Goal: Task Accomplishment & Management: Complete application form

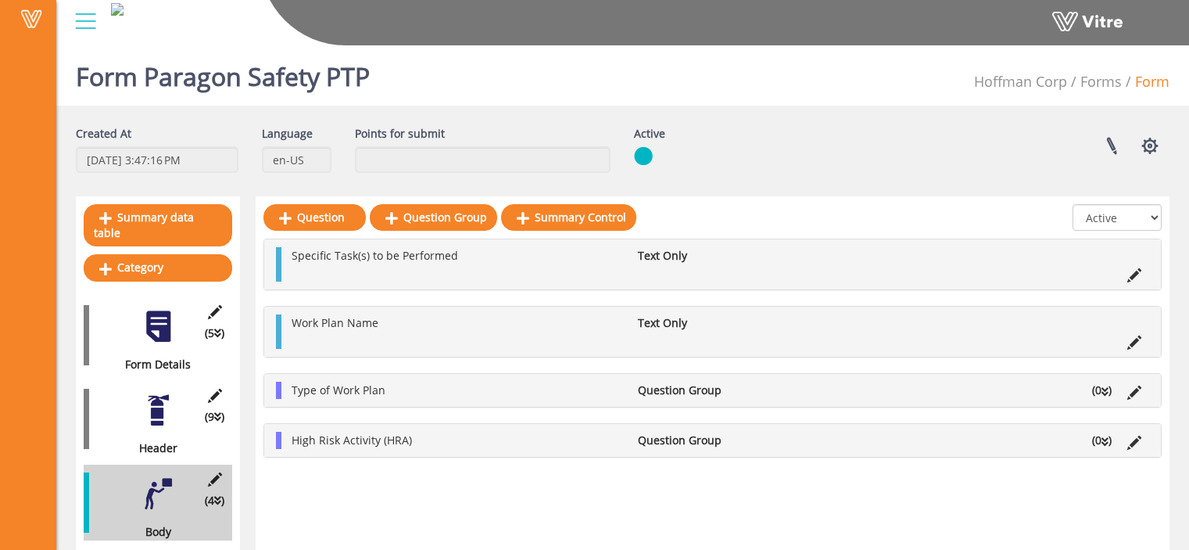
scroll to position [39, 0]
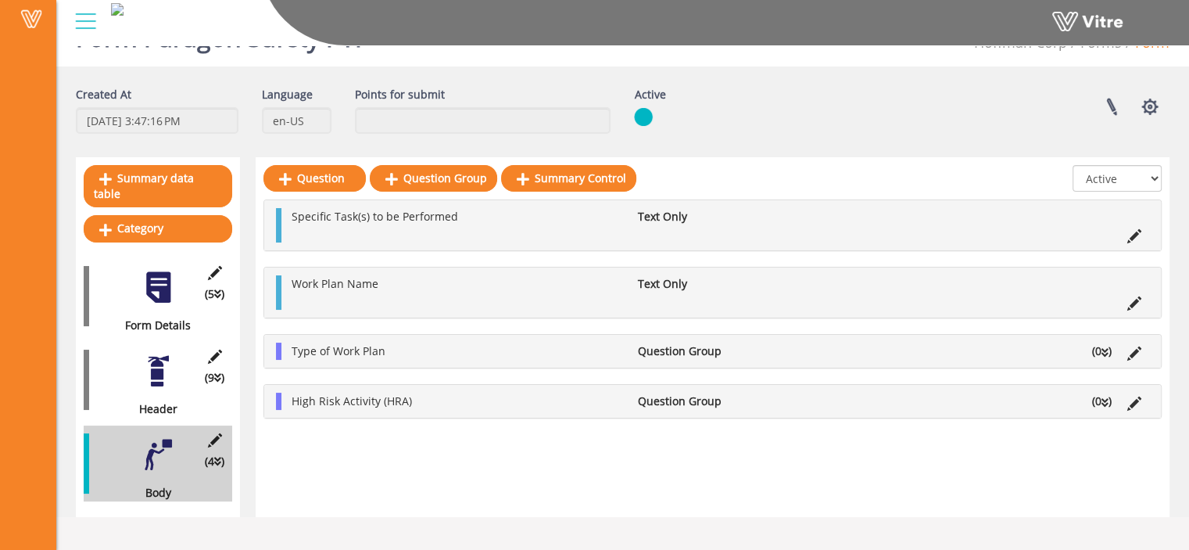
click at [136, 370] on div "(9 ) Header" at bounding box center [158, 380] width 149 height 76
click at [155, 368] on div at bounding box center [158, 370] width 35 height 35
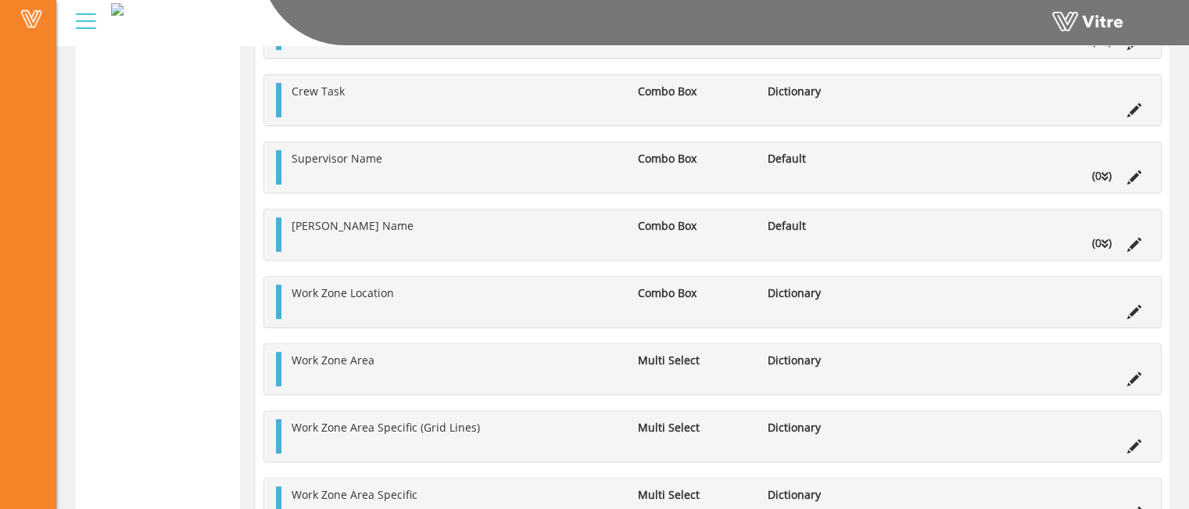
scroll to position [593, 0]
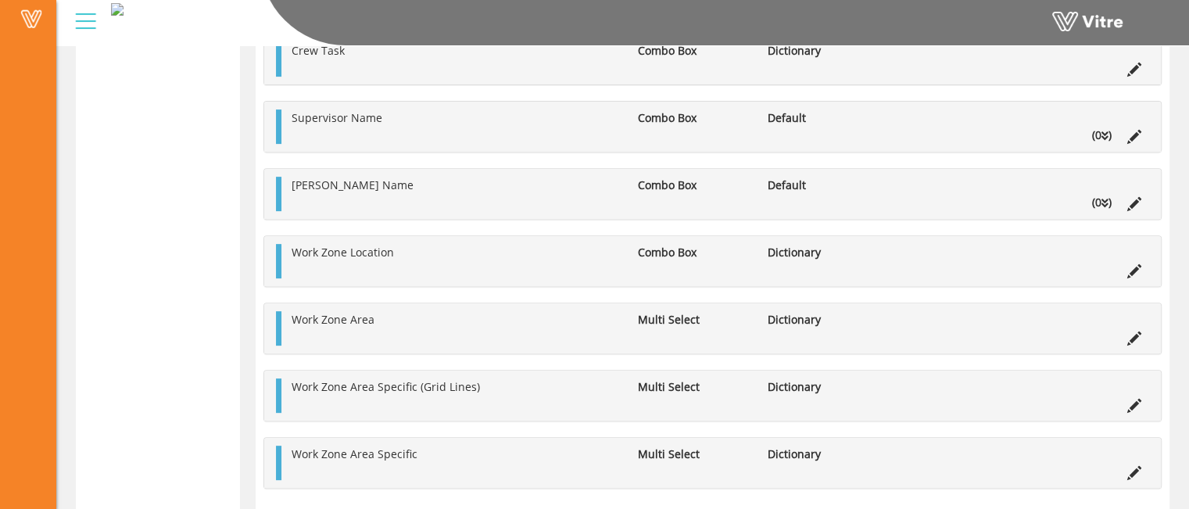
click at [853, 227] on div "Project Name Radio Button Default (0 ) Answer Position of Worker Completing PTP…" at bounding box center [712, 193] width 898 height 589
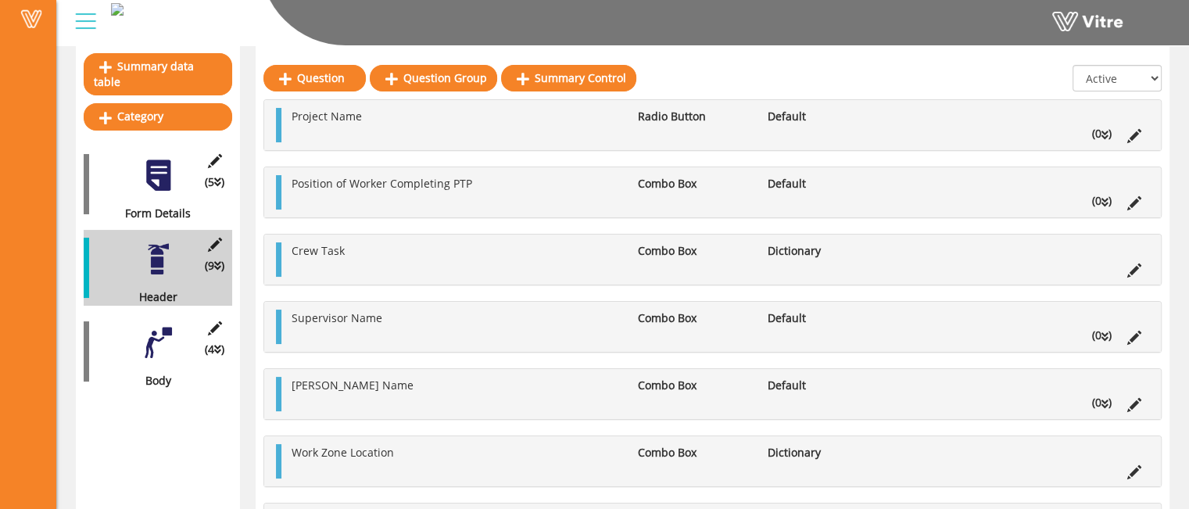
scroll to position [137, 0]
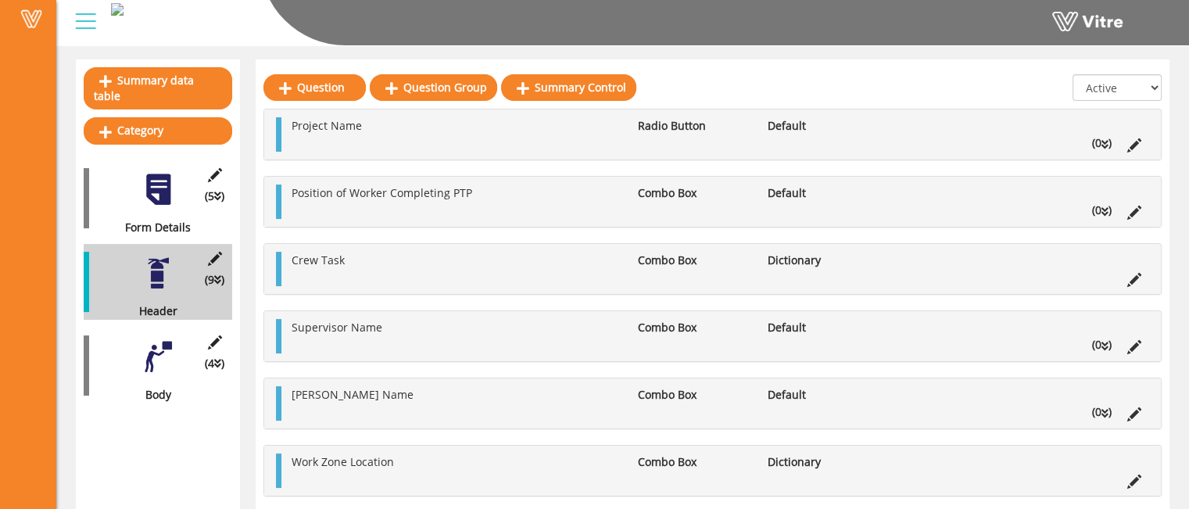
click at [155, 339] on div at bounding box center [158, 356] width 35 height 35
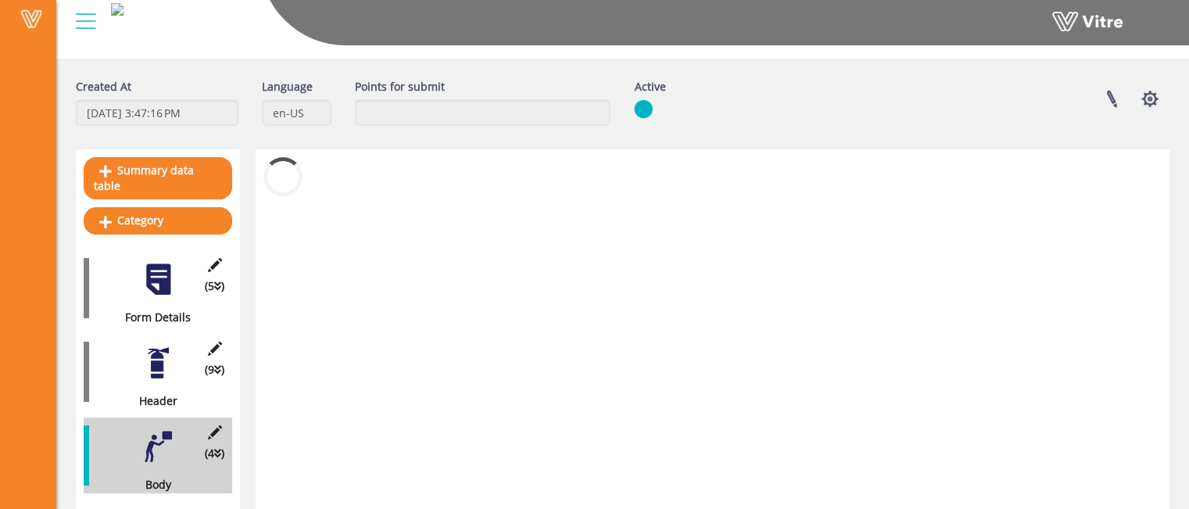
scroll to position [39, 0]
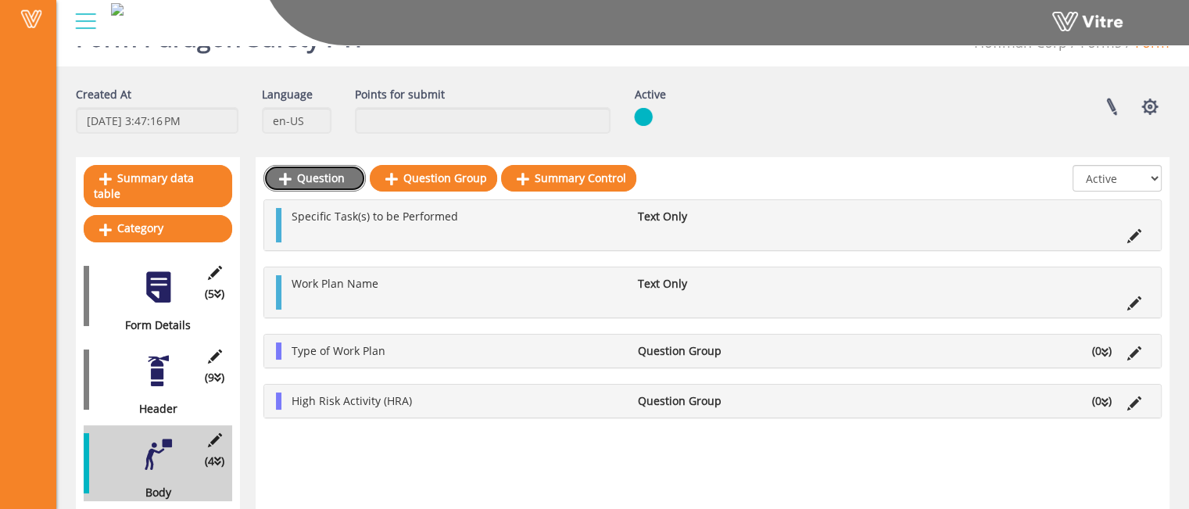
click at [321, 184] on link "Question" at bounding box center [314, 178] width 102 height 27
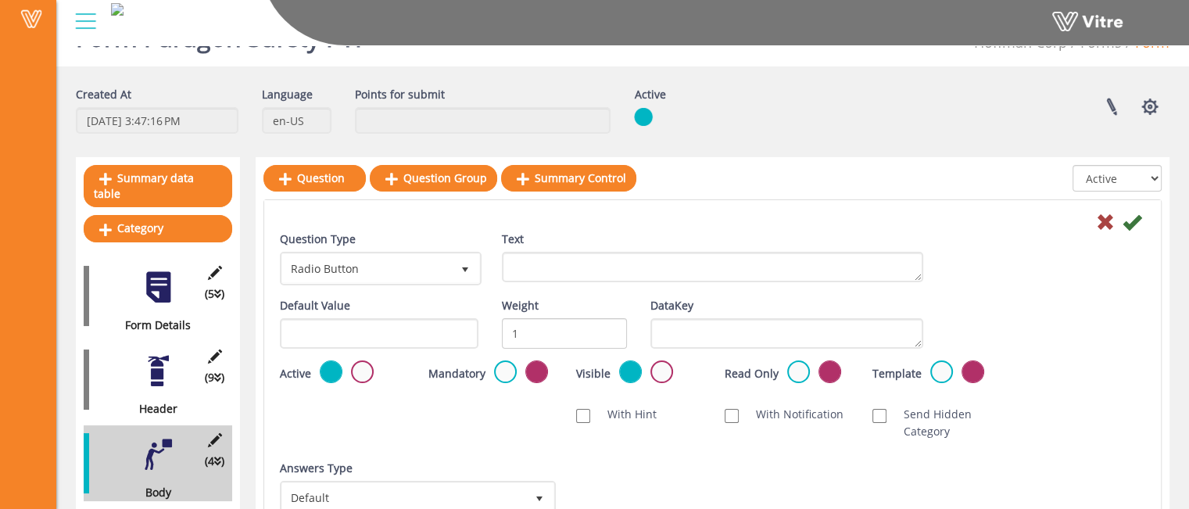
click at [896, 88] on div "Linked Projects Set Users Manage Templates Clone Form Clone Form Category Addit…" at bounding box center [948, 106] width 465 height 41
click at [1104, 220] on icon at bounding box center [1105, 222] width 19 height 19
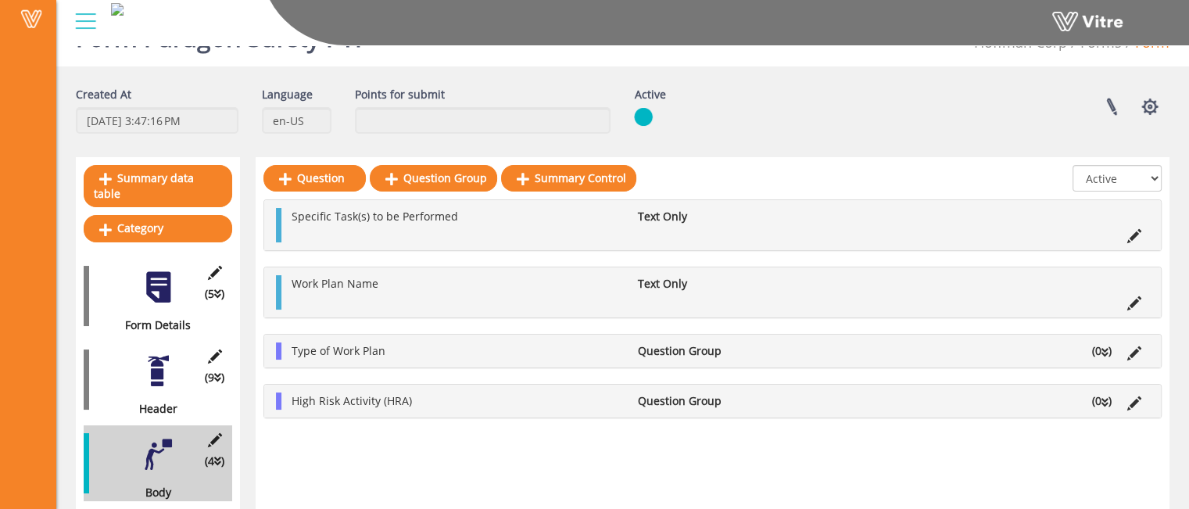
click at [1100, 399] on li "(0 )" at bounding box center [1101, 400] width 35 height 17
click at [349, 429] on link "Question" at bounding box center [335, 438] width 102 height 27
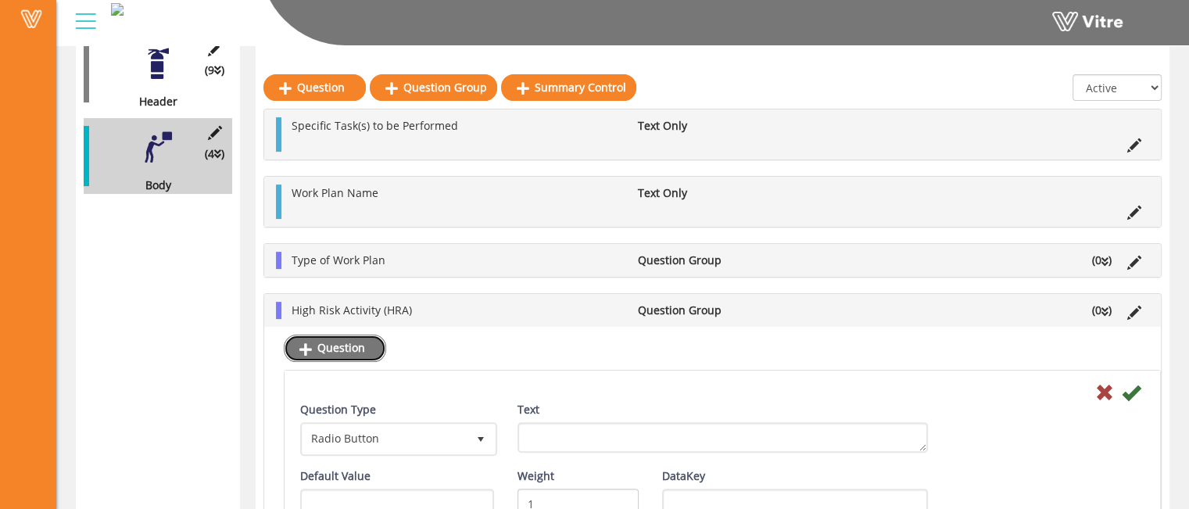
scroll to position [348, 0]
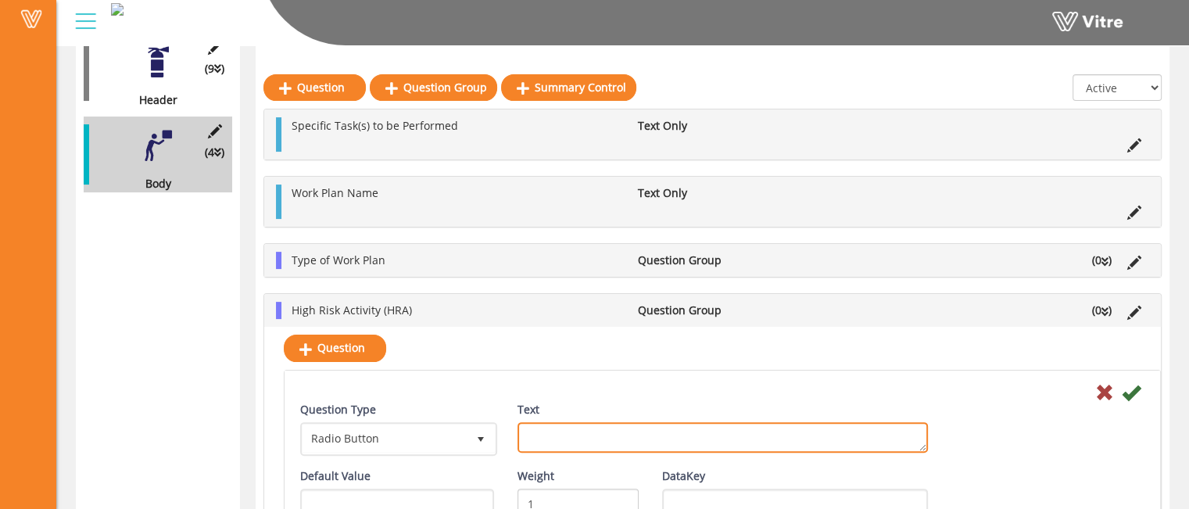
click at [534, 435] on textarea "Text" at bounding box center [723, 437] width 410 height 30
paste textarea "Has the Crew reviewed the HRA today?"
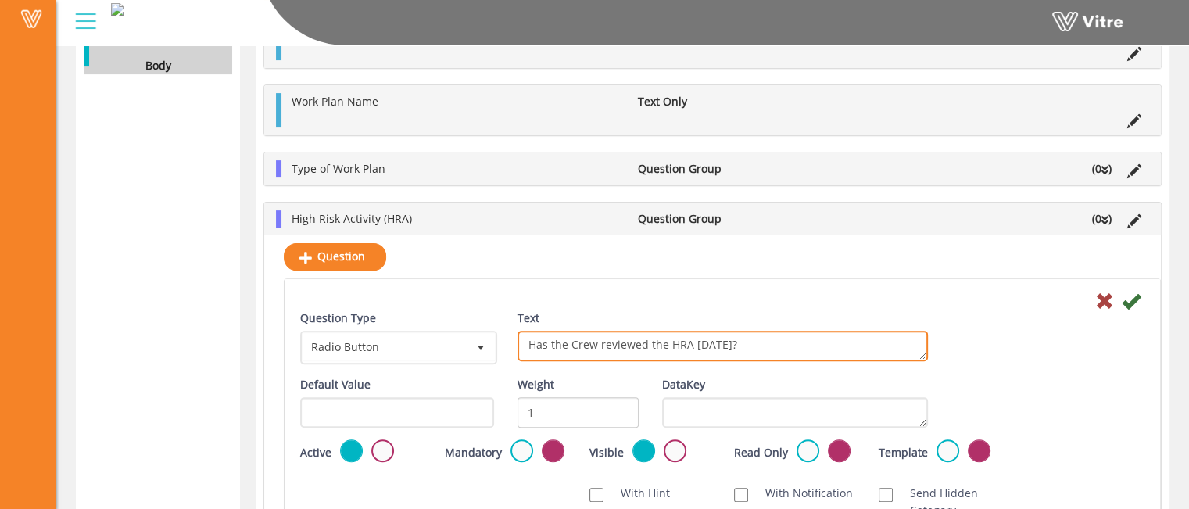
scroll to position [464, 0]
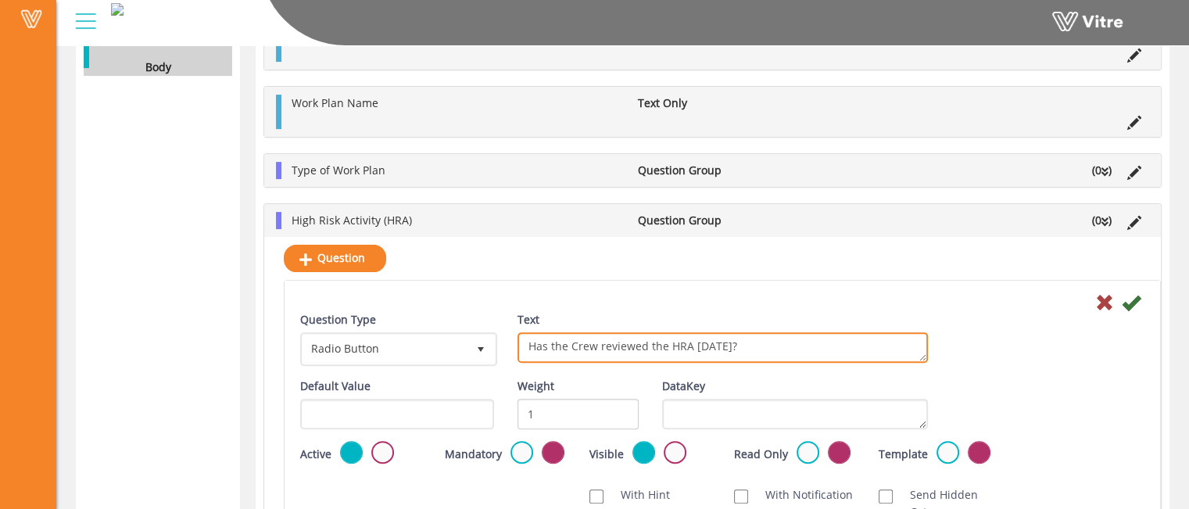
type textarea "Has the Crew reviewed the HRA today?"
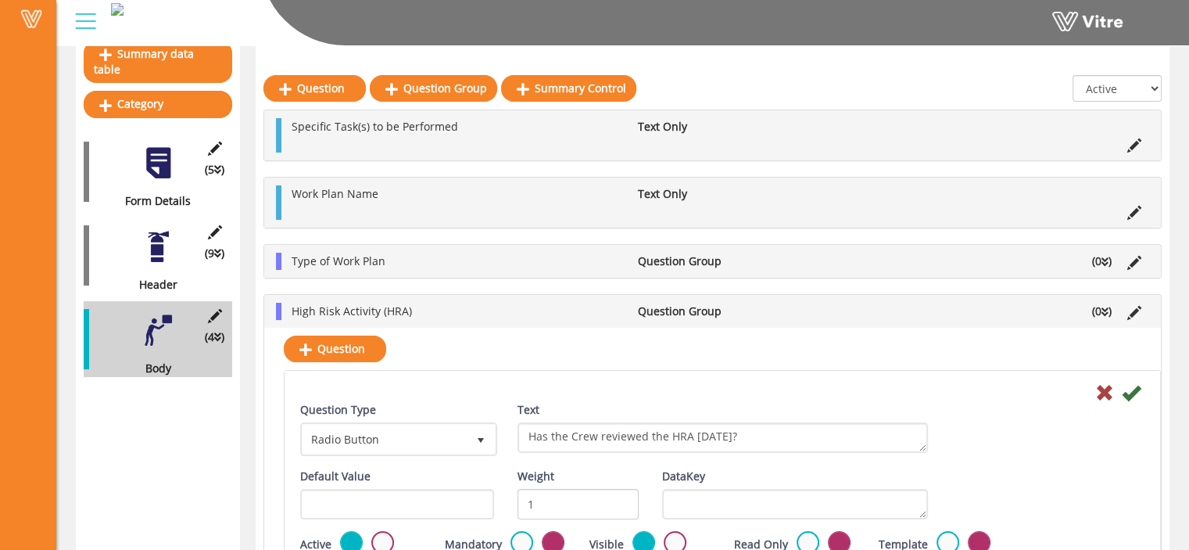
scroll to position [163, 0]
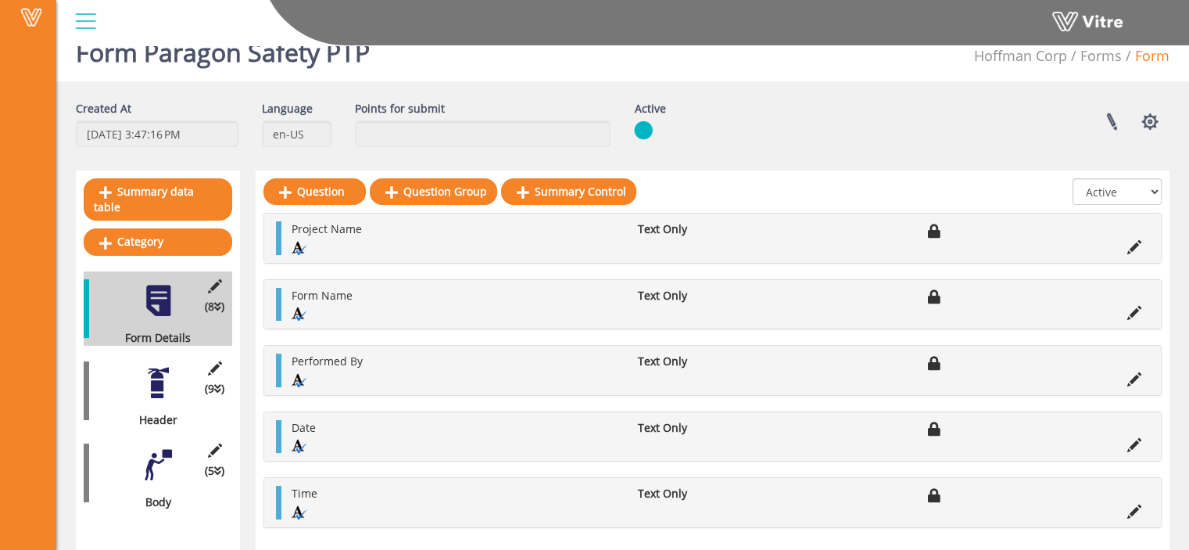
scroll to position [45, 0]
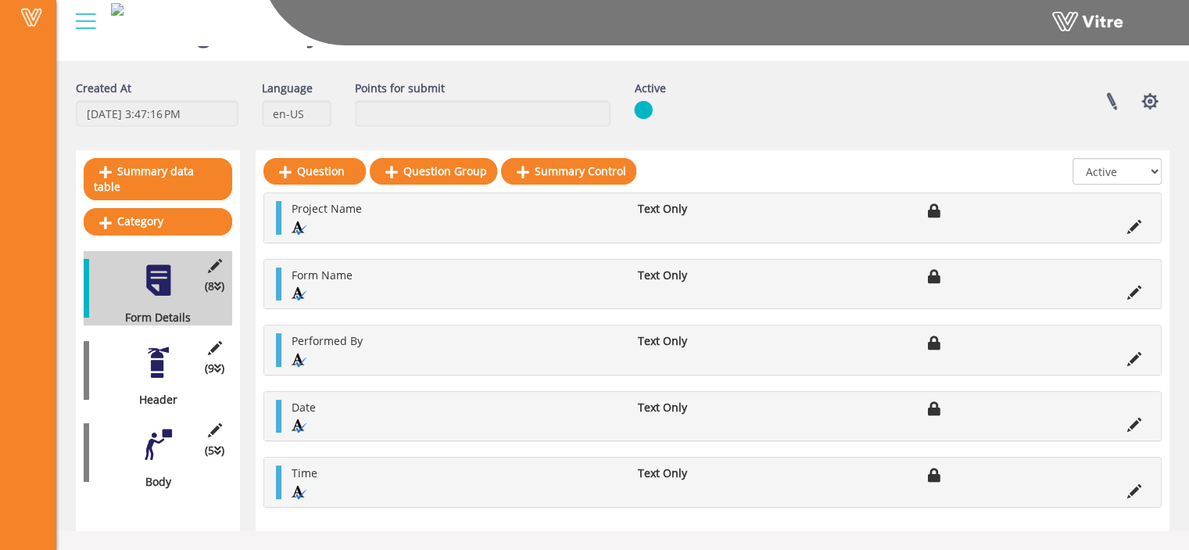
click at [144, 439] on div at bounding box center [158, 444] width 35 height 35
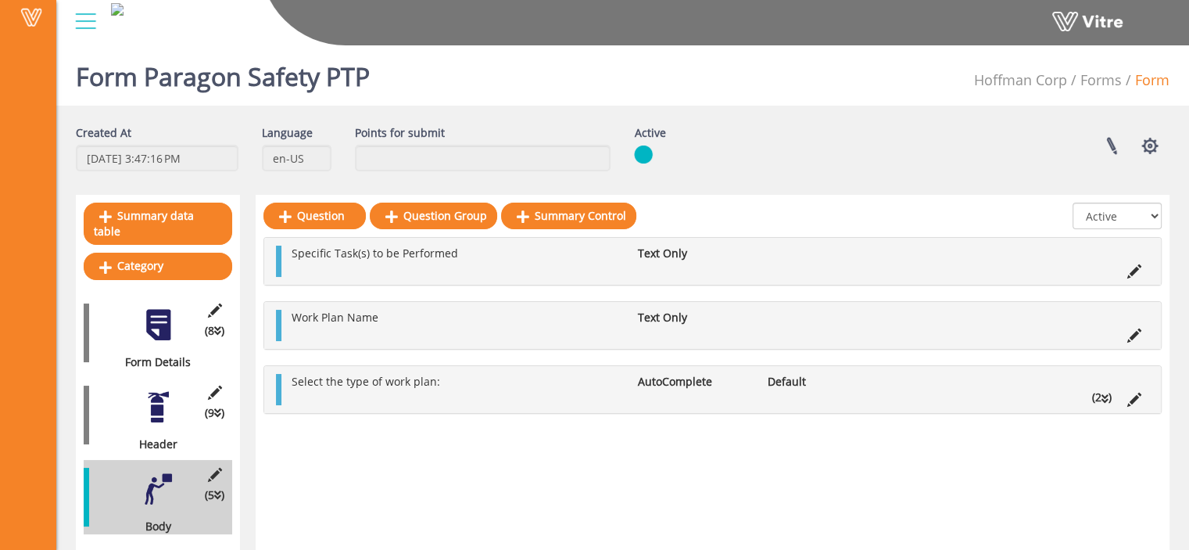
scroll to position [3, 0]
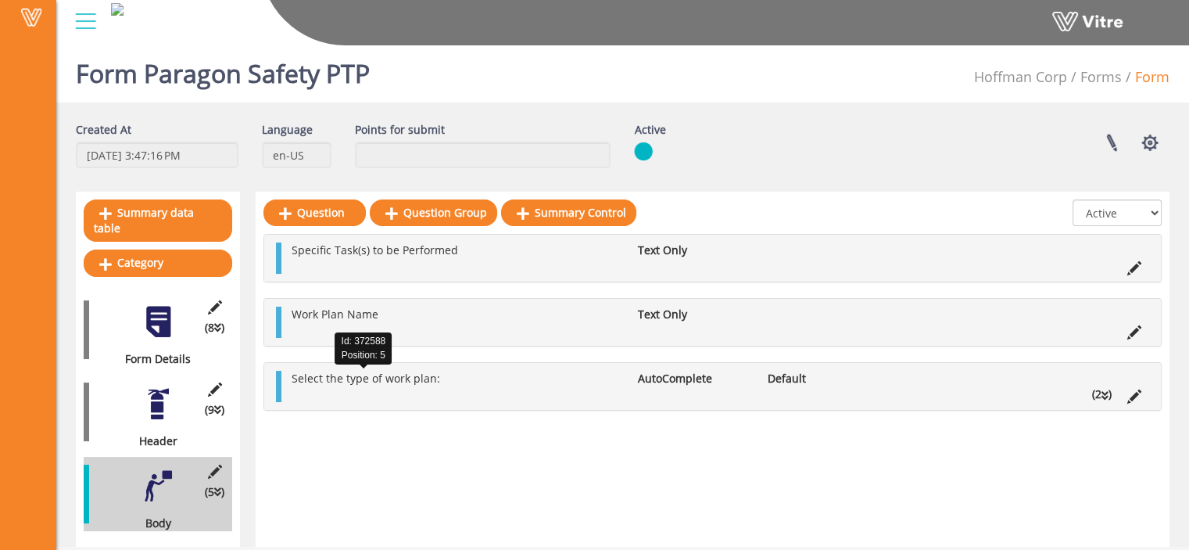
click at [411, 381] on span "Select the type of work plan:" at bounding box center [366, 378] width 149 height 15
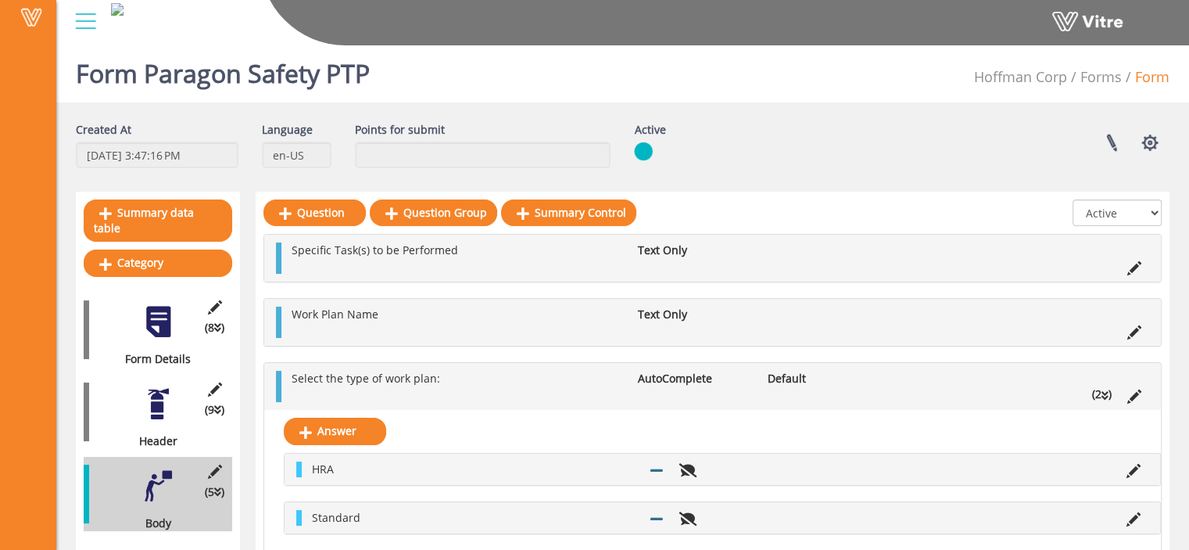
scroll to position [53, 0]
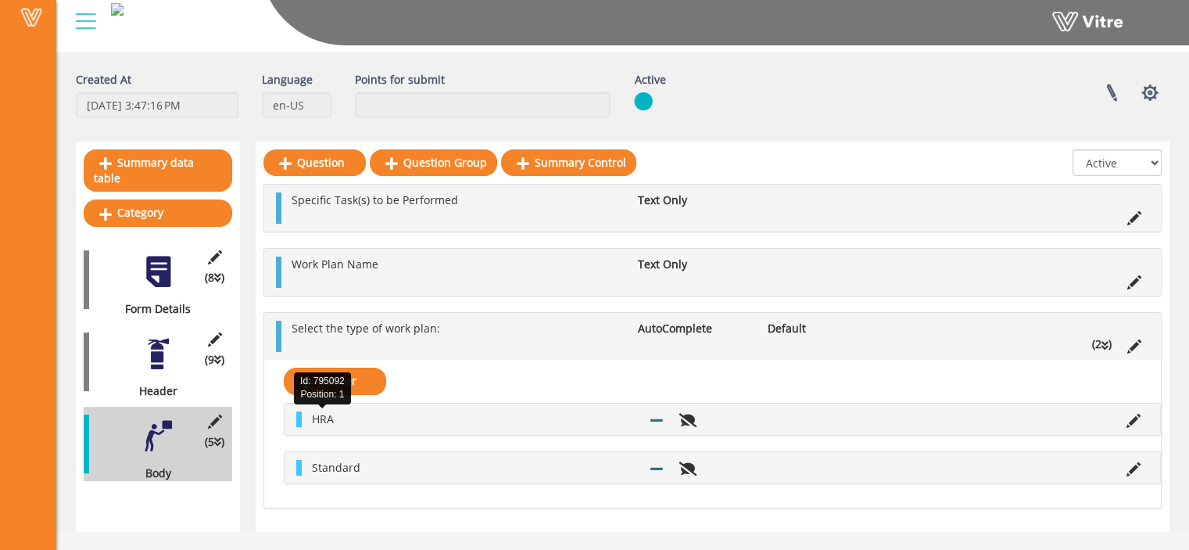
click at [325, 420] on span "HRA" at bounding box center [323, 418] width 22 height 15
click at [649, 420] on li at bounding box center [657, 419] width 30 height 16
click at [314, 423] on span "HRA" at bounding box center [323, 418] width 22 height 15
click at [1129, 421] on icon at bounding box center [1134, 421] width 14 height 14
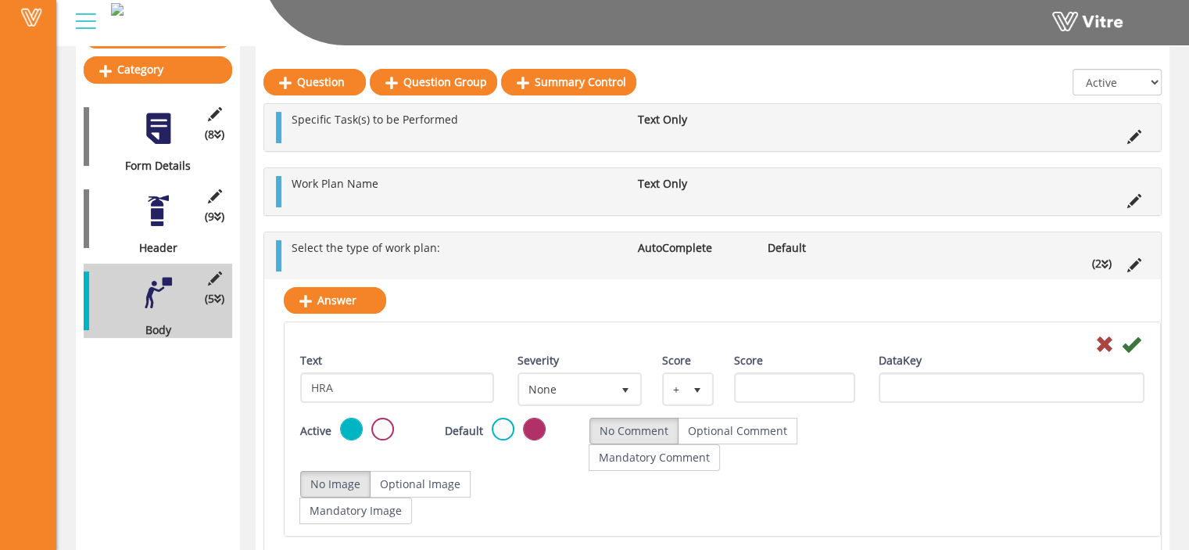
scroll to position [191, 0]
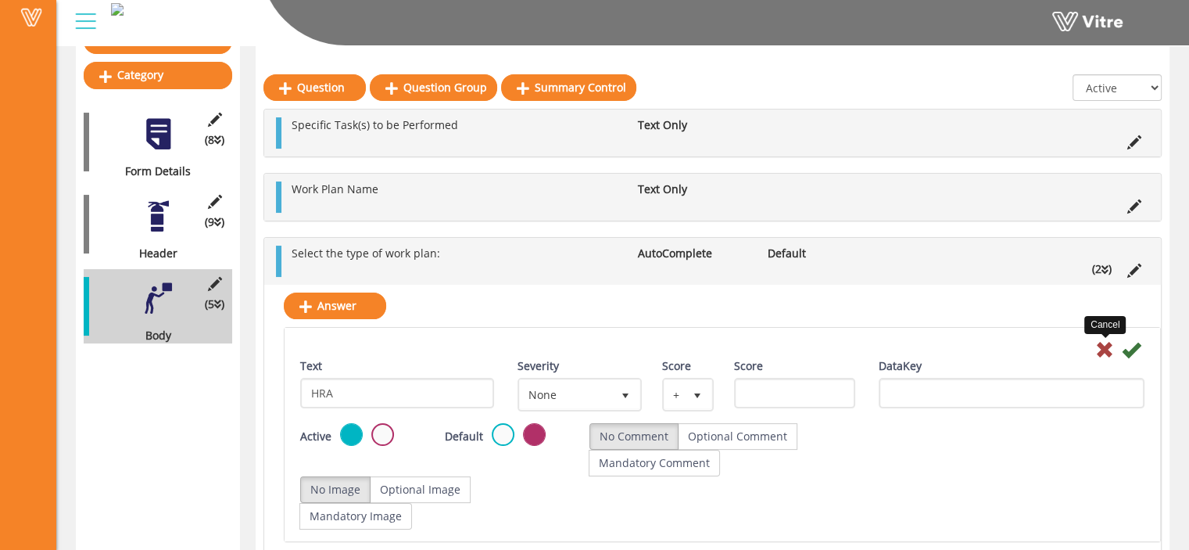
click at [1099, 347] on icon at bounding box center [1104, 349] width 19 height 19
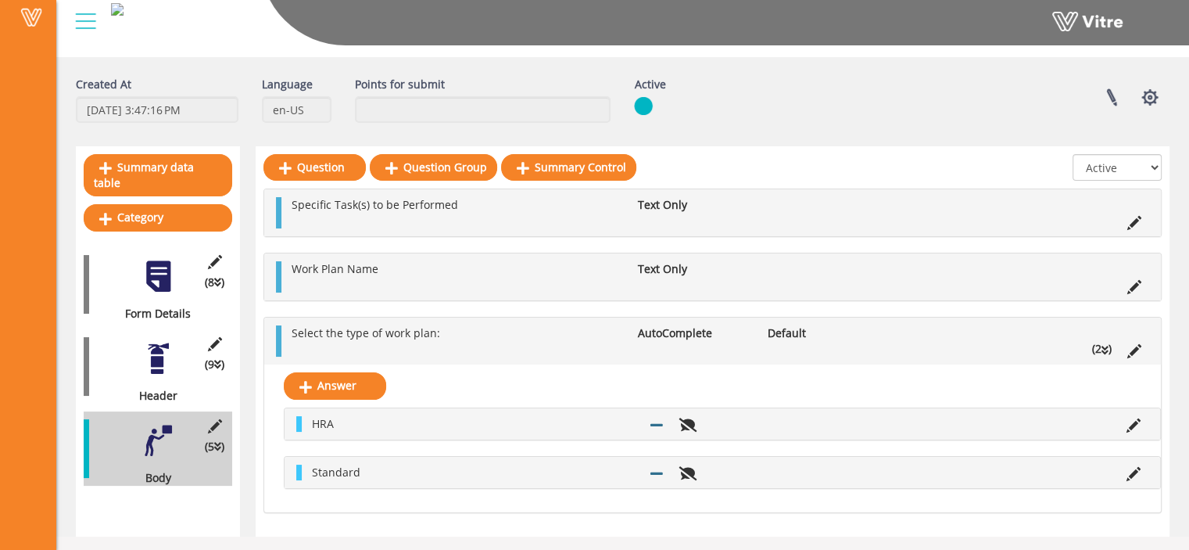
scroll to position [53, 0]
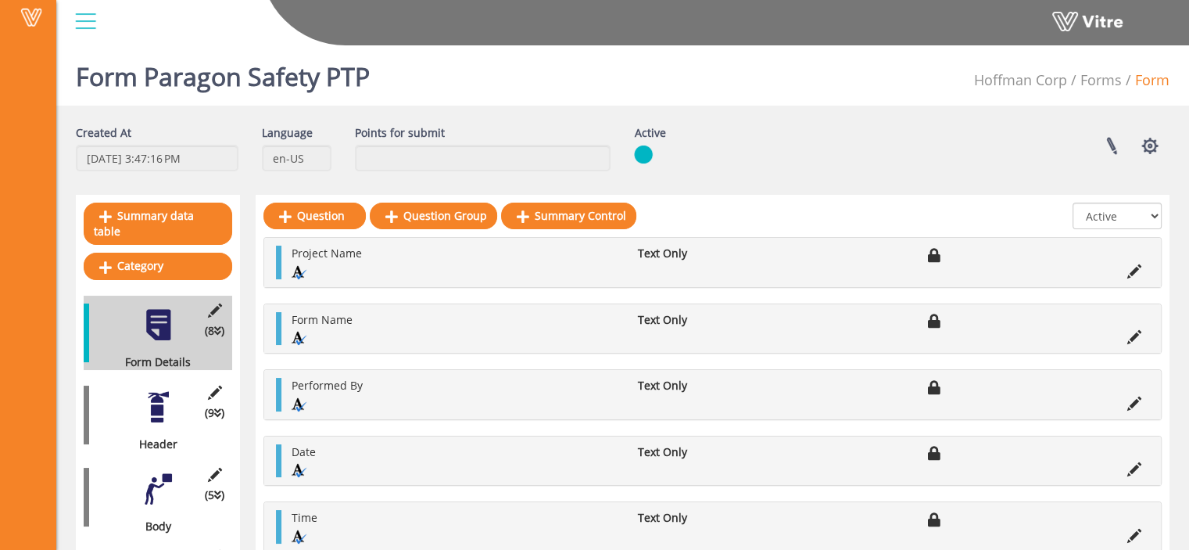
scroll to position [84, 0]
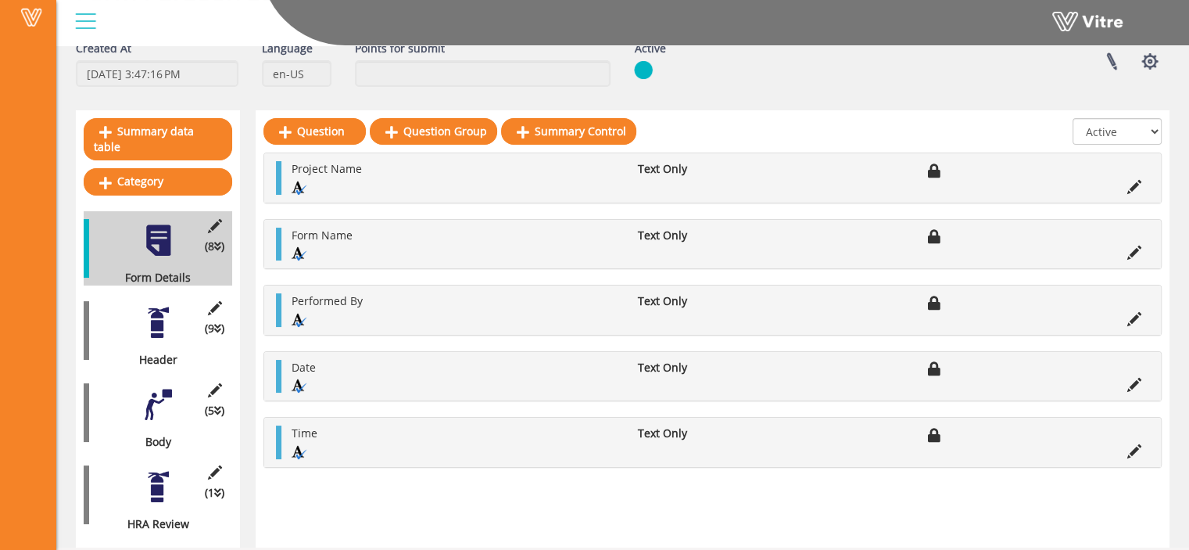
click at [167, 475] on div at bounding box center [158, 486] width 35 height 35
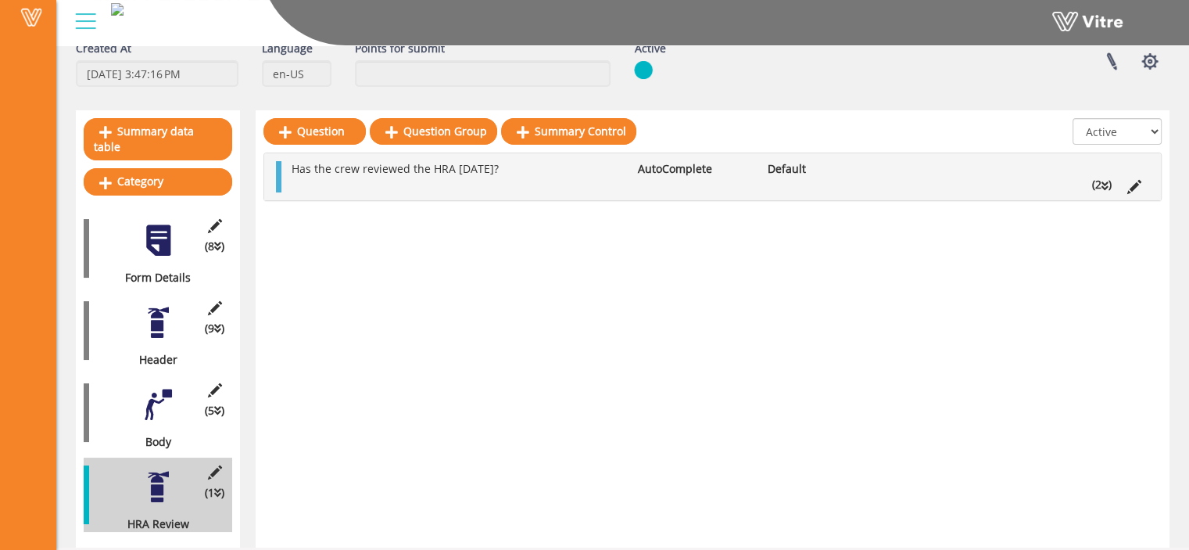
click at [160, 395] on div at bounding box center [158, 404] width 35 height 35
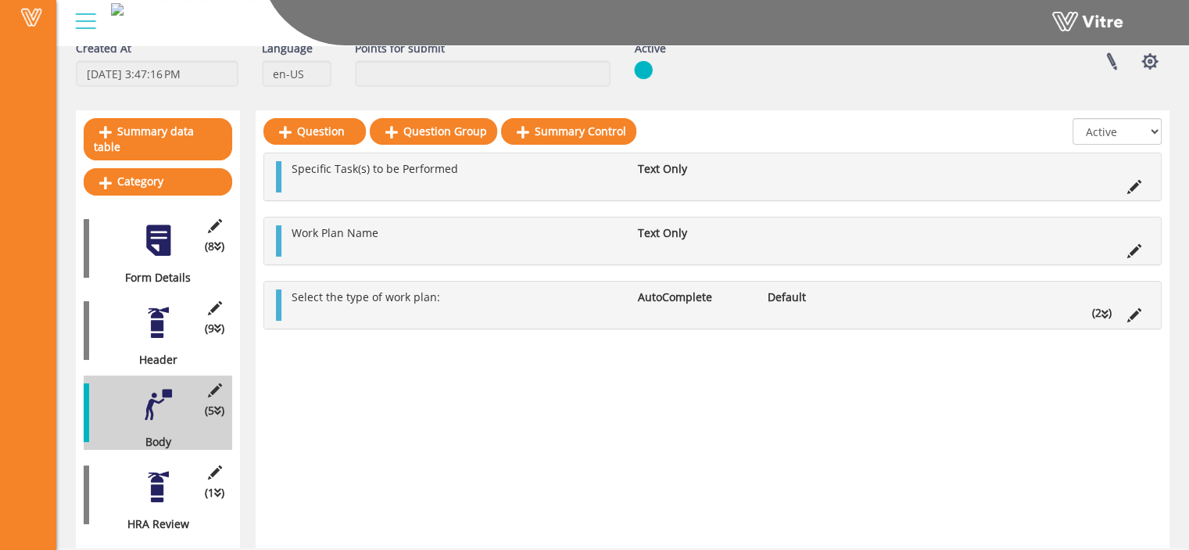
click at [1109, 310] on li "(2 )" at bounding box center [1101, 313] width 35 height 16
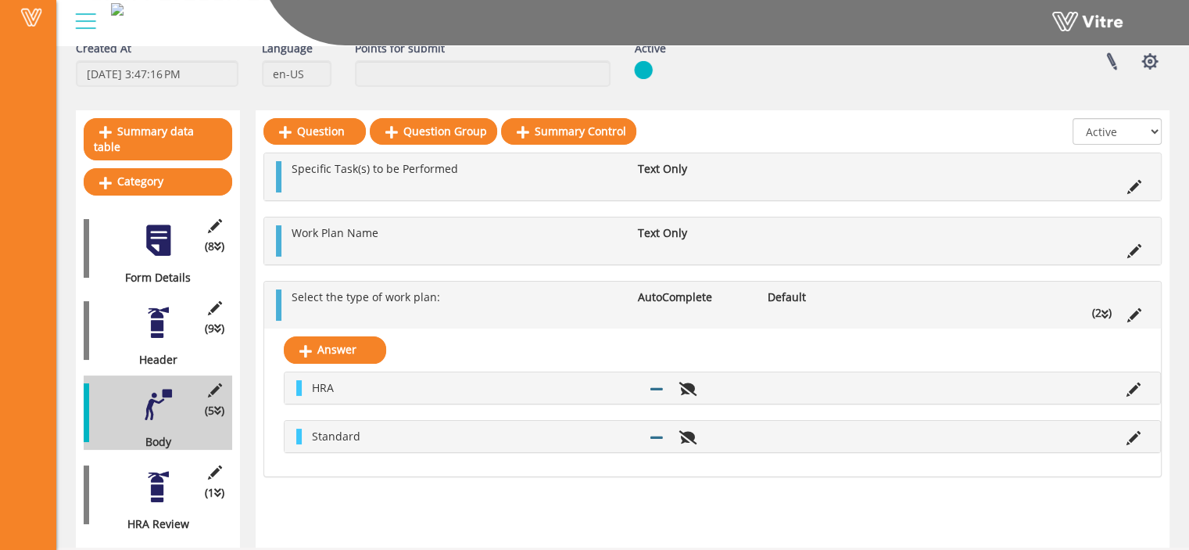
click at [1108, 310] on icon at bounding box center [1105, 314] width 7 height 11
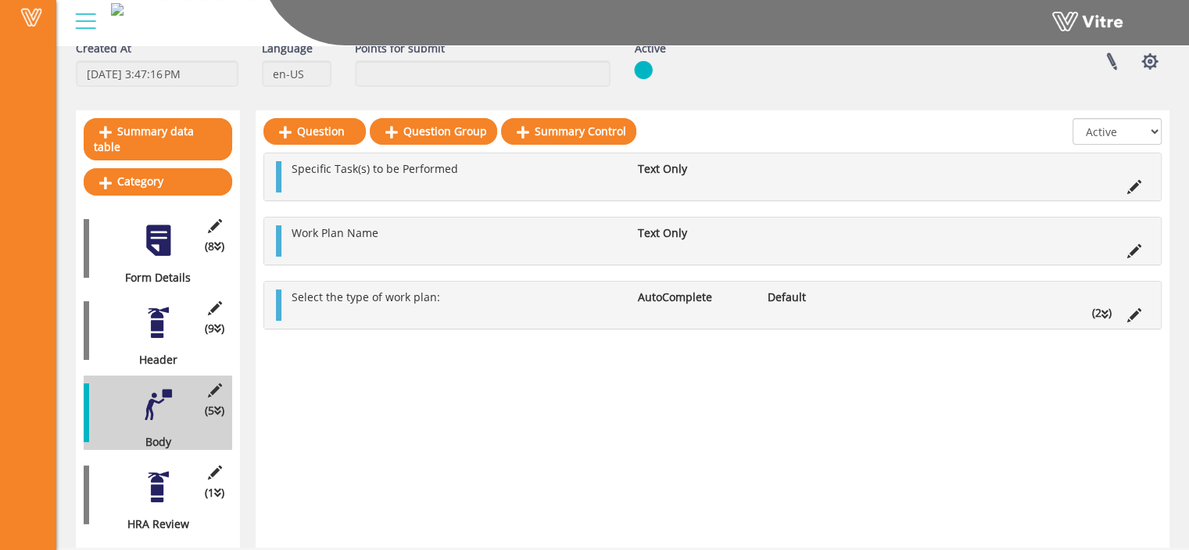
click at [161, 469] on div at bounding box center [158, 486] width 35 height 35
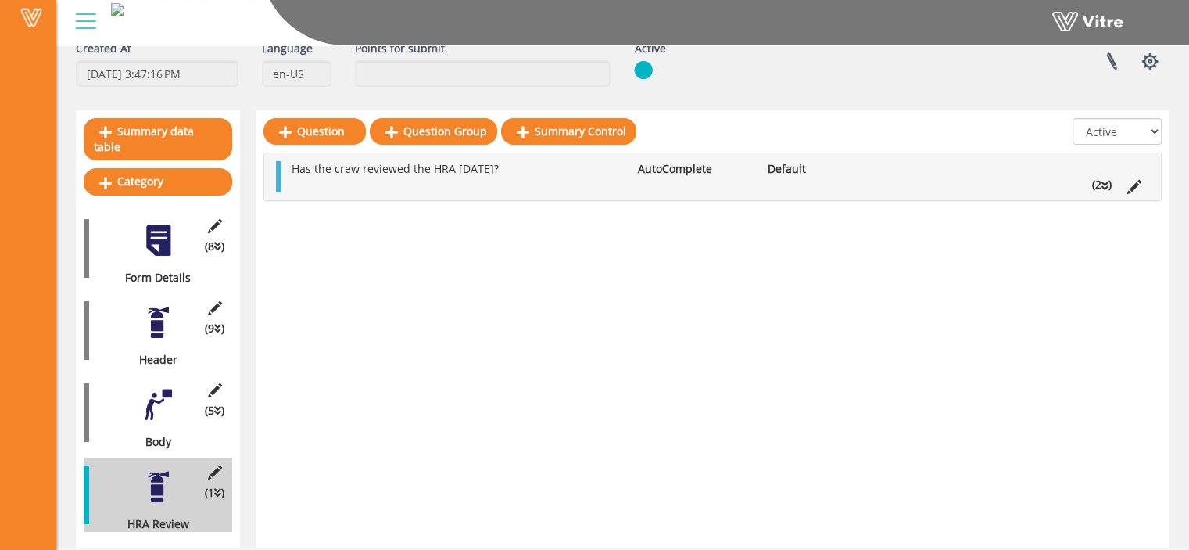
click at [1104, 185] on icon at bounding box center [1105, 186] width 7 height 11
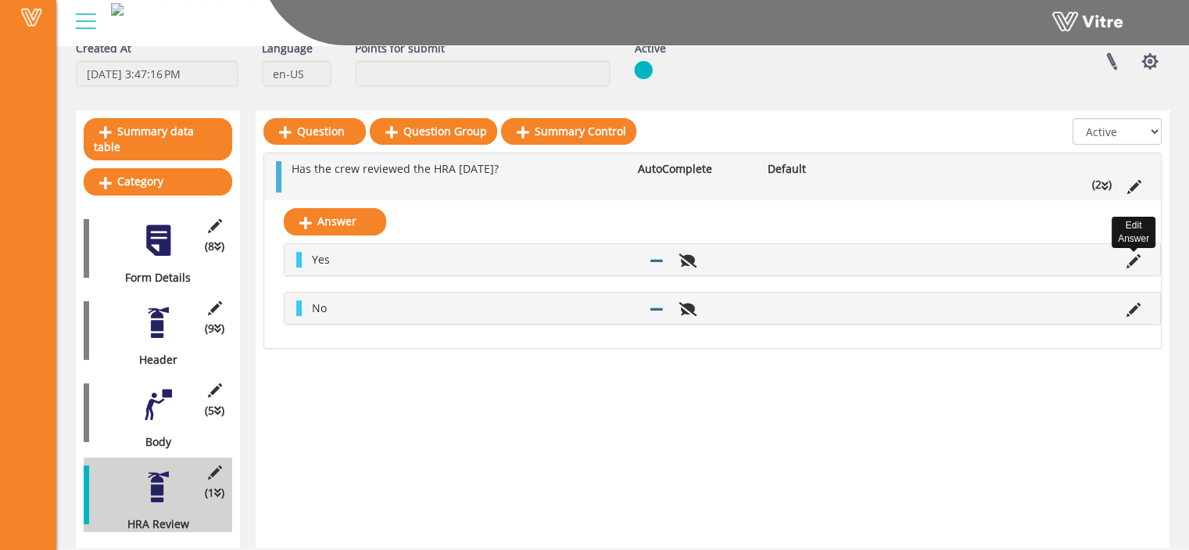
click at [1131, 260] on icon at bounding box center [1134, 261] width 14 height 14
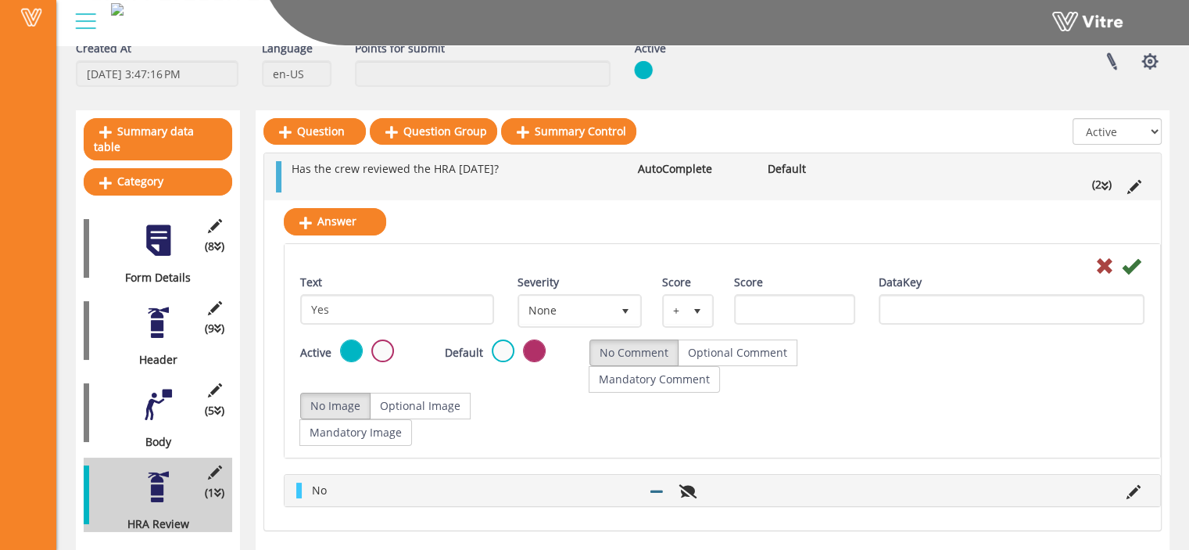
scroll to position [106, 0]
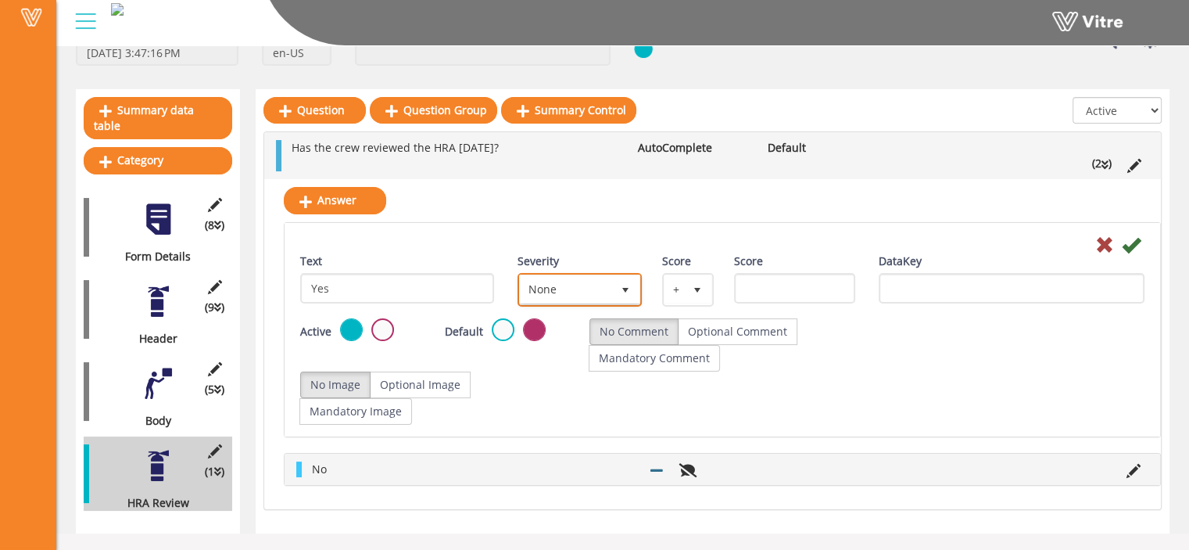
click at [583, 287] on span "None" at bounding box center [565, 289] width 91 height 28
click at [583, 287] on li "None" at bounding box center [563, 293] width 120 height 27
click at [1132, 238] on icon at bounding box center [1131, 244] width 19 height 19
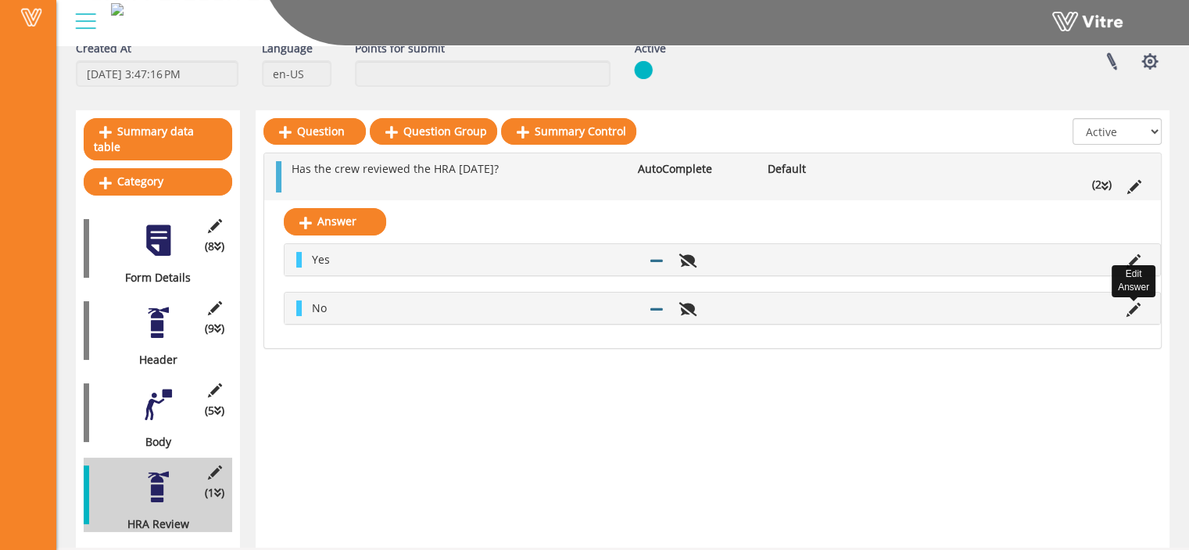
click at [1133, 306] on icon at bounding box center [1134, 310] width 14 height 14
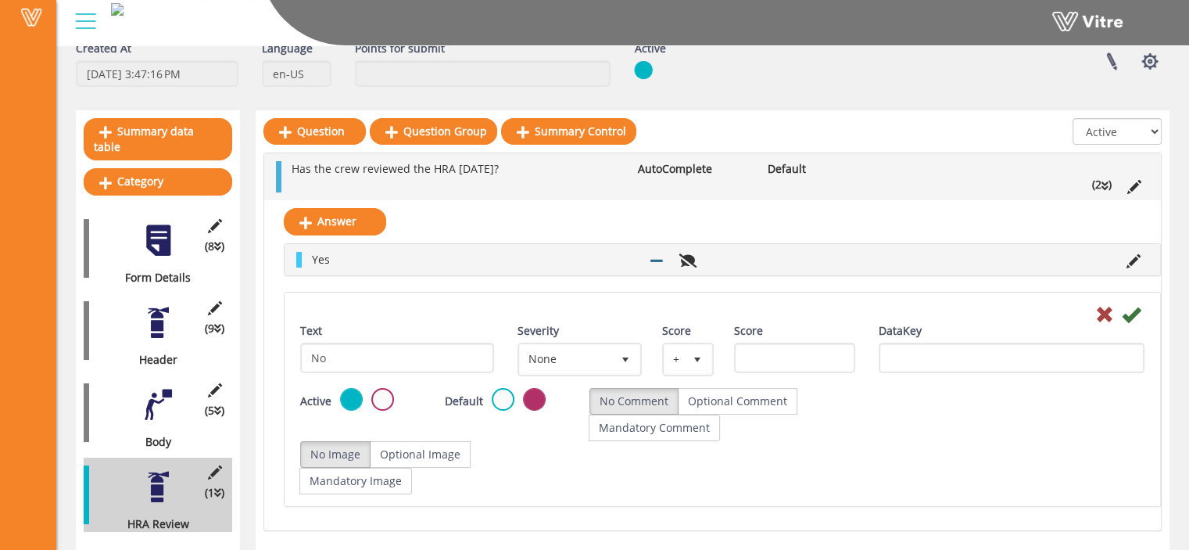
scroll to position [106, 0]
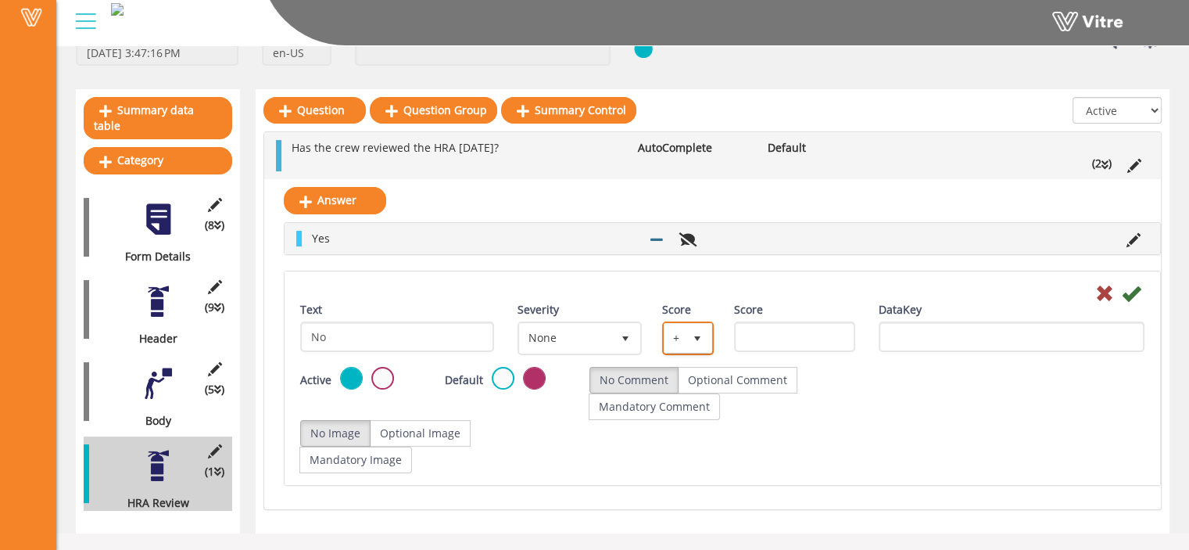
click at [674, 335] on span "+" at bounding box center [675, 338] width 20 height 28
click at [674, 335] on li "-" at bounding box center [671, 341] width 48 height 27
click at [1102, 289] on icon at bounding box center [1104, 293] width 19 height 19
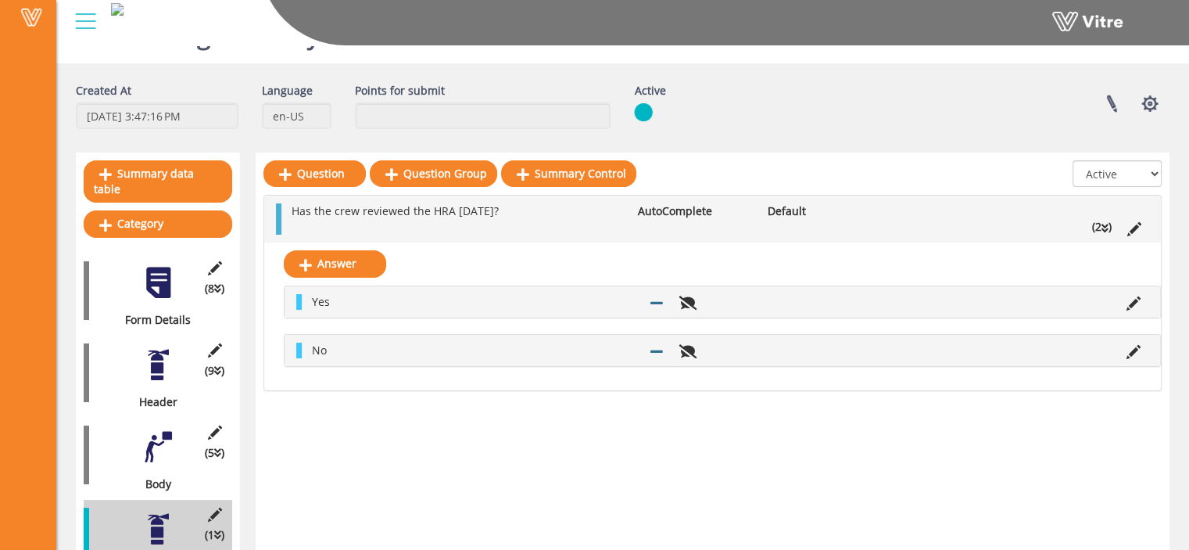
scroll to position [84, 0]
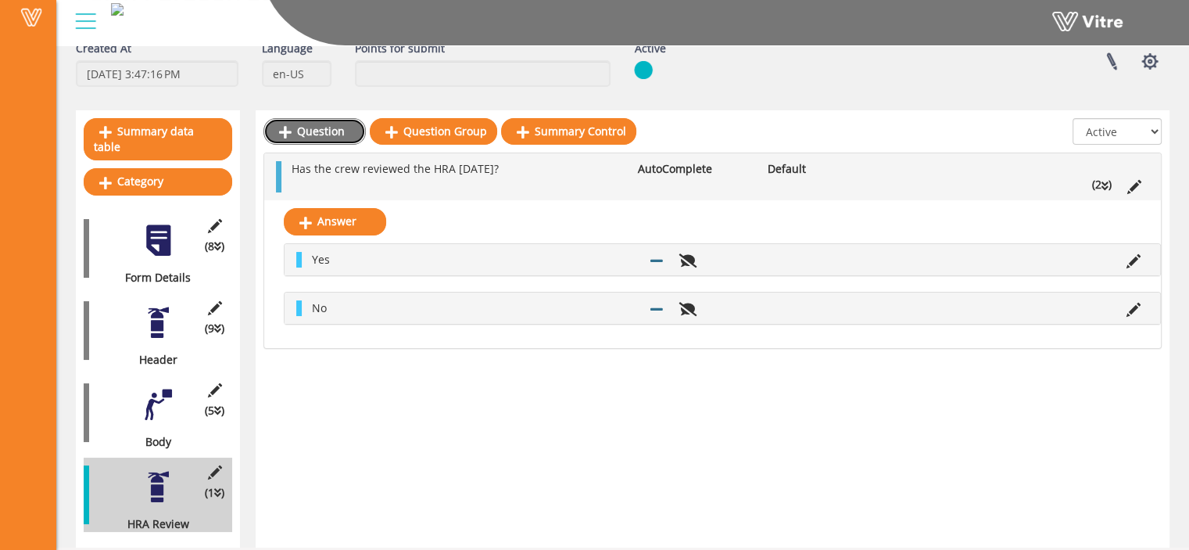
click at [328, 138] on link "Question" at bounding box center [314, 131] width 102 height 27
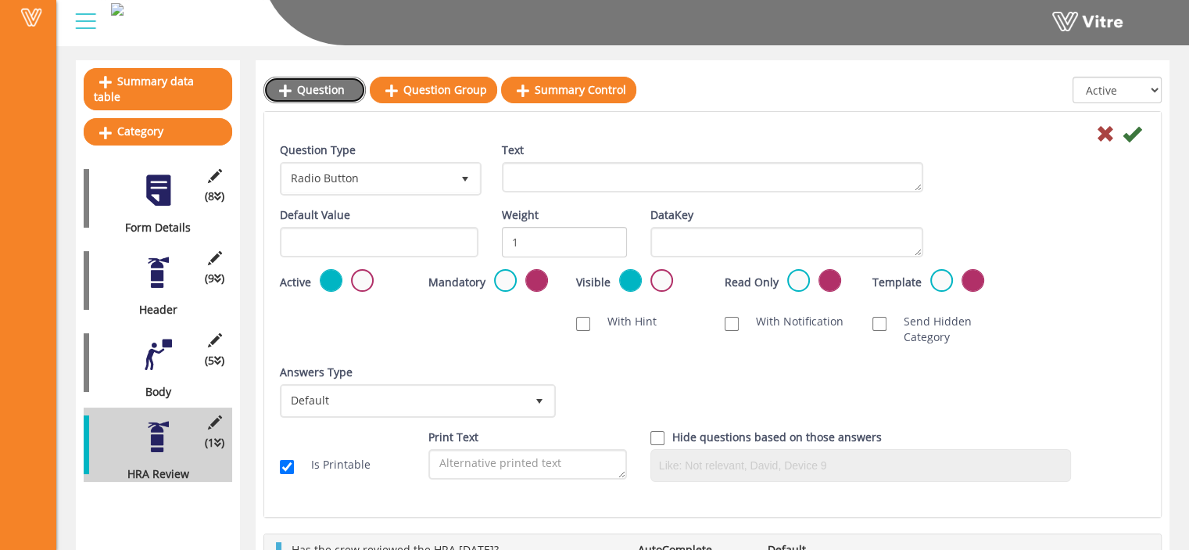
scroll to position [138, 0]
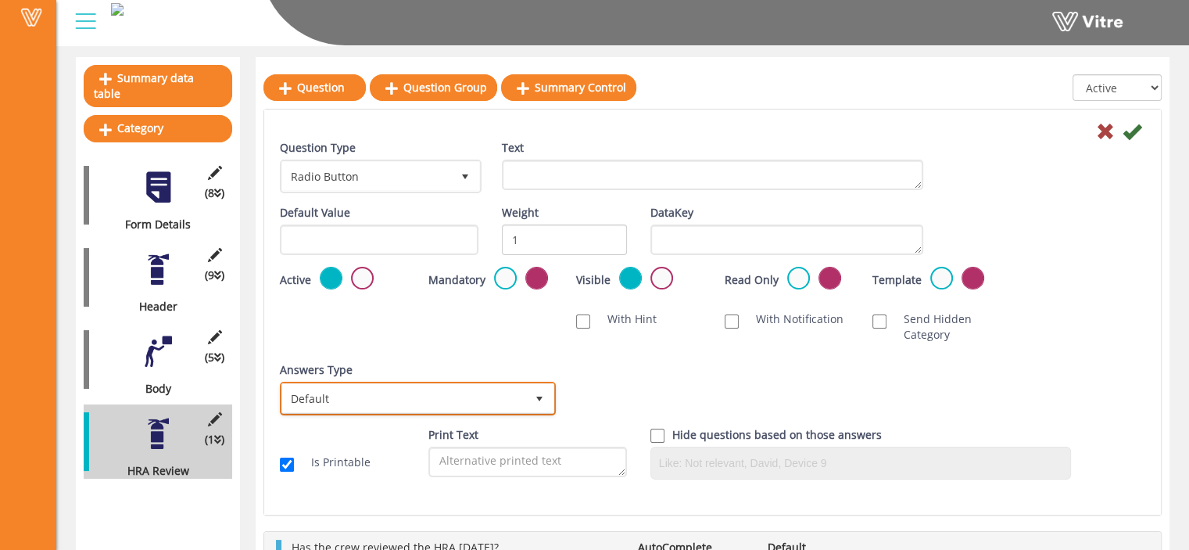
click at [511, 396] on span "Default" at bounding box center [403, 398] width 243 height 28
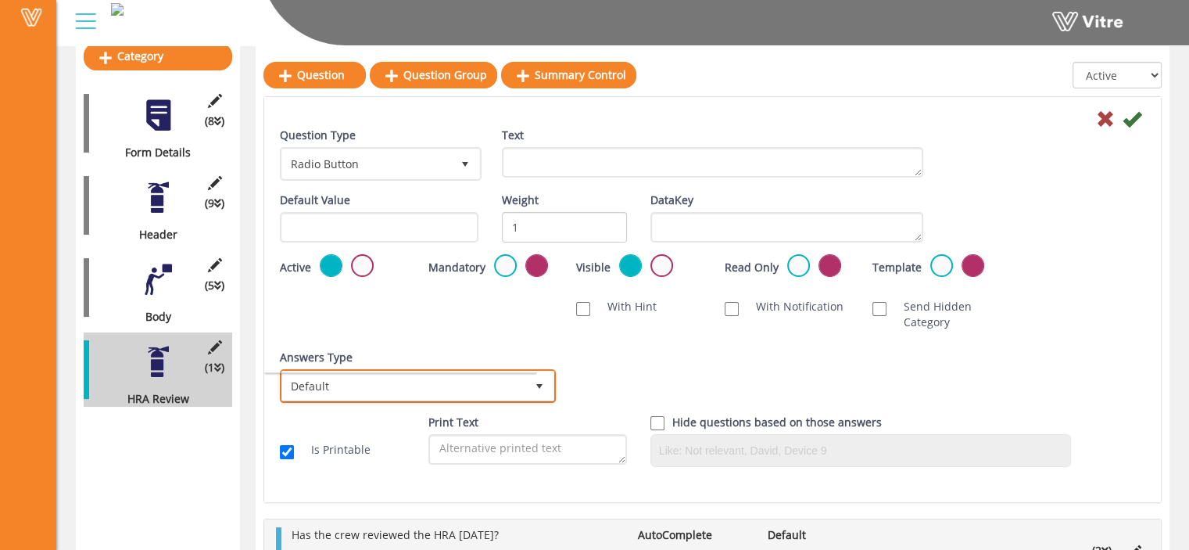
scroll to position [220, 0]
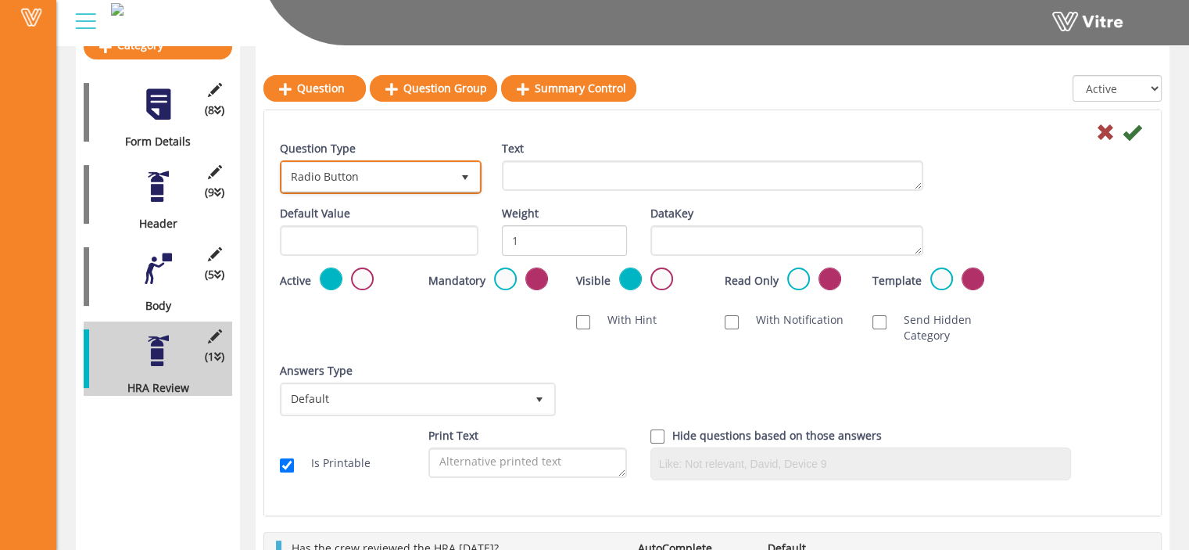
click at [450, 182] on span "Radio Button" at bounding box center [366, 177] width 169 height 28
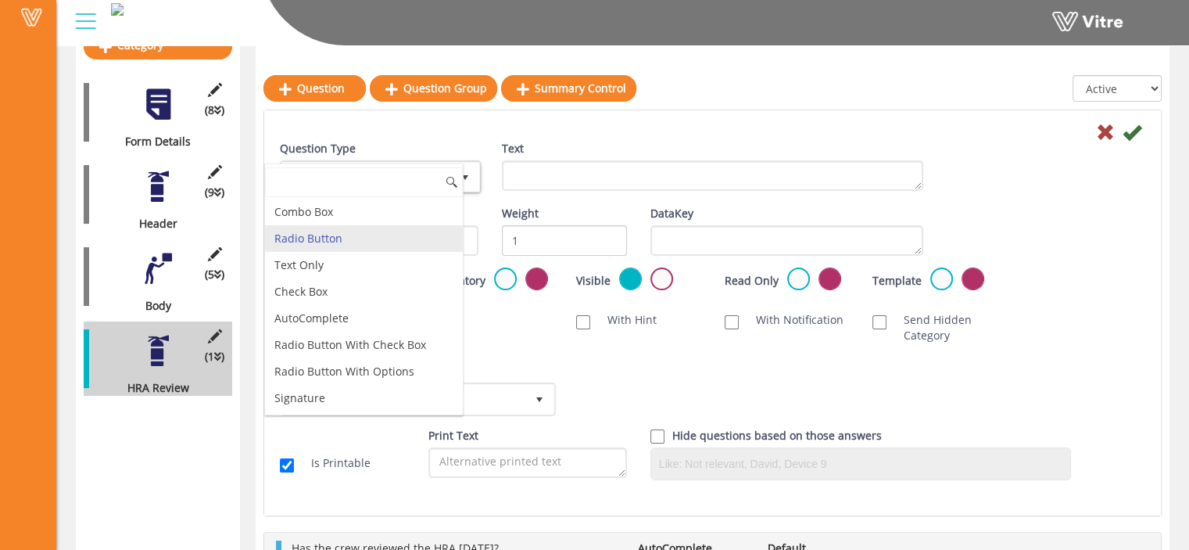
click at [417, 240] on li "Radio Button" at bounding box center [364, 238] width 198 height 27
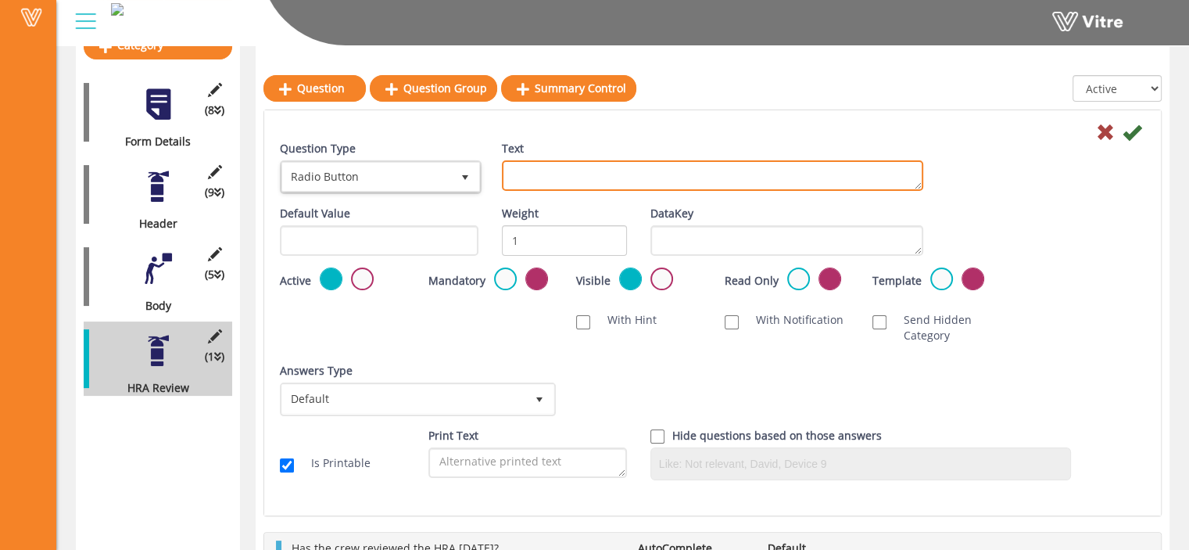
click at [557, 173] on textarea "Text" at bounding box center [712, 175] width 421 height 30
click at [647, 177] on textarea "Text" at bounding box center [712, 175] width 421 height 30
paste textarea "Crew to review HRA prior to proceeding."
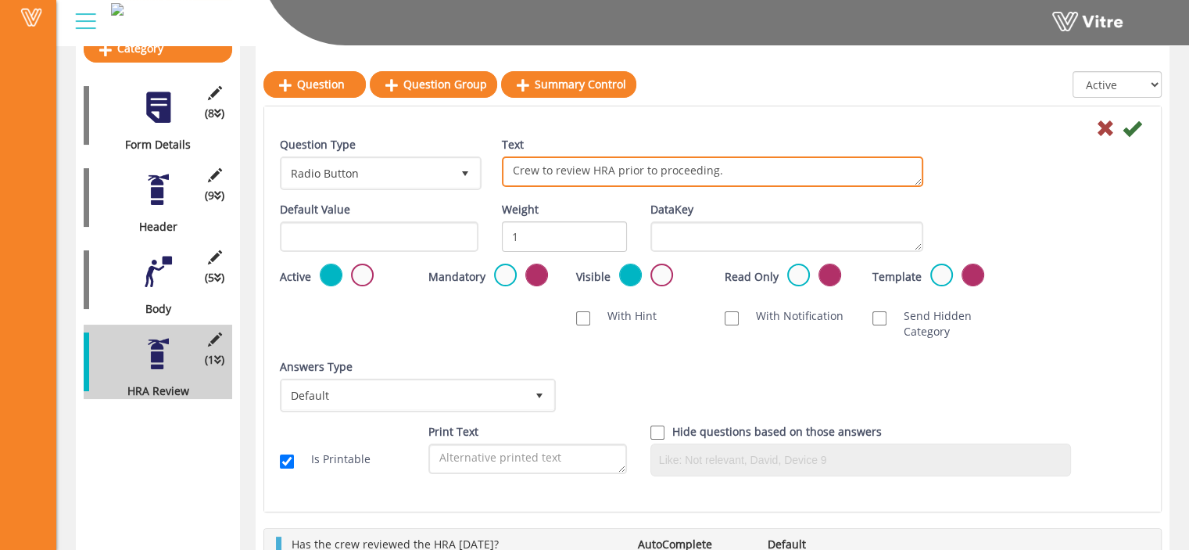
scroll to position [213, 0]
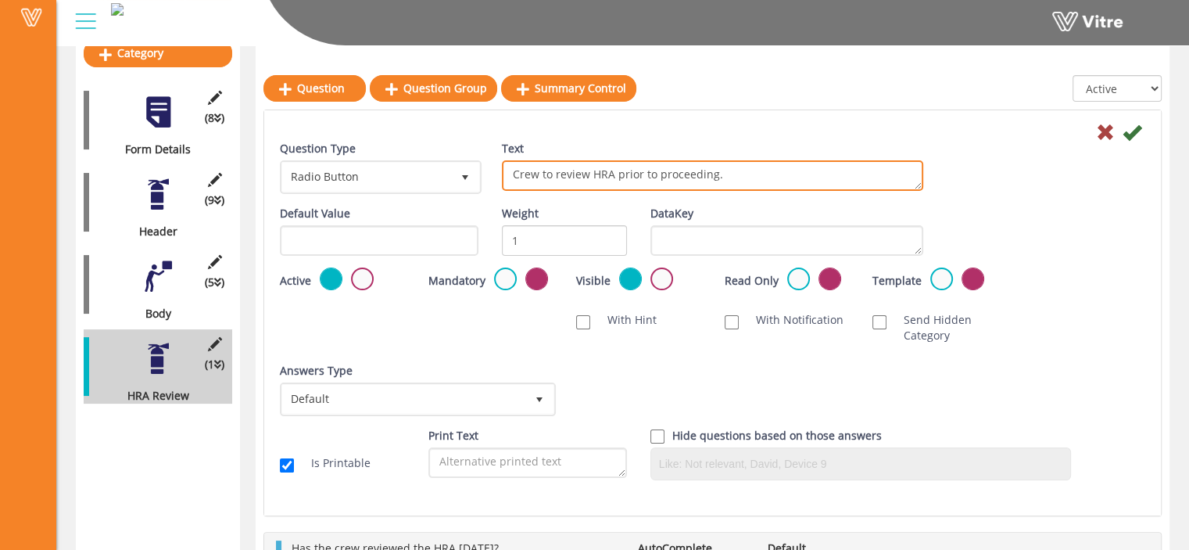
type textarea "Crew to review HRA prior to proceeding."
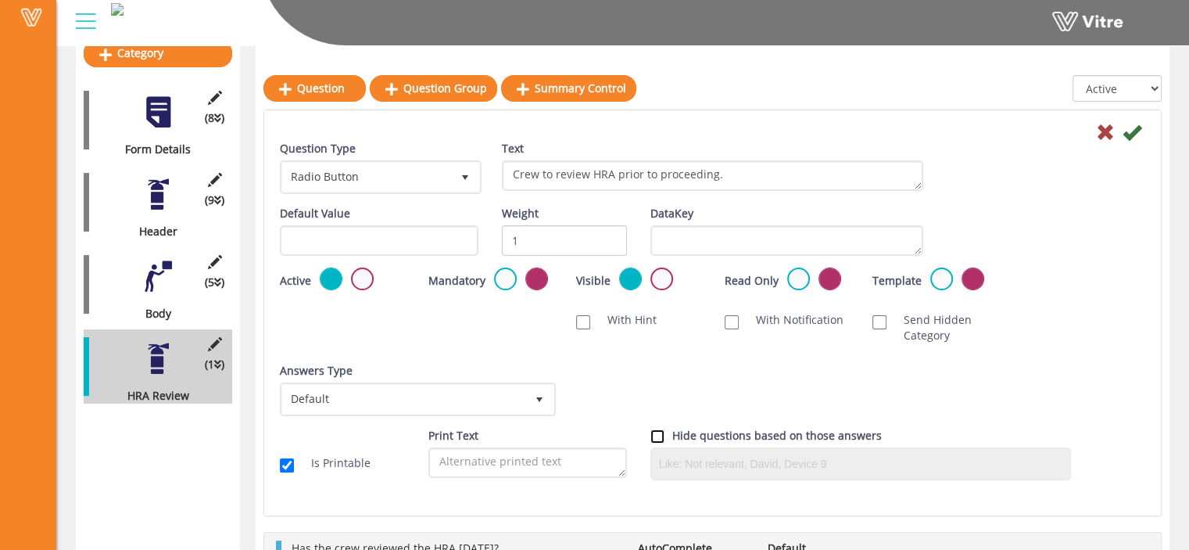
click at [658, 434] on input "checkbox" at bounding box center [657, 436] width 14 height 14
checkbox input "true"
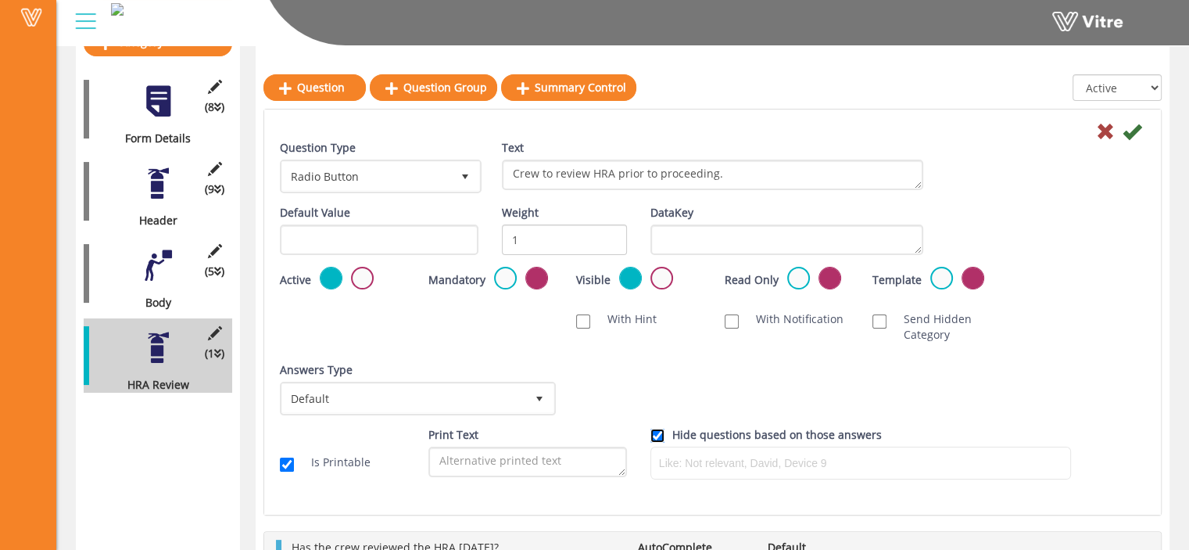
scroll to position [224, 0]
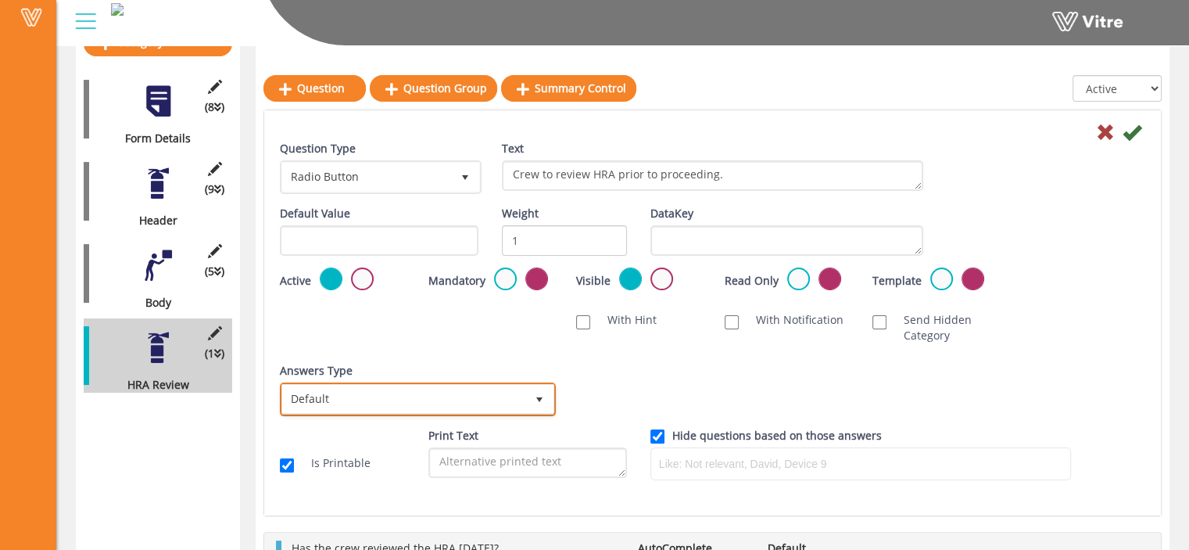
click at [533, 396] on span "select" at bounding box center [539, 399] width 13 height 13
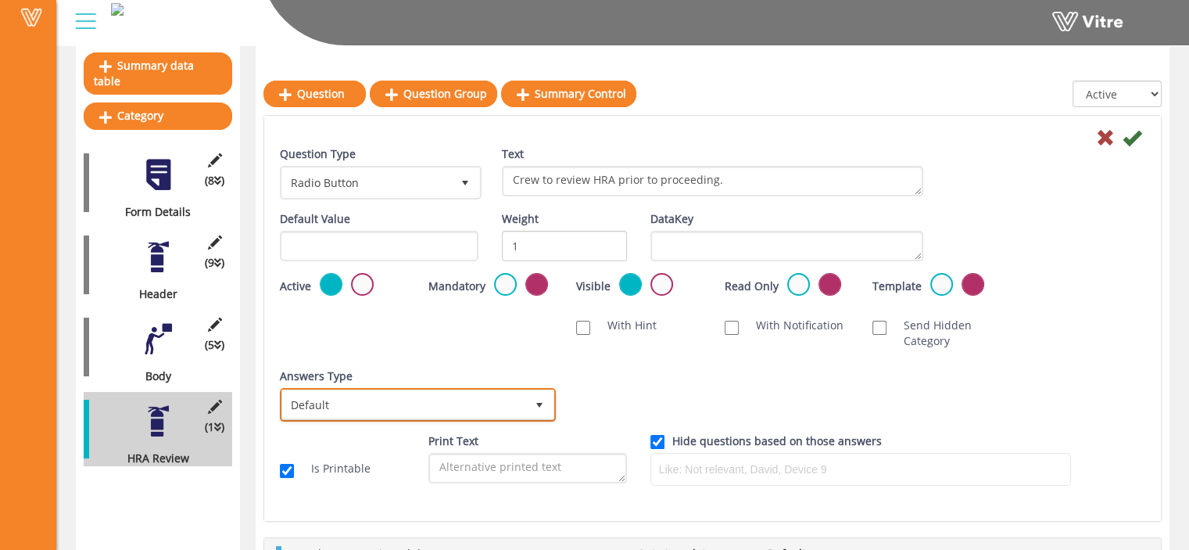
scroll to position [159, 0]
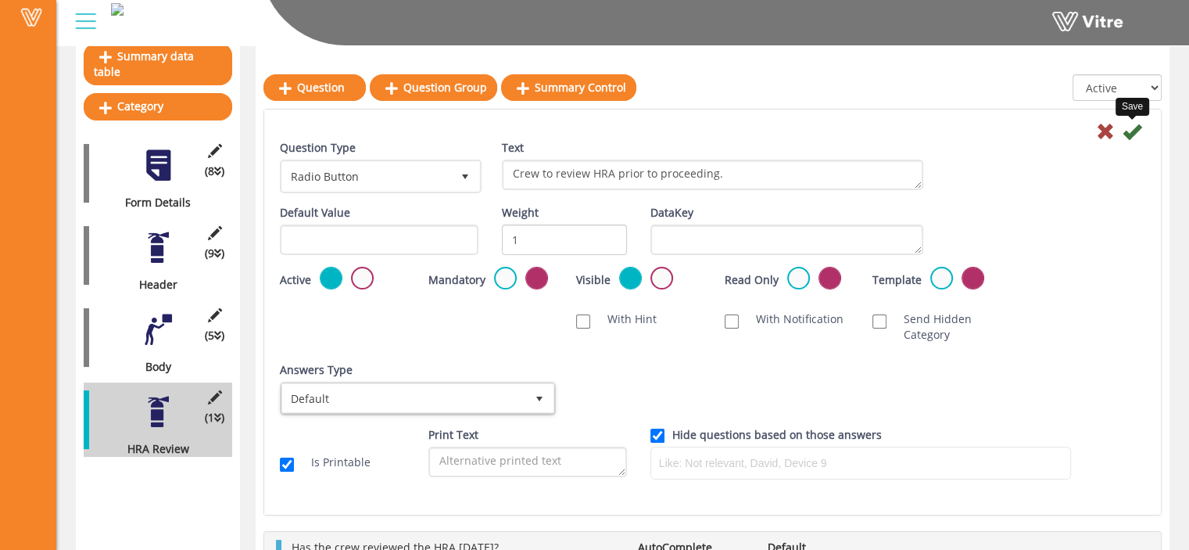
click at [1133, 132] on icon at bounding box center [1132, 131] width 19 height 19
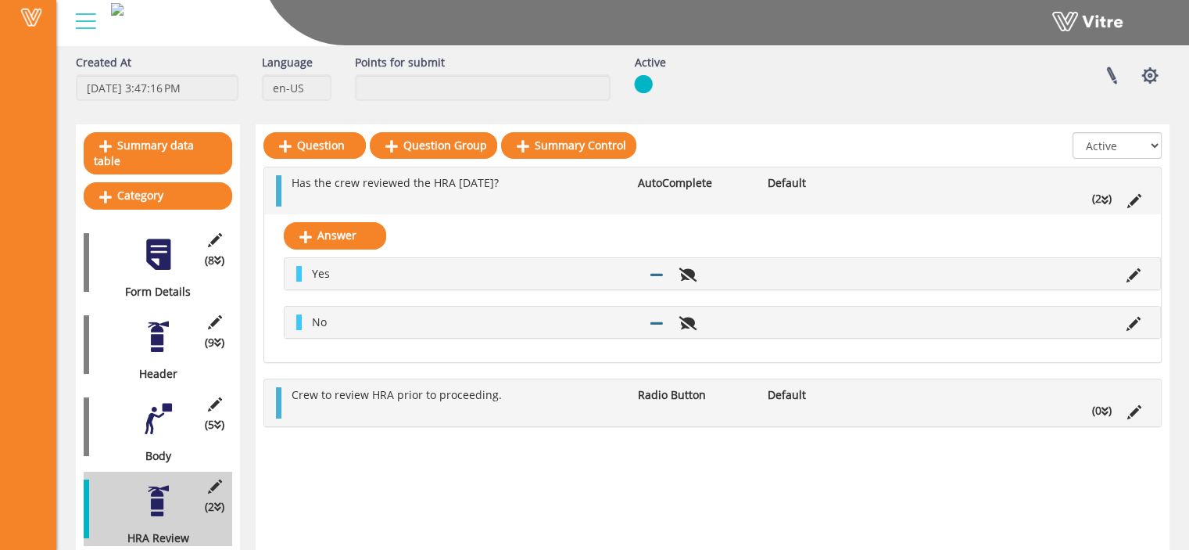
scroll to position [69, 0]
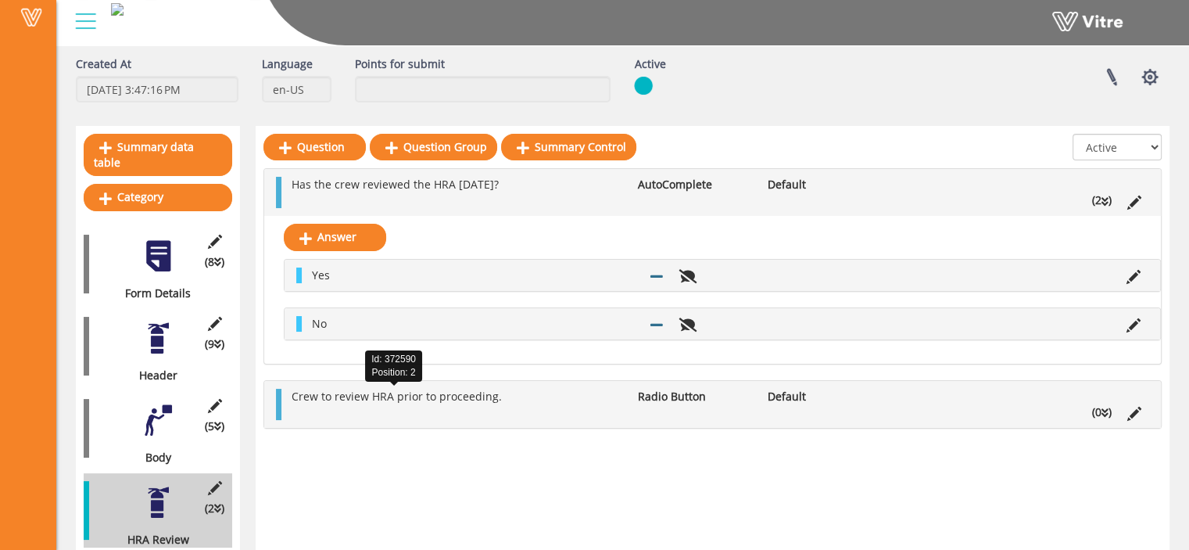
click at [415, 398] on span "Crew to review HRA prior to proceeding." at bounding box center [397, 396] width 210 height 15
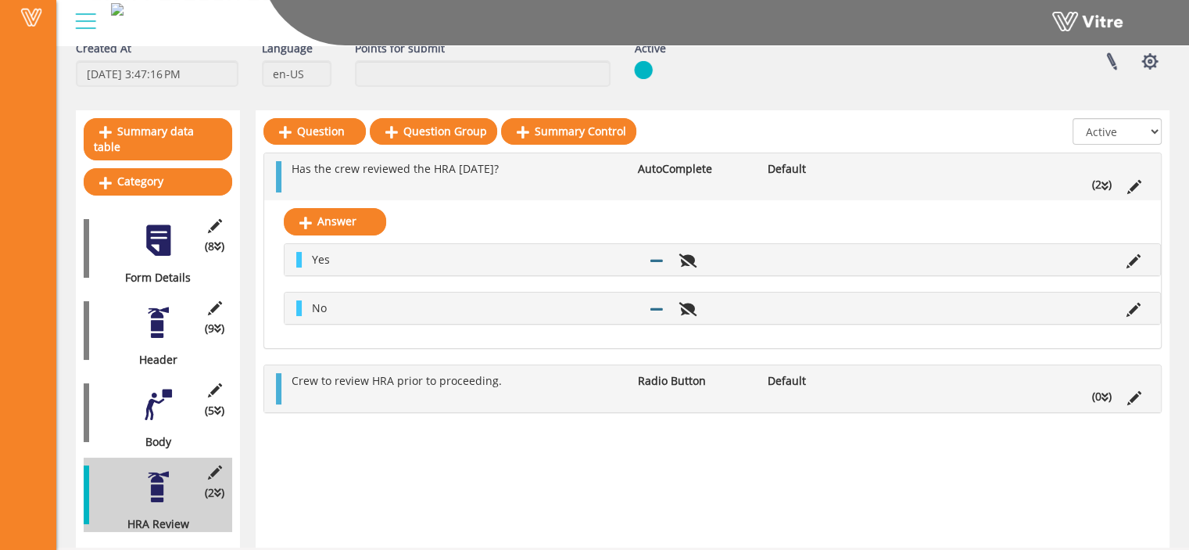
click at [148, 389] on div at bounding box center [158, 404] width 35 height 35
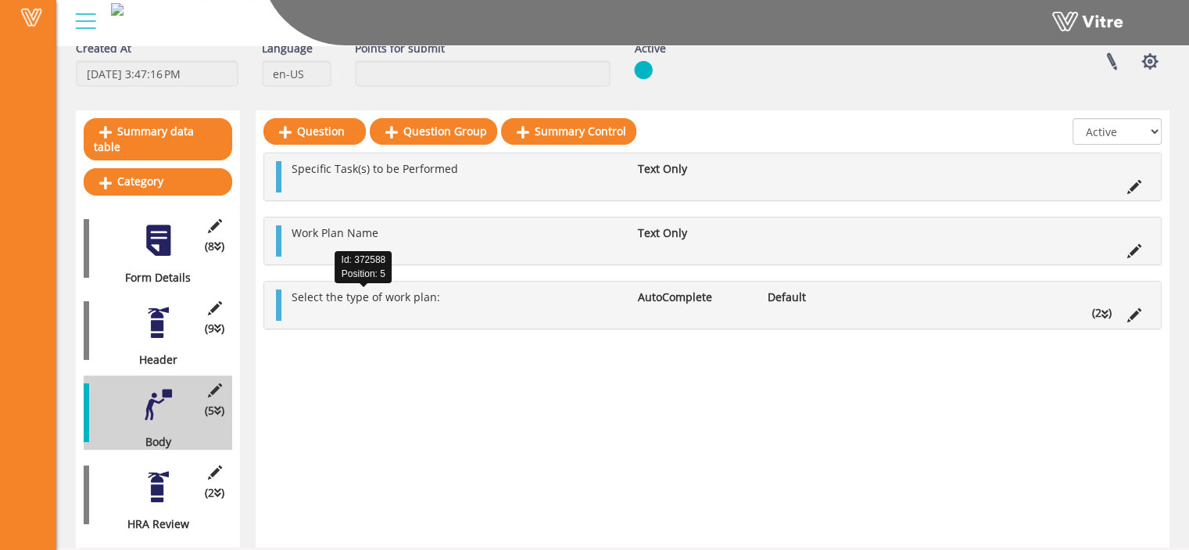
click at [410, 294] on span "Select the type of work plan:" at bounding box center [366, 296] width 149 height 15
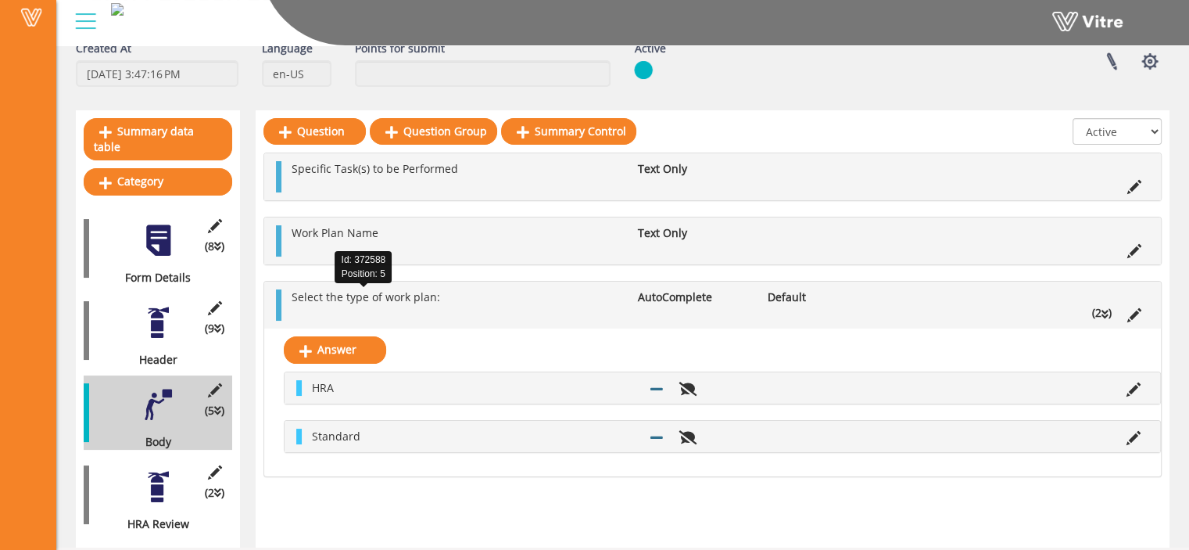
click at [410, 294] on span "Select the type of work plan:" at bounding box center [366, 296] width 149 height 15
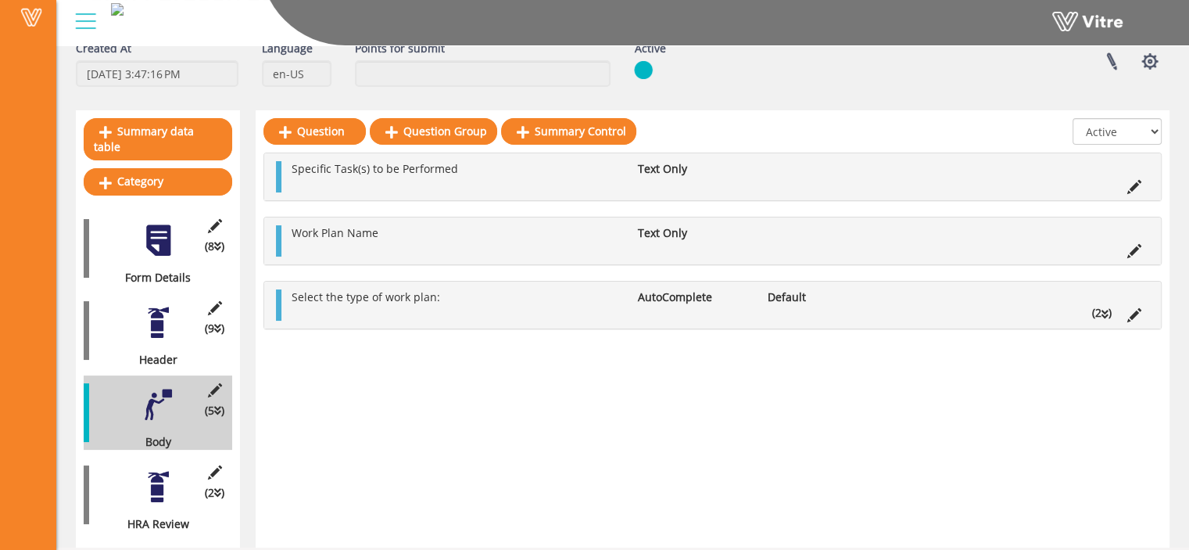
click at [161, 471] on div at bounding box center [158, 486] width 35 height 35
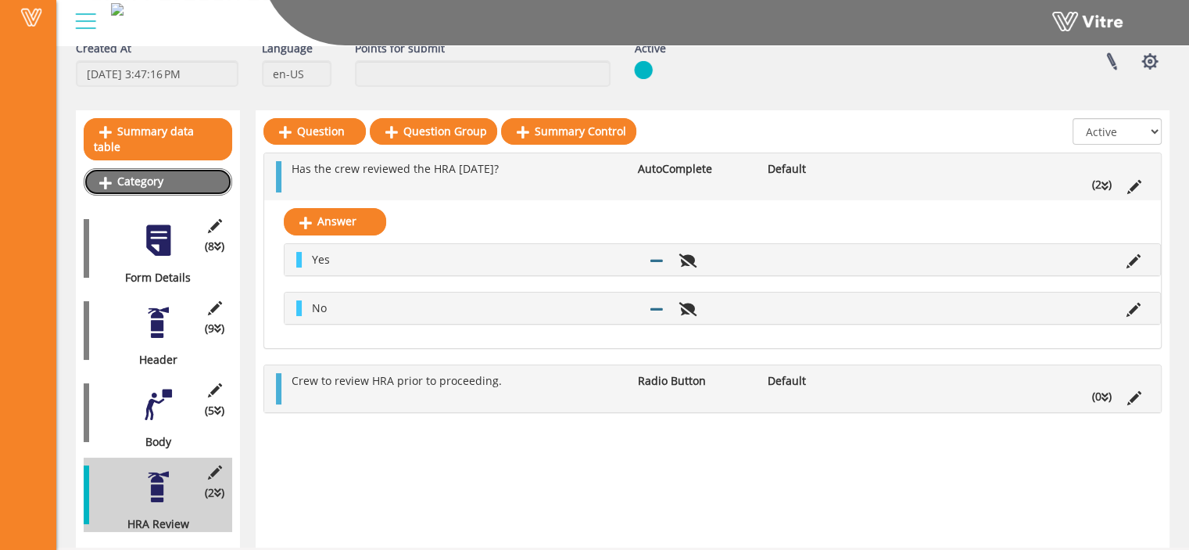
click at [152, 168] on link "Category" at bounding box center [158, 181] width 149 height 27
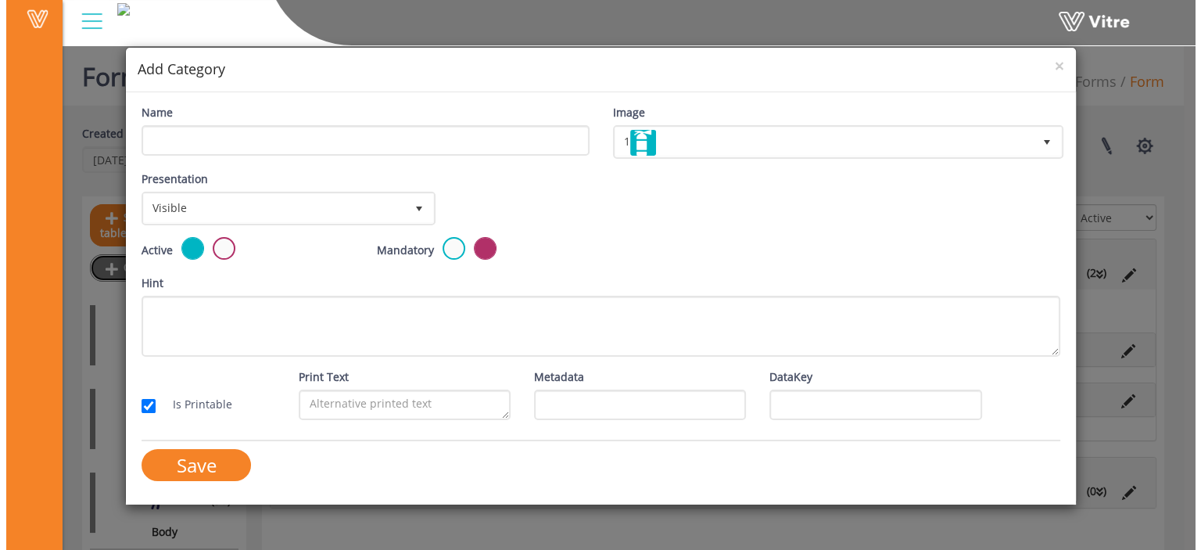
scroll to position [62, 0]
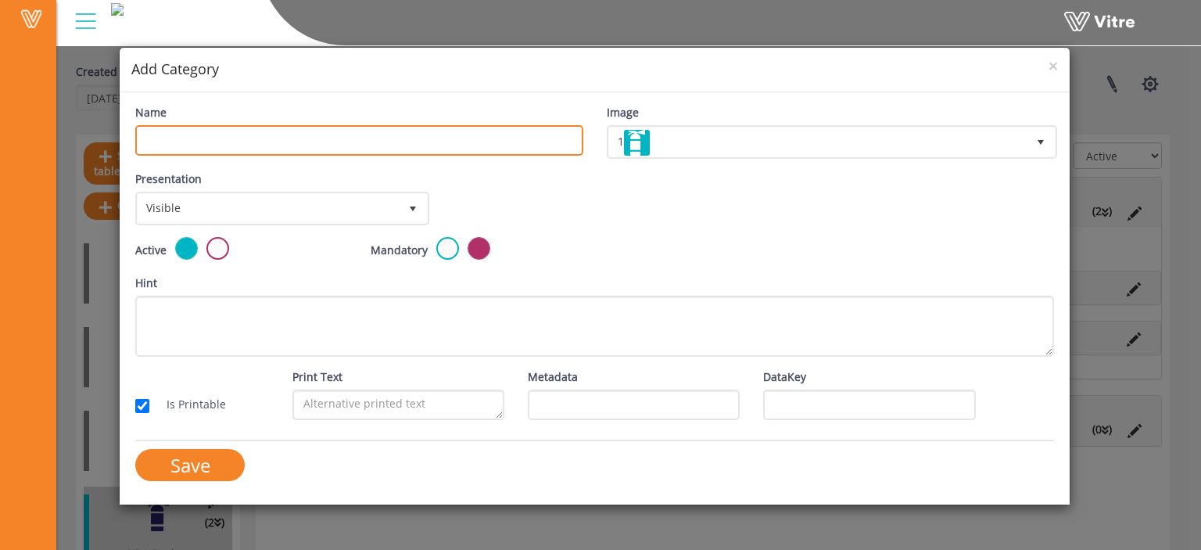
click at [347, 149] on input "Name" at bounding box center [358, 140] width 447 height 30
type input "Standard Review"
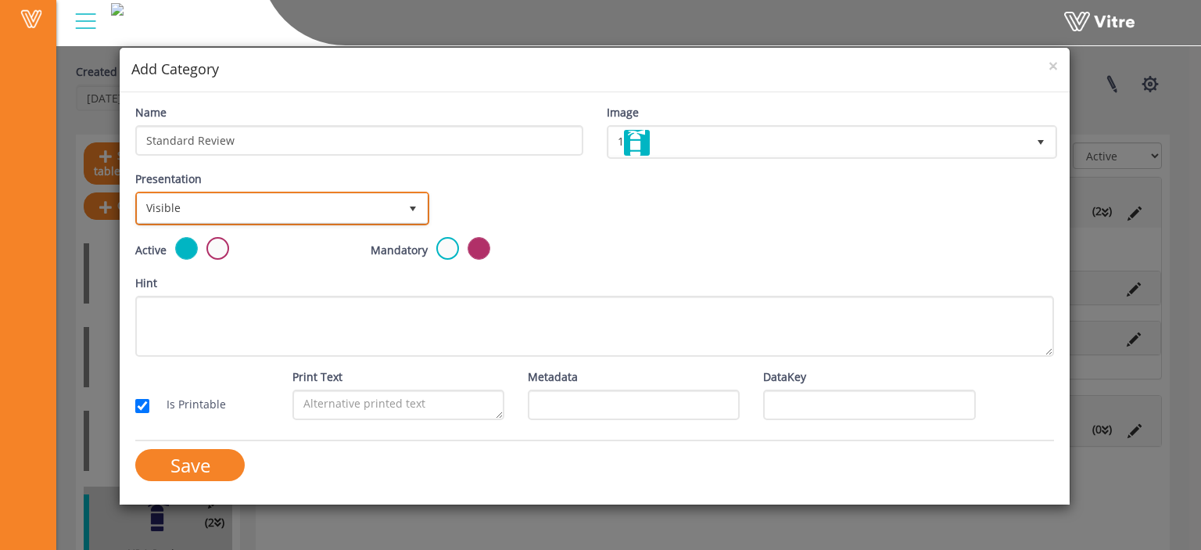
click at [315, 211] on span "Visible" at bounding box center [268, 208] width 261 height 28
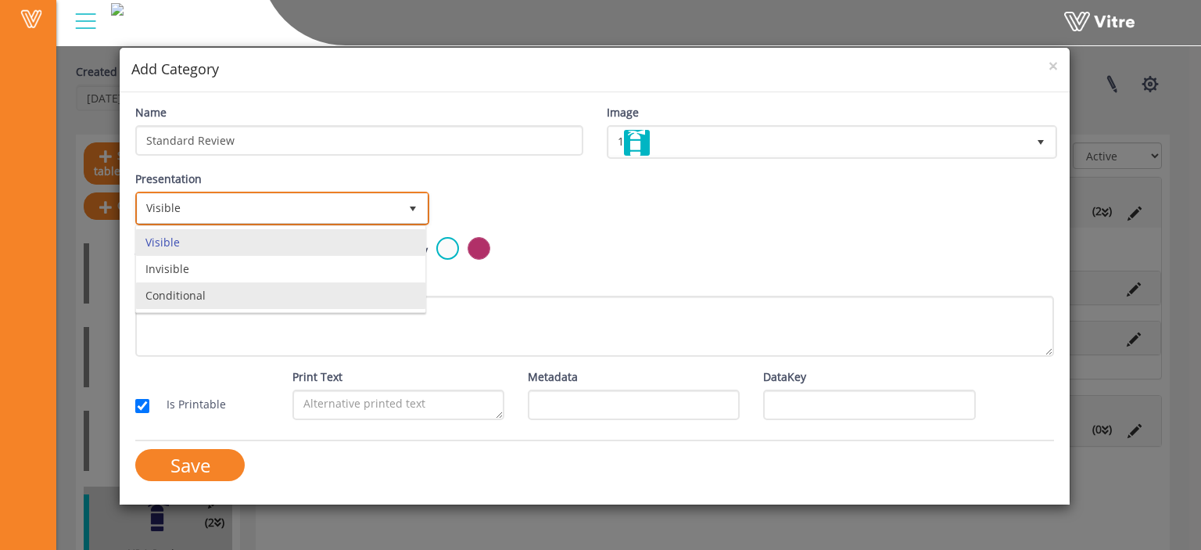
click at [288, 296] on li "Conditional" at bounding box center [280, 295] width 289 height 27
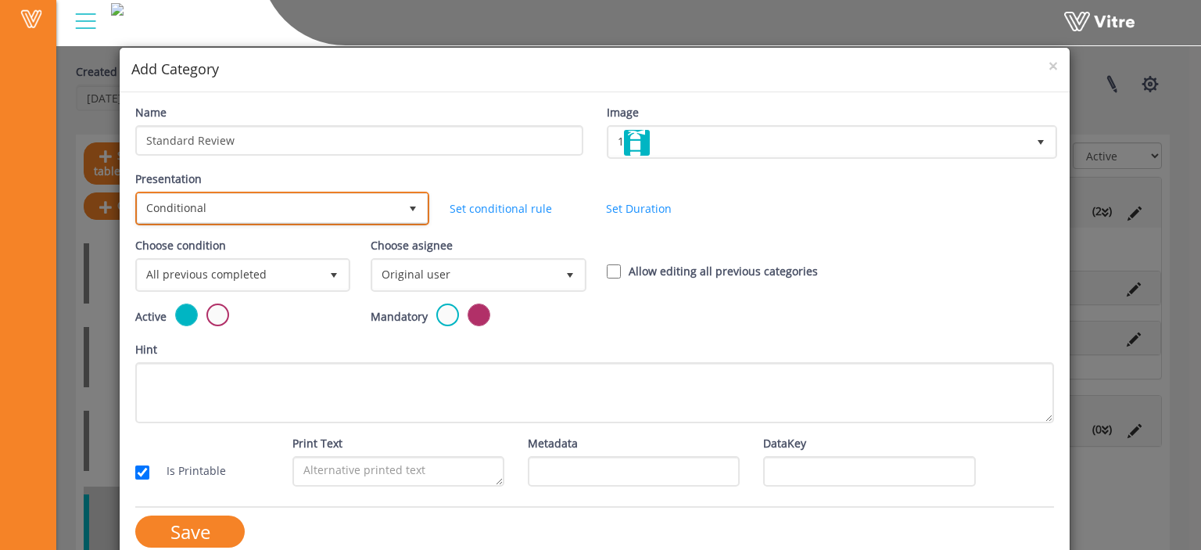
click at [386, 209] on span "Conditional" at bounding box center [268, 208] width 261 height 28
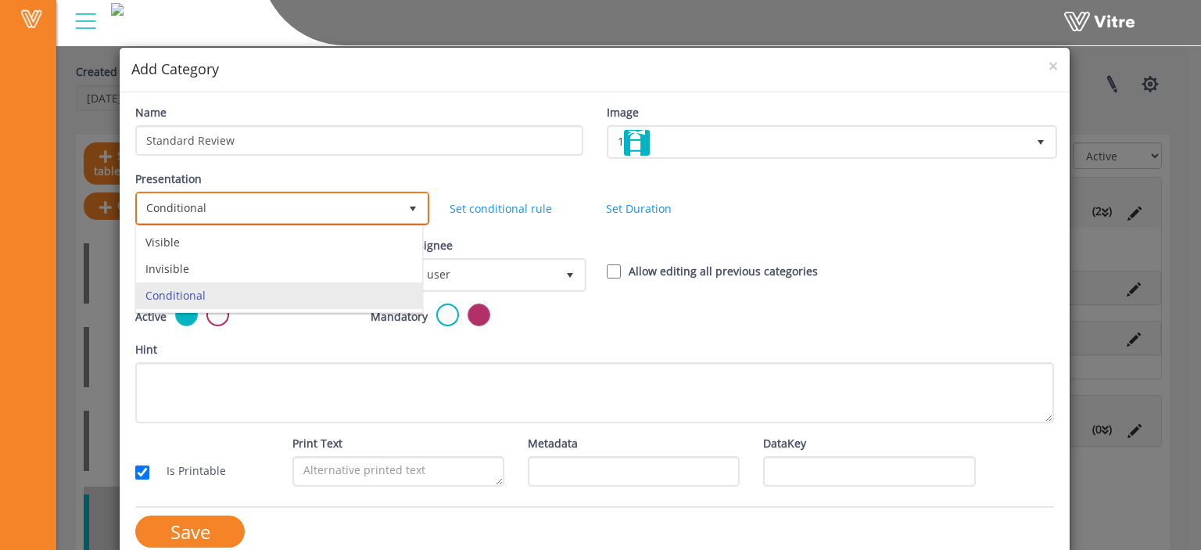
click at [386, 209] on span "Conditional" at bounding box center [268, 208] width 261 height 28
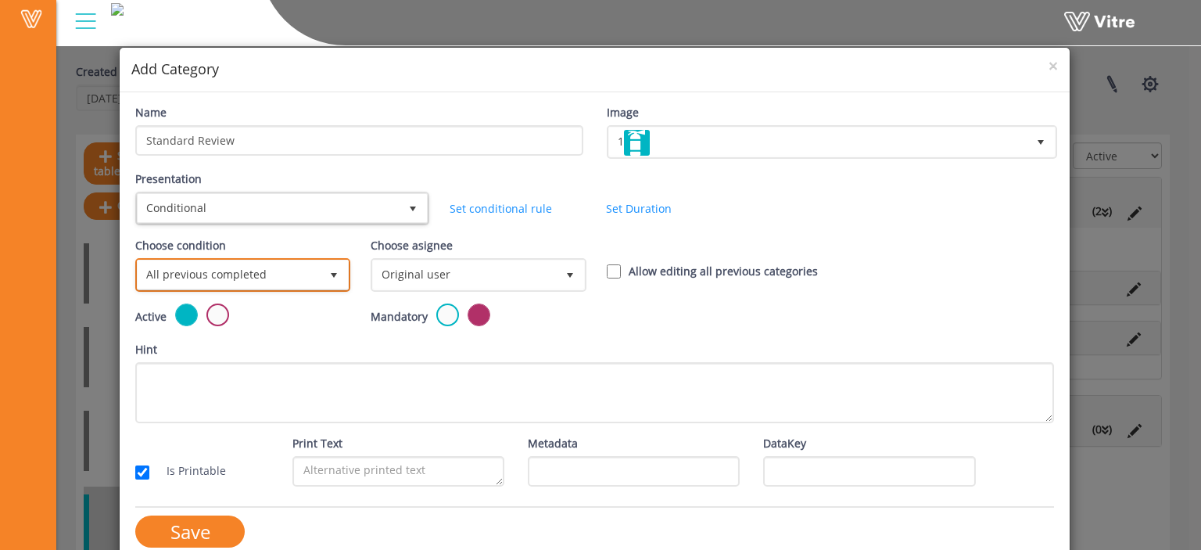
click at [303, 278] on span "All previous completed" at bounding box center [229, 274] width 182 height 28
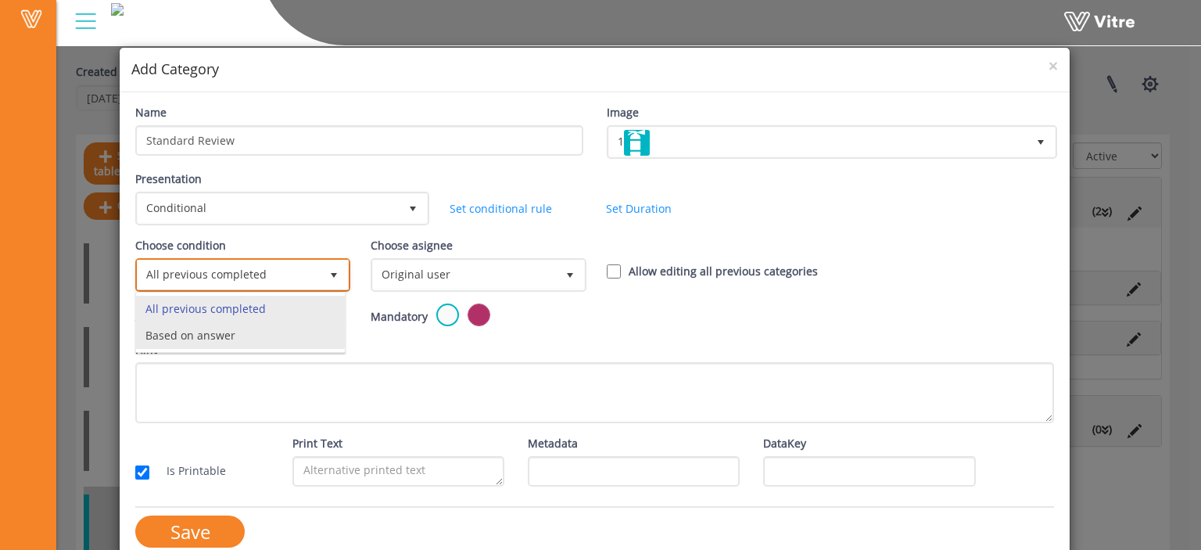
click at [283, 332] on li "Based on answer" at bounding box center [240, 335] width 209 height 27
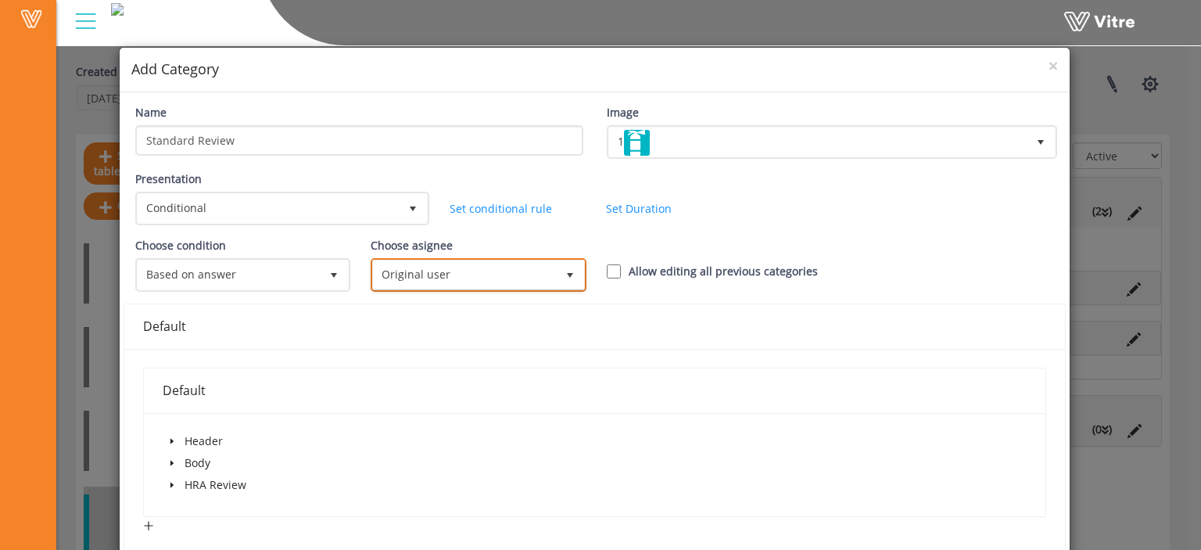
click at [450, 280] on span "Original user" at bounding box center [464, 274] width 182 height 28
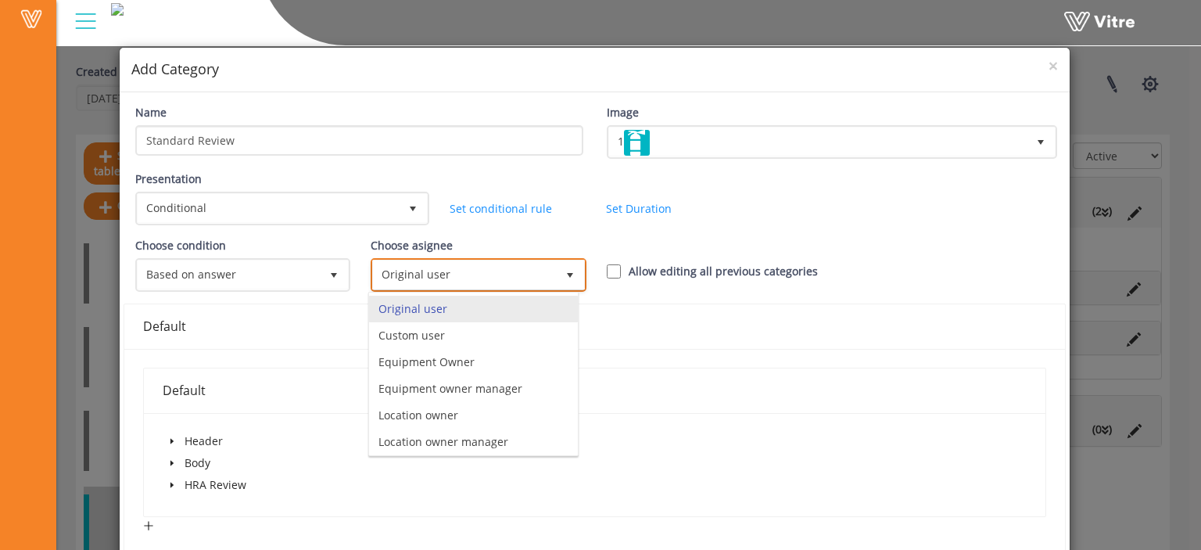
click at [450, 280] on span "Original user" at bounding box center [464, 274] width 182 height 28
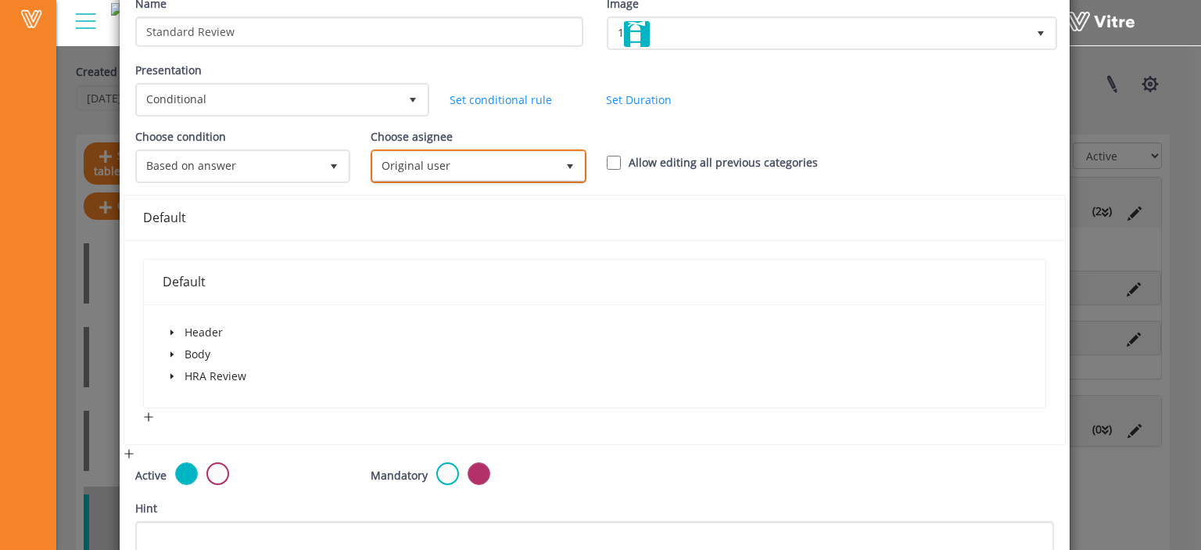
scroll to position [131, 0]
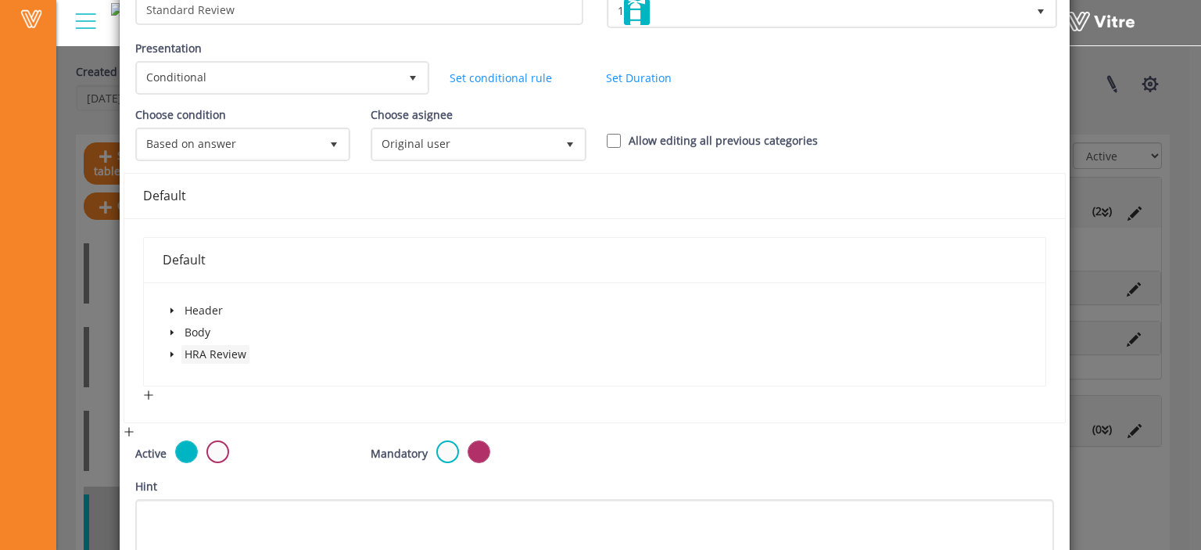
click at [209, 359] on span "HRA Review" at bounding box center [216, 353] width 62 height 15
click at [170, 350] on icon "caret-down" at bounding box center [172, 354] width 8 height 8
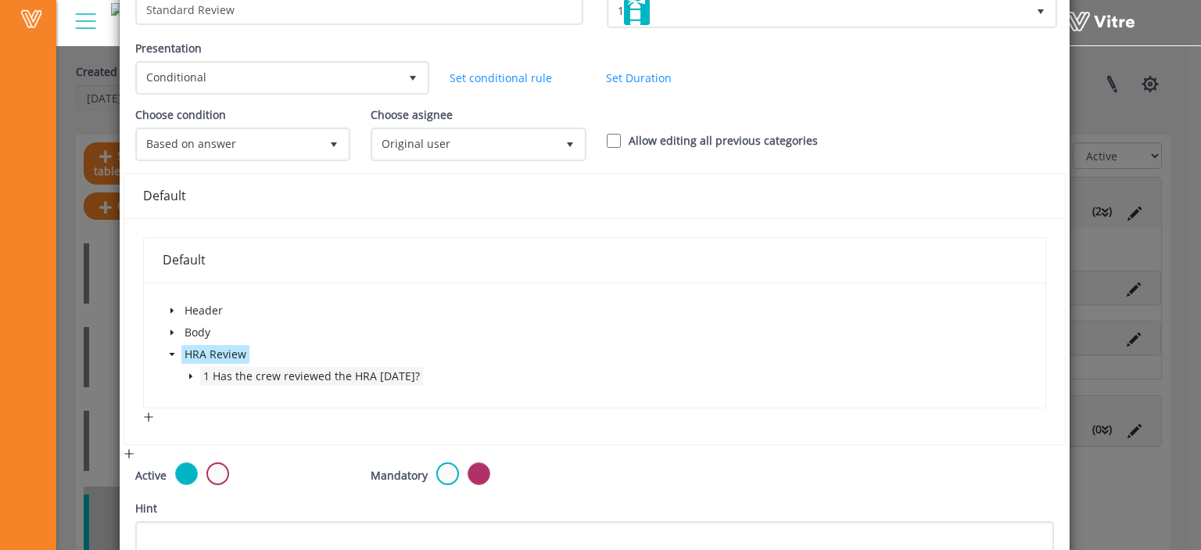
click at [247, 375] on span "1 Has the crew reviewed the HRA today?" at bounding box center [311, 375] width 217 height 15
click at [190, 377] on icon "caret-down" at bounding box center [191, 376] width 8 height 8
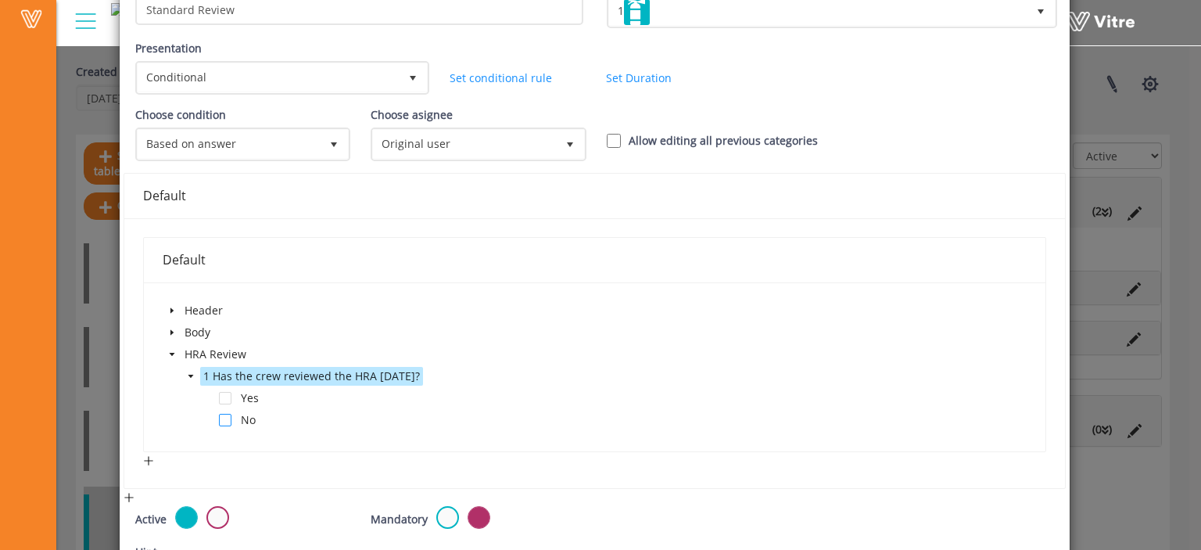
click at [228, 417] on span at bounding box center [225, 420] width 13 height 13
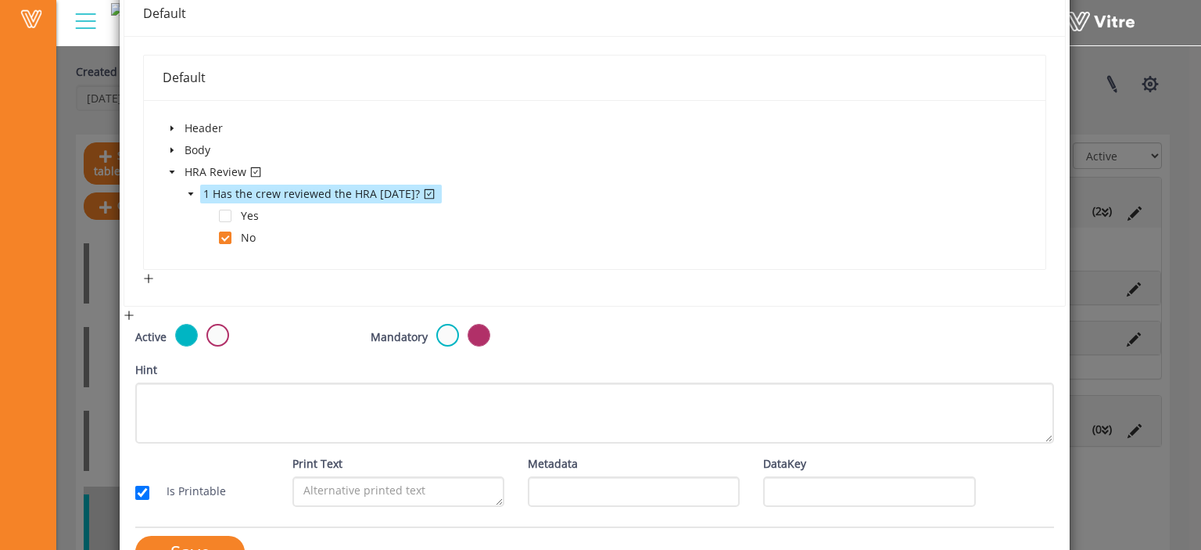
scroll to position [353, 0]
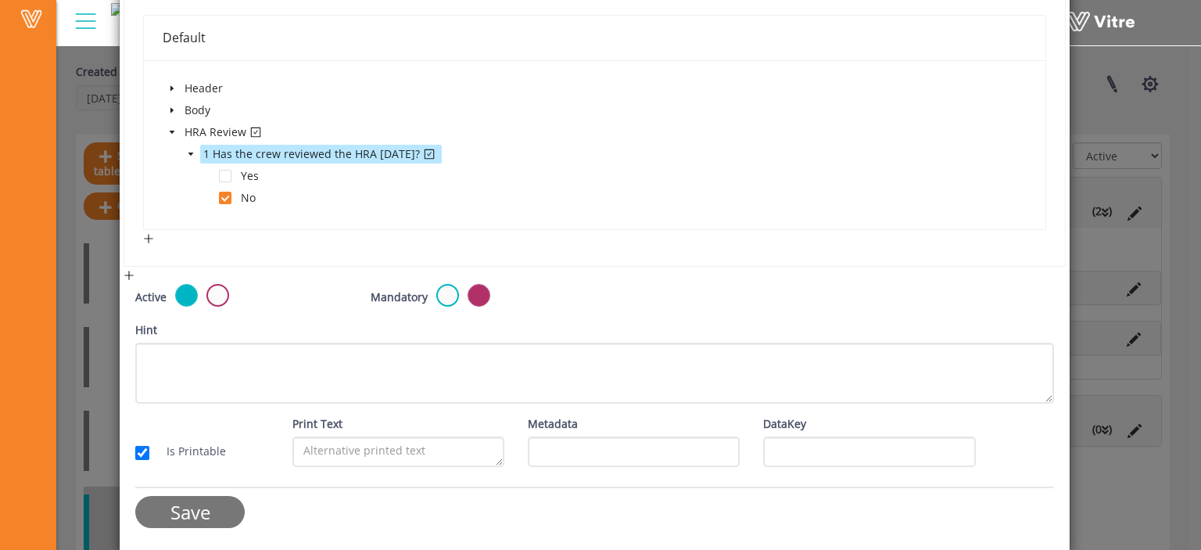
click at [206, 506] on input "Save" at bounding box center [189, 512] width 109 height 32
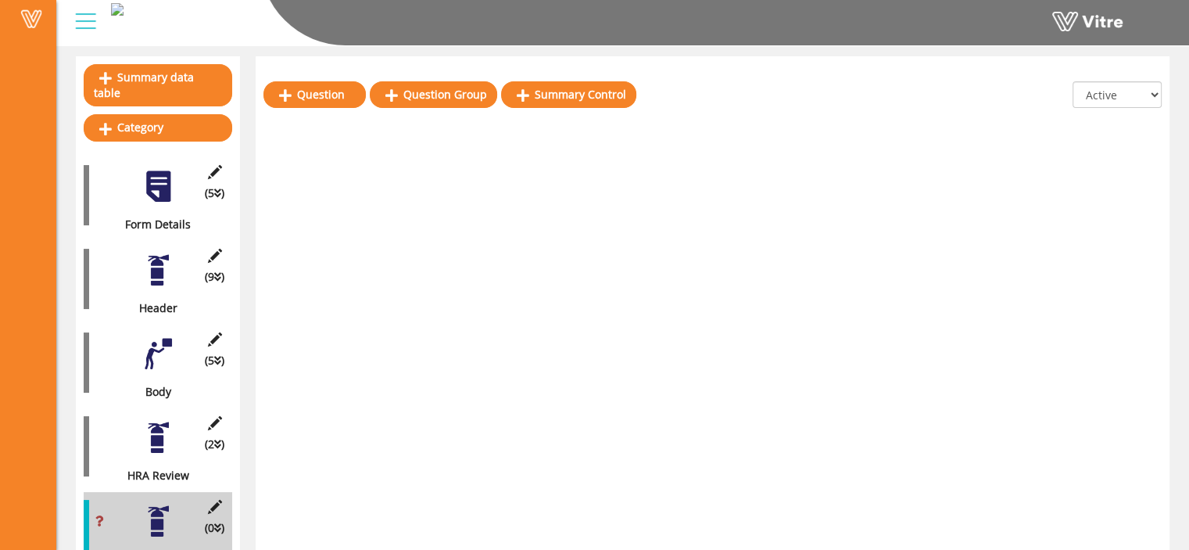
scroll to position [156, 0]
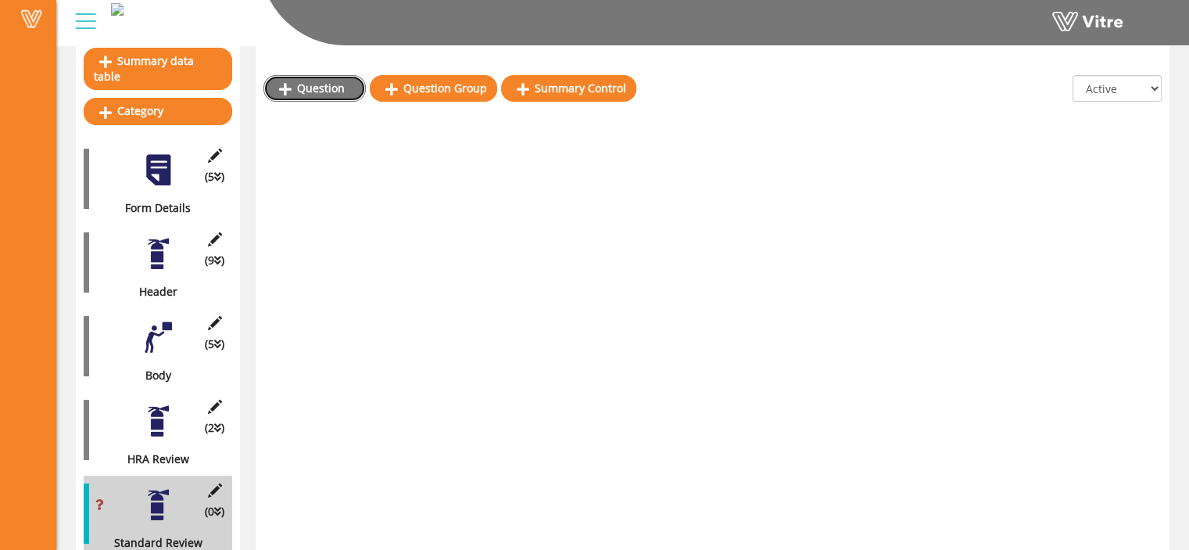
click at [325, 84] on link "Question" at bounding box center [314, 88] width 102 height 27
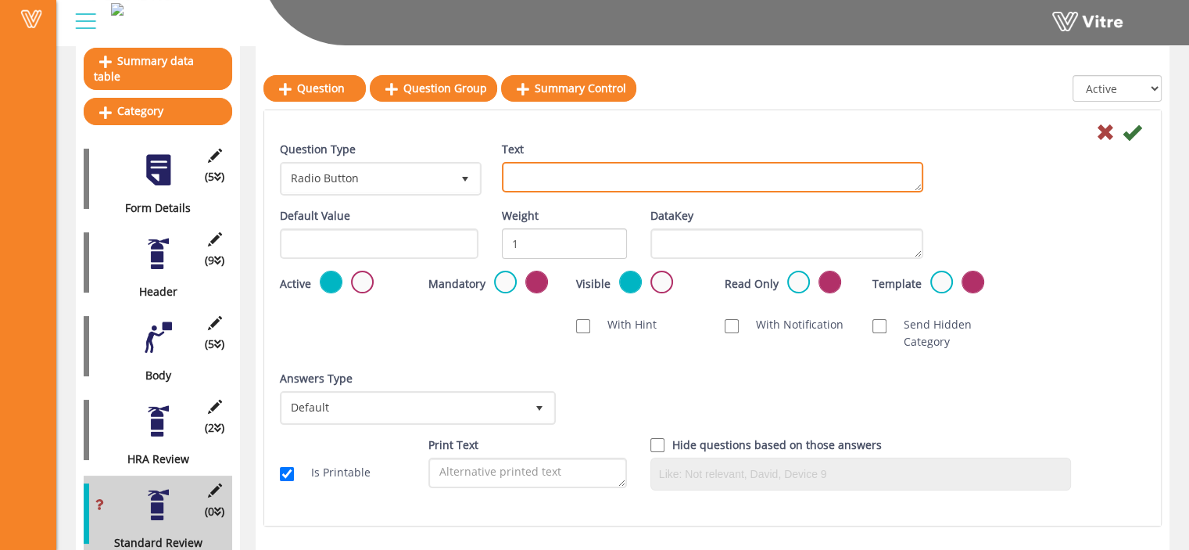
click at [545, 176] on textarea "Text" at bounding box center [712, 177] width 421 height 30
paste textarea "Has the Crew reviewed the Work Plan this week?"
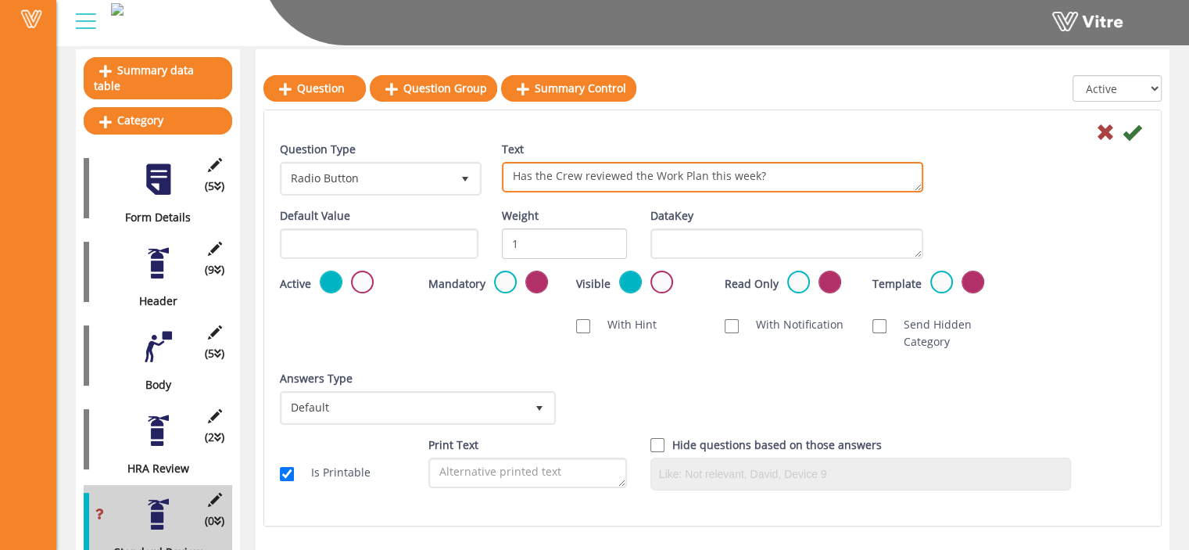
scroll to position [147, 0]
type textarea "Has the Crew reviewed the Work Plan this week?"
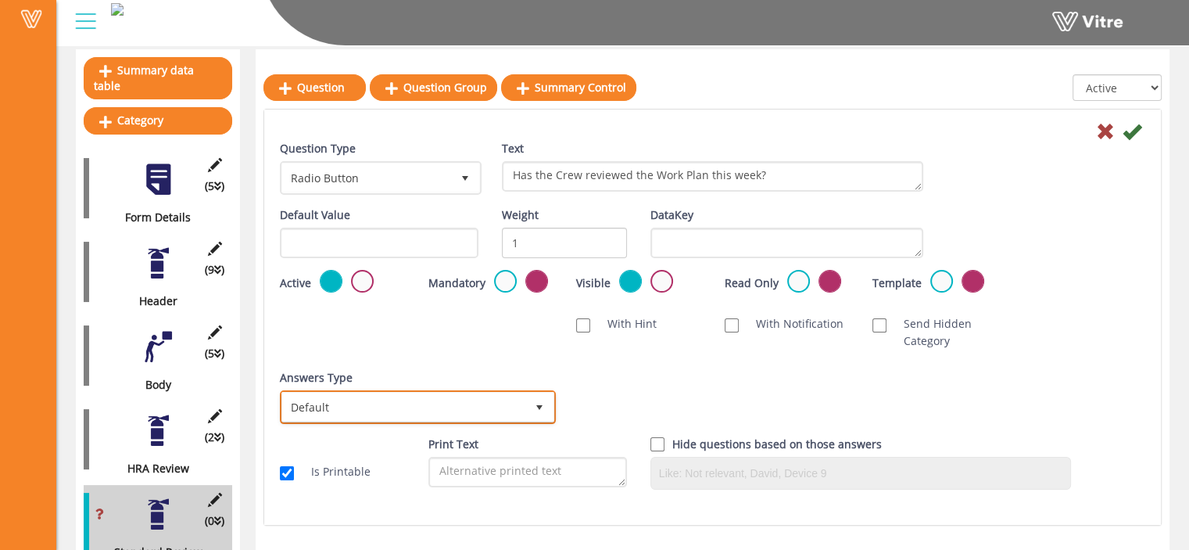
click at [541, 403] on span "select" at bounding box center [539, 407] width 13 height 13
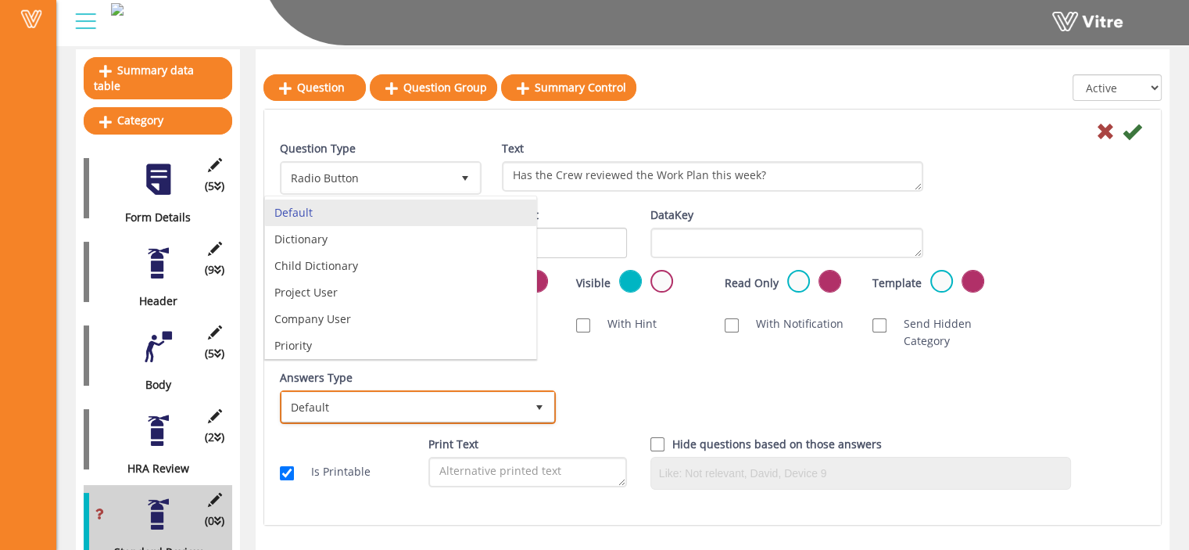
click at [541, 403] on span "select" at bounding box center [539, 407] width 13 height 13
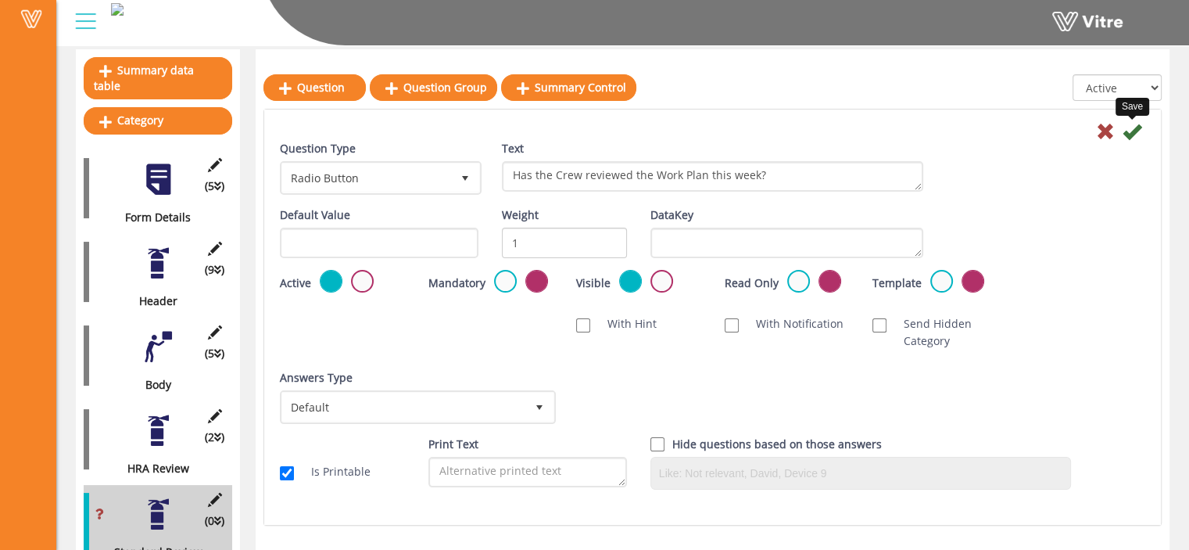
click at [1130, 139] on icon at bounding box center [1132, 131] width 19 height 19
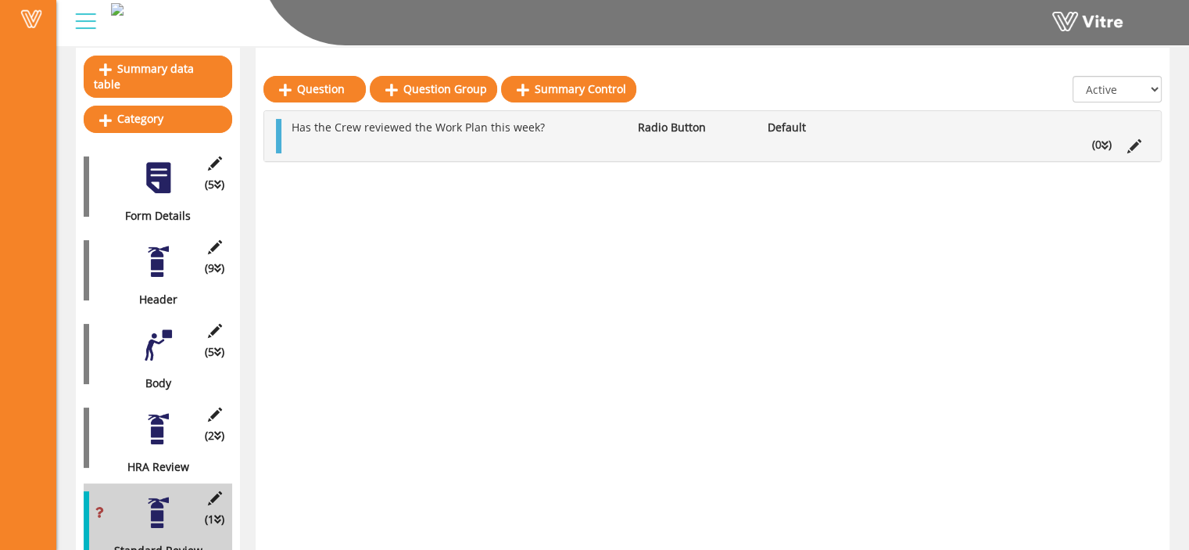
scroll to position [150, 0]
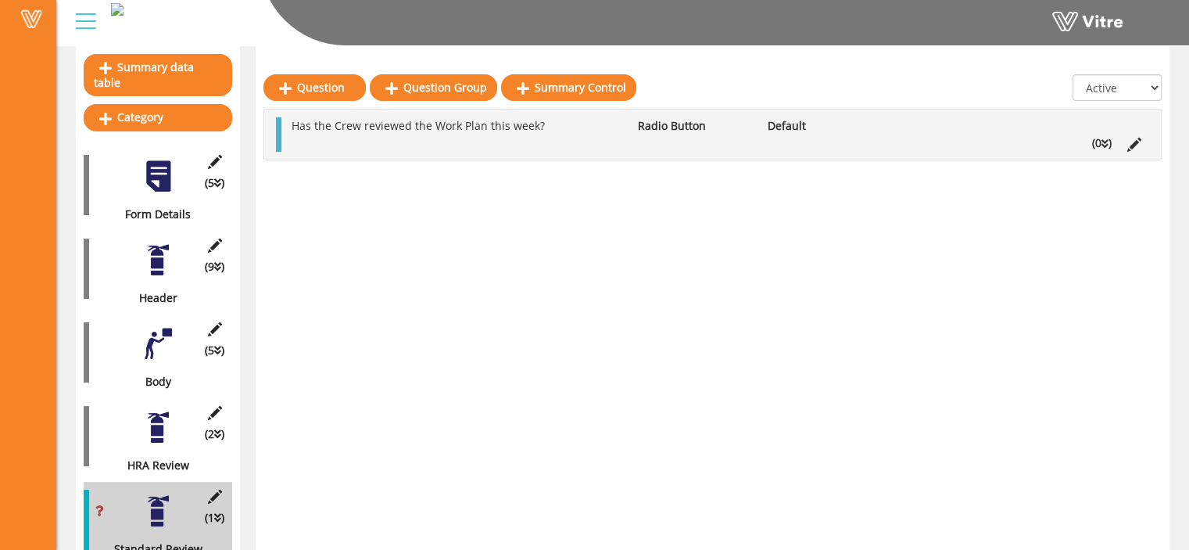
click at [1099, 144] on li "(0 )" at bounding box center [1101, 142] width 35 height 17
click at [366, 177] on link "Answer" at bounding box center [335, 180] width 102 height 27
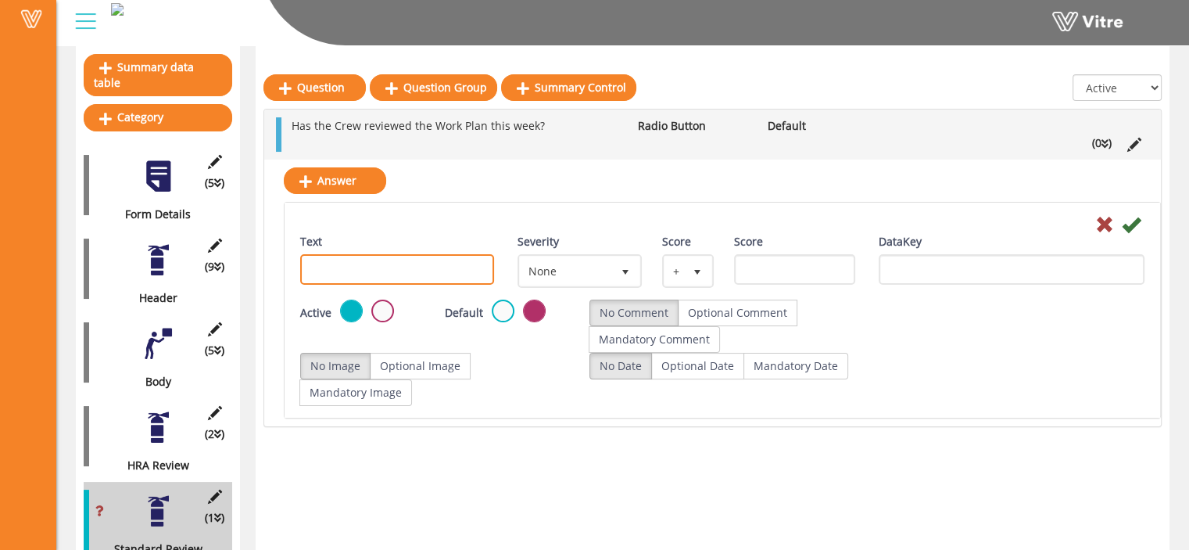
click at [424, 265] on input "Text" at bounding box center [397, 269] width 194 height 30
type input "Yes"
click at [1132, 229] on icon at bounding box center [1131, 224] width 19 height 19
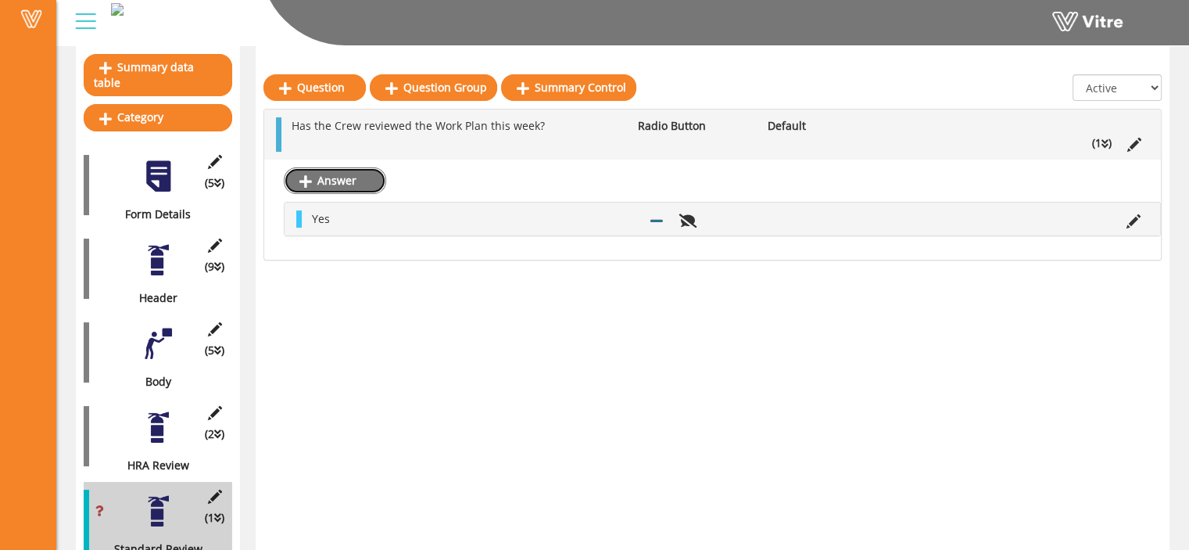
click at [331, 182] on link "Answer" at bounding box center [335, 180] width 102 height 27
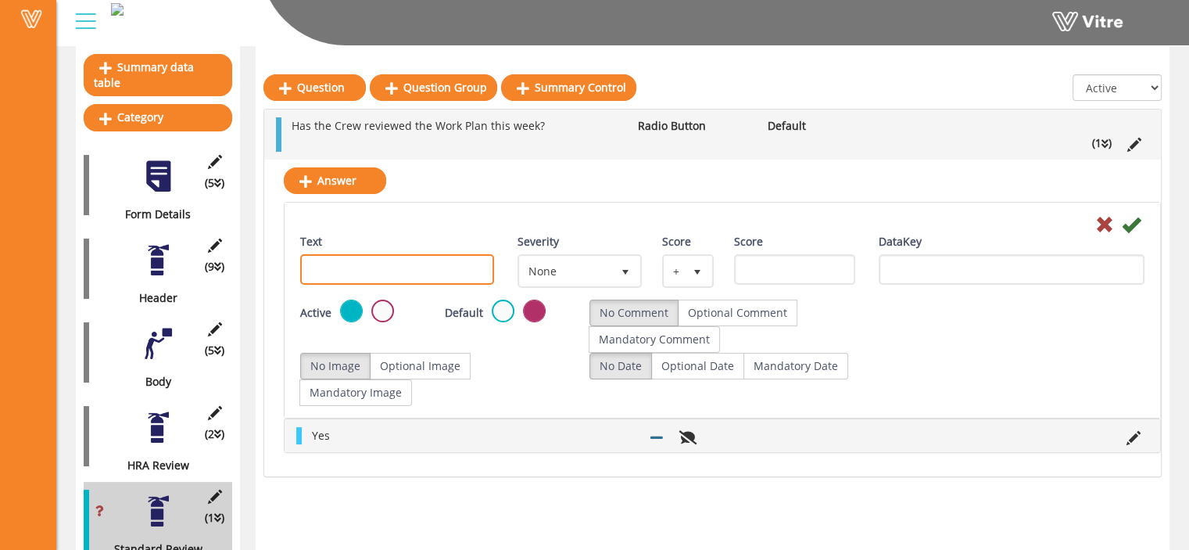
click at [339, 276] on input "Text" at bounding box center [397, 269] width 194 height 30
type input "No"
click at [1136, 225] on icon at bounding box center [1131, 224] width 19 height 19
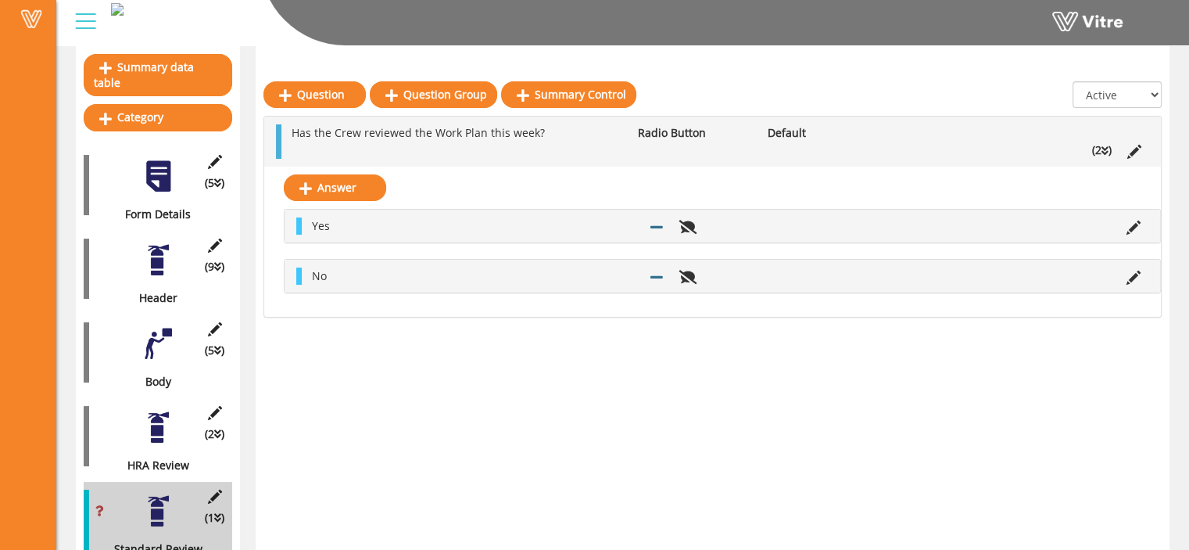
scroll to position [156, 0]
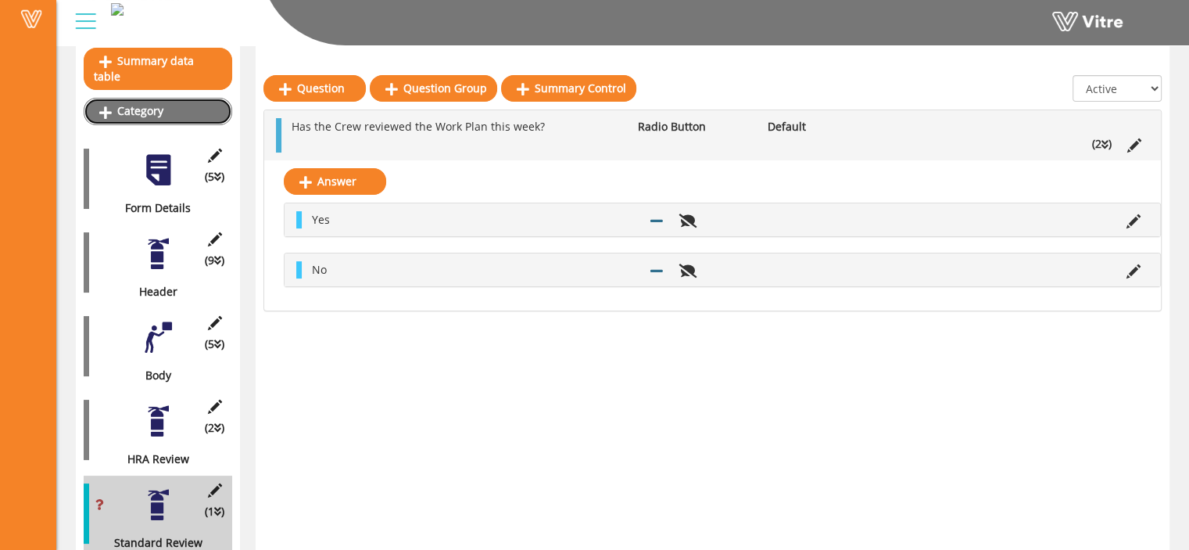
click at [166, 98] on link "Category" at bounding box center [158, 111] width 149 height 27
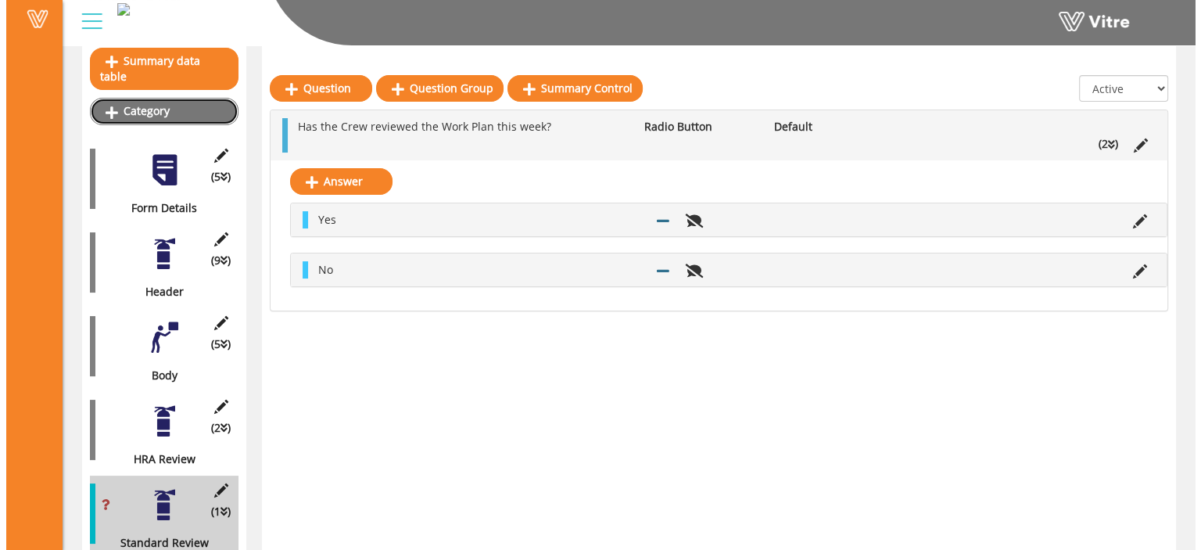
scroll to position [0, 0]
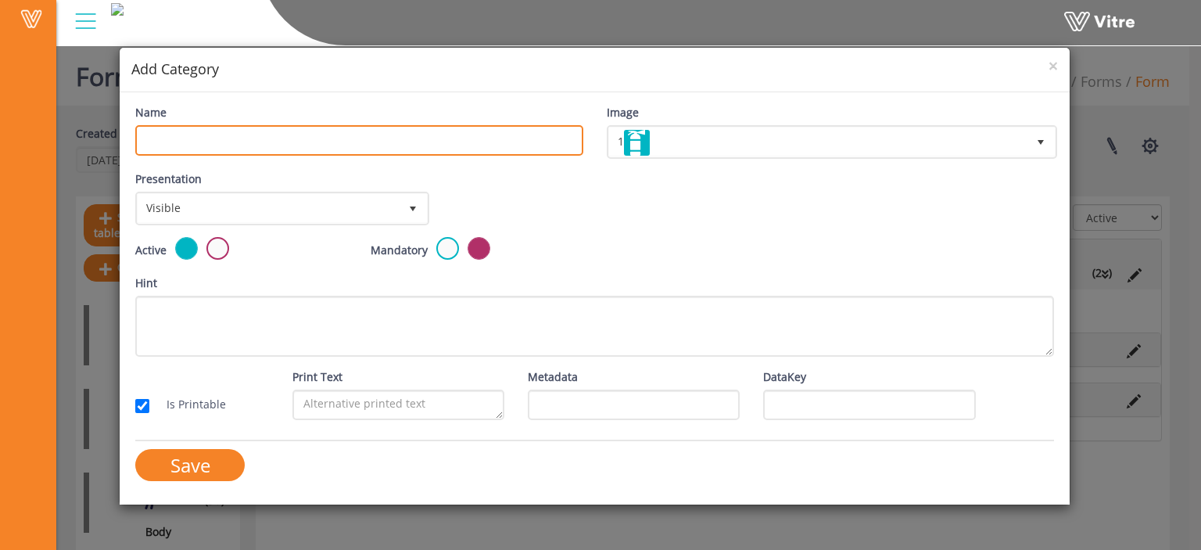
click at [317, 134] on input "Name" at bounding box center [358, 140] width 447 height 30
paste input "Will the crew be exposed to the potential for Line of Fire / Hand Injuries?"
type input "W"
type input "Standard or Typical Hazards"
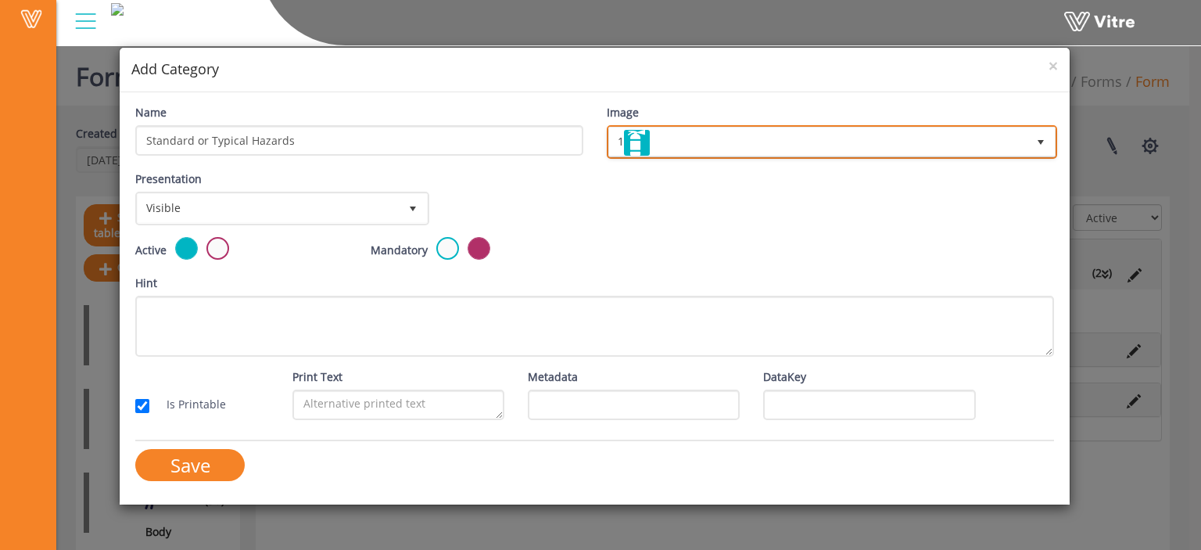
click at [730, 142] on span "1" at bounding box center [817, 141] width 417 height 28
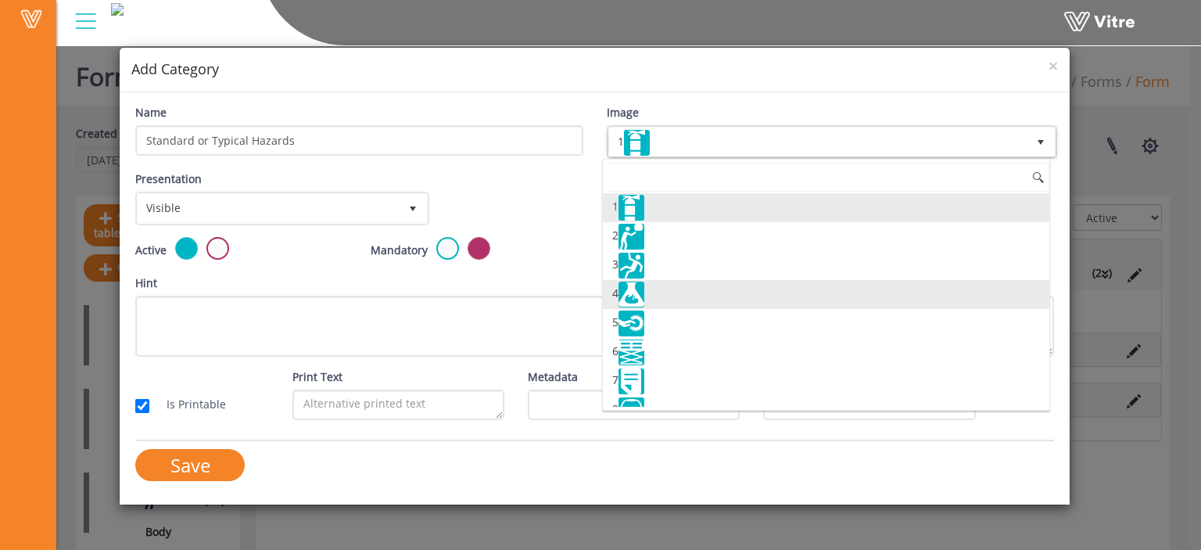
click at [698, 281] on li "4" at bounding box center [826, 294] width 446 height 29
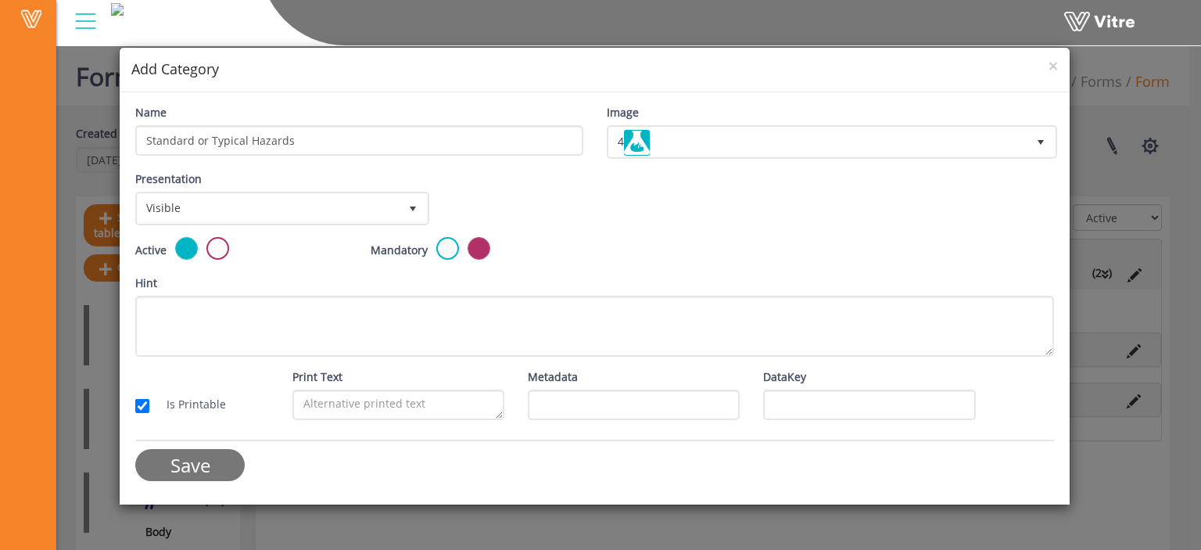
click at [195, 460] on input "Save" at bounding box center [189, 465] width 109 height 32
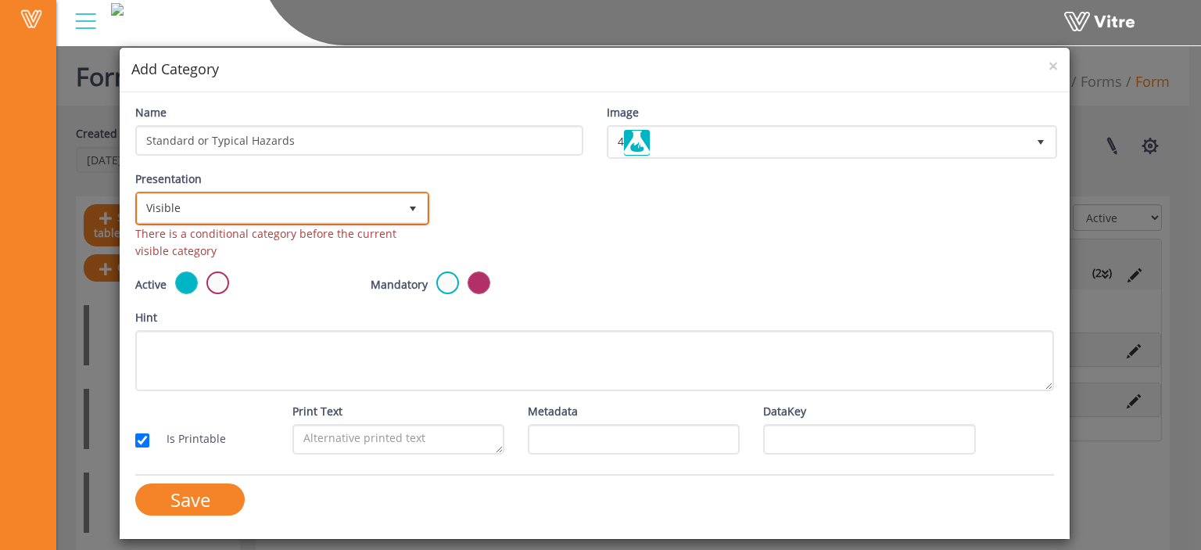
click at [377, 206] on span "Visible" at bounding box center [268, 208] width 261 height 28
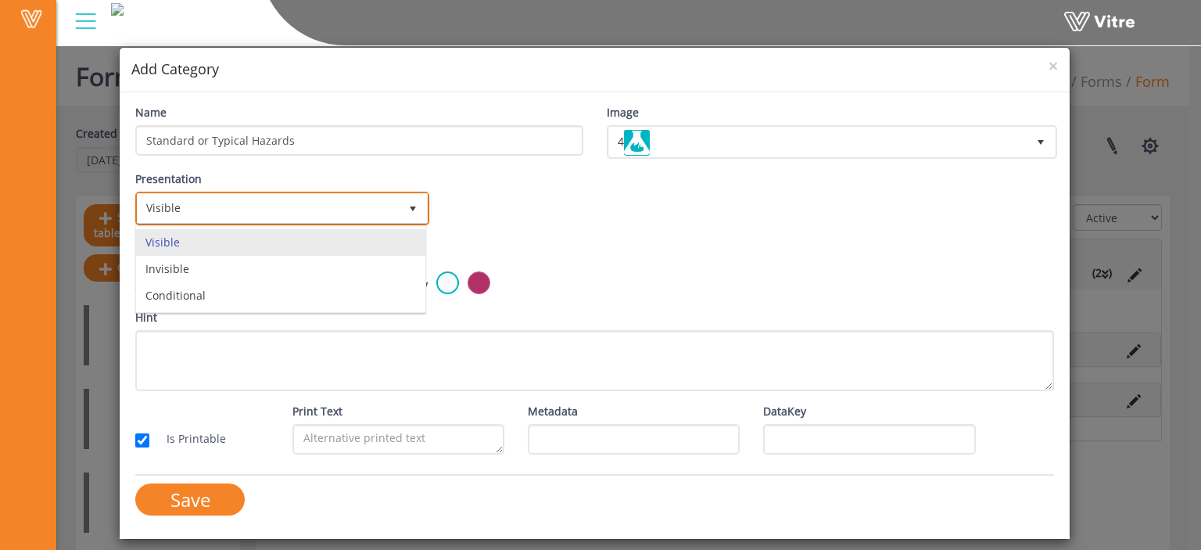
click at [377, 206] on span "Visible" at bounding box center [268, 208] width 261 height 28
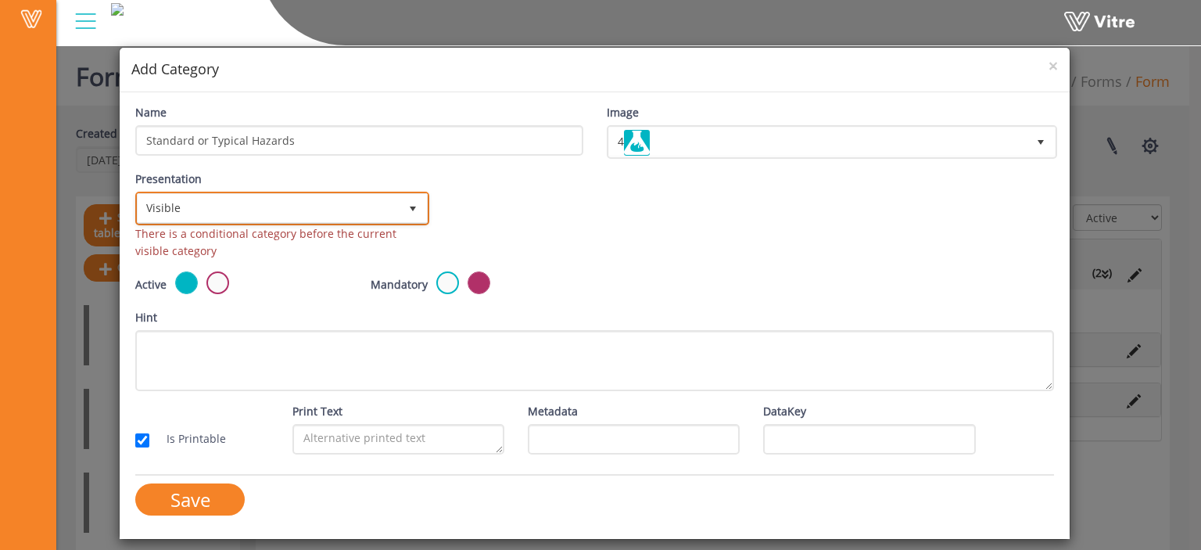
click at [377, 206] on span "Visible" at bounding box center [268, 208] width 261 height 28
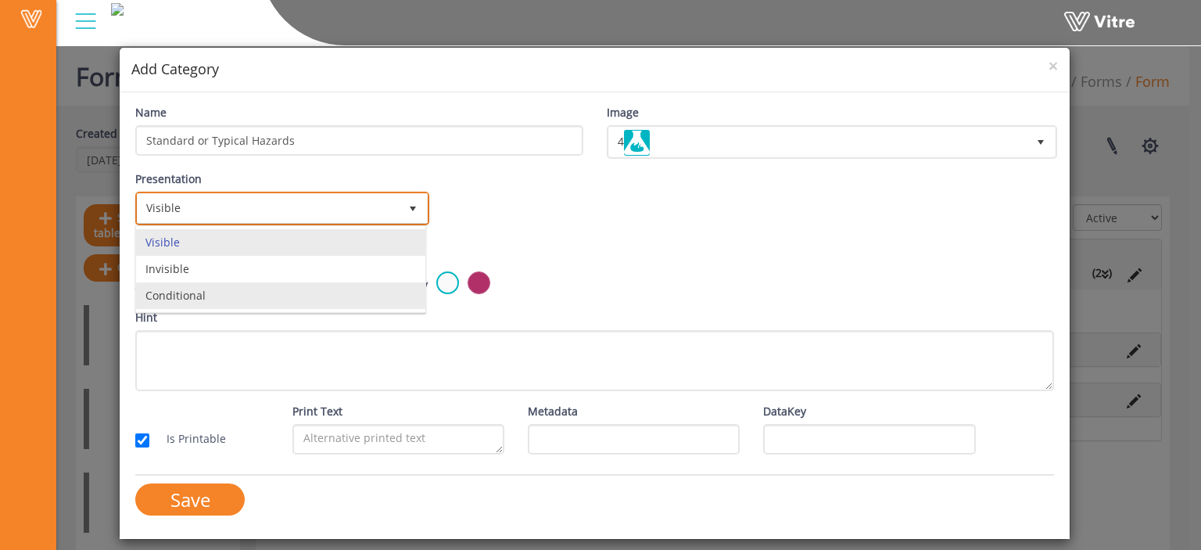
click at [352, 288] on li "Conditional" at bounding box center [280, 295] width 289 height 27
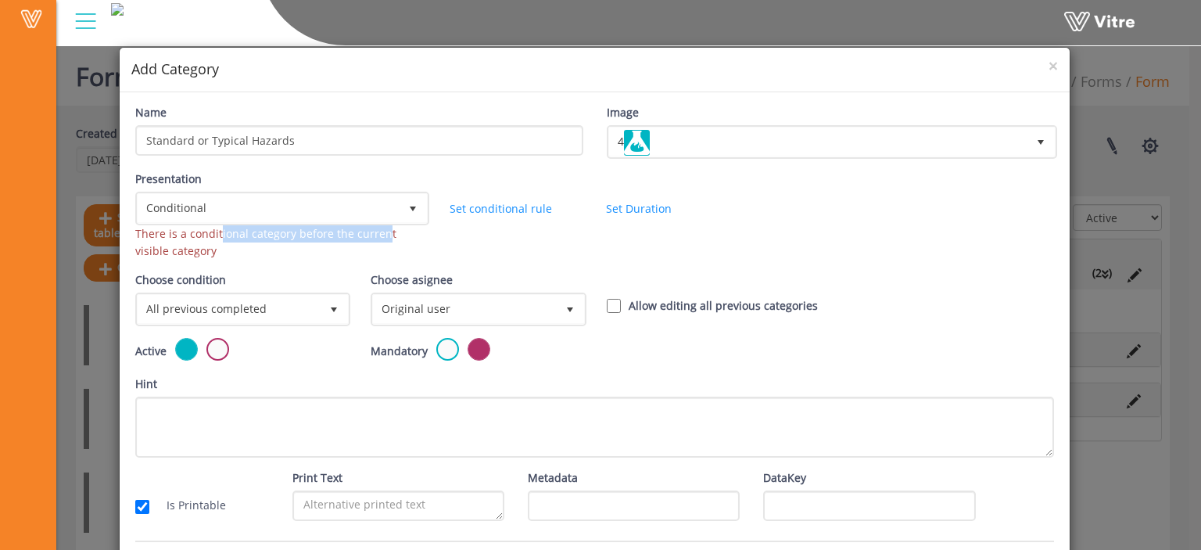
drag, startPoint x: 231, startPoint y: 234, endPoint x: 379, endPoint y: 232, distance: 147.8
click at [379, 232] on div "There is a conditional category before the current visible category" at bounding box center [280, 242] width 291 height 34
click at [337, 263] on div "Presentation Conditional 5 There is a conditional category before the current v…" at bounding box center [281, 220] width 314 height 101
click at [517, 206] on link "Set conditional rule" at bounding box center [501, 208] width 102 height 15
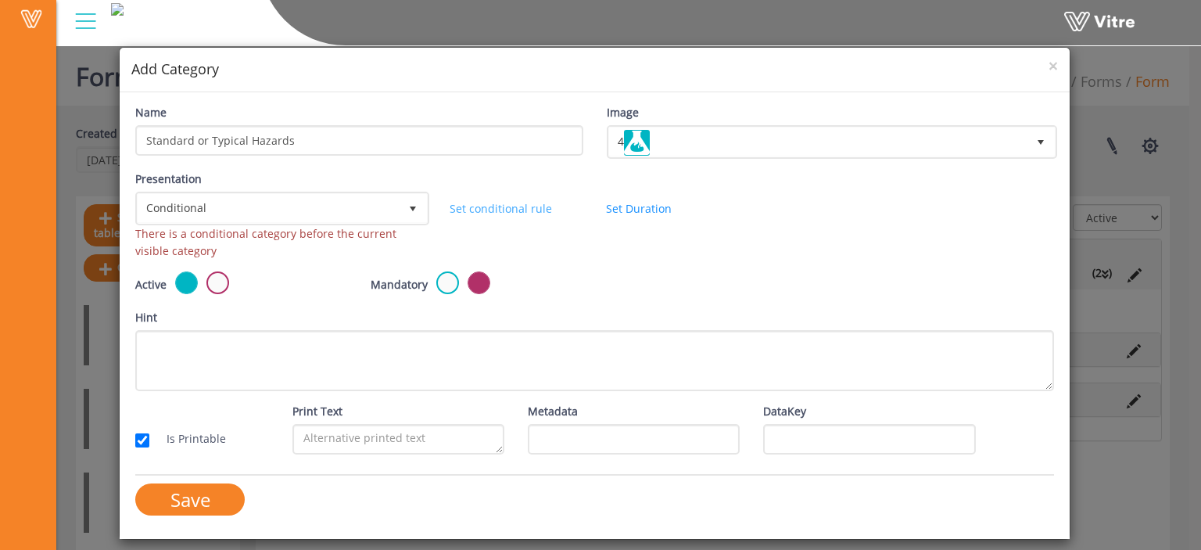
click at [516, 206] on link "Set conditional rule" at bounding box center [501, 208] width 102 height 15
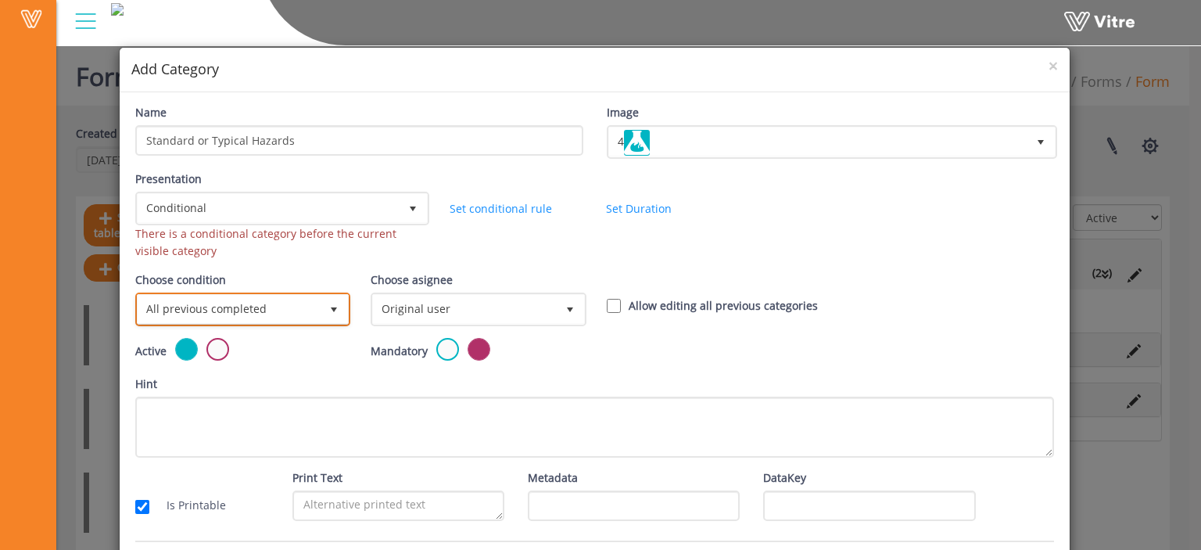
click at [218, 317] on span "All previous completed" at bounding box center [229, 309] width 182 height 28
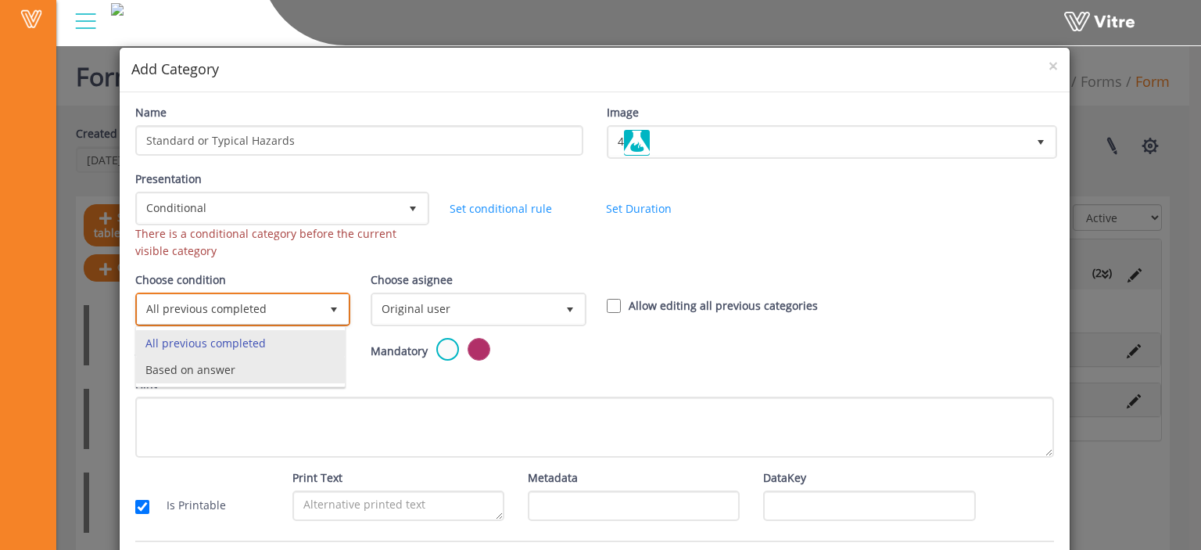
click at [228, 363] on li "Based on answer" at bounding box center [240, 369] width 209 height 27
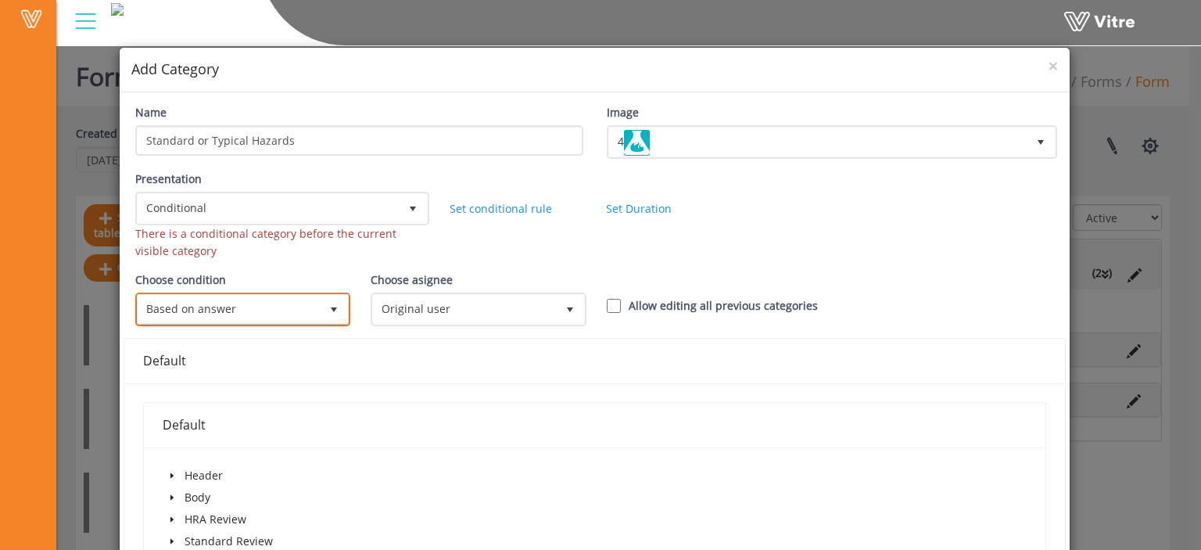
click at [224, 304] on span "Based on answer" at bounding box center [229, 309] width 182 height 28
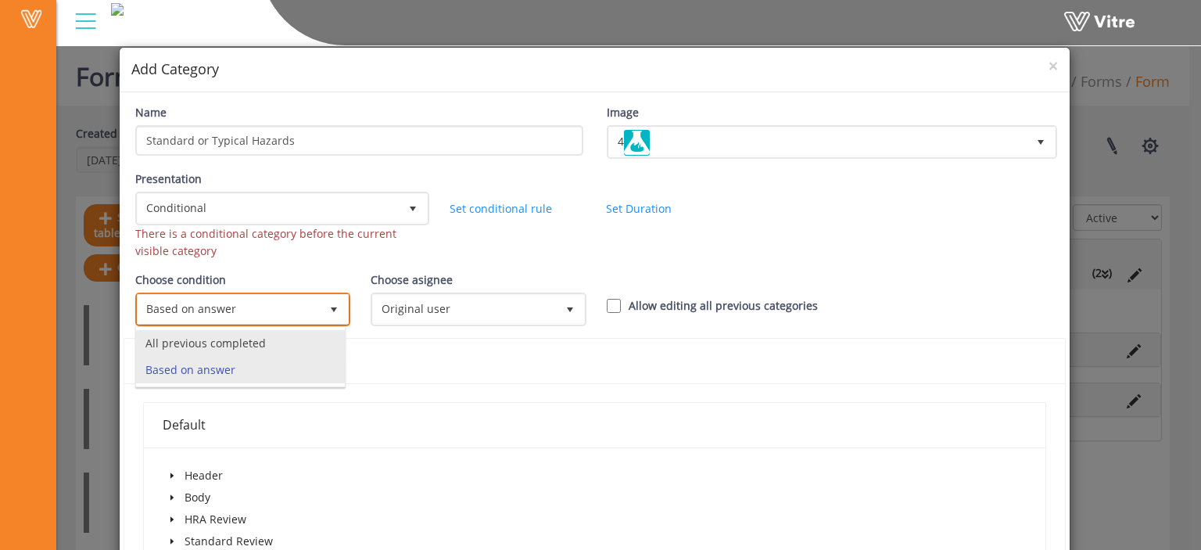
click at [216, 343] on li "All previous completed" at bounding box center [240, 343] width 209 height 27
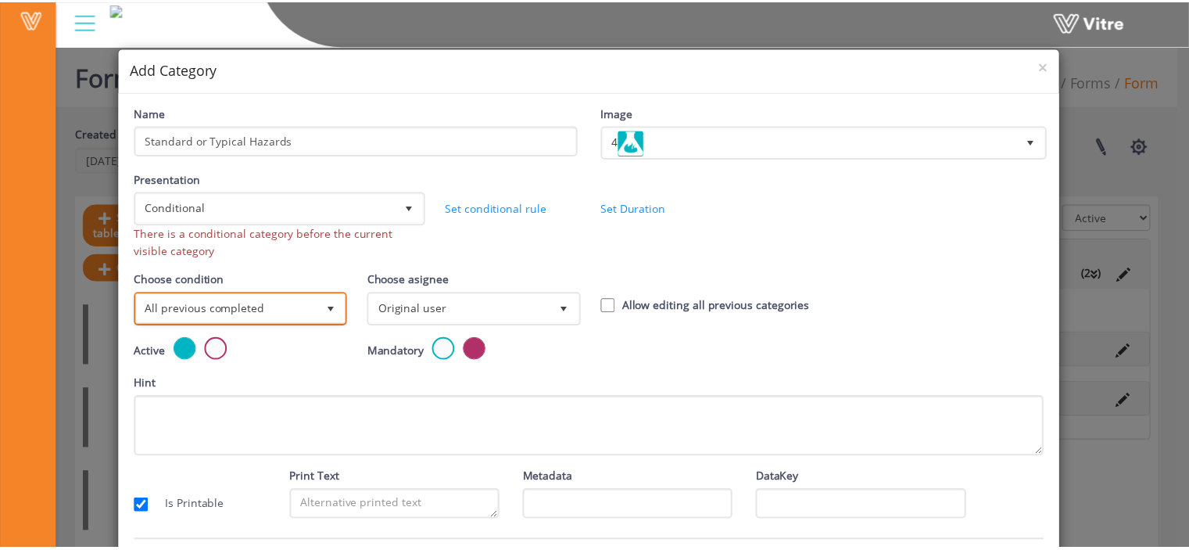
scroll to position [55, 0]
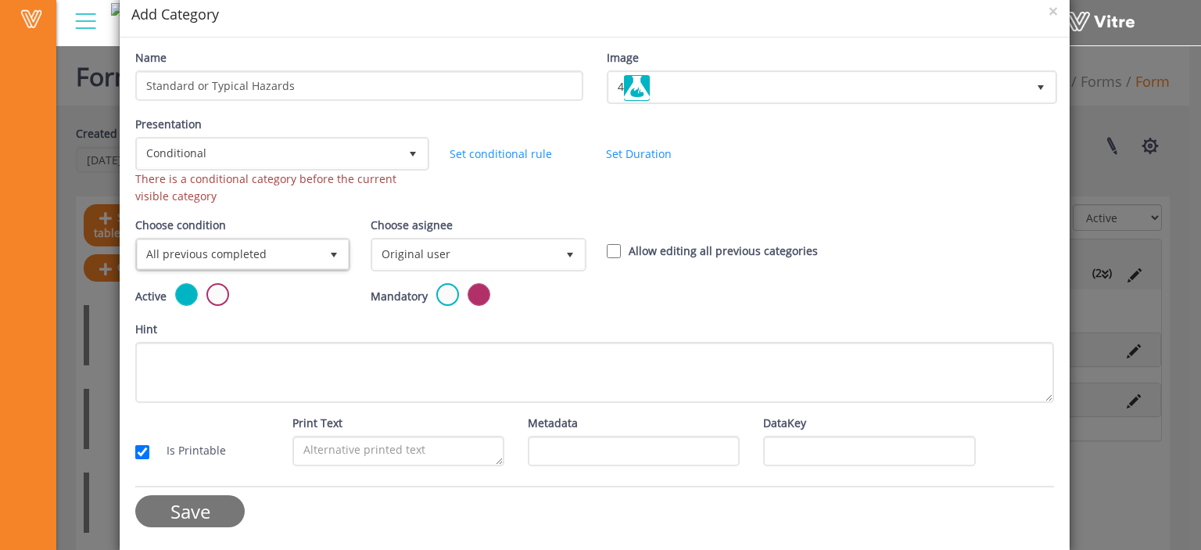
click at [188, 514] on input "Save" at bounding box center [189, 511] width 109 height 32
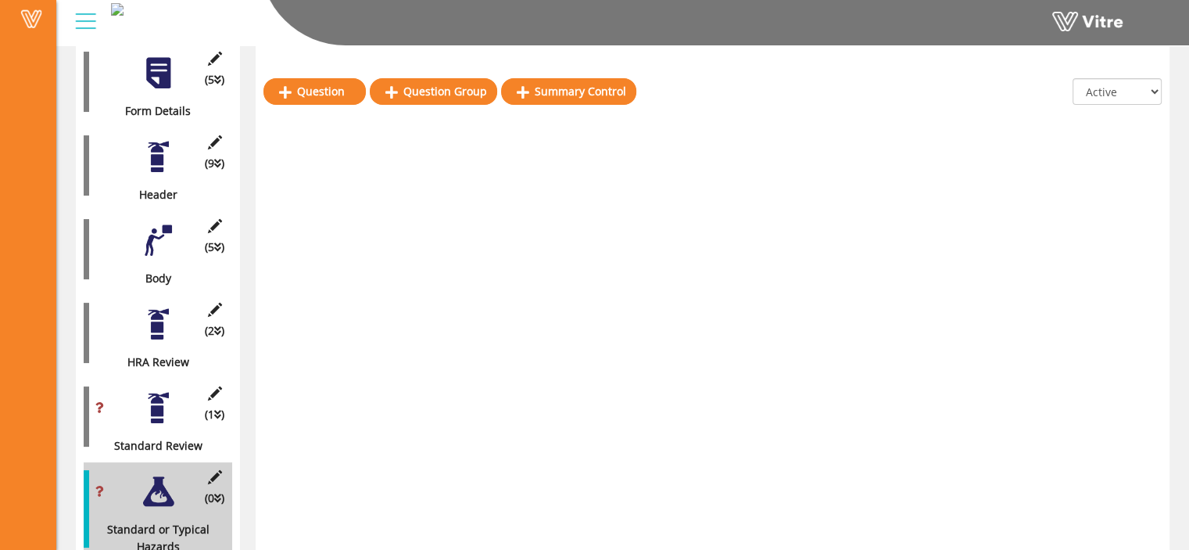
scroll to position [258, 0]
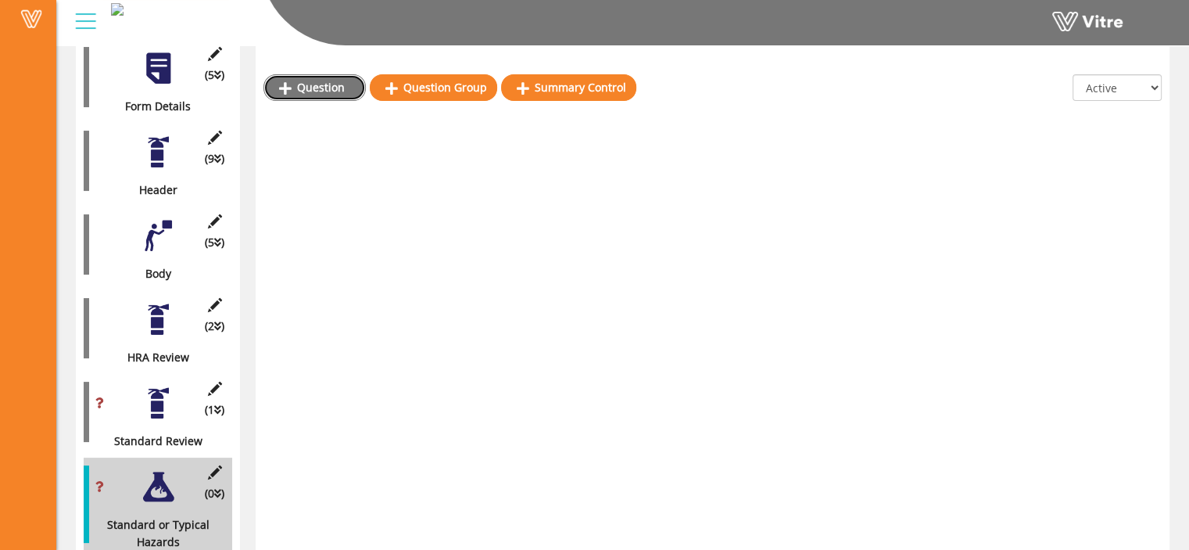
click at [306, 84] on link "Question" at bounding box center [314, 87] width 102 height 27
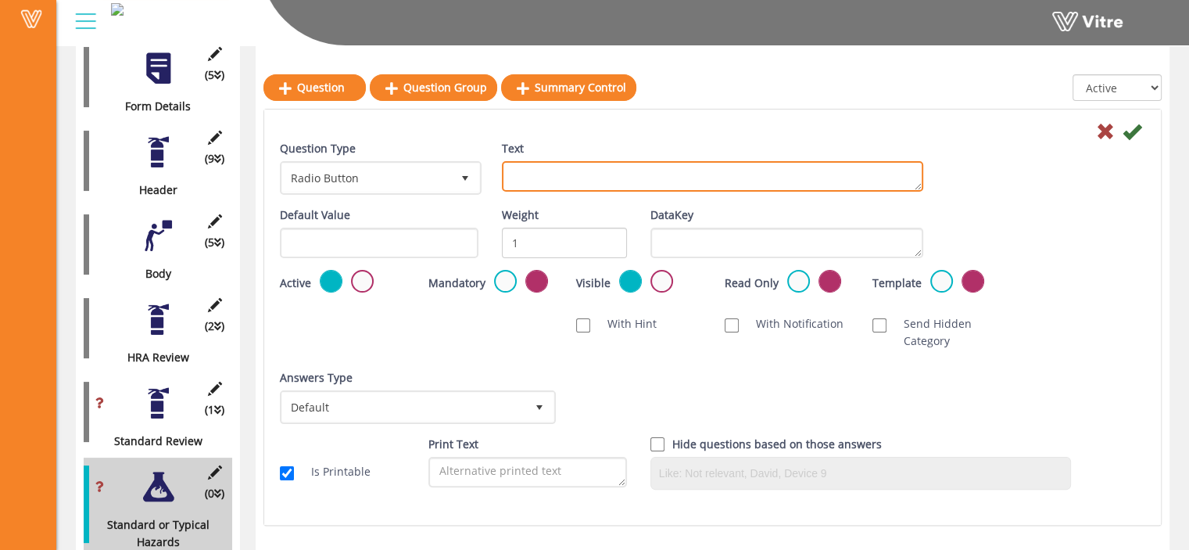
click at [511, 169] on textarea "Text" at bounding box center [712, 176] width 421 height 30
paste textarea "Will the crew be exposed to the potential for Line of Fire / Hand Injuries?"
type textarea "Will the crew be exposed to the potential for Line of Fire / Hand Injuries?"
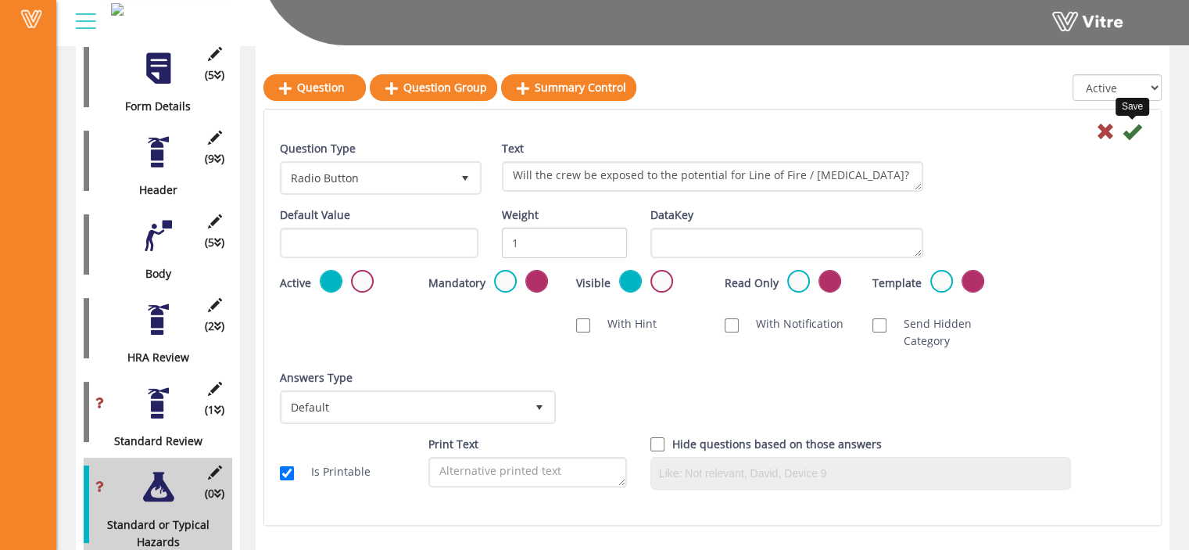
click at [1127, 138] on icon at bounding box center [1132, 131] width 19 height 19
click at [1132, 131] on icon at bounding box center [1132, 131] width 19 height 19
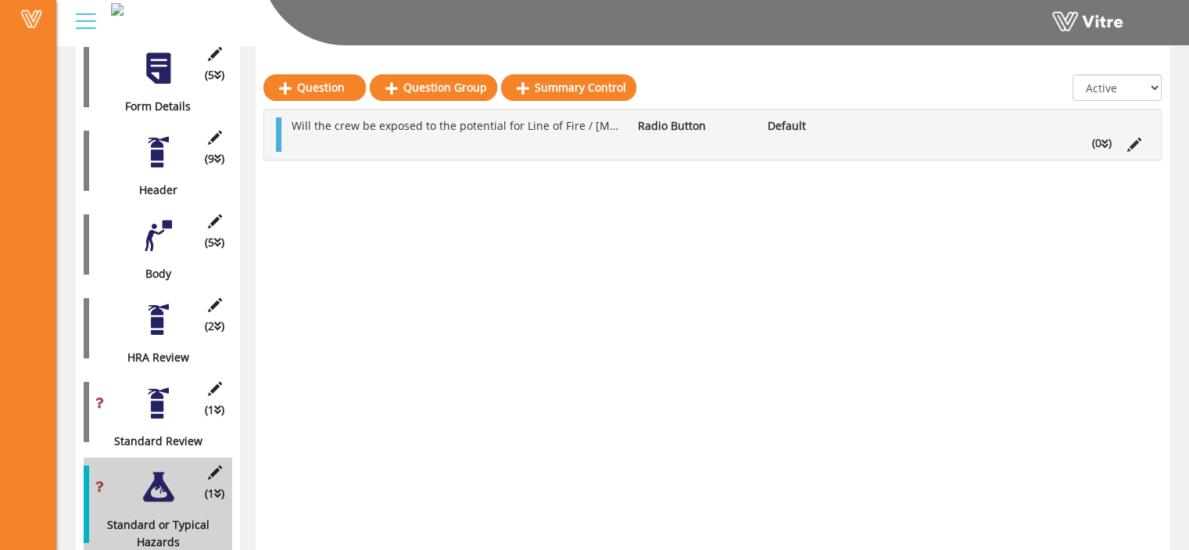
click at [1105, 136] on li "(0 )" at bounding box center [1101, 142] width 35 height 17
click at [369, 180] on link "Answer" at bounding box center [335, 180] width 102 height 27
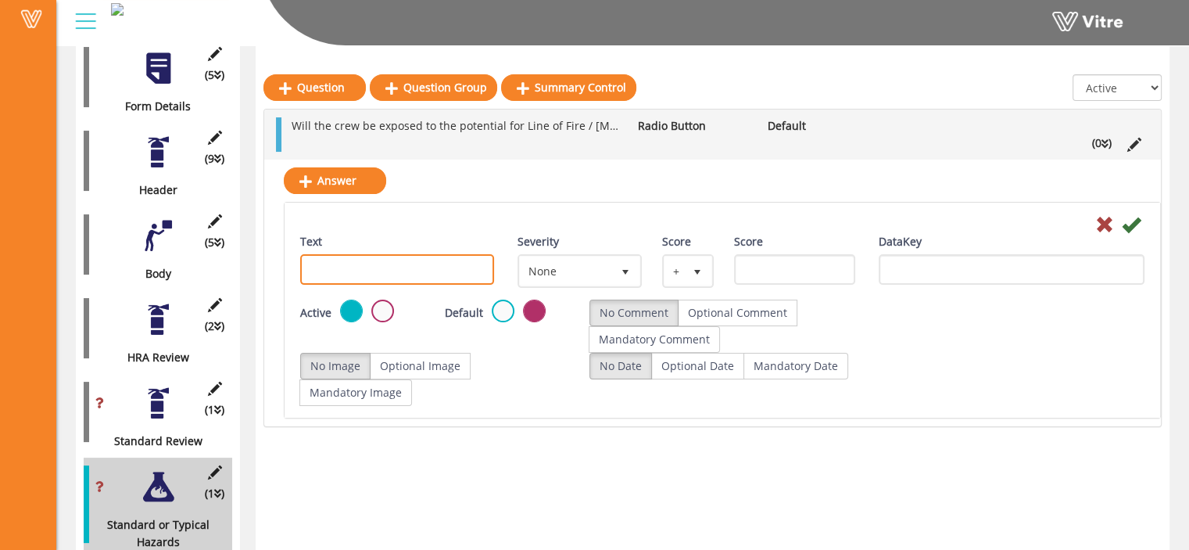
click at [417, 263] on input "Text" at bounding box center [397, 269] width 194 height 30
type input "Yes"
click at [1135, 225] on icon at bounding box center [1131, 224] width 19 height 19
click at [1129, 224] on icon at bounding box center [1131, 224] width 19 height 19
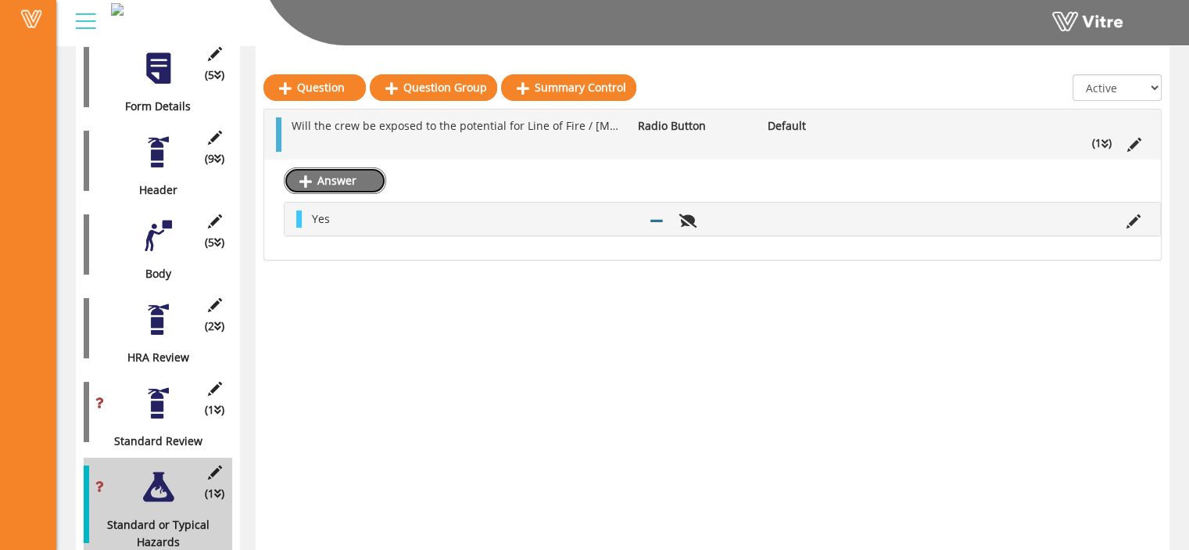
click at [354, 178] on link "Answer" at bounding box center [335, 180] width 102 height 27
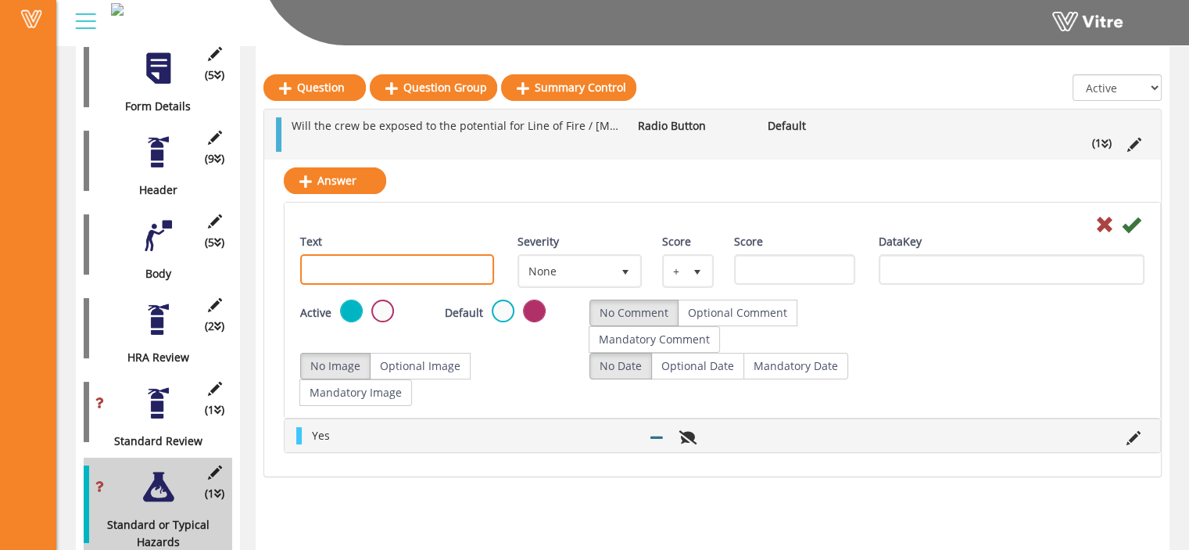
click at [350, 264] on input "Text" at bounding box center [397, 269] width 194 height 30
type input "No"
click at [1130, 218] on icon at bounding box center [1131, 224] width 19 height 19
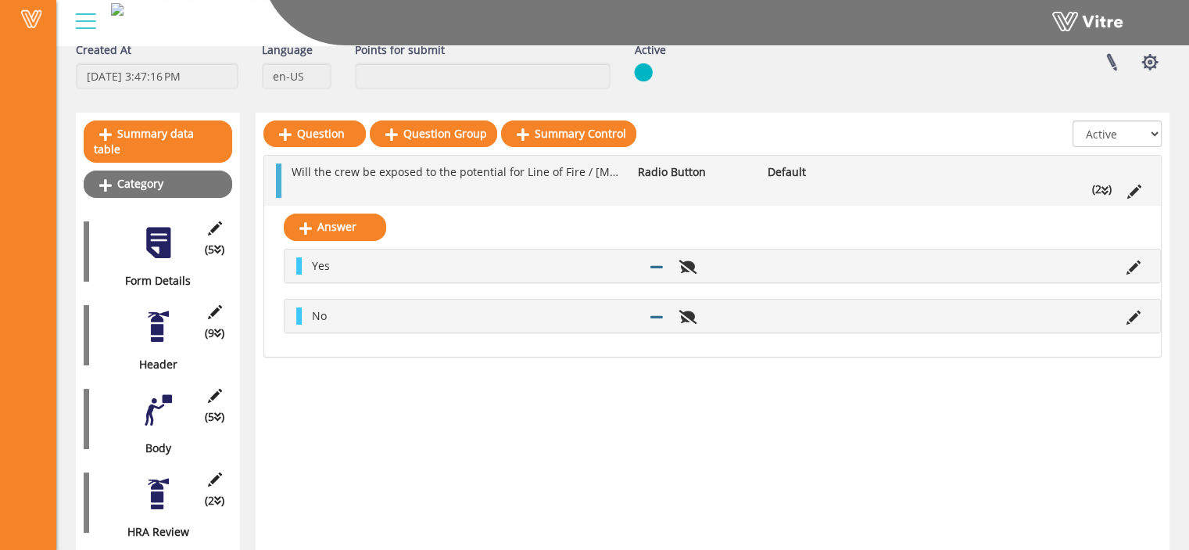
scroll to position [83, 0]
click at [135, 171] on link "Category" at bounding box center [158, 184] width 149 height 27
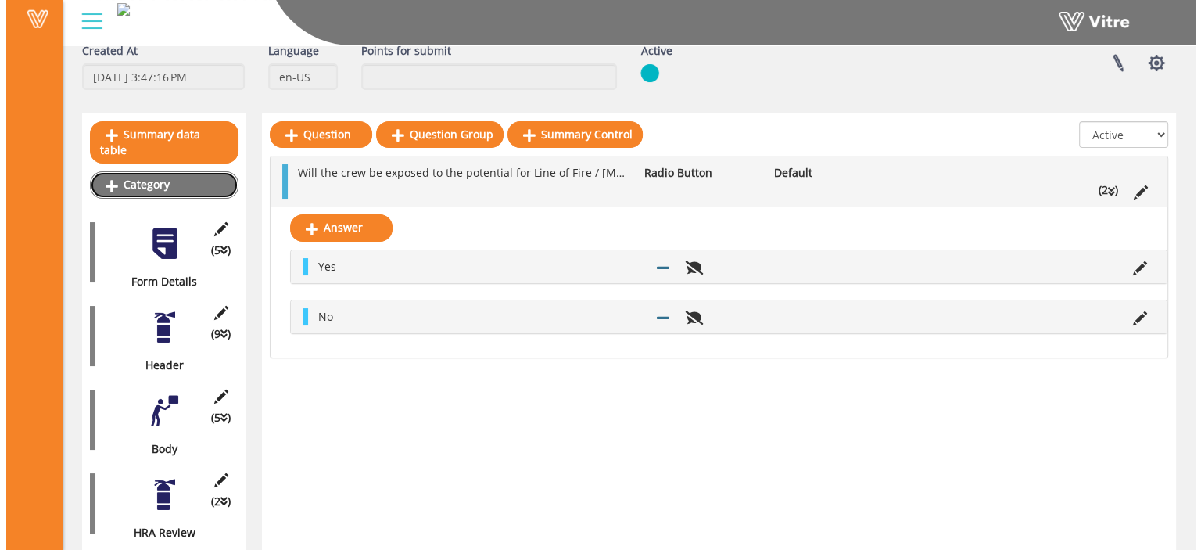
scroll to position [0, 0]
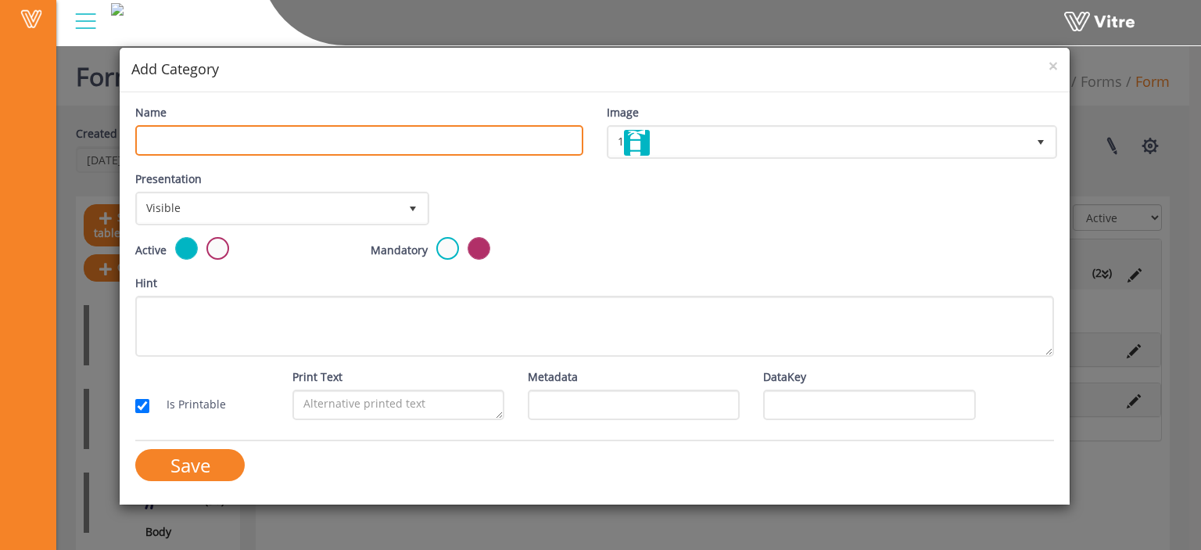
click at [258, 133] on input "Name" at bounding box center [358, 140] width 447 height 30
type input "Line of Fire/Hand Injuries"
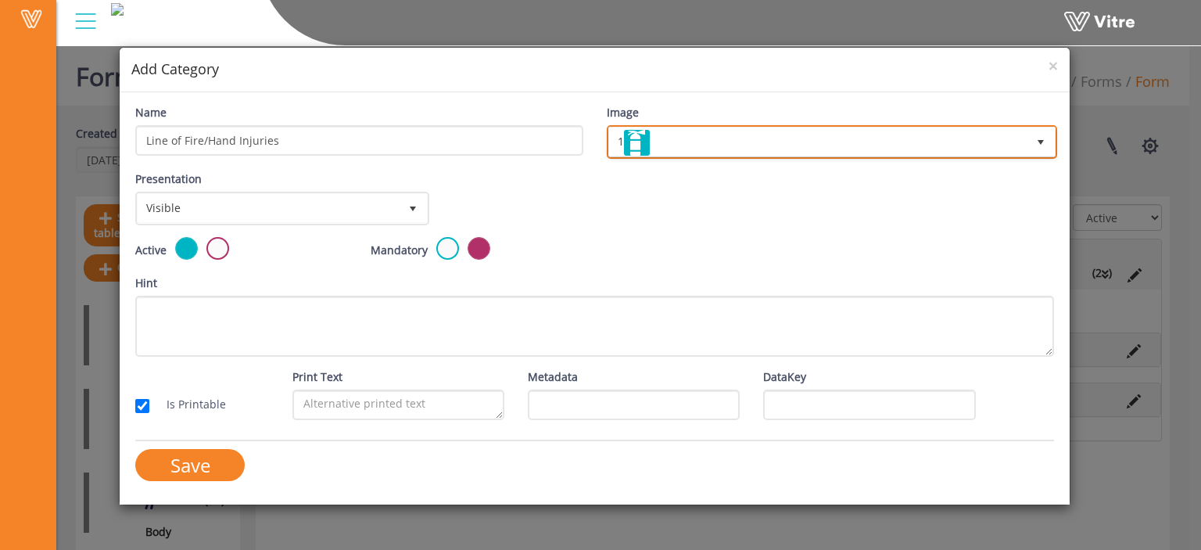
click at [711, 131] on span "1" at bounding box center [817, 141] width 417 height 28
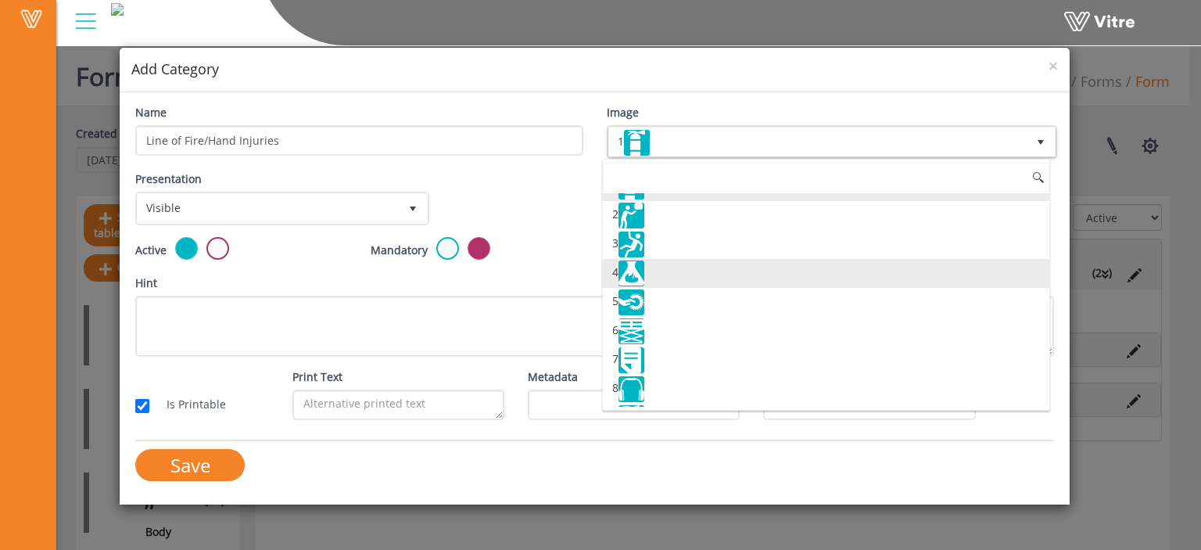
scroll to position [23, 0]
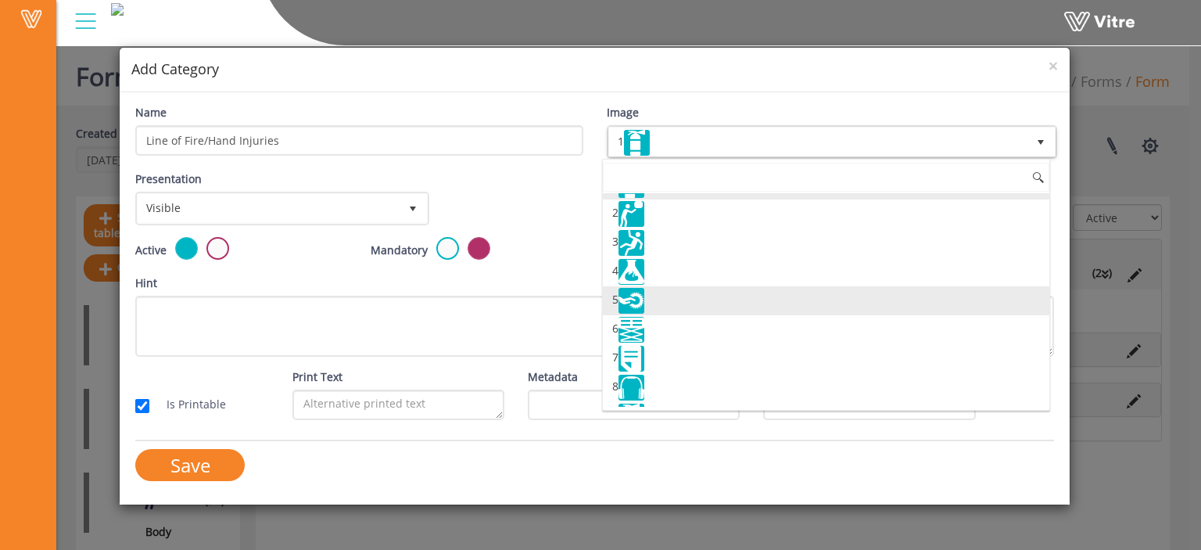
click at [674, 301] on li "5" at bounding box center [826, 300] width 446 height 29
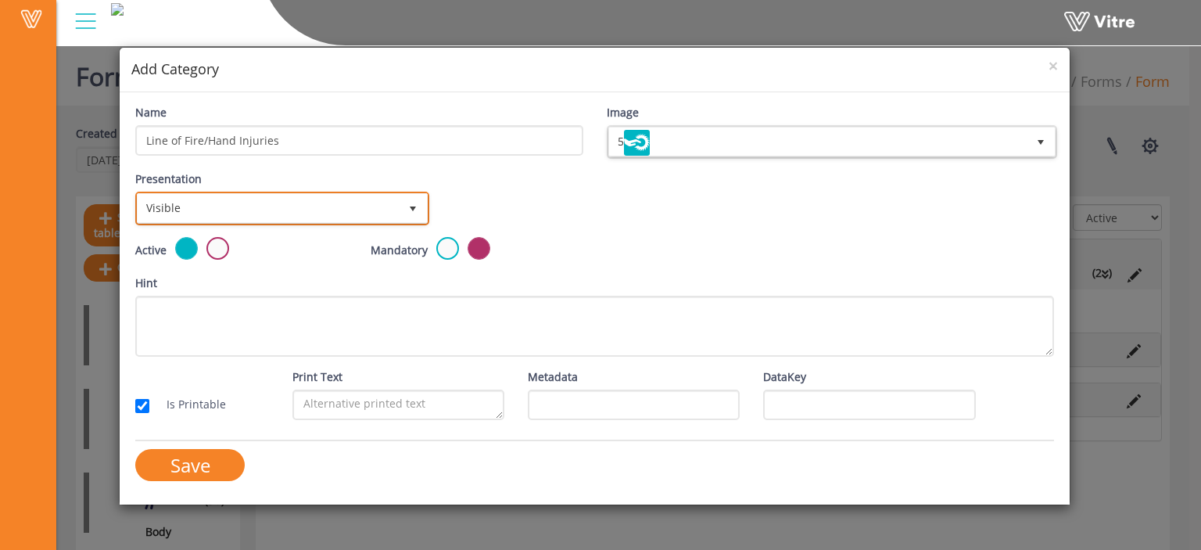
click at [412, 205] on span "select" at bounding box center [413, 208] width 13 height 13
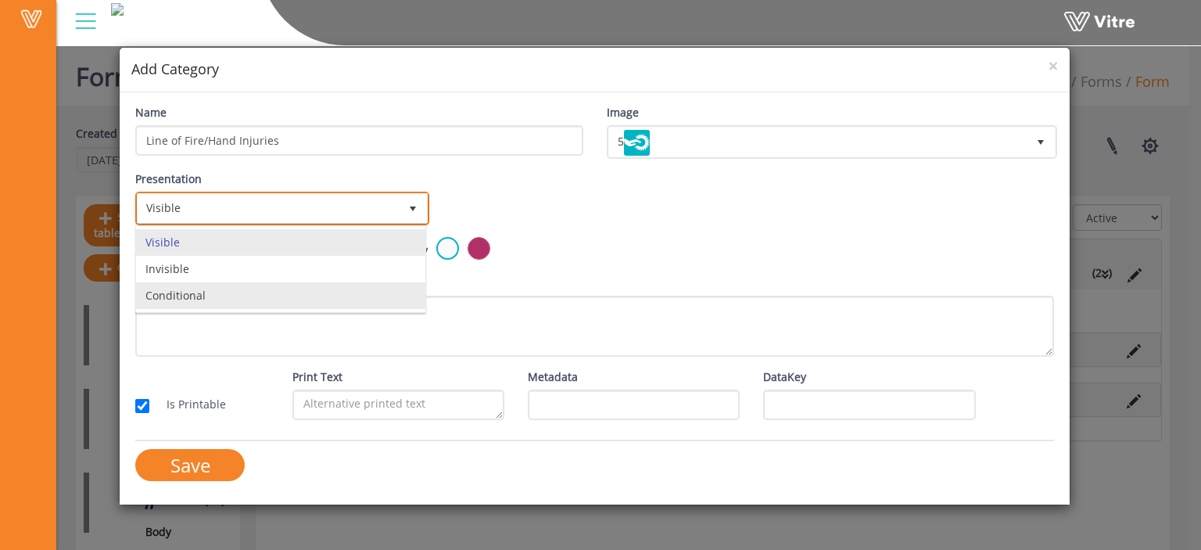
click at [353, 285] on li "Conditional" at bounding box center [280, 295] width 289 height 27
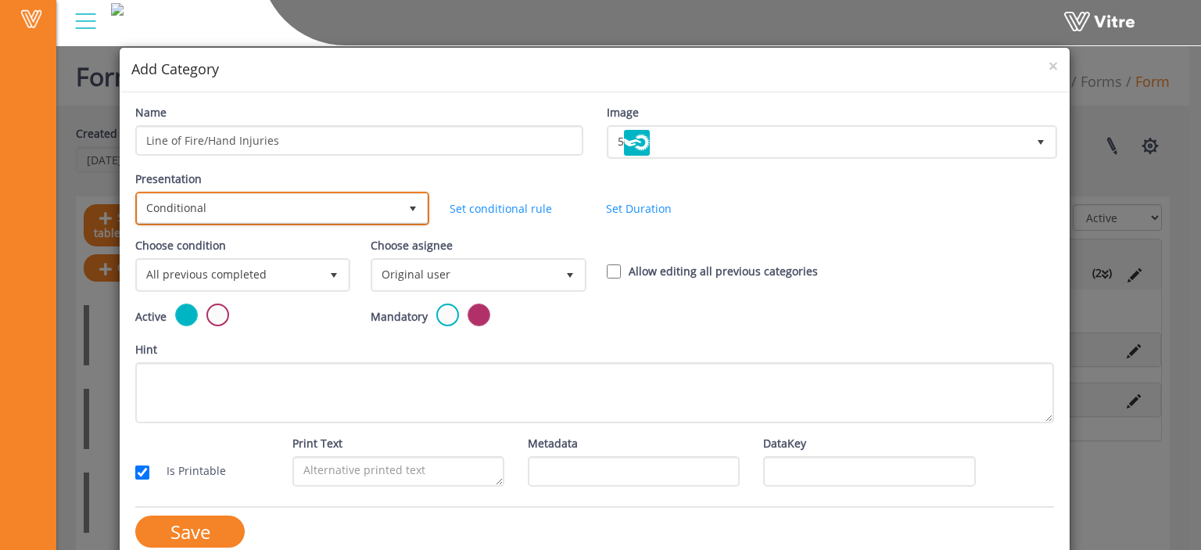
scroll to position [20, 0]
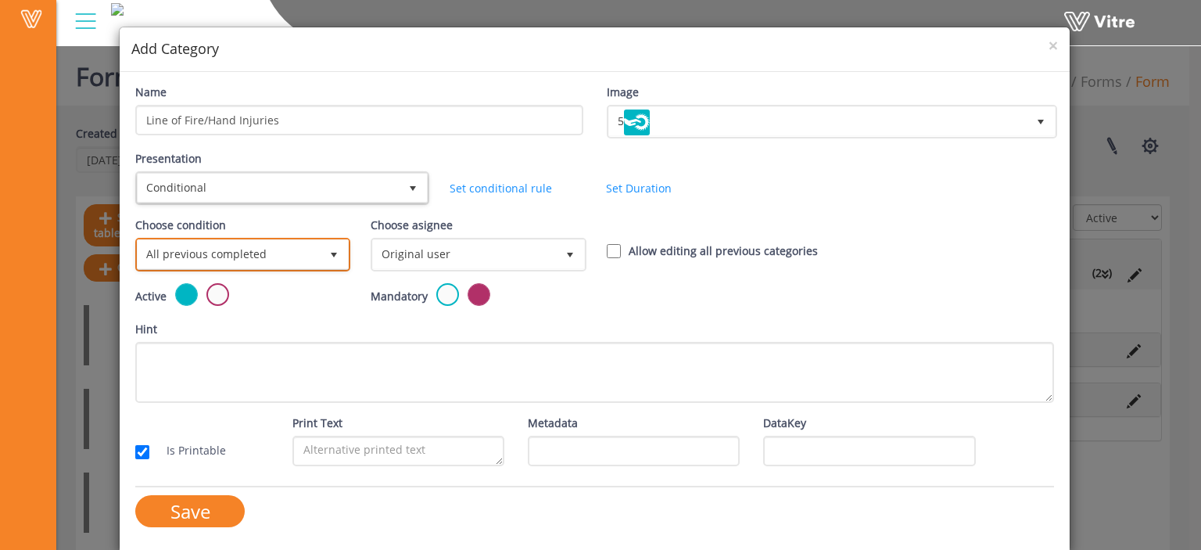
click at [322, 254] on span "select" at bounding box center [334, 254] width 28 height 28
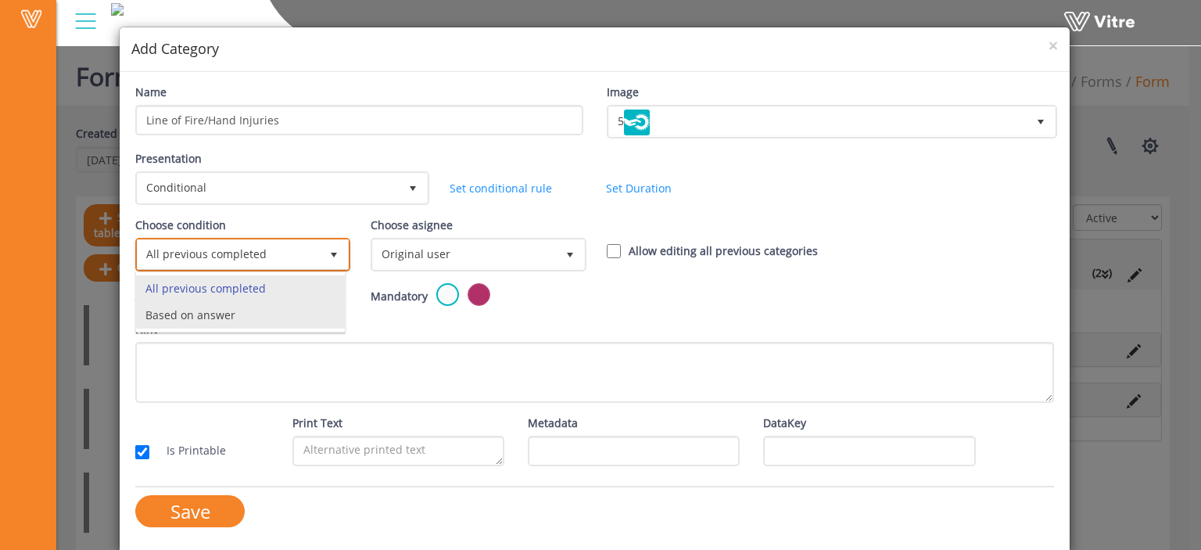
click at [306, 316] on li "Based on answer" at bounding box center [240, 315] width 209 height 27
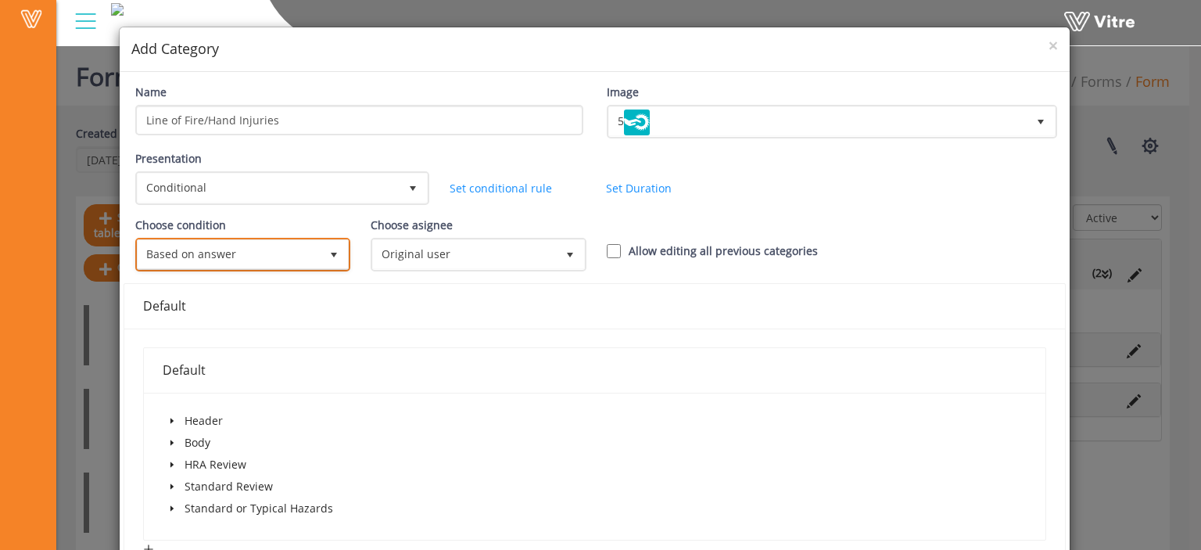
scroll to position [91, 0]
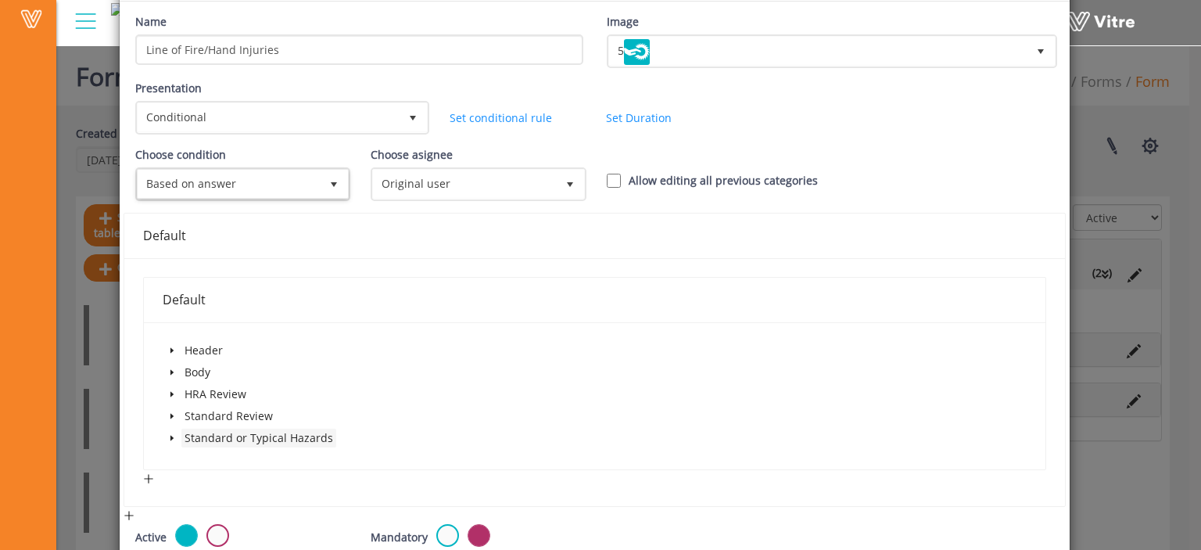
click at [228, 440] on span "Standard or Typical Hazards" at bounding box center [259, 437] width 149 height 15
click at [171, 437] on icon "caret-down" at bounding box center [172, 438] width 8 height 8
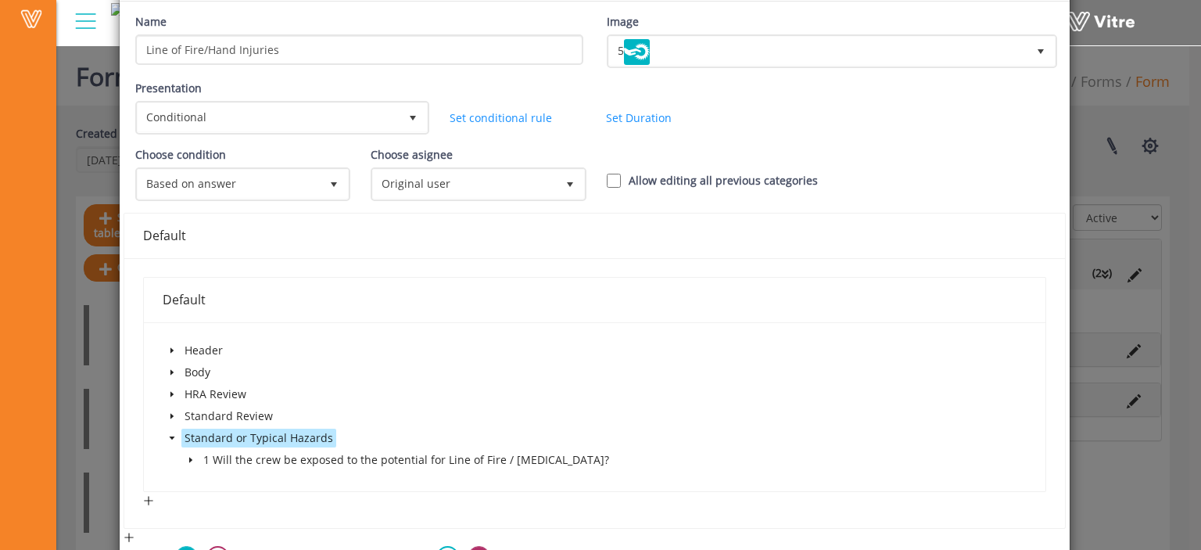
click at [190, 458] on icon "caret-down" at bounding box center [190, 459] width 3 height 5
click at [224, 480] on span at bounding box center [225, 481] width 13 height 13
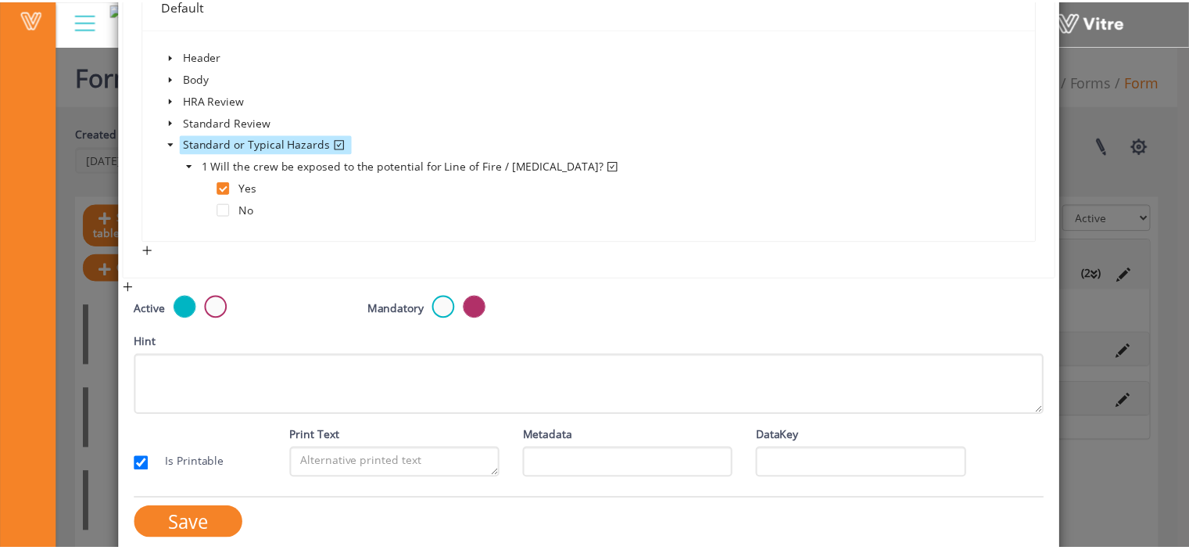
scroll to position [396, 0]
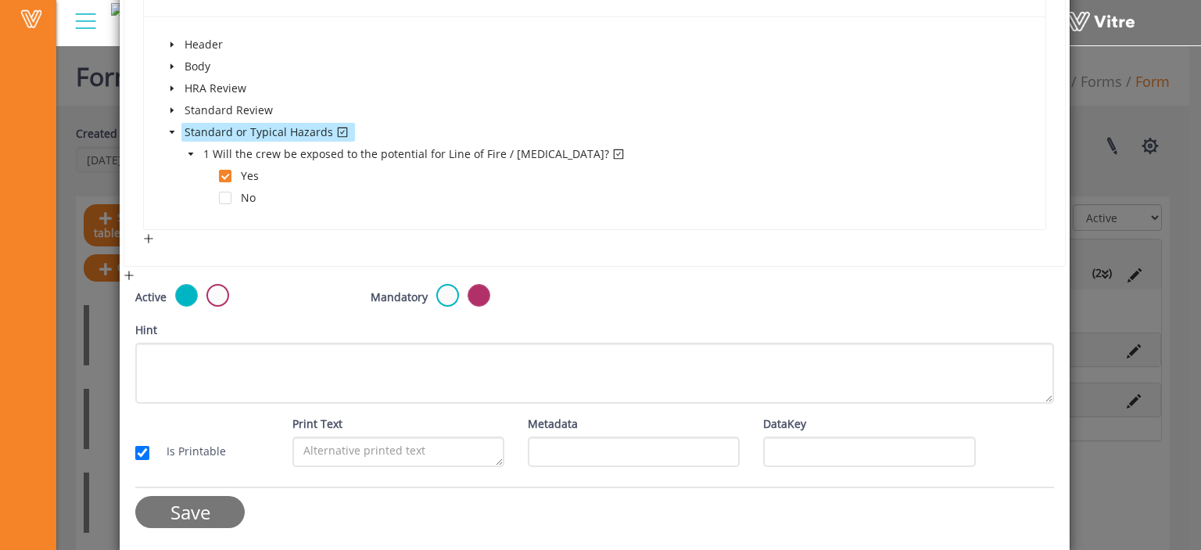
click at [207, 516] on input "Save" at bounding box center [189, 512] width 109 height 32
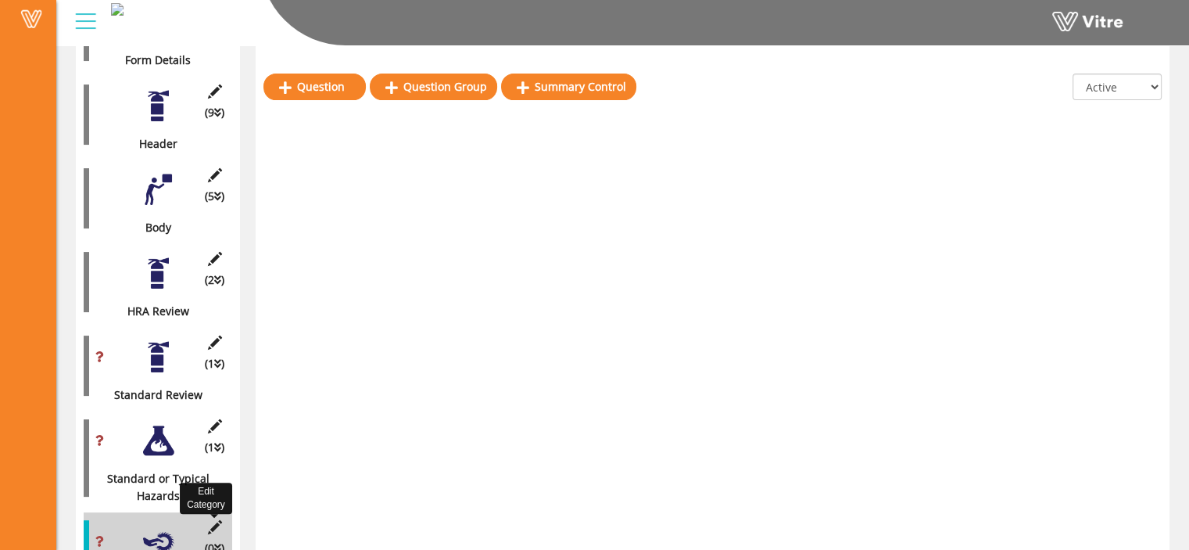
scroll to position [358, 0]
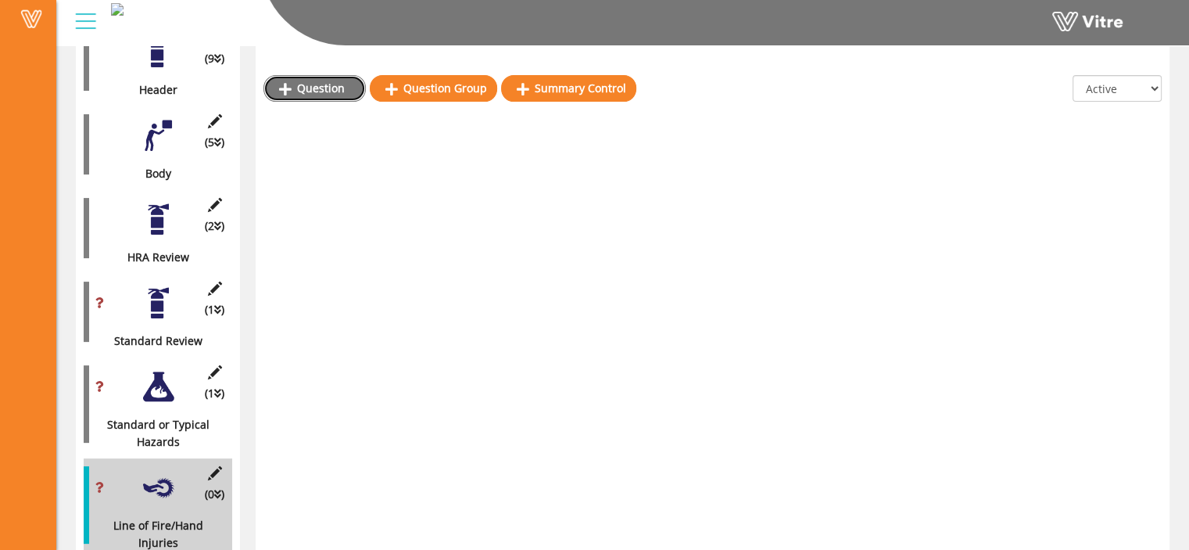
click at [324, 91] on link "Question" at bounding box center [314, 88] width 102 height 27
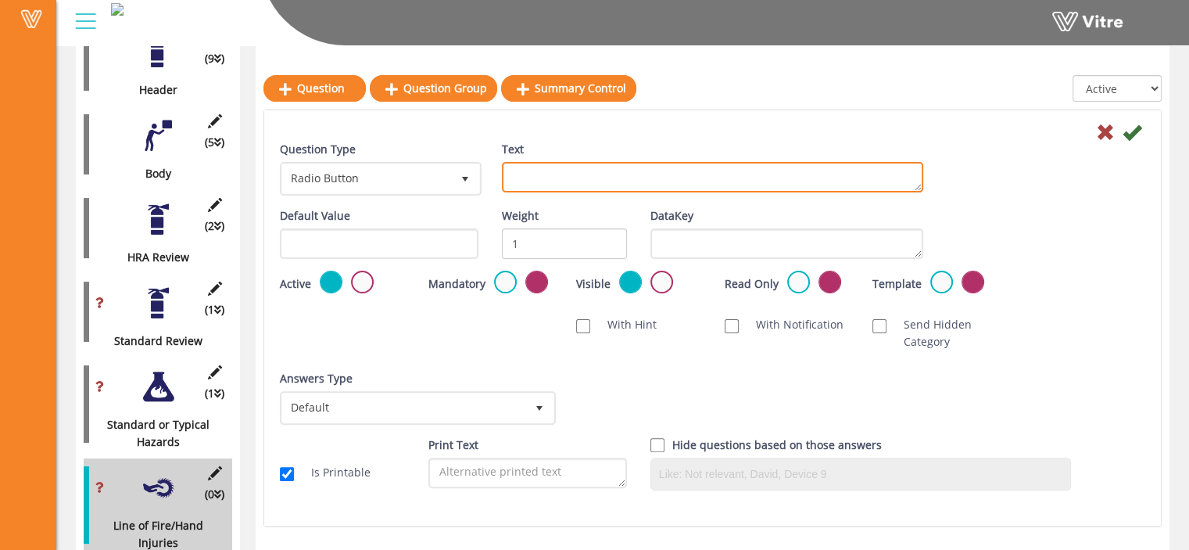
click at [526, 190] on textarea "Text" at bounding box center [712, 177] width 421 height 30
paste textarea "Do you have the proper hand protection?"
type textarea "Do you have the proper hand protection?"
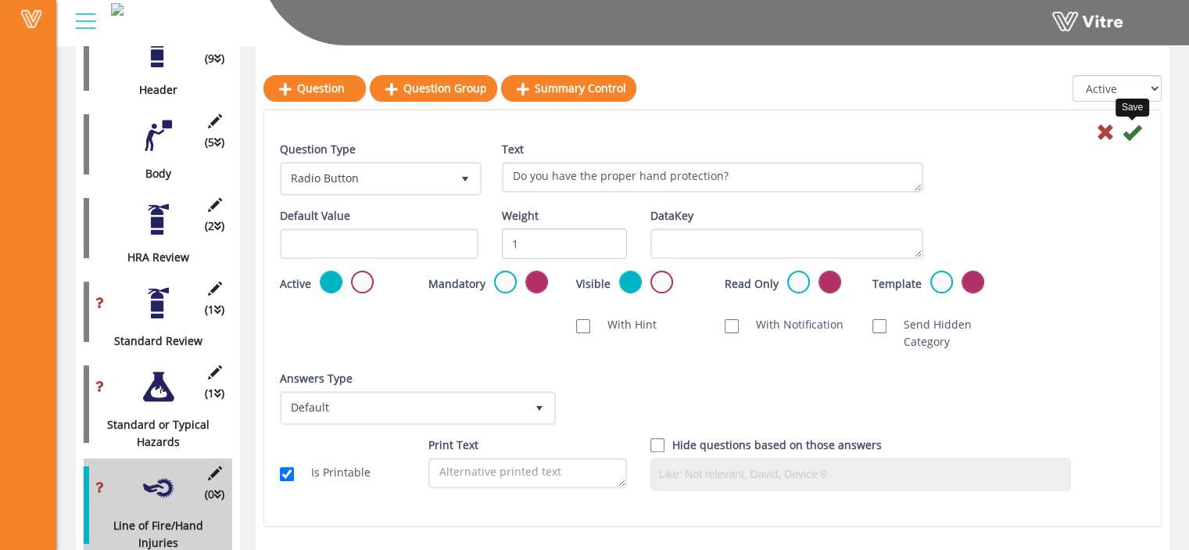
click at [1133, 129] on icon at bounding box center [1132, 132] width 19 height 19
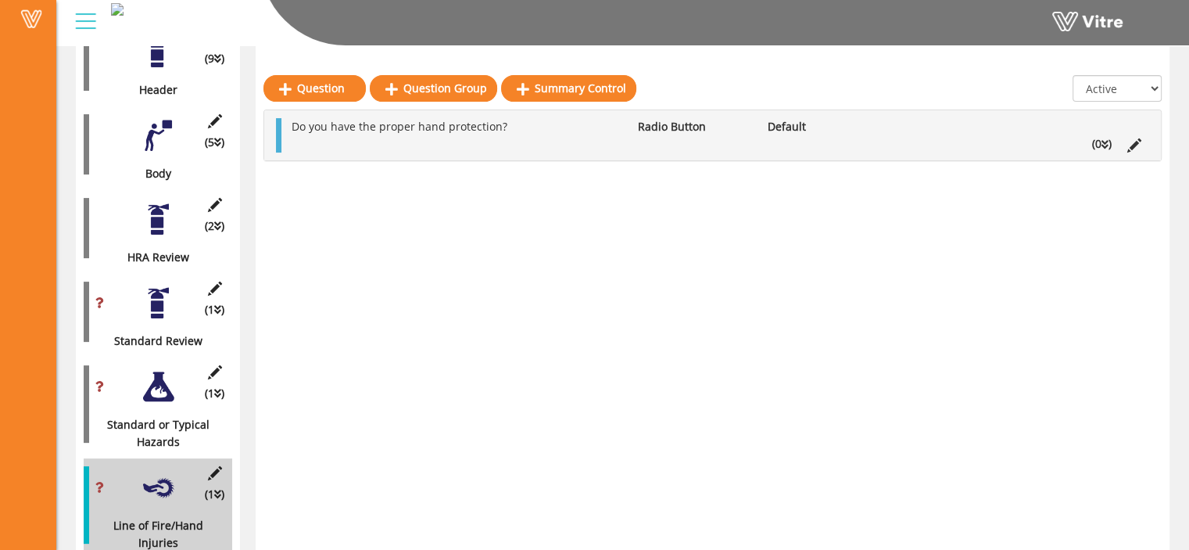
click at [1105, 143] on icon at bounding box center [1105, 144] width 7 height 11
click at [342, 172] on link "Answer" at bounding box center [335, 181] width 102 height 27
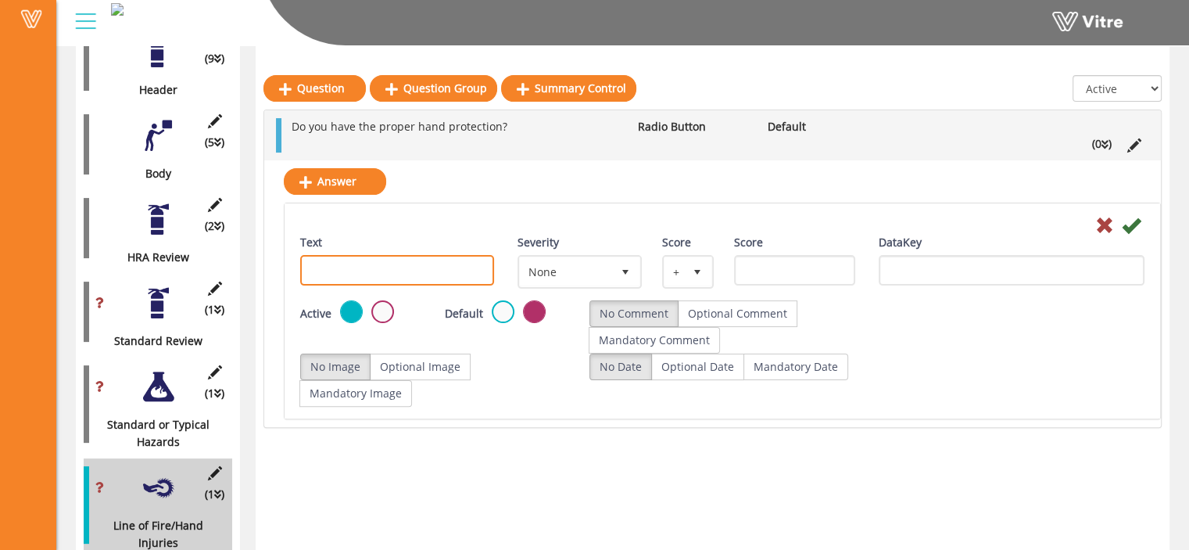
click at [410, 272] on input "Text" at bounding box center [397, 270] width 194 height 30
type input "Yes"
click at [1130, 219] on icon at bounding box center [1131, 225] width 19 height 19
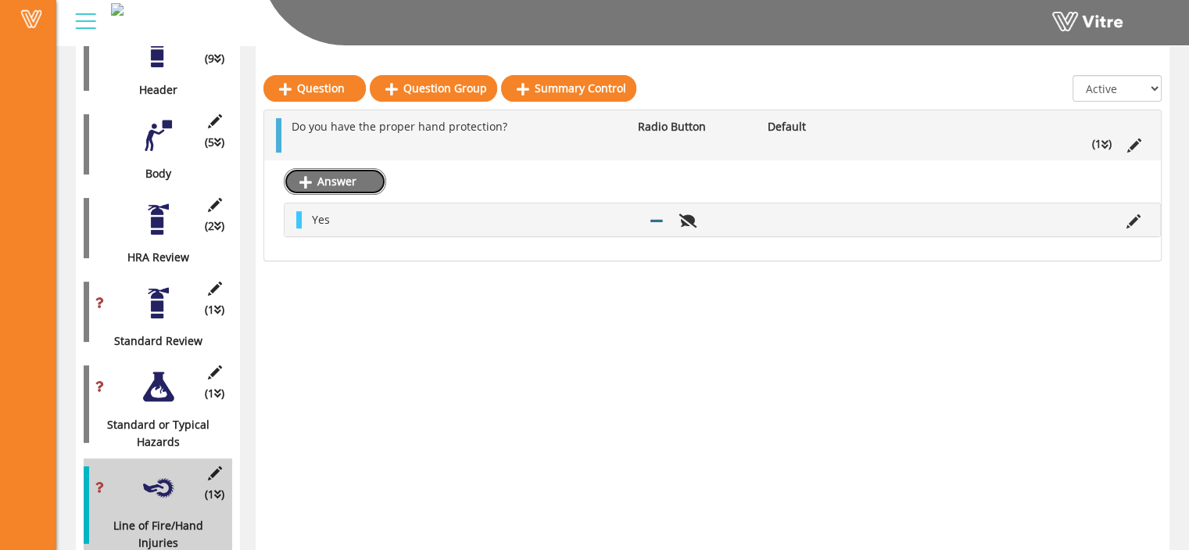
click at [339, 179] on link "Answer" at bounding box center [335, 181] width 102 height 27
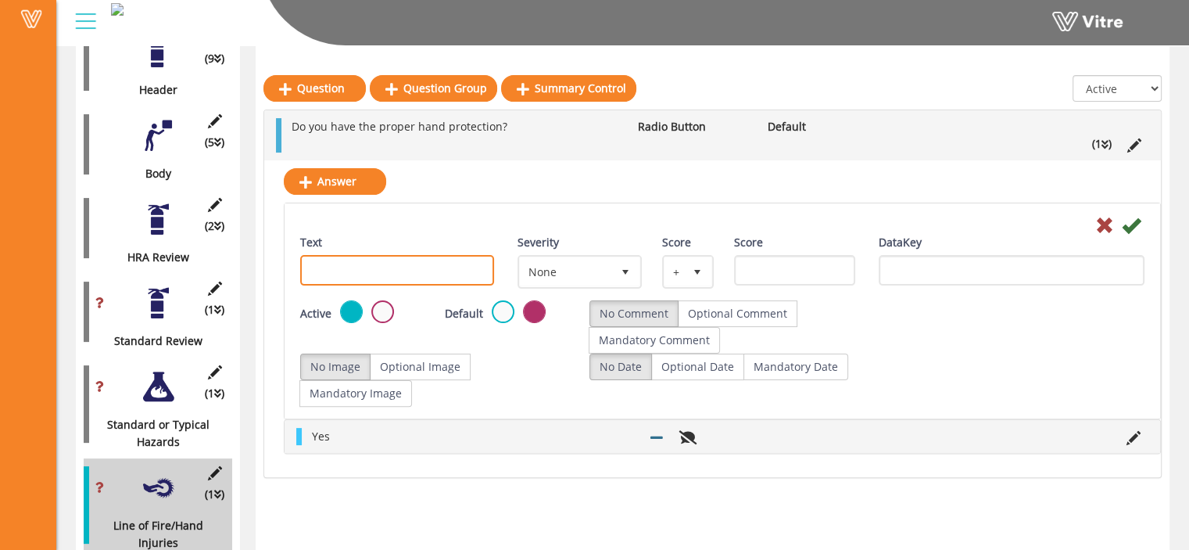
click at [352, 273] on input "Text" at bounding box center [397, 270] width 194 height 30
type input "No"
click at [1137, 222] on icon at bounding box center [1131, 225] width 19 height 19
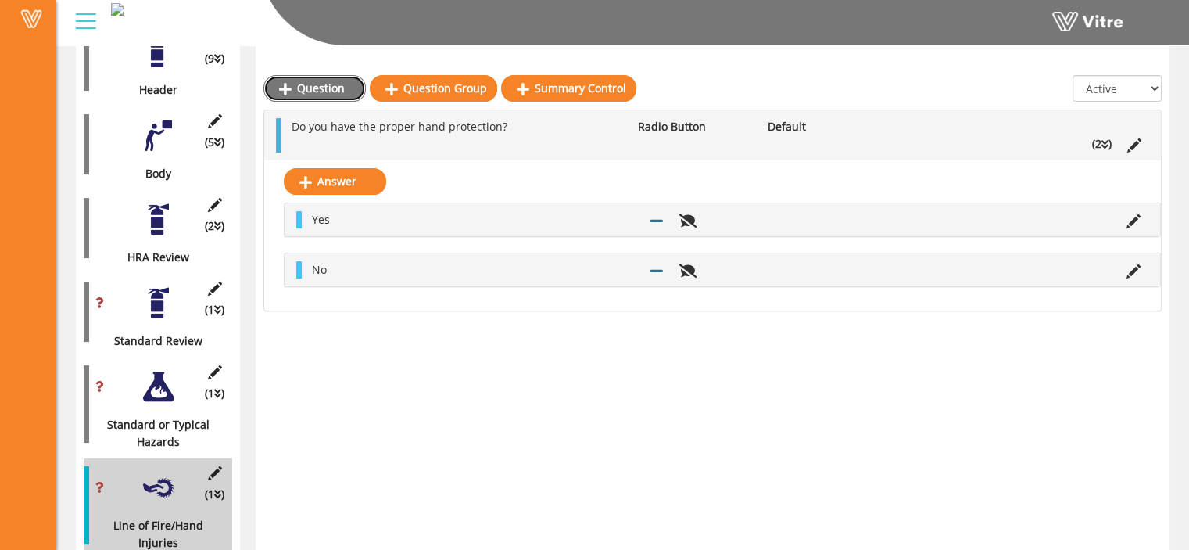
click at [319, 88] on link "Question" at bounding box center [314, 88] width 102 height 27
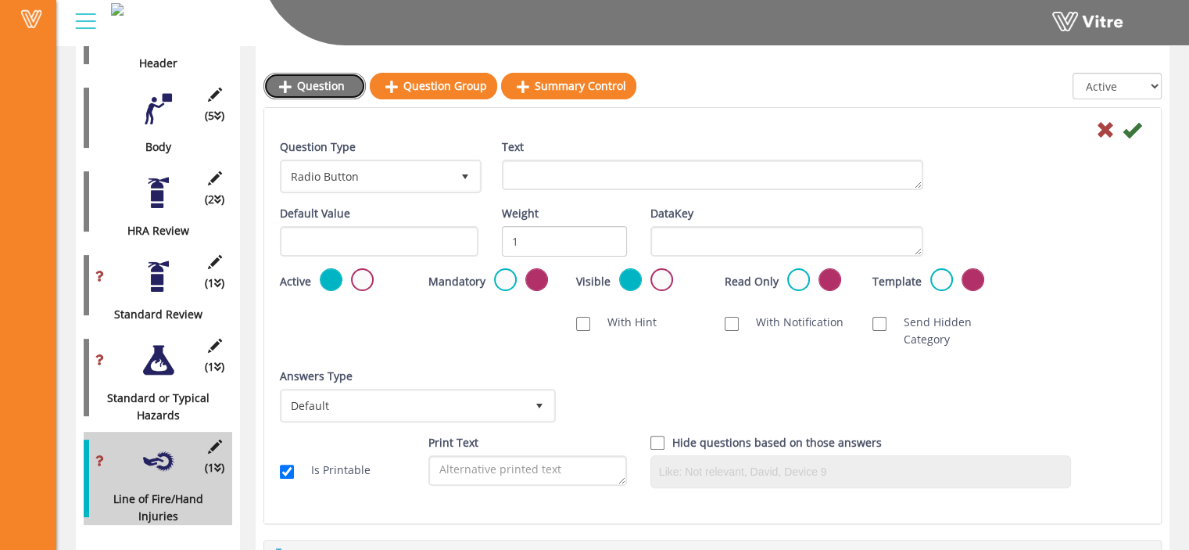
scroll to position [386, 0]
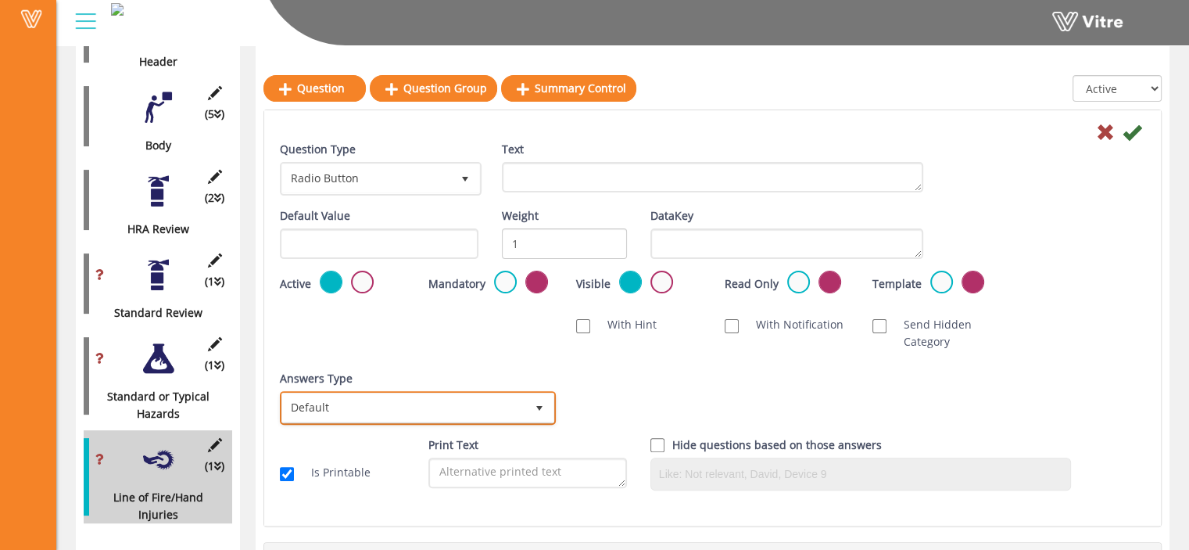
click at [475, 408] on span "Default" at bounding box center [403, 407] width 243 height 28
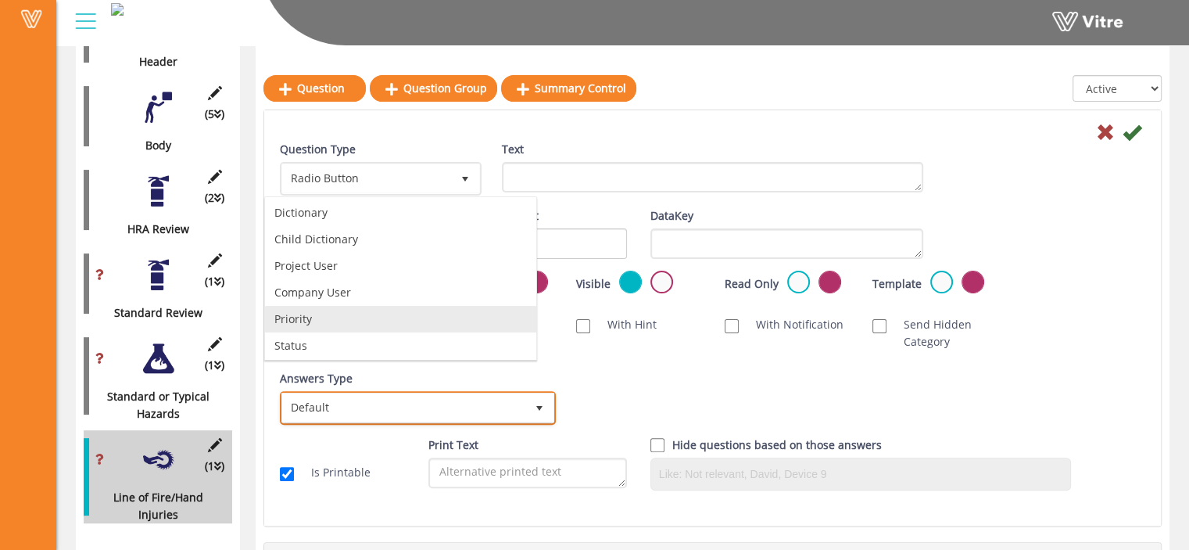
scroll to position [0, 0]
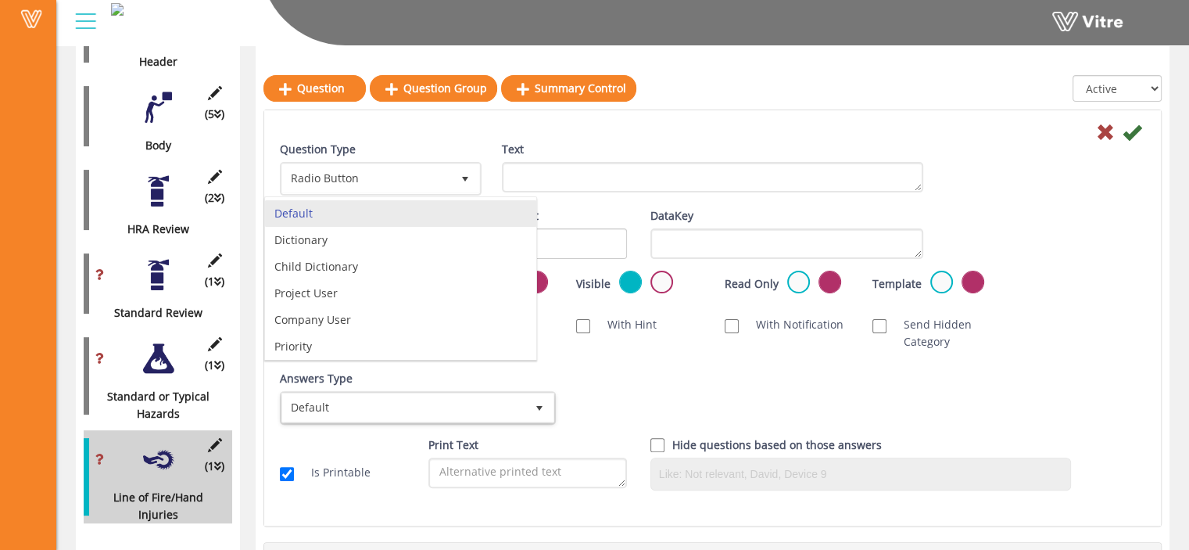
click at [593, 366] on div "Question Type Radio Button 3 Text Default Value Weight 1 DataKey Active Mandato…" at bounding box center [712, 321] width 865 height 361
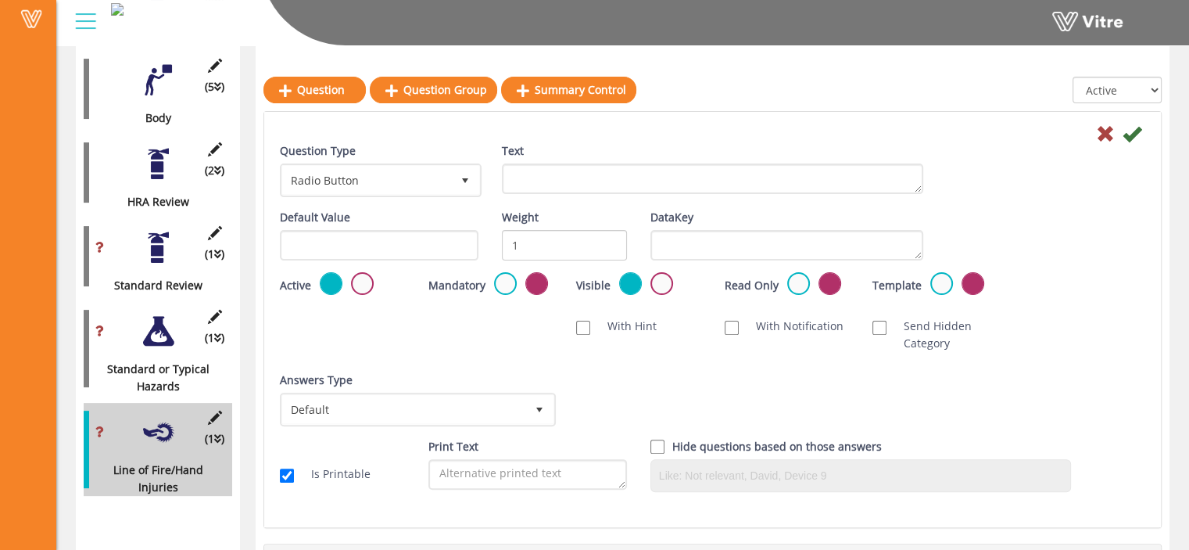
scroll to position [416, 0]
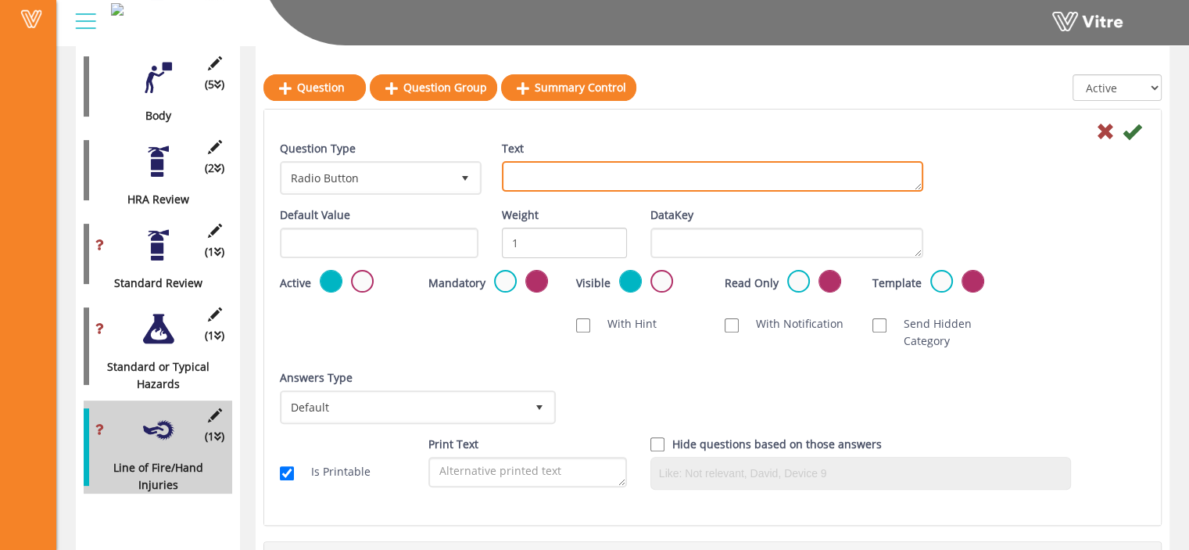
click at [715, 185] on textarea "Text" at bounding box center [712, 176] width 421 height 30
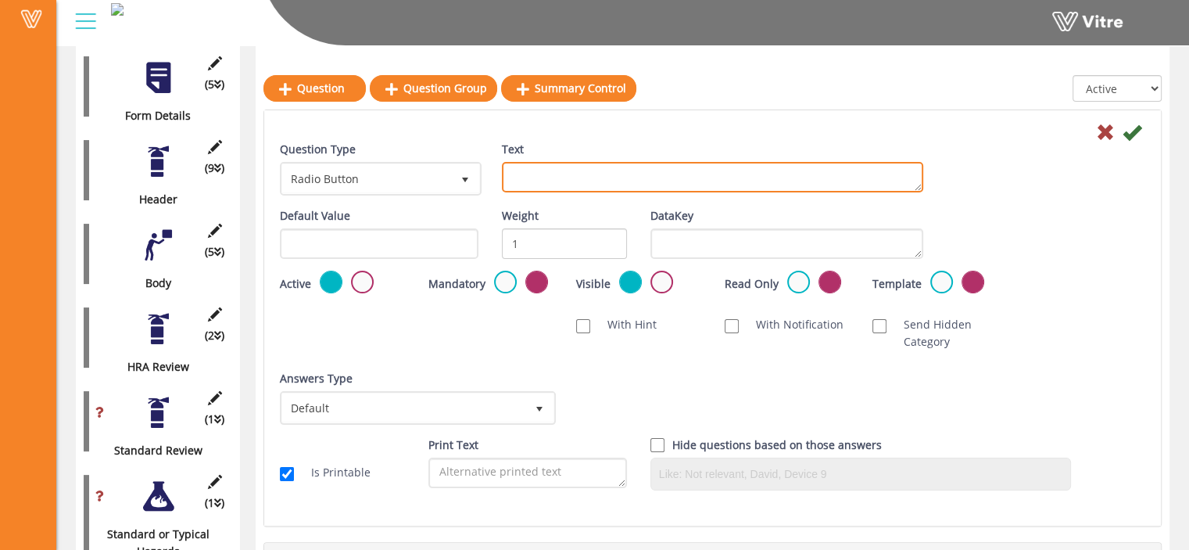
scroll to position [249, 0]
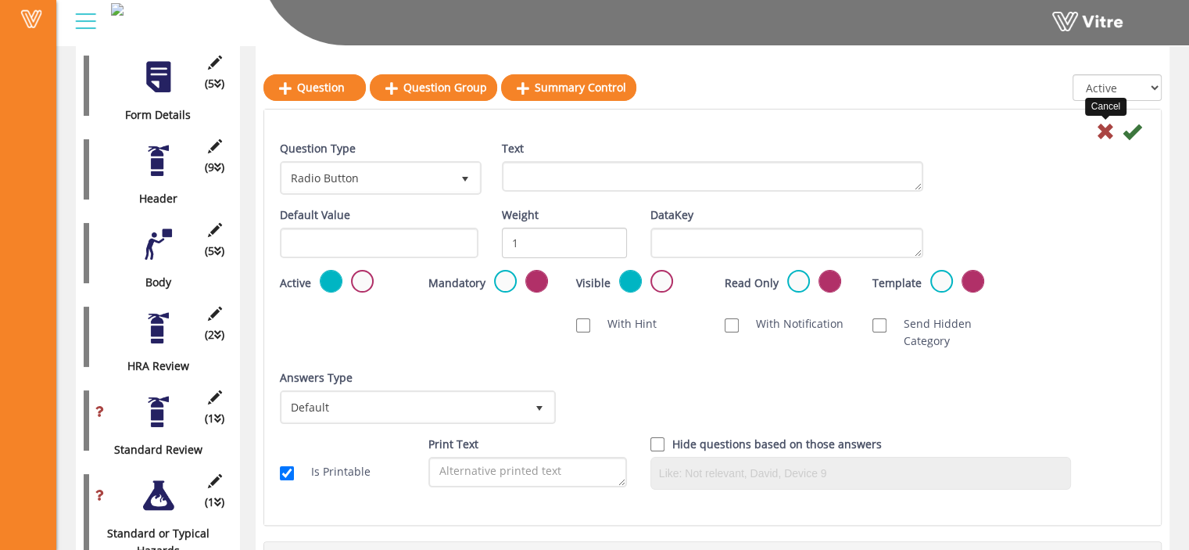
click at [1105, 130] on icon at bounding box center [1105, 131] width 19 height 19
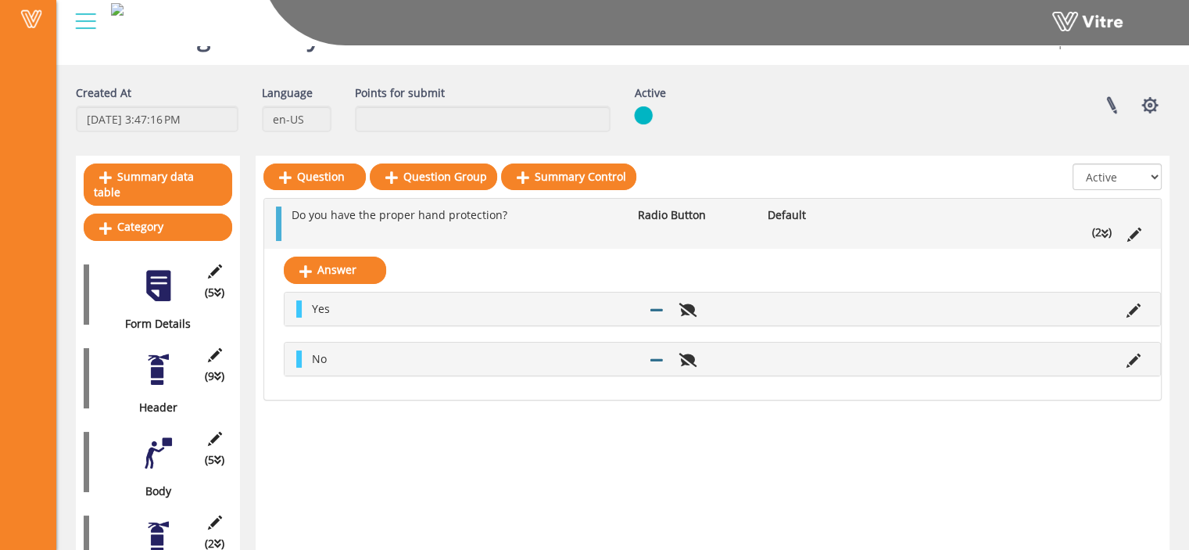
scroll to position [39, 0]
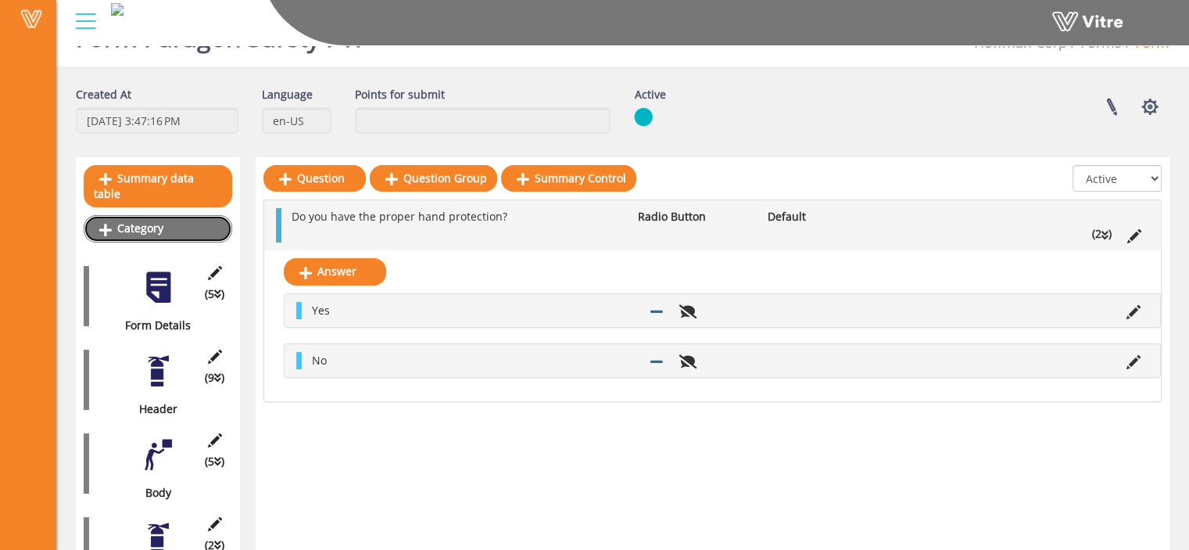
click at [131, 215] on link "Category" at bounding box center [158, 228] width 149 height 27
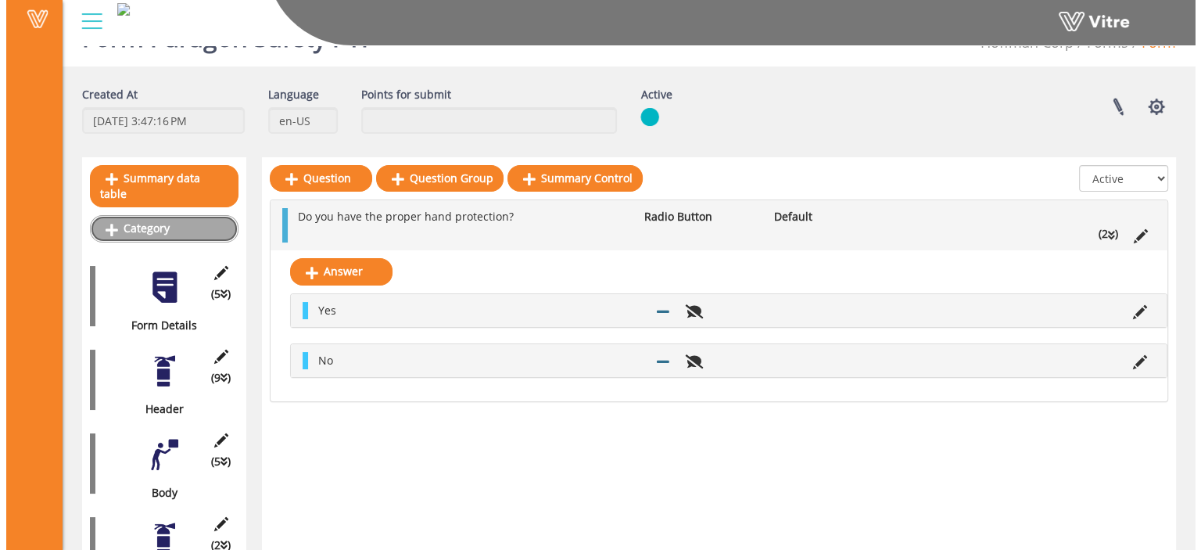
scroll to position [0, 0]
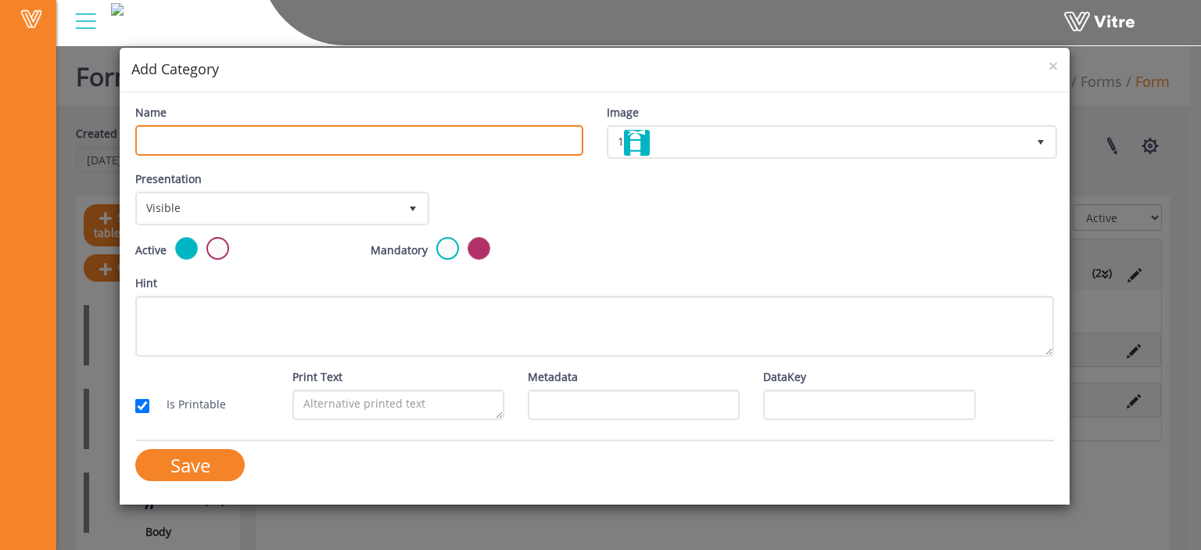
click at [368, 142] on input "Name" at bounding box center [358, 140] width 447 height 30
type input "If No then"
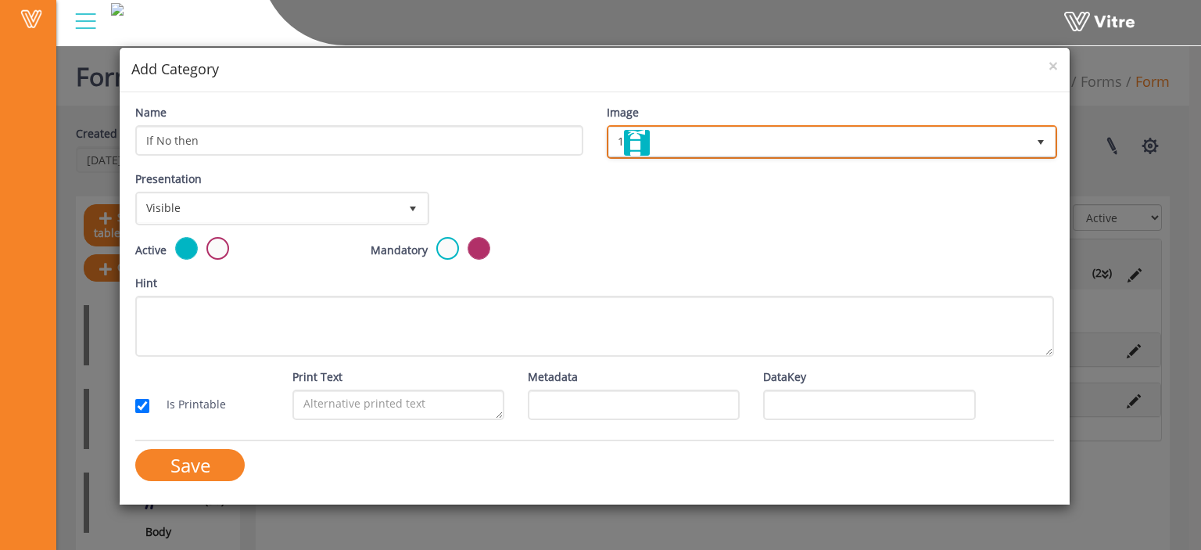
click at [837, 141] on span "1" at bounding box center [817, 141] width 417 height 28
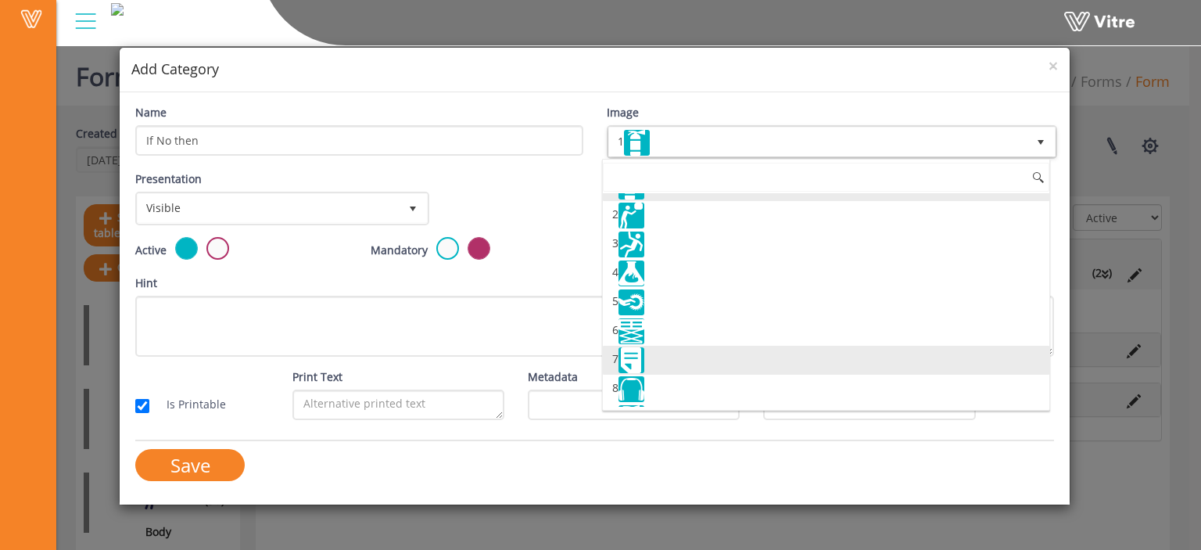
scroll to position [22, 0]
click at [743, 360] on li "7" at bounding box center [826, 359] width 446 height 29
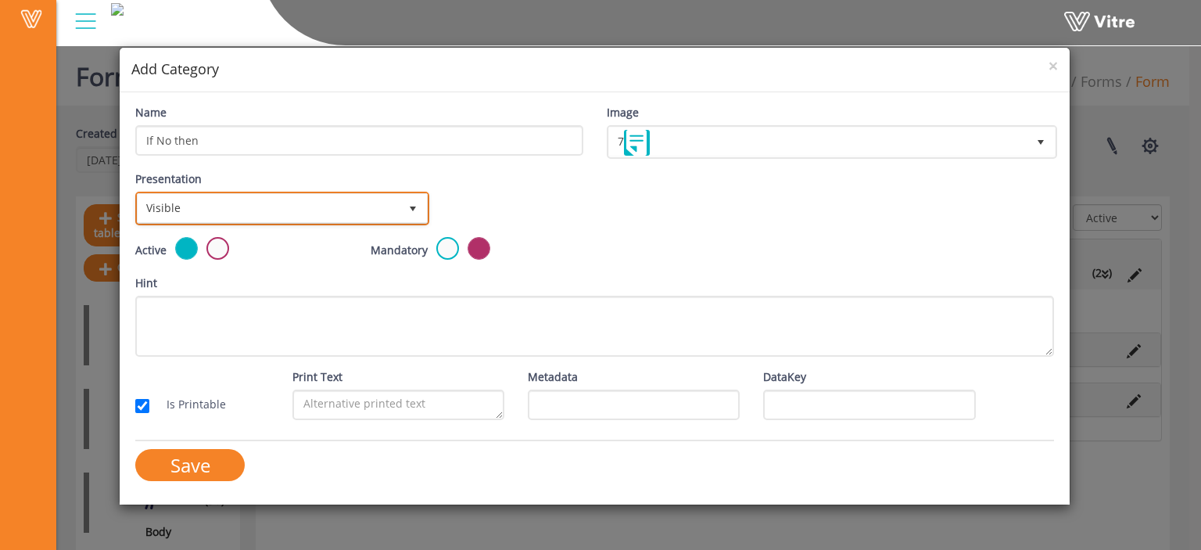
click at [314, 210] on span "Visible" at bounding box center [268, 208] width 261 height 28
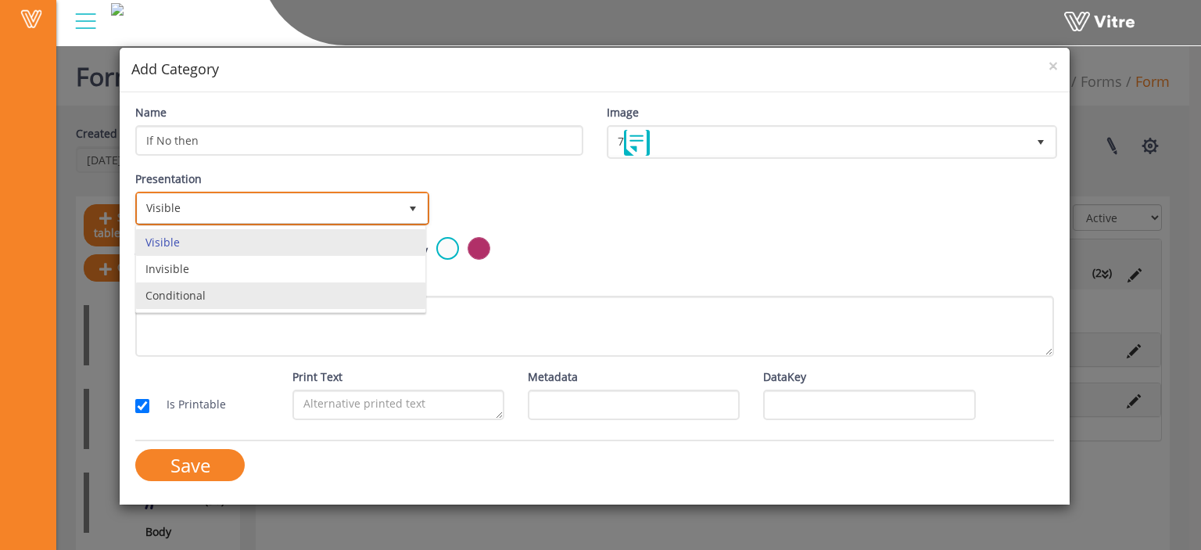
click at [291, 290] on li "Conditional" at bounding box center [280, 295] width 289 height 27
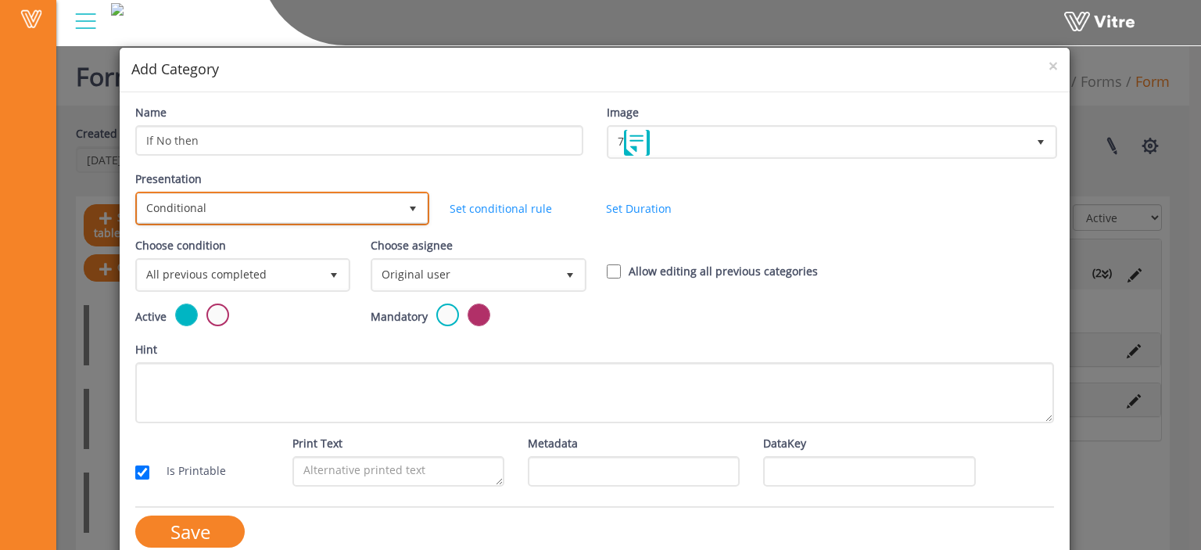
scroll to position [20, 0]
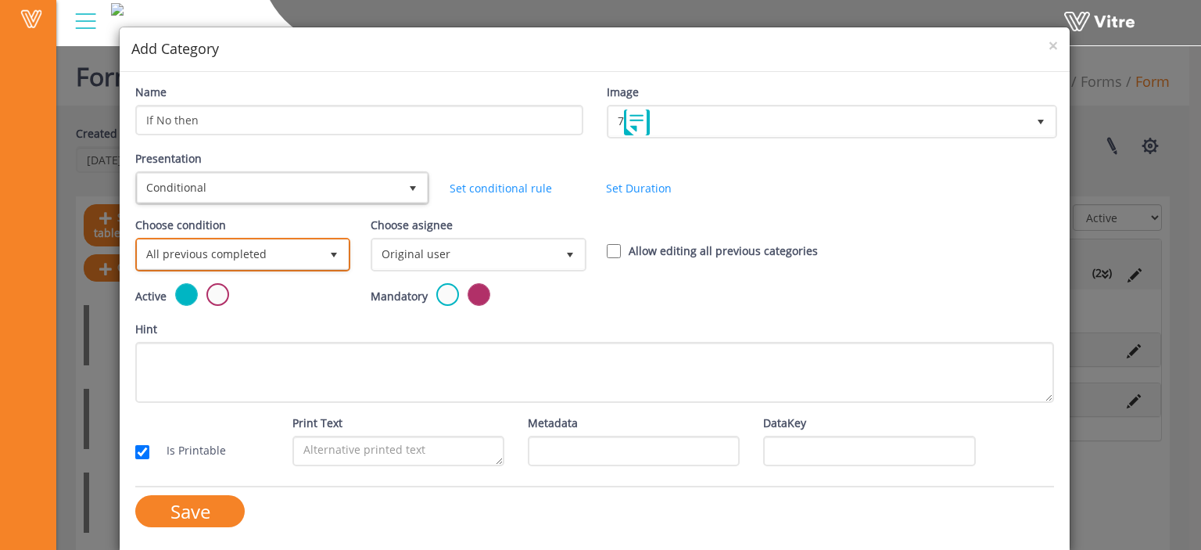
click at [320, 256] on span "select" at bounding box center [334, 254] width 28 height 28
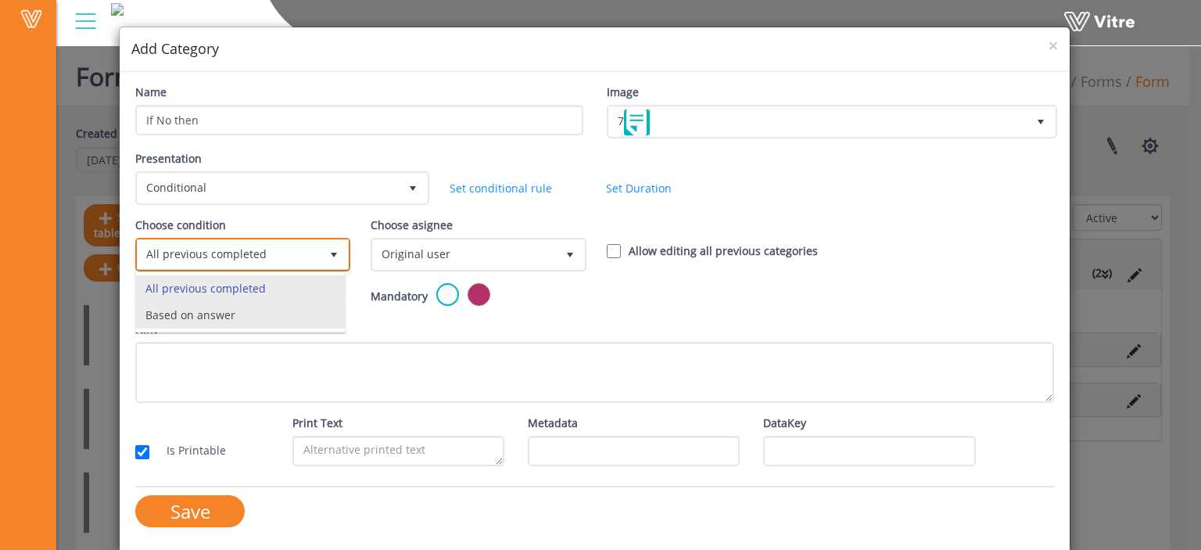
click at [298, 307] on li "Based on answer" at bounding box center [240, 315] width 209 height 27
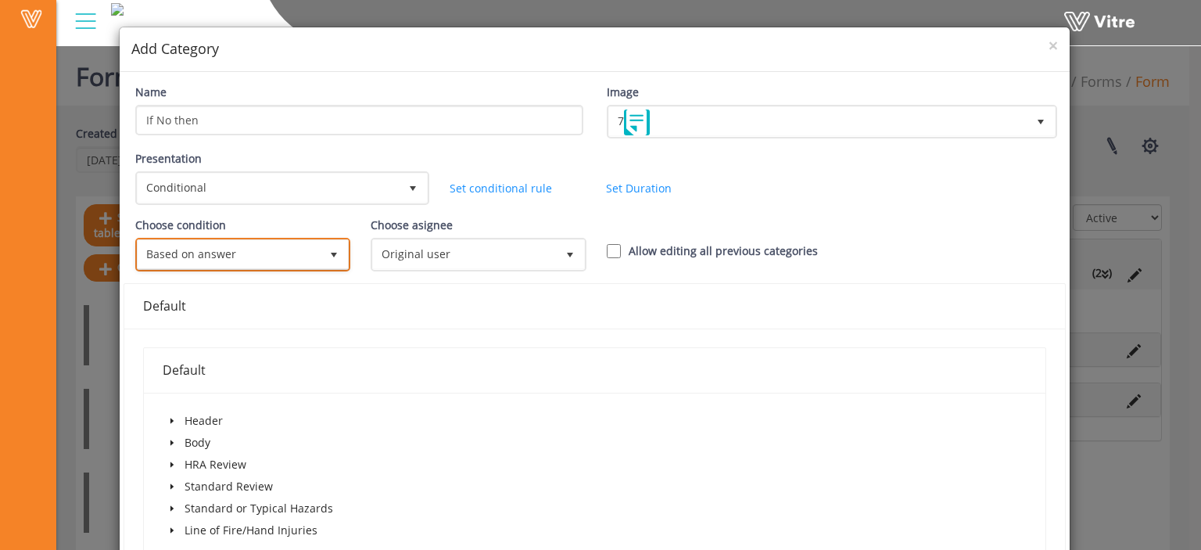
scroll to position [146, 0]
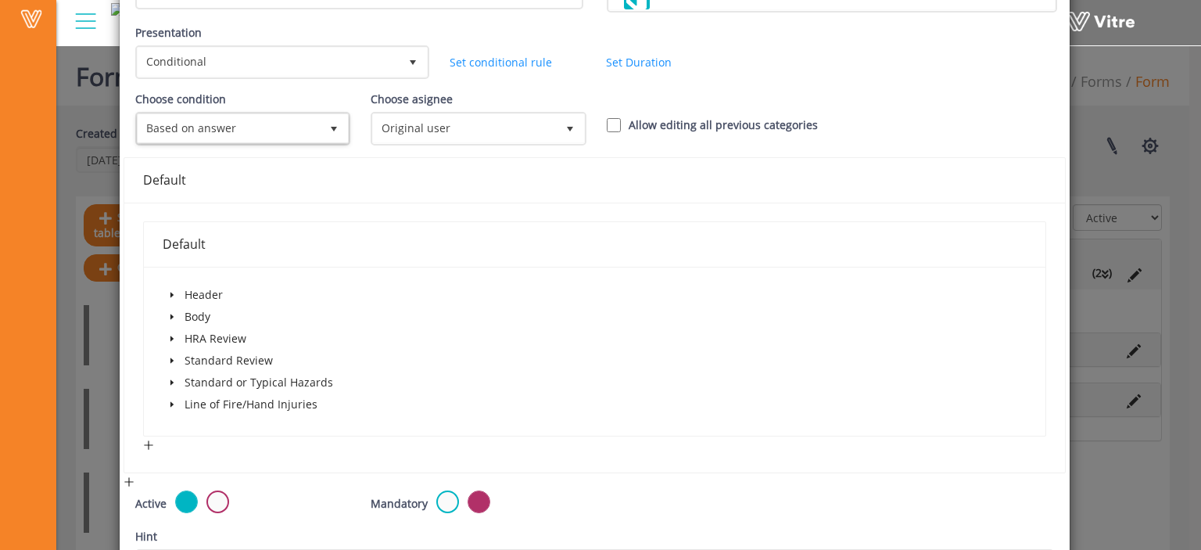
click at [171, 405] on icon "caret-down" at bounding box center [172, 404] width 8 height 8
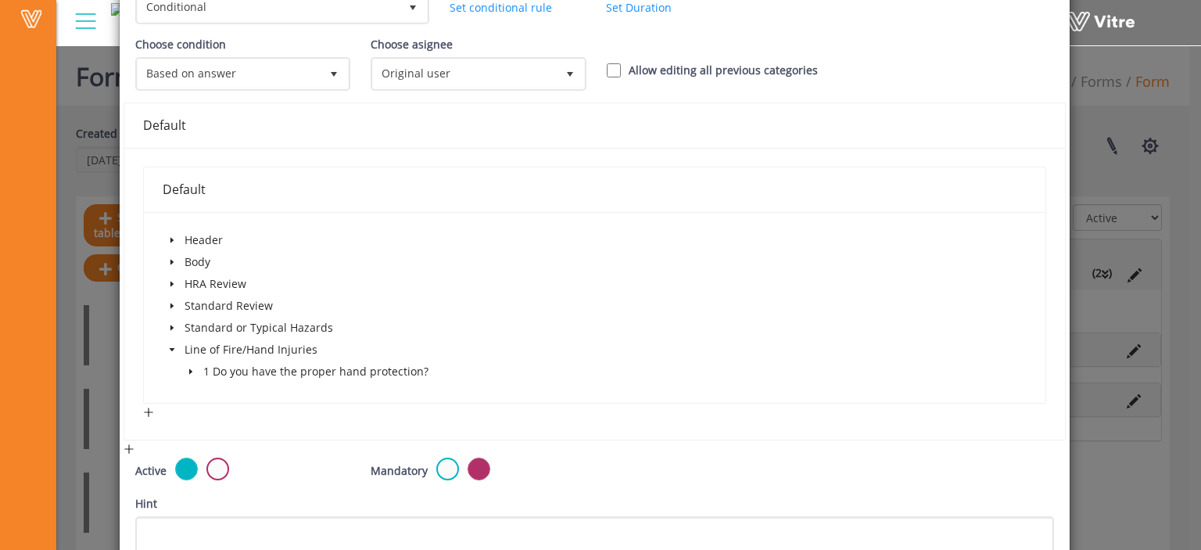
scroll to position [205, 0]
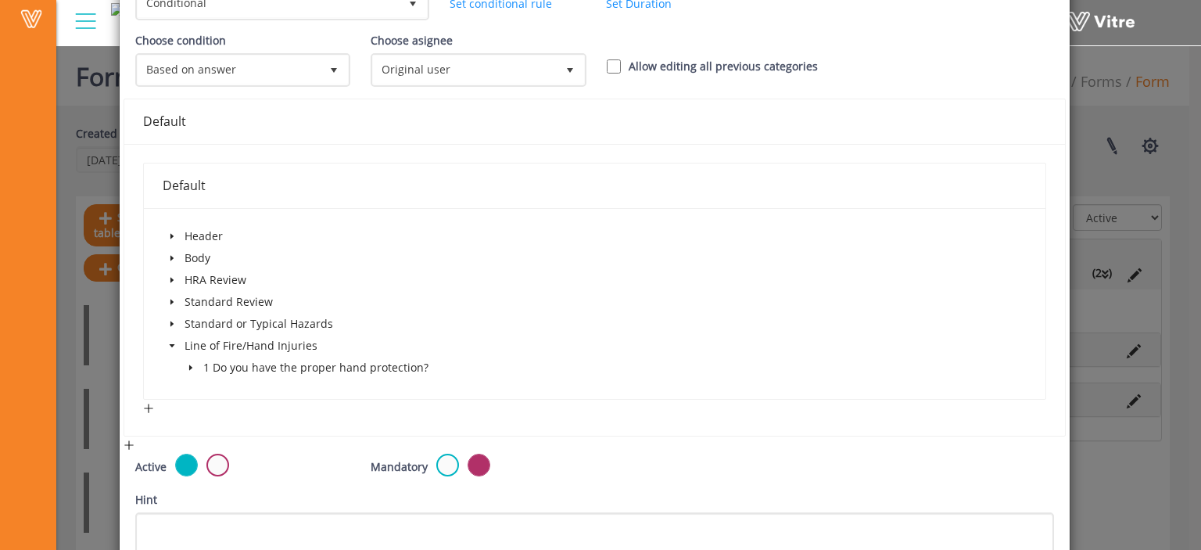
click at [192, 368] on icon "caret-down" at bounding box center [191, 368] width 8 height 8
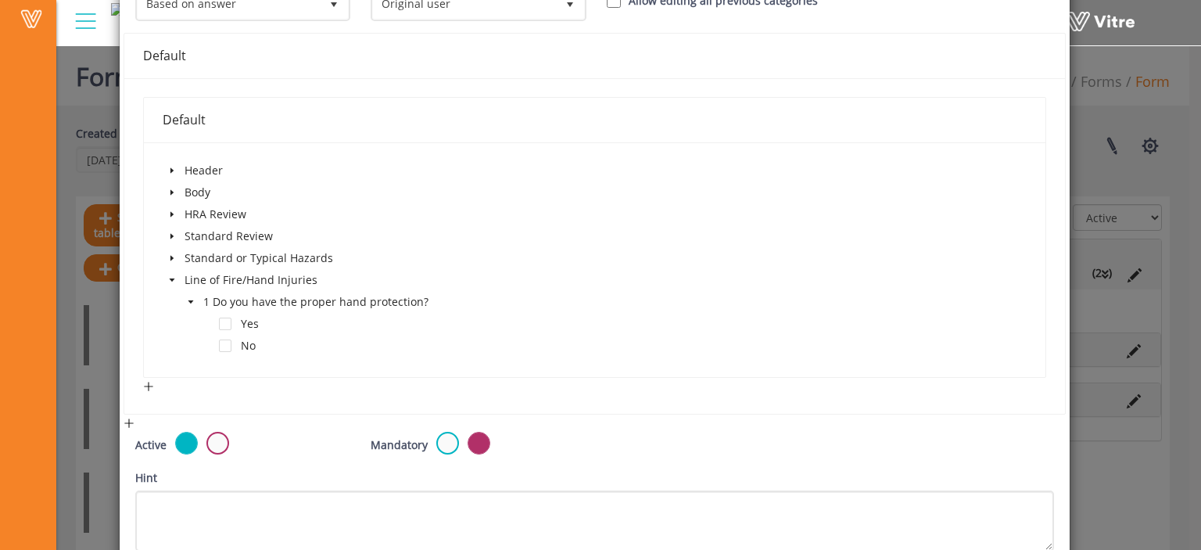
scroll to position [273, 0]
click at [221, 341] on span at bounding box center [225, 343] width 13 height 13
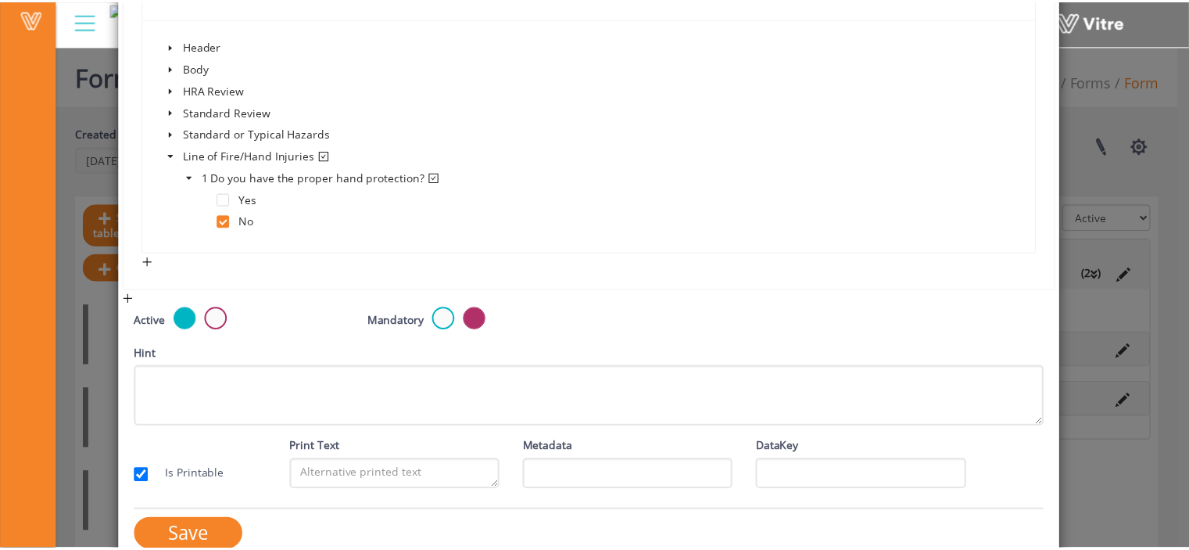
scroll to position [418, 0]
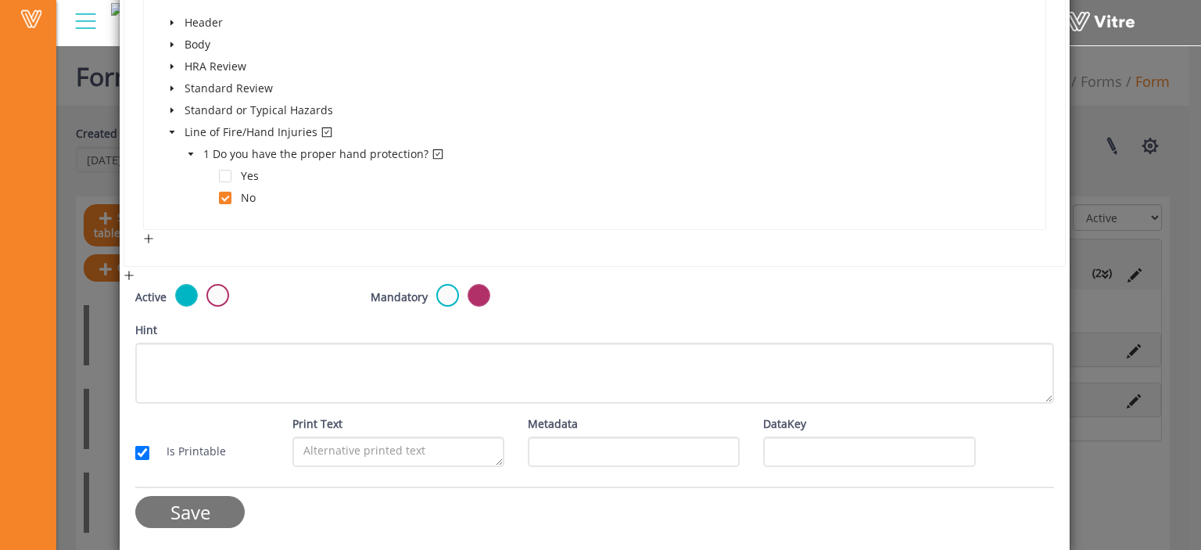
click at [183, 507] on input "Save" at bounding box center [189, 512] width 109 height 32
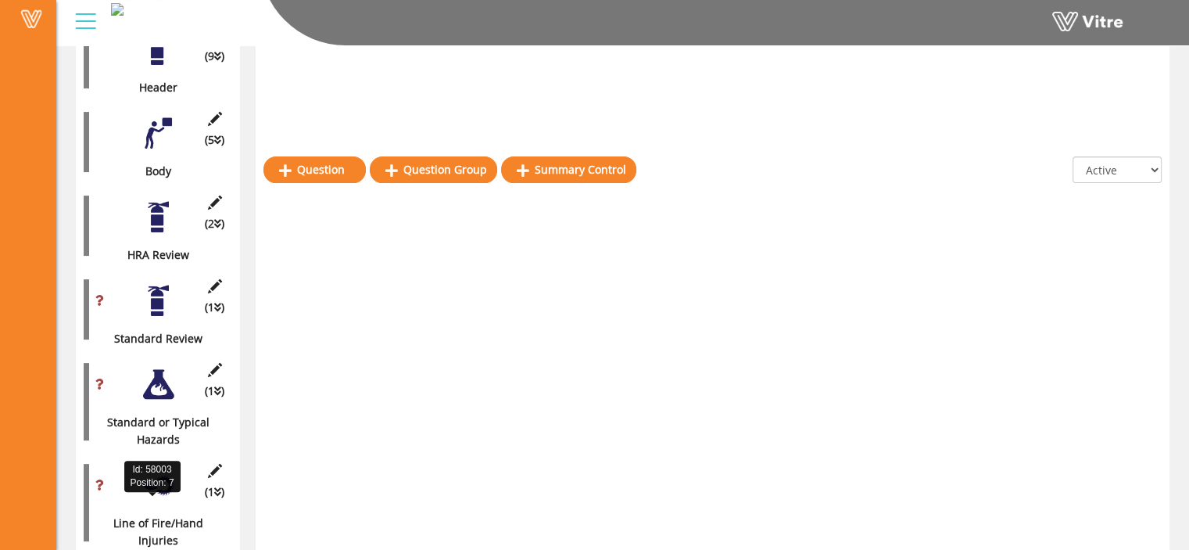
scroll to position [442, 0]
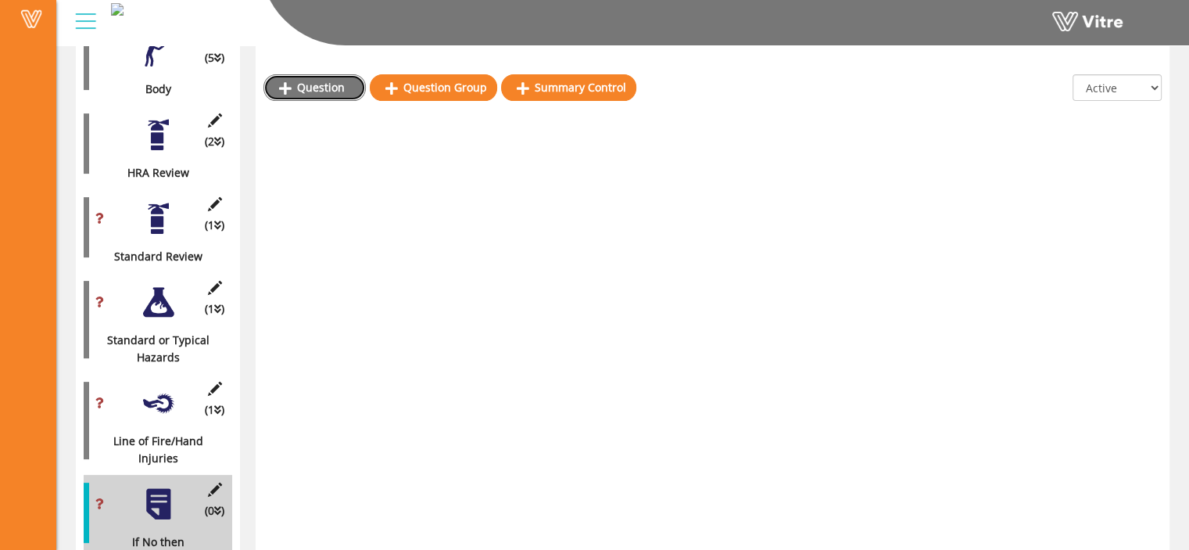
click at [335, 95] on link "Question" at bounding box center [314, 87] width 102 height 27
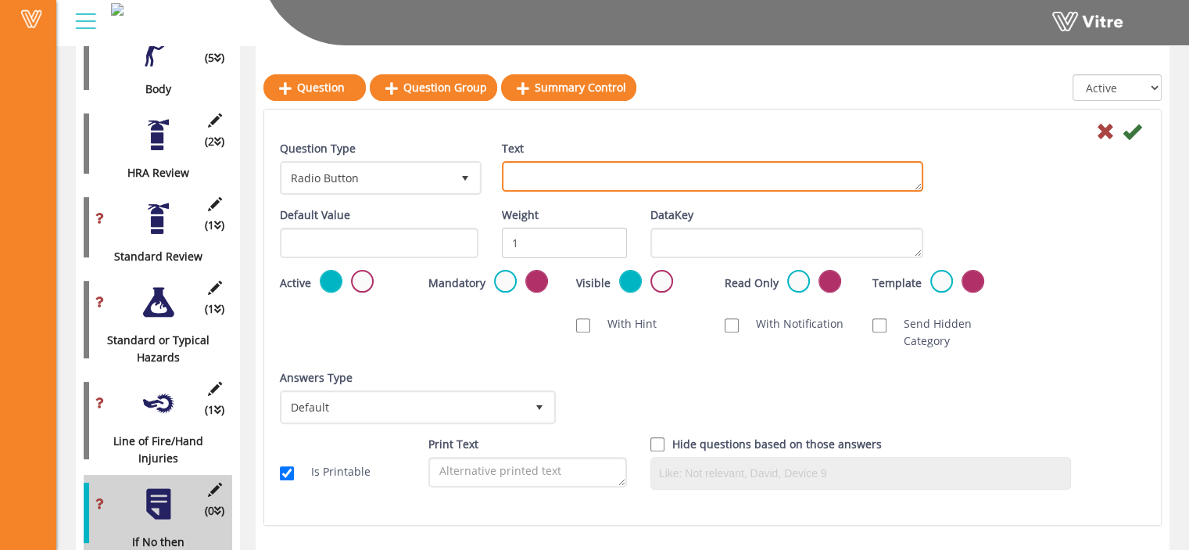
click at [586, 171] on textarea "Text" at bounding box center [712, 176] width 421 height 30
paste textarea "Contact Supervisor and advise them of the issue. Do not proceed with task until…"
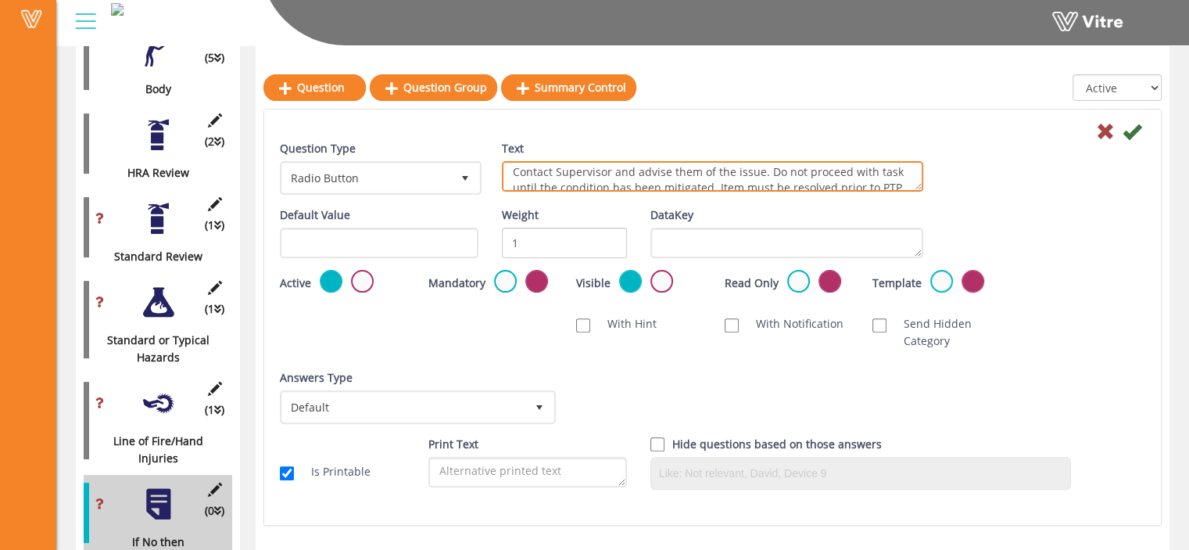
scroll to position [0, 0]
type textarea "Contact Supervisor and advise them of the issue. Do not proceed with task until…"
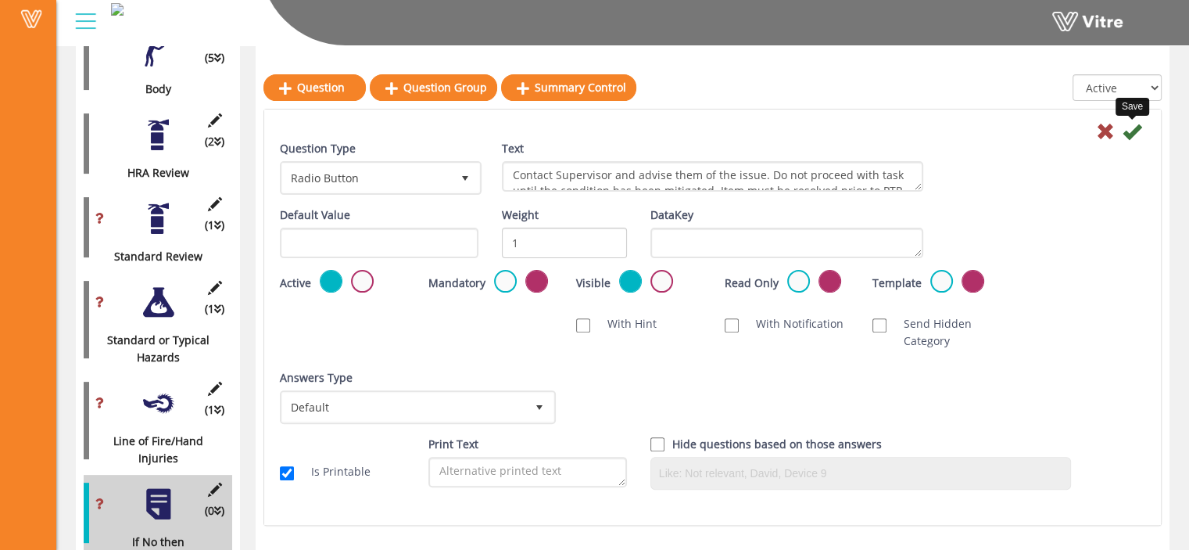
click at [1129, 129] on icon at bounding box center [1132, 131] width 19 height 19
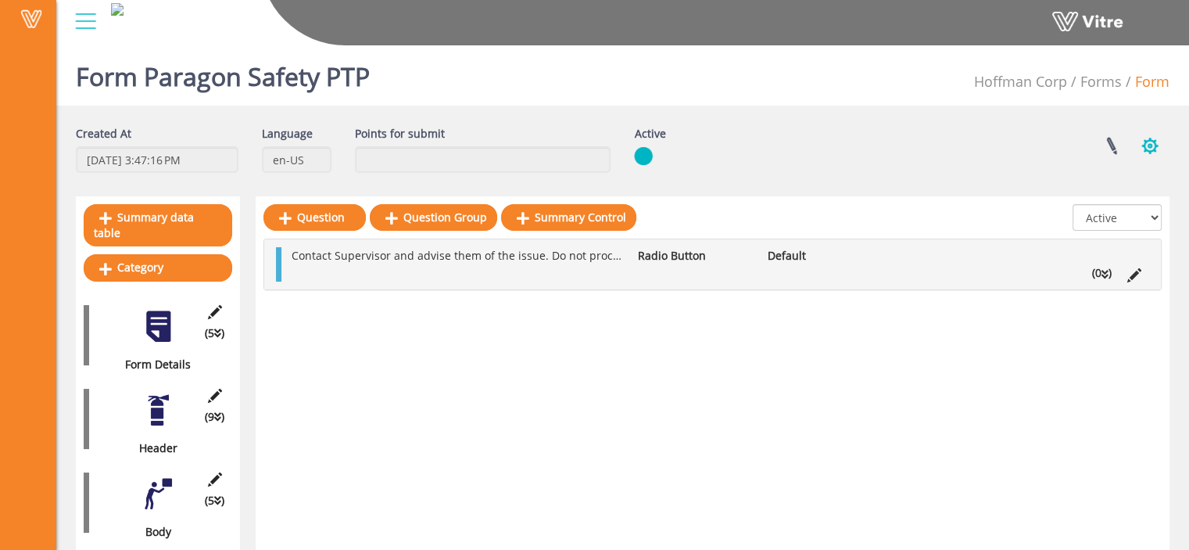
click at [1149, 138] on button "button" at bounding box center [1149, 145] width 39 height 41
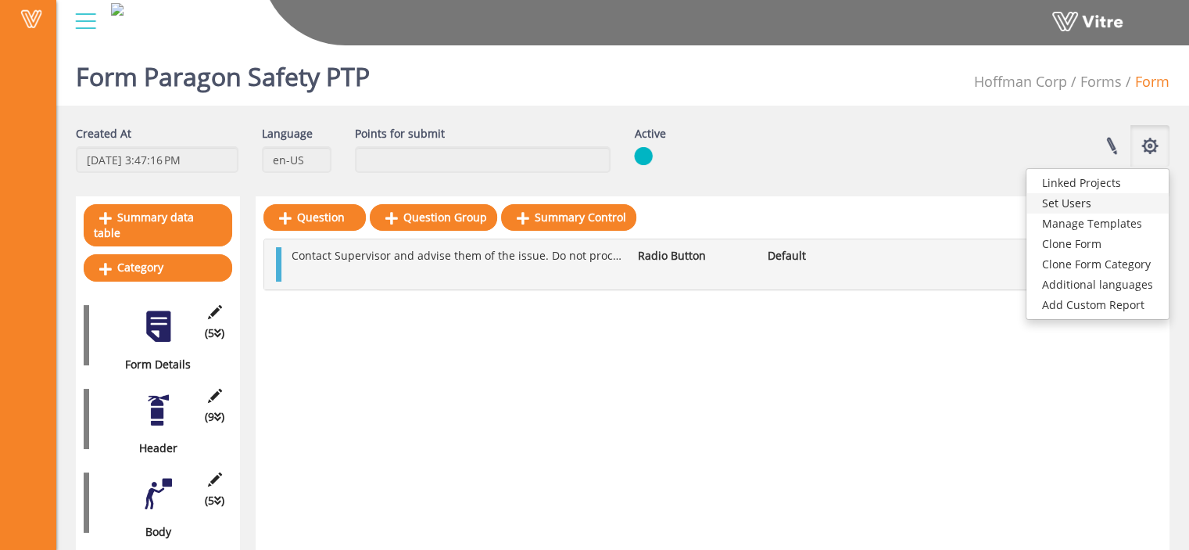
click at [1099, 199] on link "Set Users" at bounding box center [1098, 203] width 142 height 20
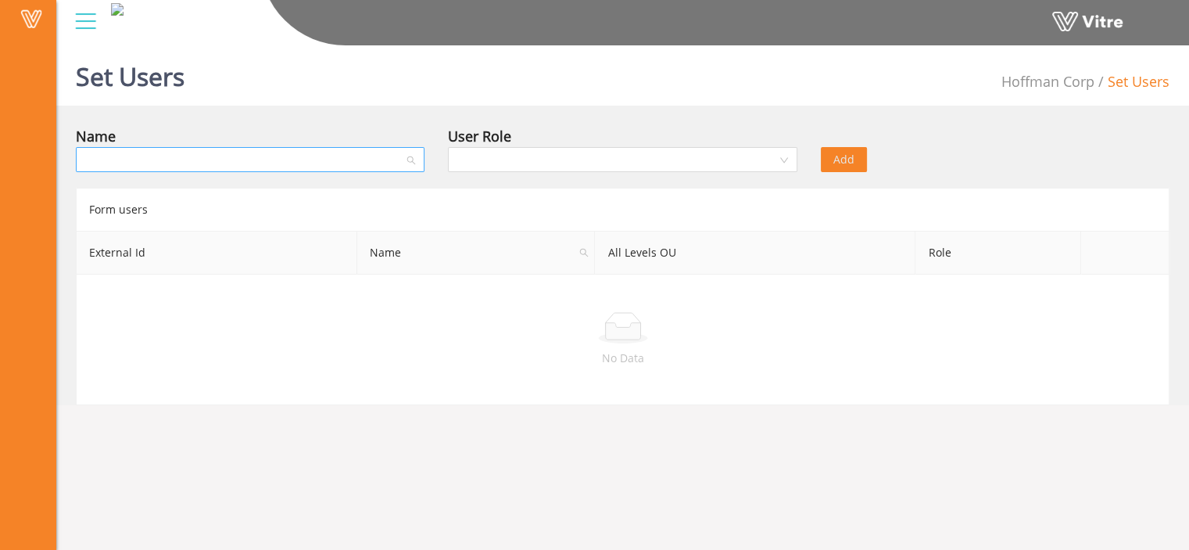
click at [224, 156] on input "search" at bounding box center [244, 159] width 319 height 23
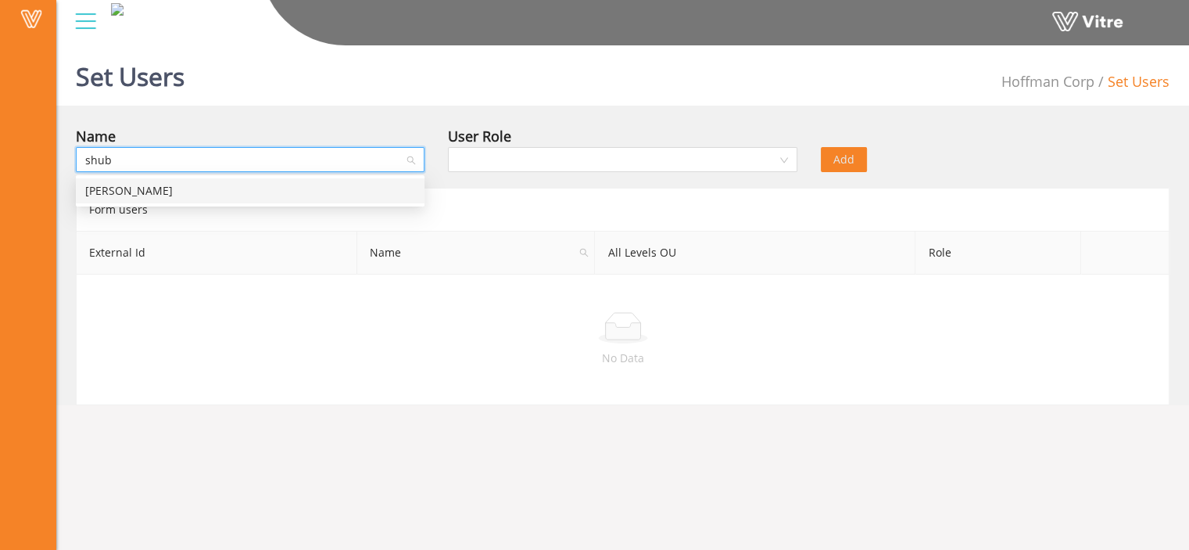
type input "shubh"
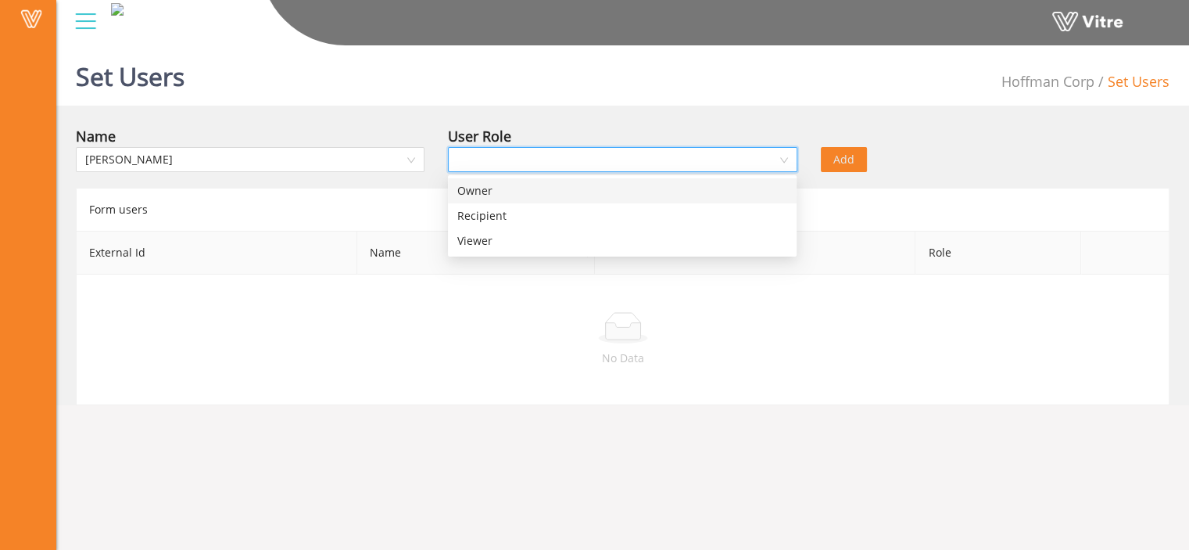
click at [685, 154] on input "search" at bounding box center [616, 159] width 319 height 23
click at [640, 209] on div "Recipient" at bounding box center [622, 215] width 330 height 17
click at [849, 154] on span "Add" at bounding box center [843, 159] width 21 height 17
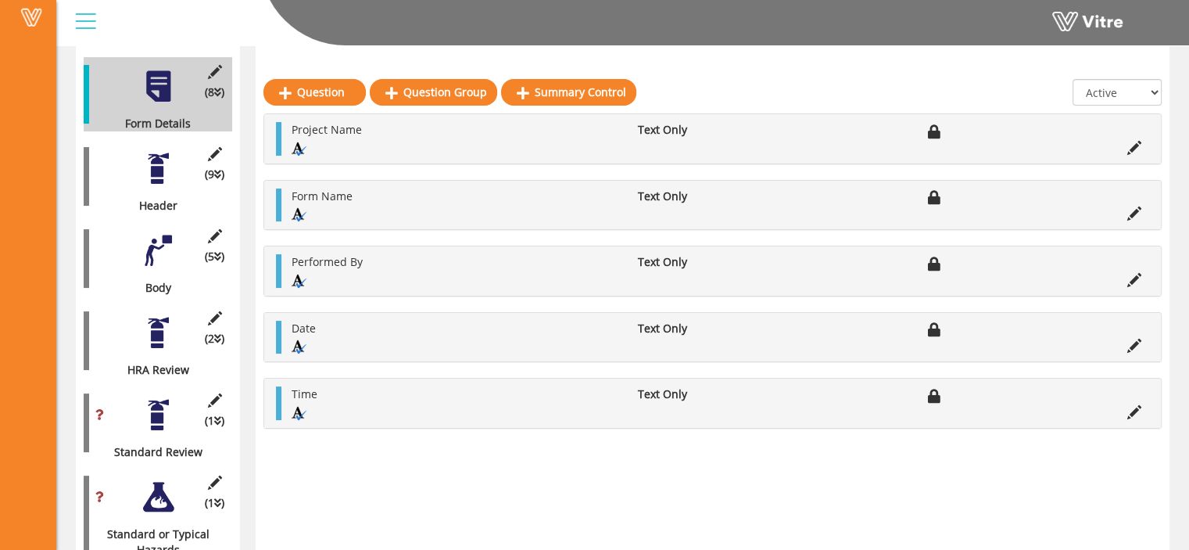
scroll to position [245, 0]
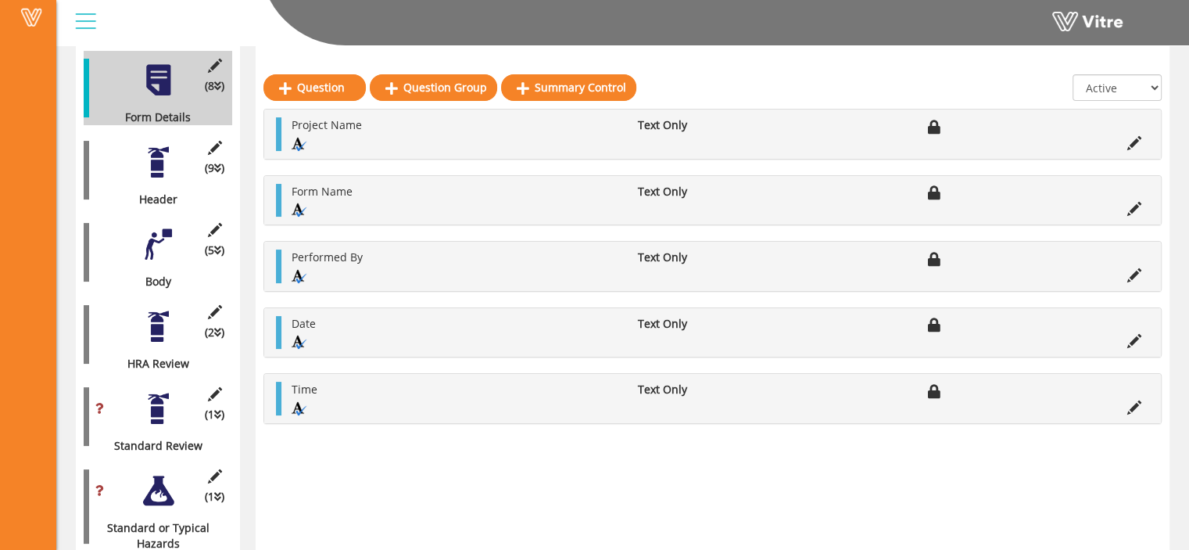
click at [153, 242] on div at bounding box center [158, 244] width 35 height 35
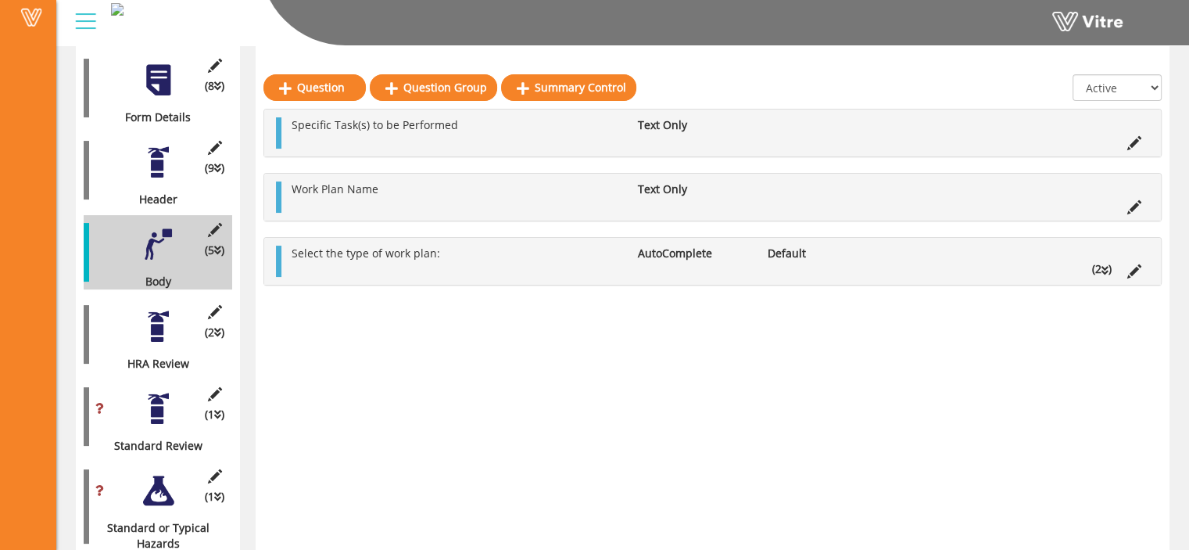
click at [439, 260] on ul "Select the type of work plan: AutoComplete Default (2 )" at bounding box center [716, 260] width 865 height 31
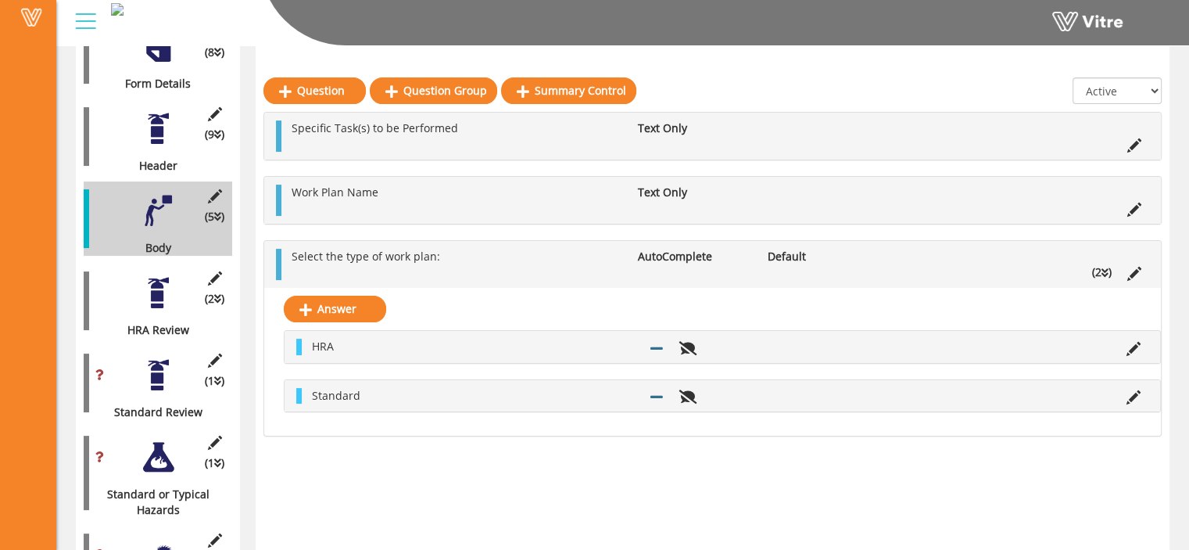
scroll to position [283, 0]
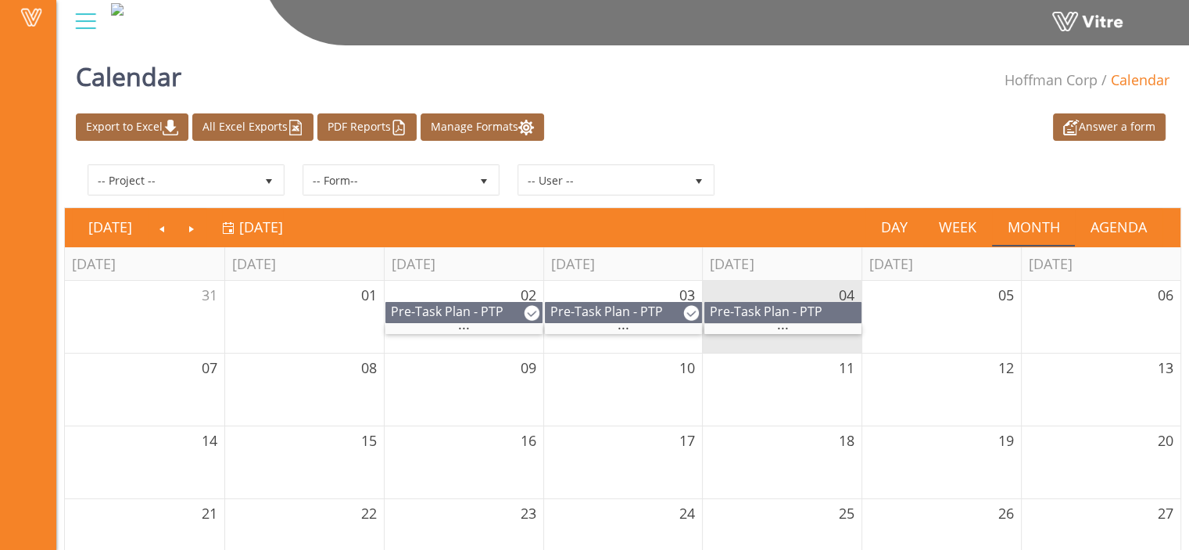
click at [825, 121] on div "Answer a form Export to Excel All Excel Exports PDF Reports Manage Formats" at bounding box center [622, 126] width 1117 height 27
click at [1115, 134] on link "Answer a form" at bounding box center [1109, 126] width 113 height 27
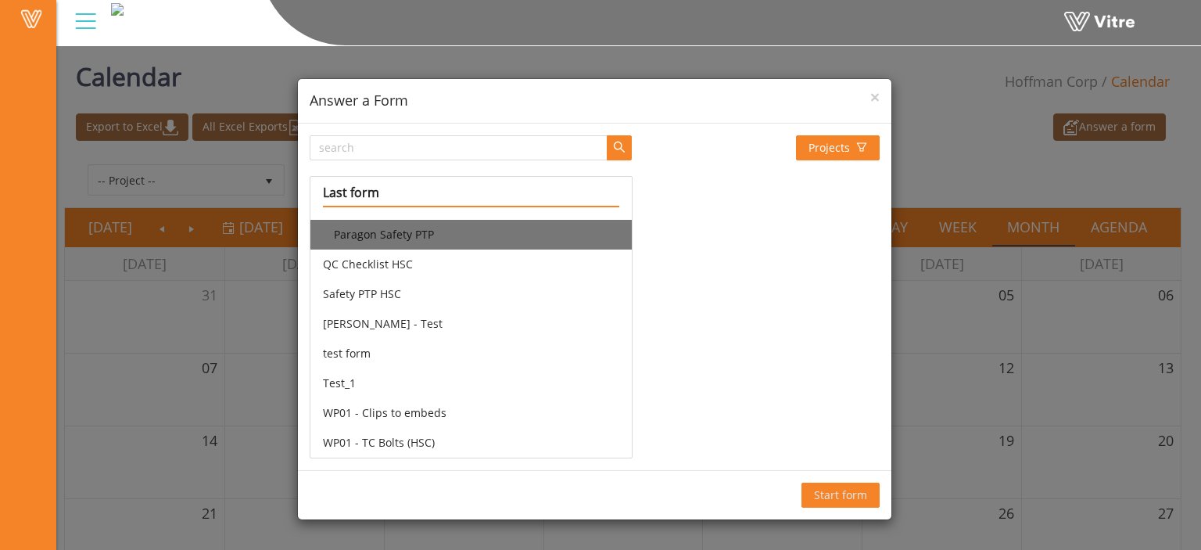
click at [430, 240] on li "Paragon Safety PTP" at bounding box center [470, 235] width 321 height 30
click at [848, 496] on span "Start form" at bounding box center [840, 494] width 53 height 17
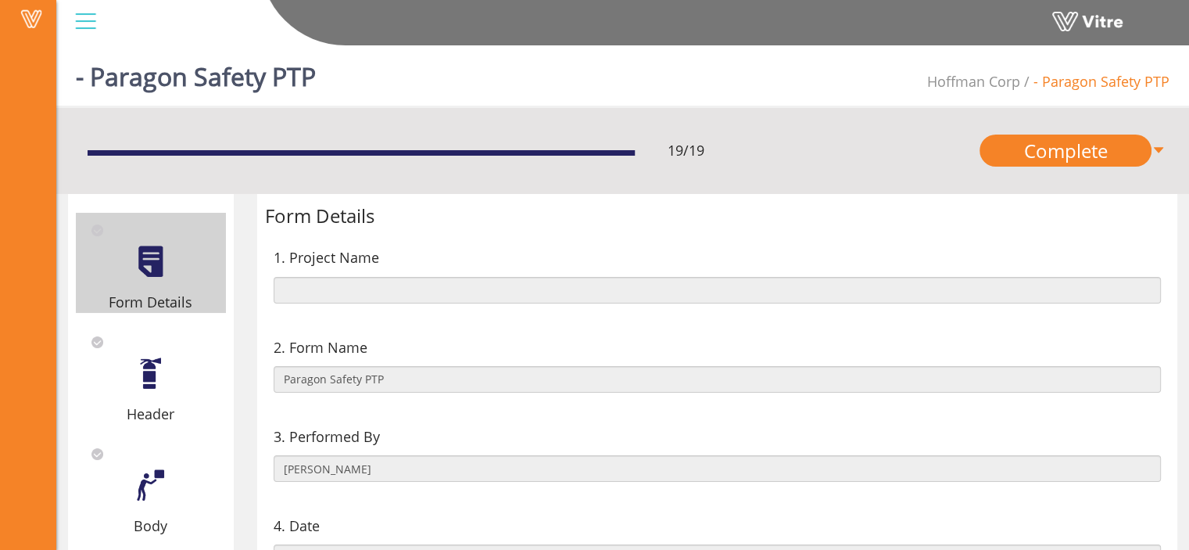
scroll to position [172, 0]
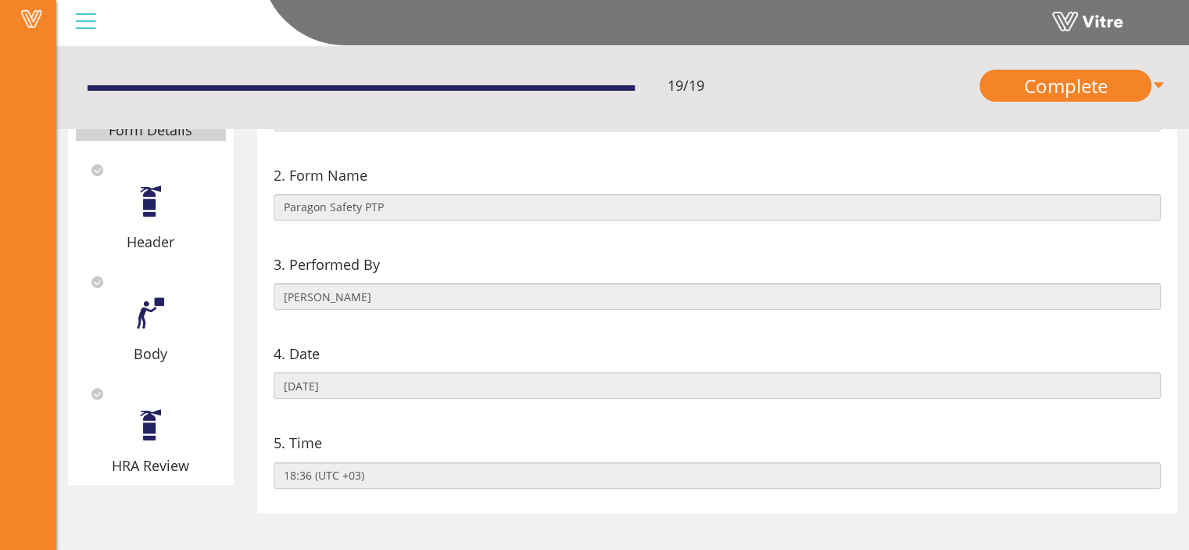
click at [181, 205] on div "Header" at bounding box center [151, 202] width 150 height 100
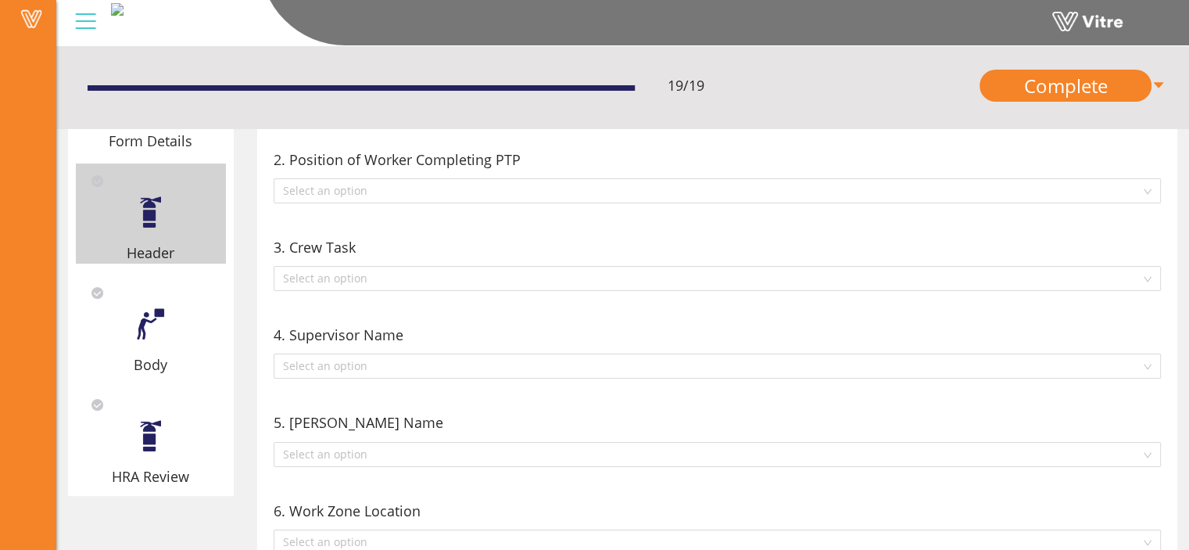
scroll to position [157, 0]
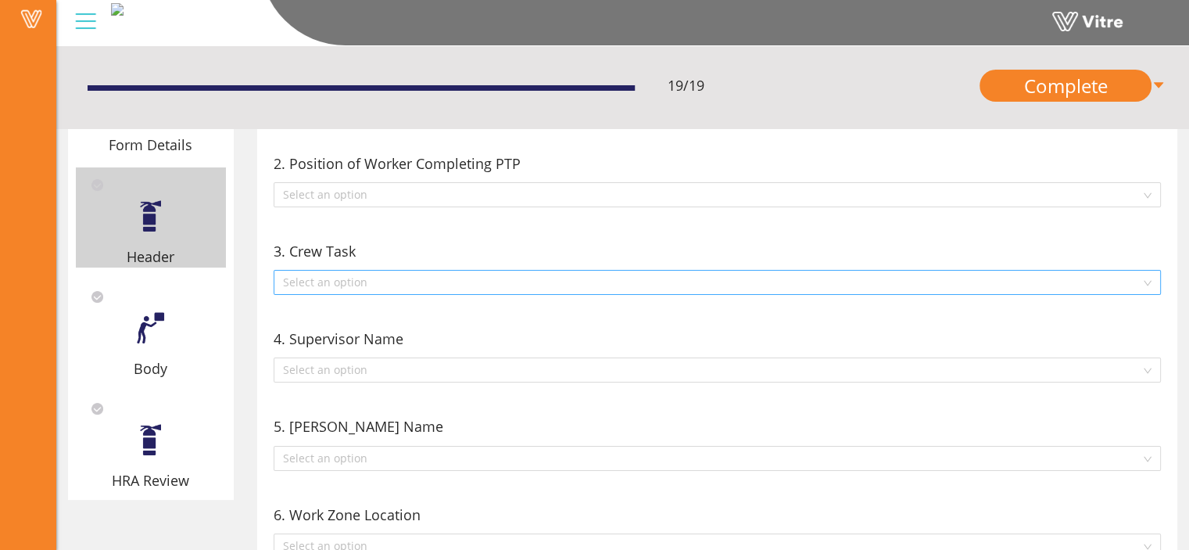
click at [411, 273] on input "search" at bounding box center [712, 282] width 858 height 23
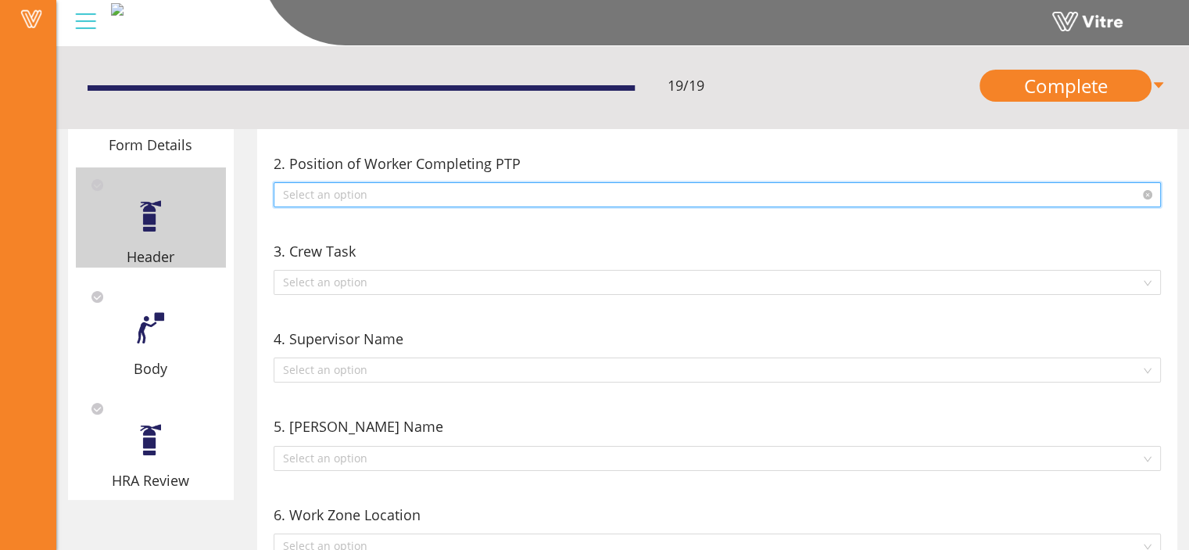
click at [403, 195] on input "search" at bounding box center [712, 194] width 858 height 23
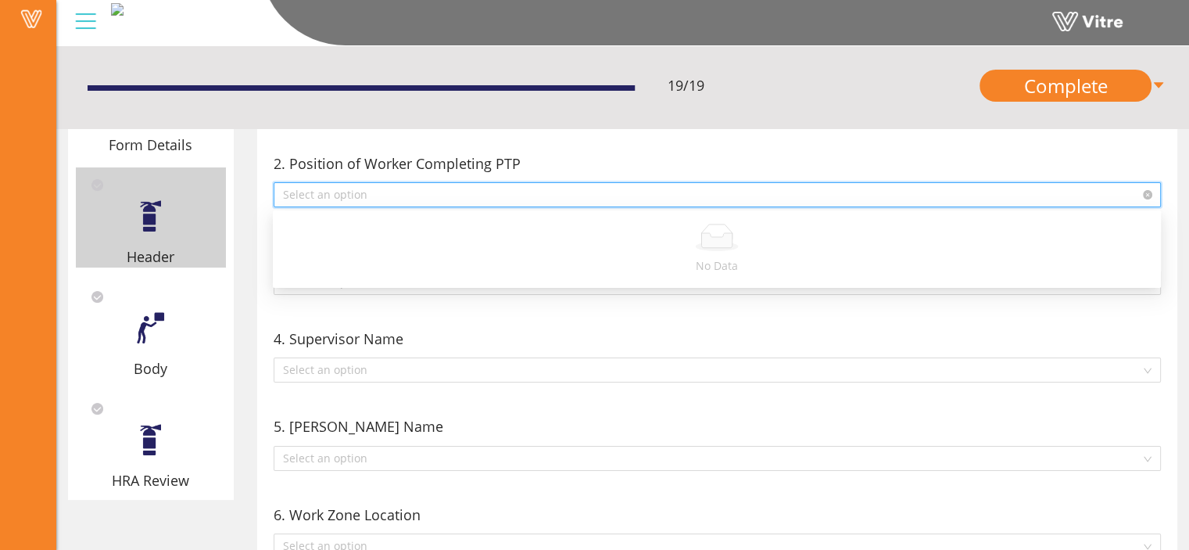
click at [403, 195] on input "search" at bounding box center [712, 194] width 858 height 23
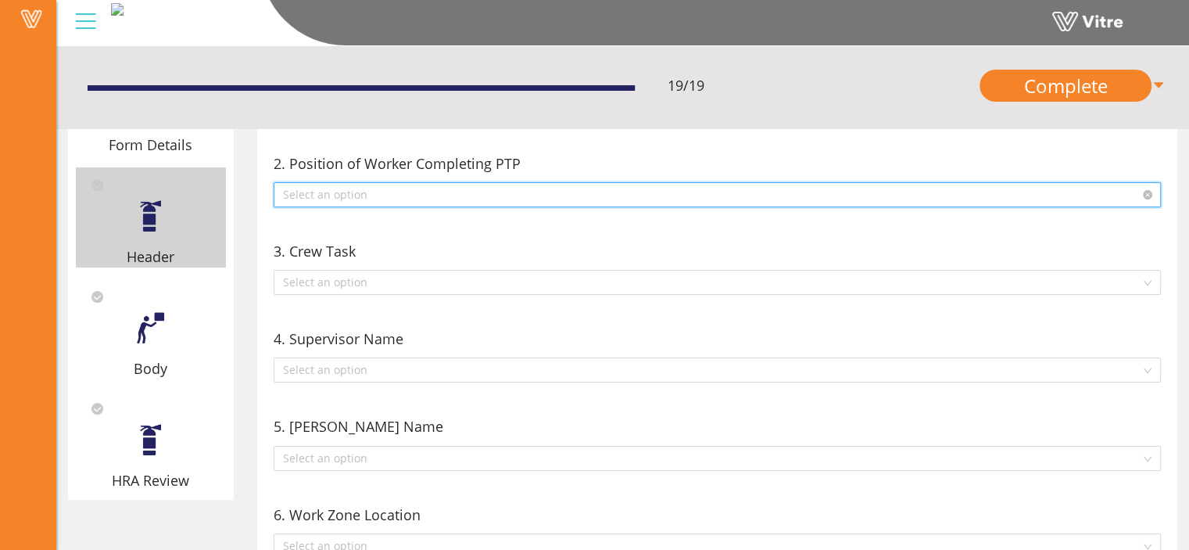
click at [351, 190] on input "search" at bounding box center [712, 194] width 858 height 23
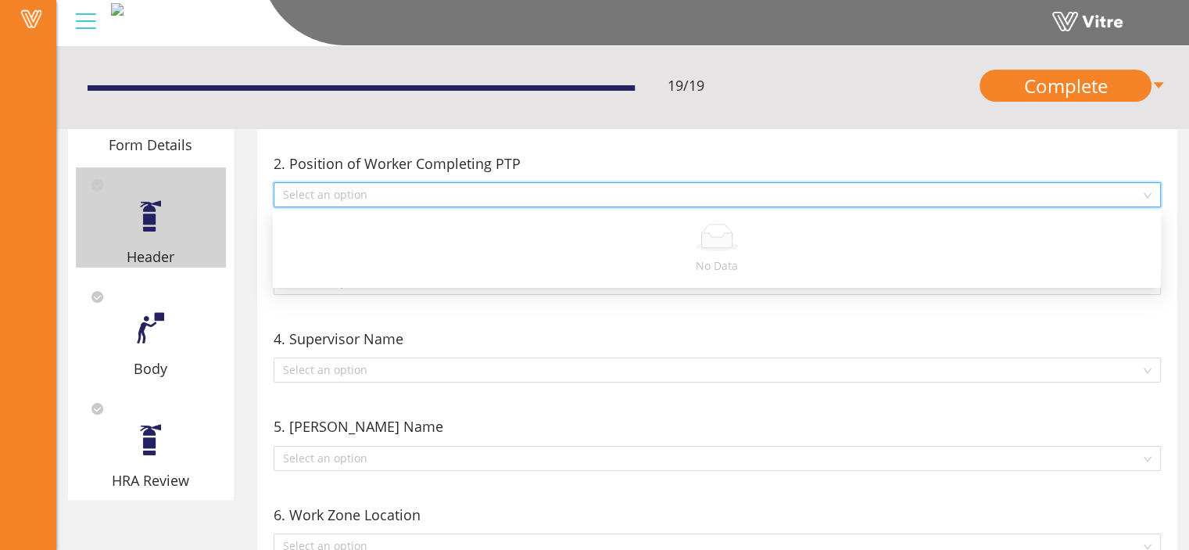
click at [654, 159] on div "2. Position of Worker Completing PTP" at bounding box center [718, 163] width 888 height 22
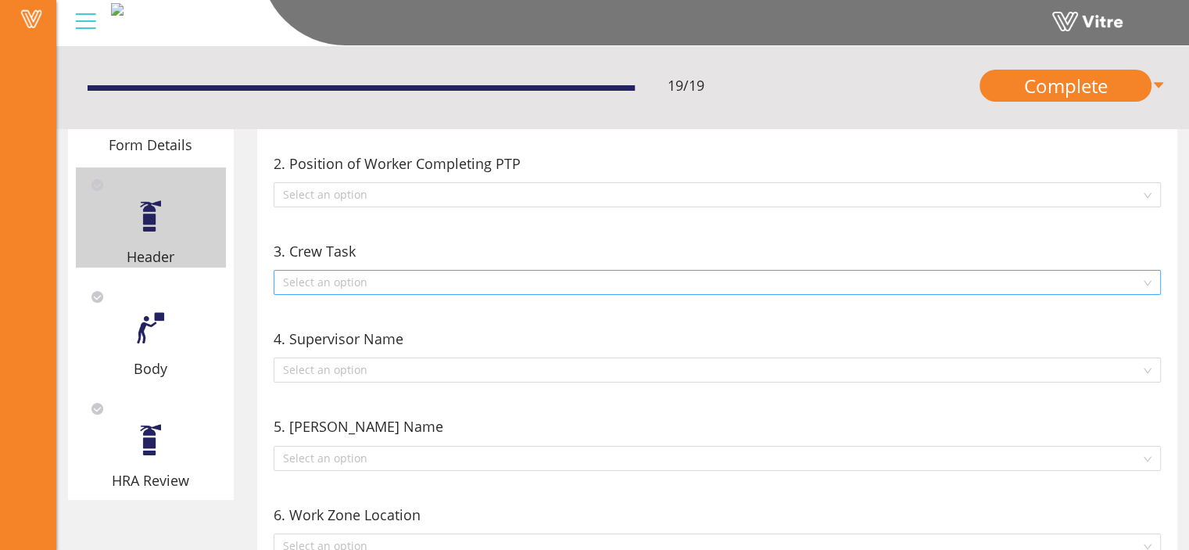
click at [421, 279] on input "search" at bounding box center [712, 282] width 858 height 23
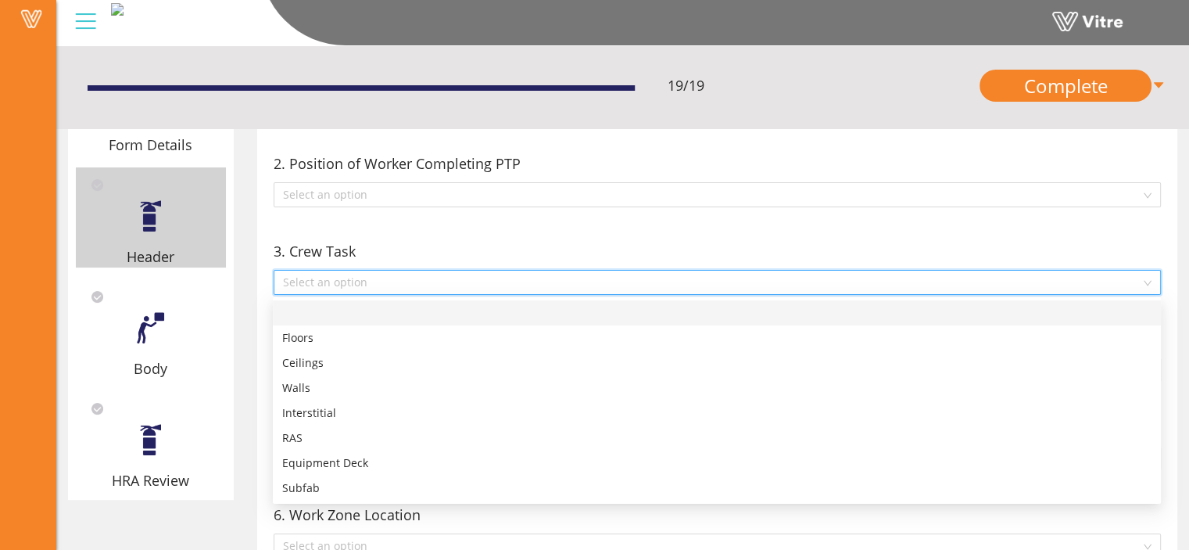
click at [421, 279] on input "search" at bounding box center [712, 282] width 858 height 23
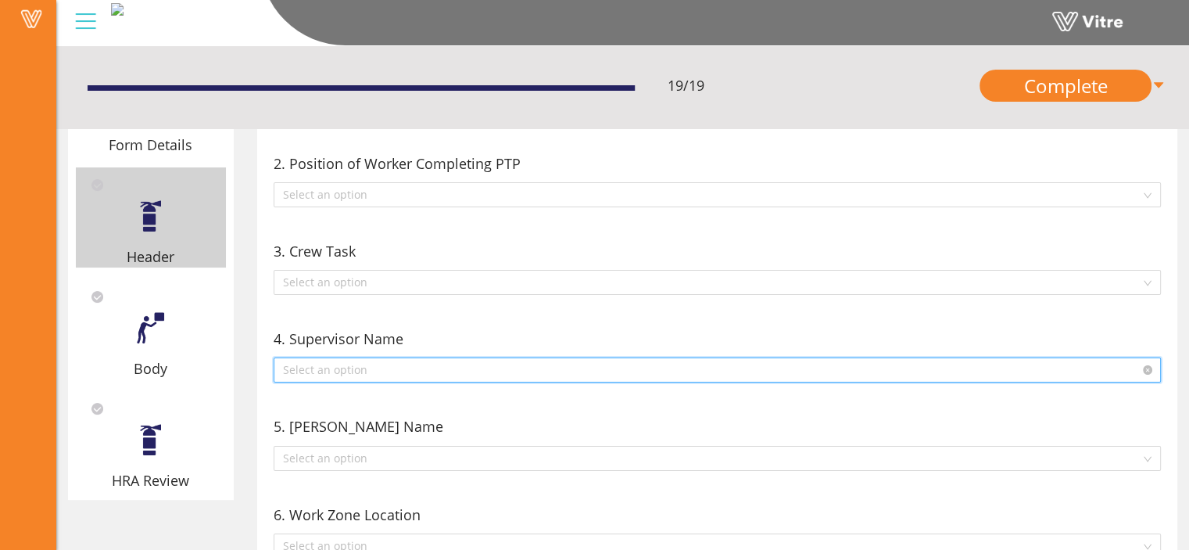
click at [374, 366] on input "search" at bounding box center [712, 369] width 858 height 23
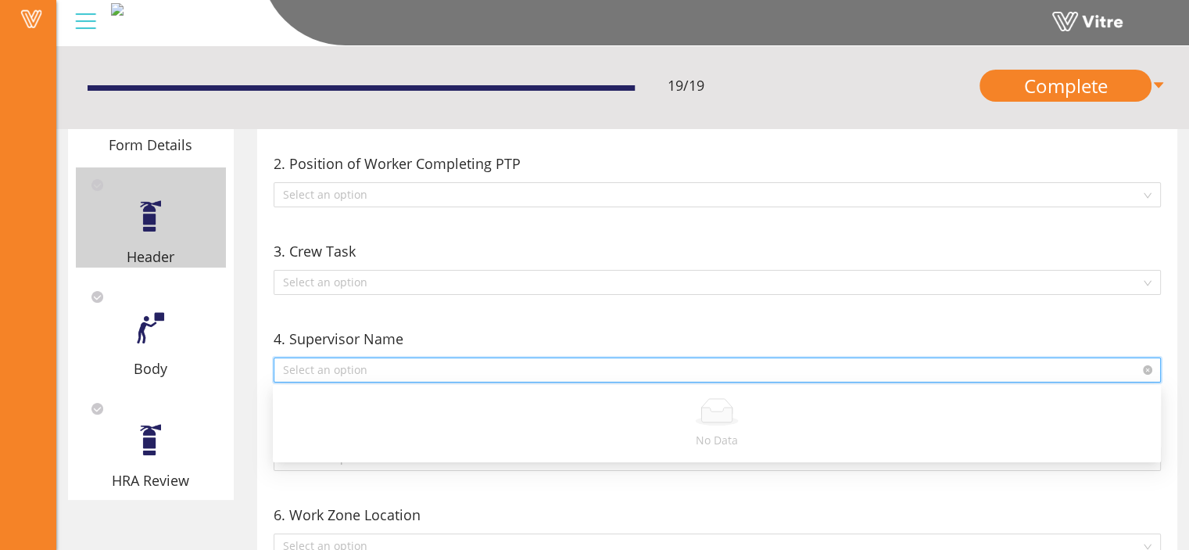
click at [374, 366] on input "search" at bounding box center [712, 369] width 858 height 23
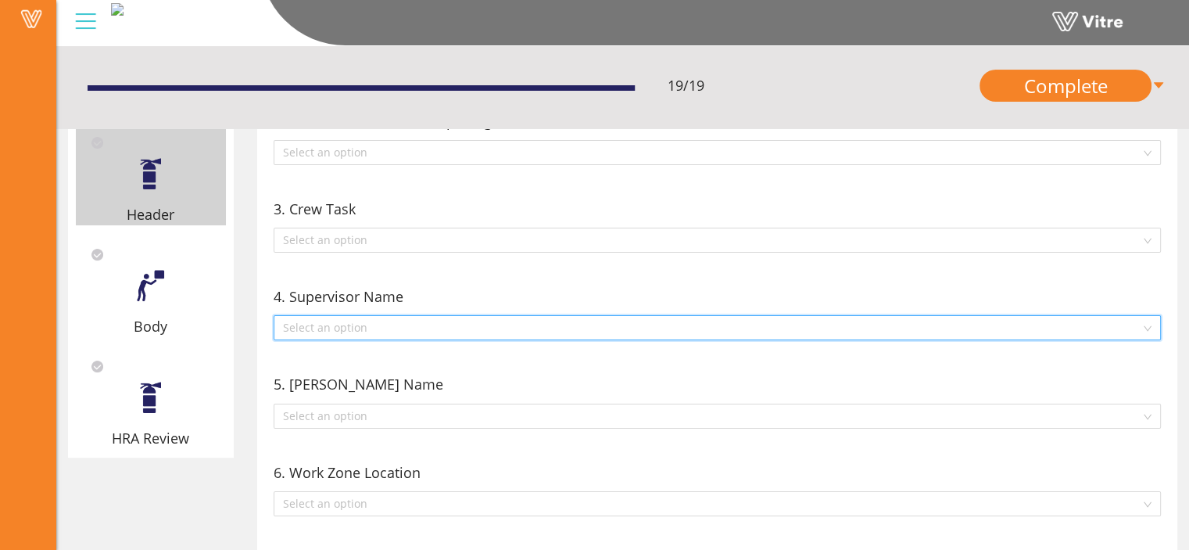
scroll to position [202, 0]
click at [429, 244] on input "search" at bounding box center [712, 237] width 858 height 23
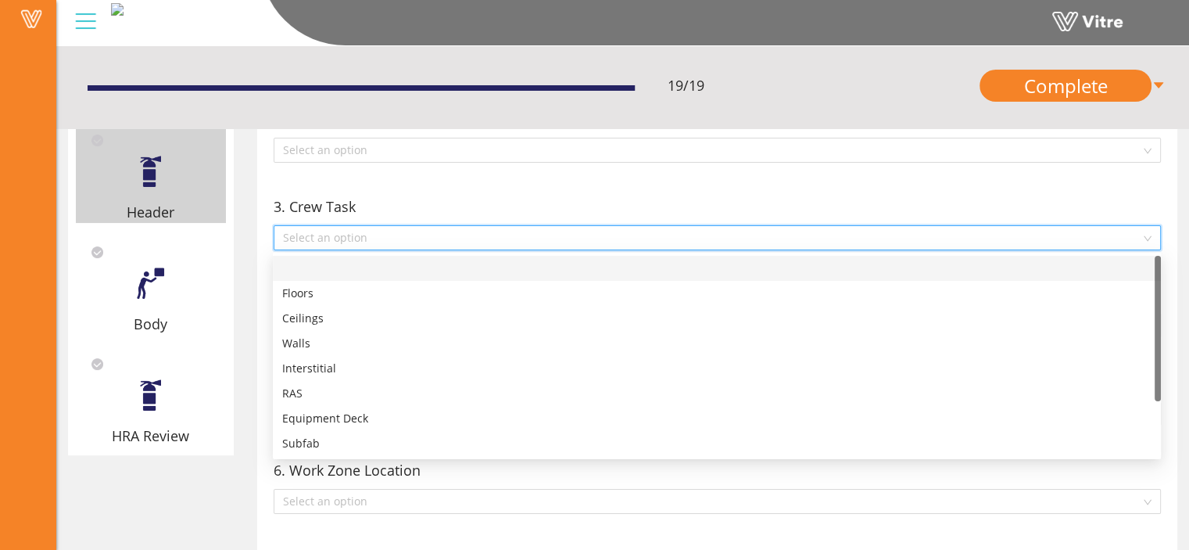
click at [429, 244] on input "search" at bounding box center [712, 237] width 858 height 23
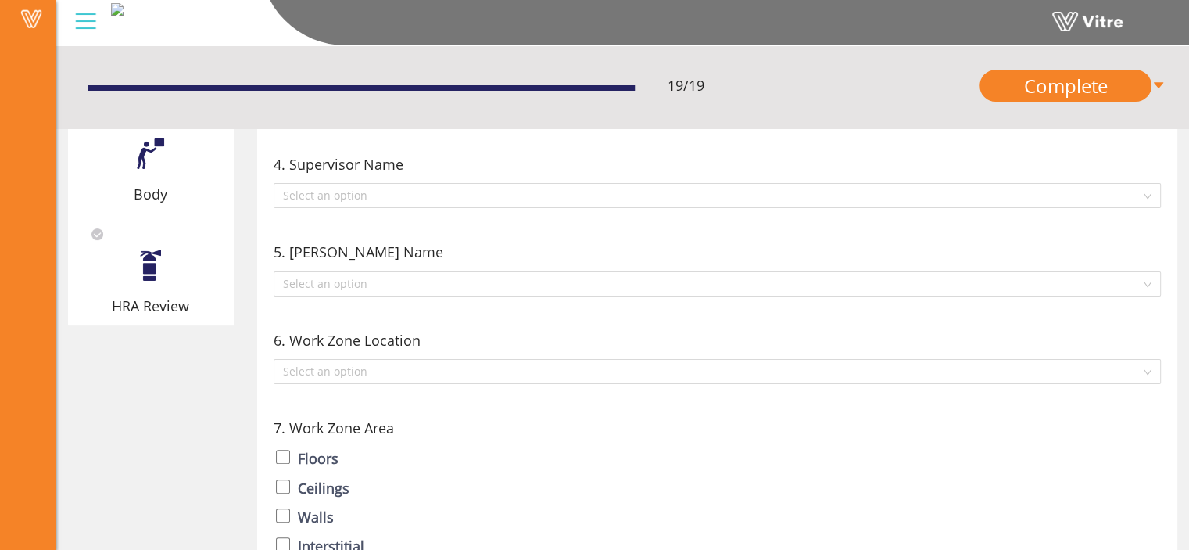
scroll to position [335, 0]
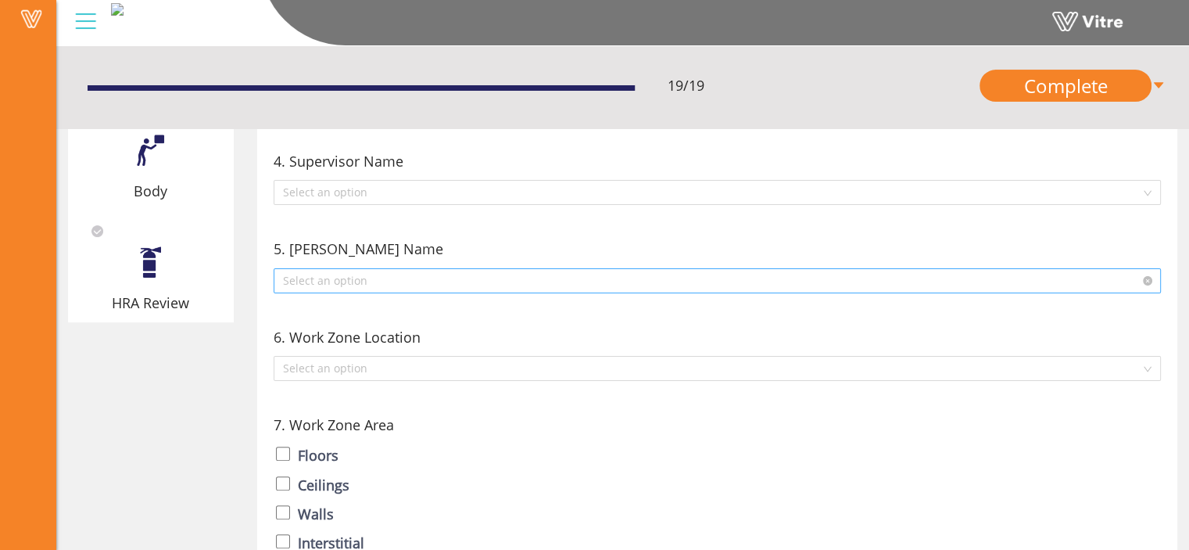
click at [447, 275] on input "search" at bounding box center [712, 280] width 858 height 23
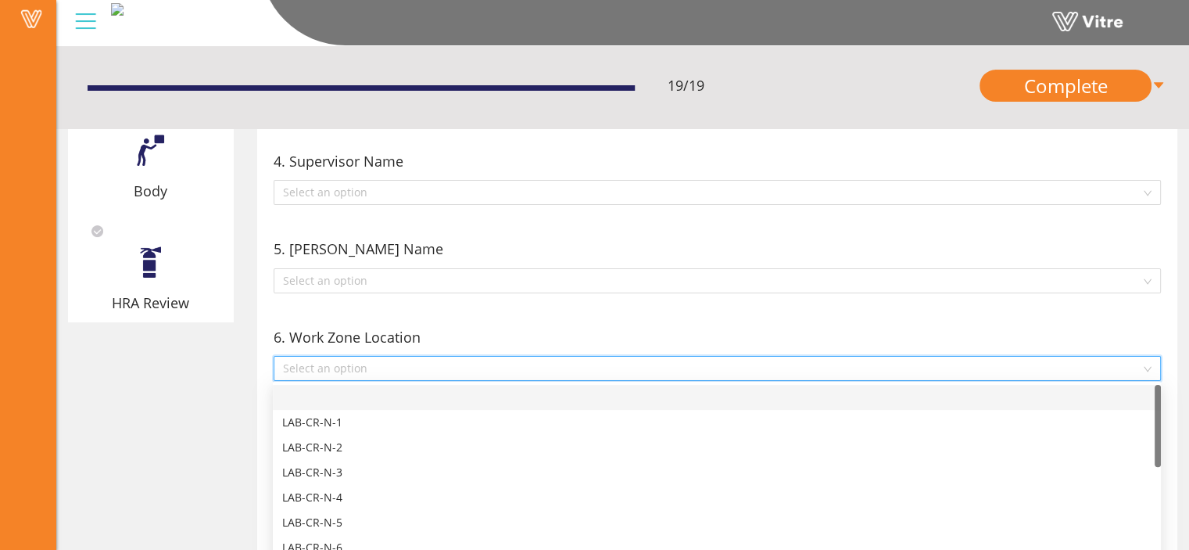
click at [430, 362] on input "search" at bounding box center [712, 367] width 858 height 23
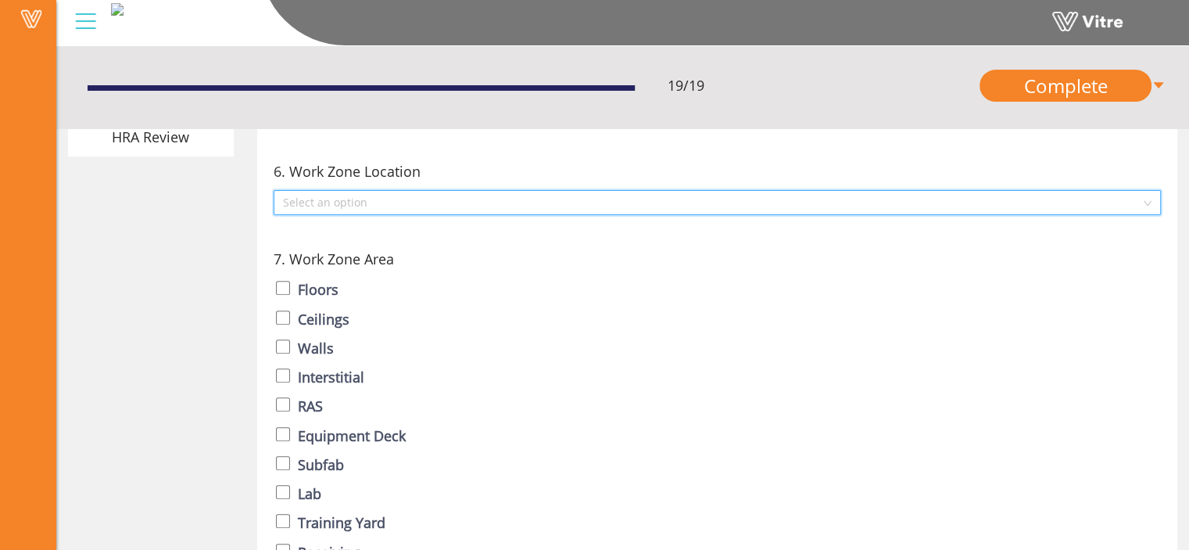
scroll to position [499, 0]
click at [392, 202] on input "search" at bounding box center [712, 203] width 858 height 23
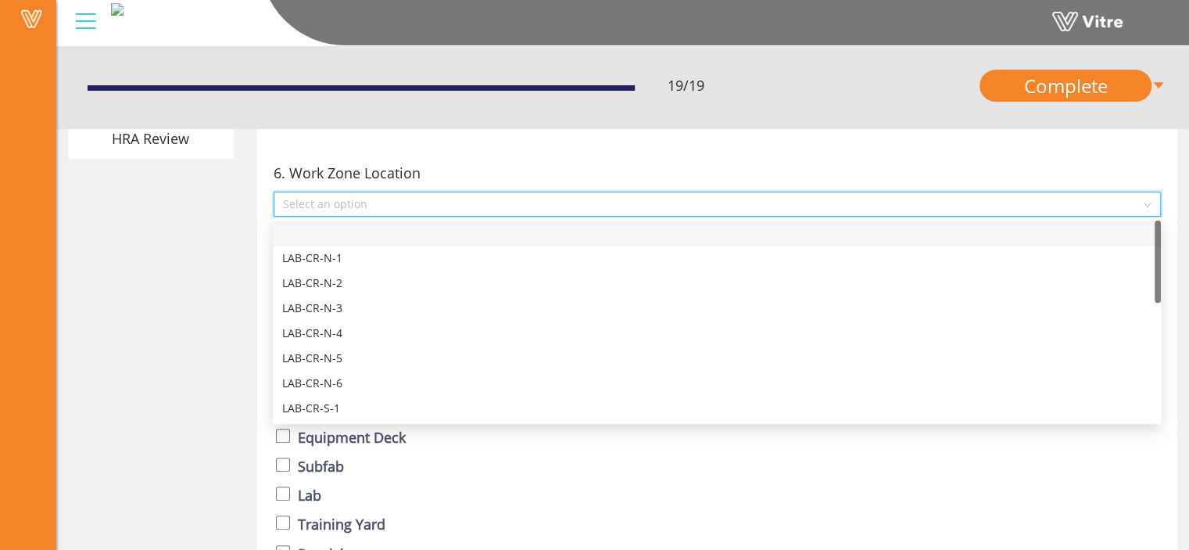
click at [392, 202] on input "search" at bounding box center [712, 203] width 858 height 23
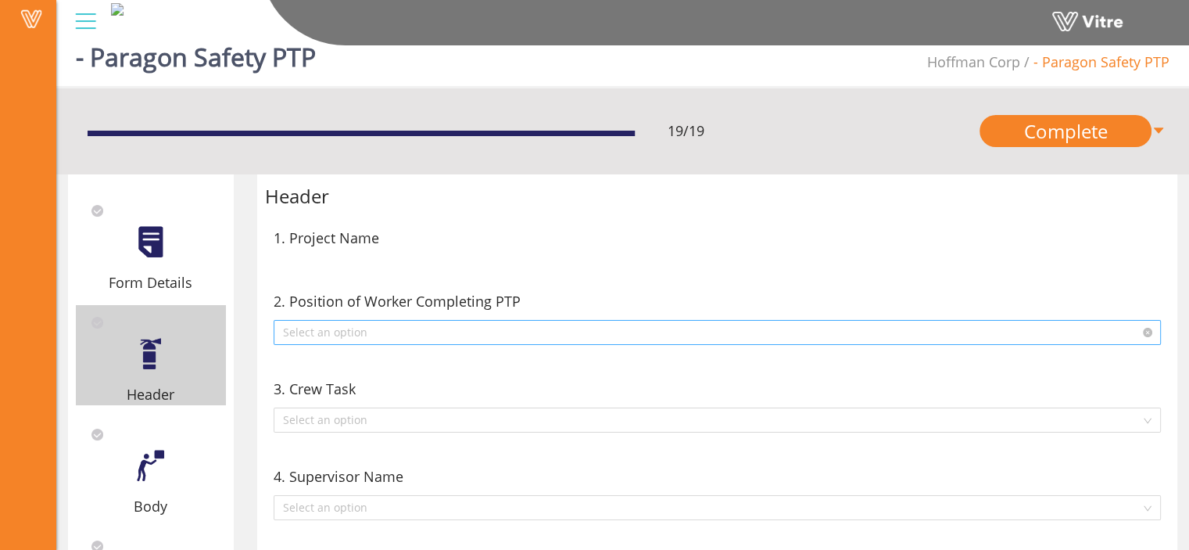
scroll to position [156, 0]
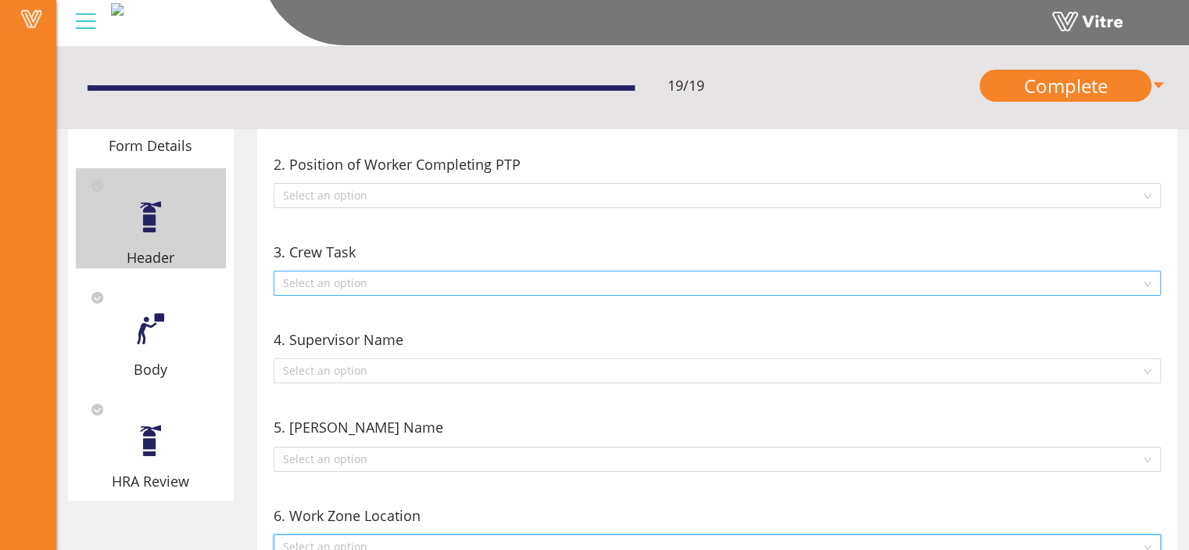
click at [380, 281] on input "search" at bounding box center [712, 282] width 858 height 23
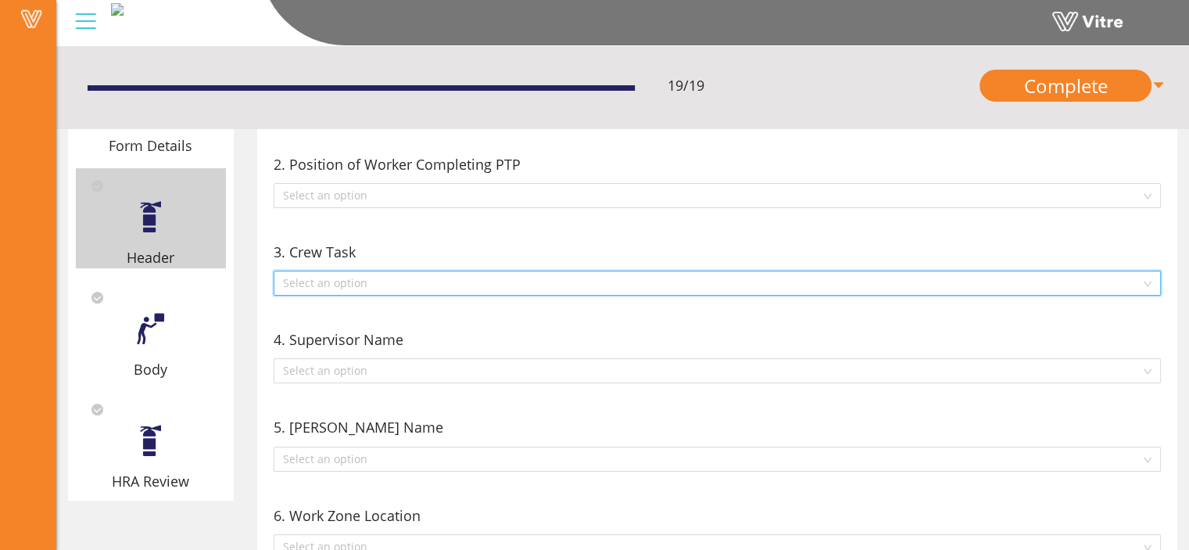
click at [380, 281] on input "search" at bounding box center [712, 282] width 858 height 23
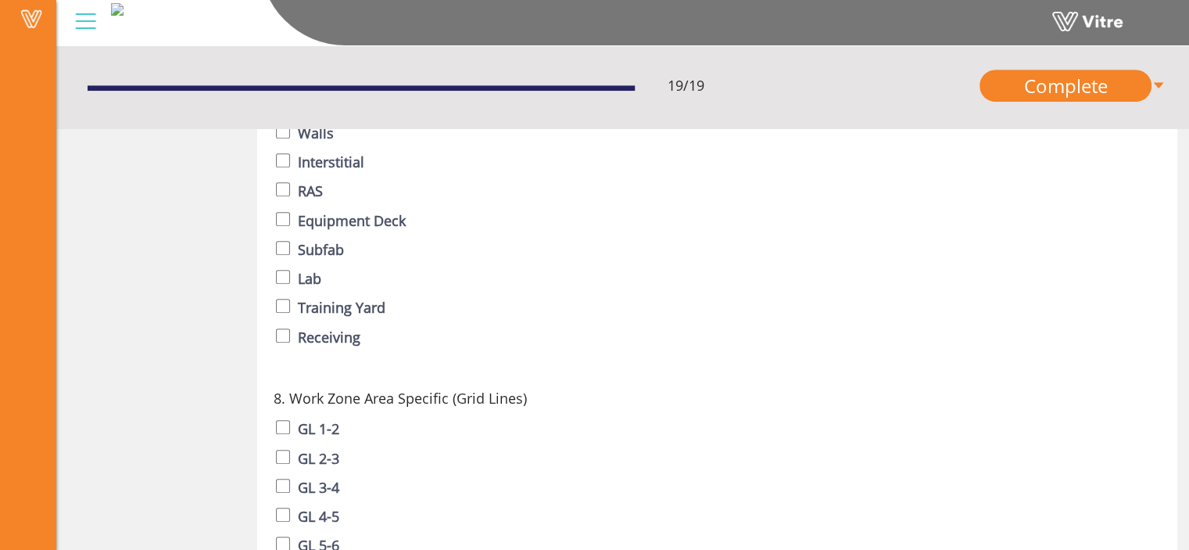
scroll to position [824, 0]
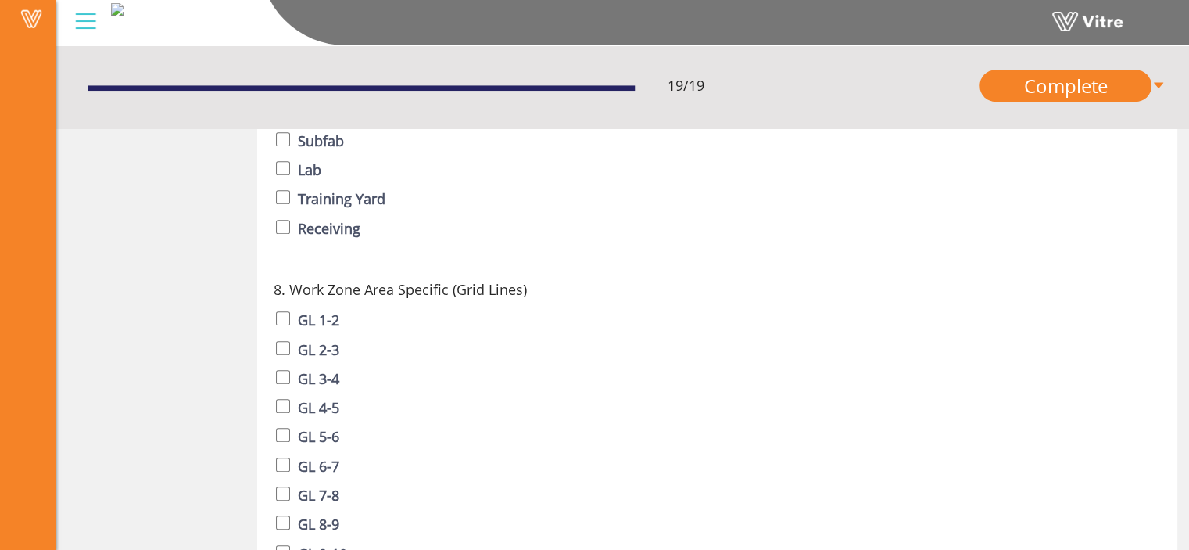
click at [320, 318] on label "GL 1-2" at bounding box center [318, 320] width 41 height 22
checkbox input "true"
click at [311, 347] on label "GL 2-3" at bounding box center [318, 350] width 41 height 22
checkbox input "true"
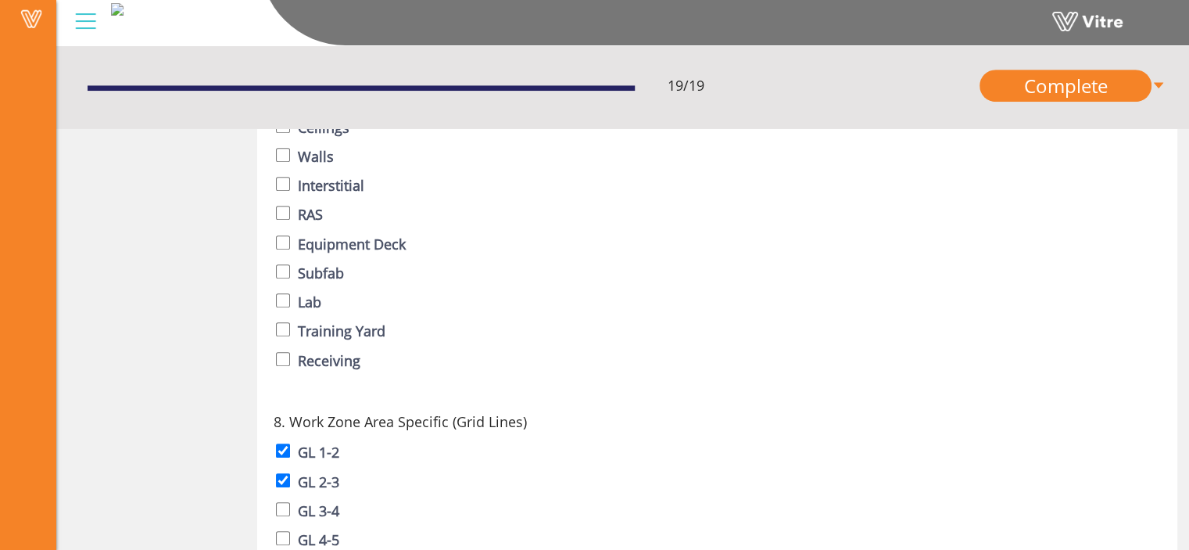
scroll to position [689, 0]
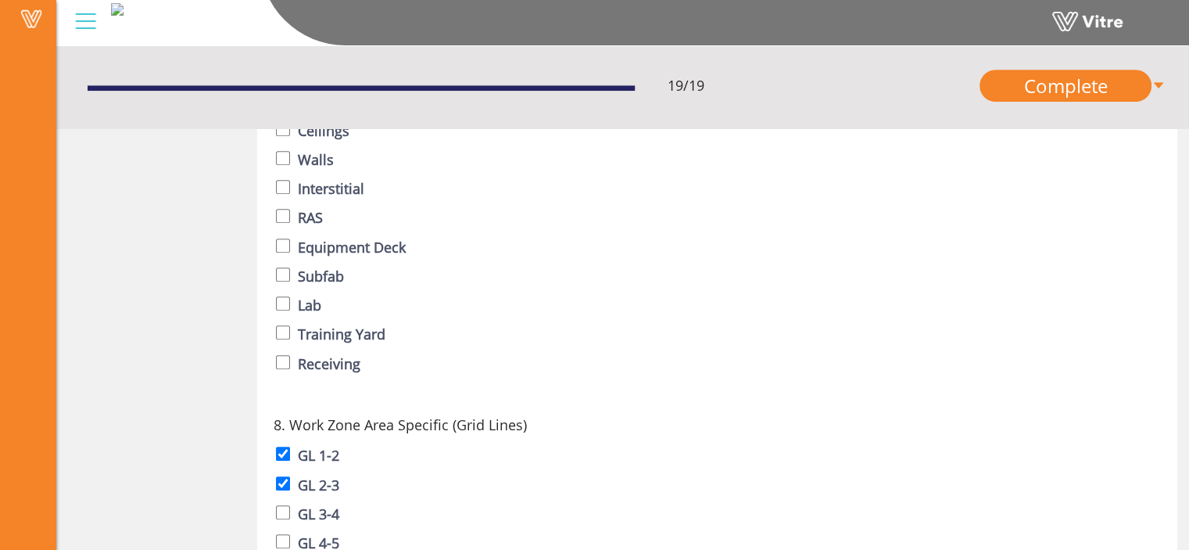
click at [319, 274] on label "Subfab" at bounding box center [321, 276] width 46 height 22
checkbox input "true"
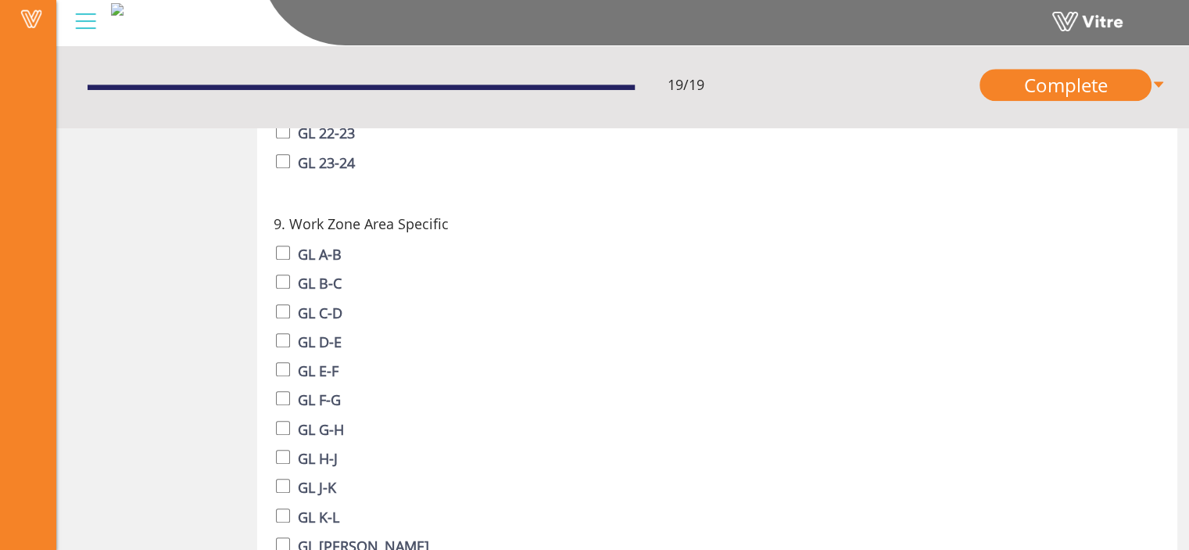
scroll to position [1625, 0]
click at [309, 310] on label "GL C-D" at bounding box center [320, 311] width 45 height 22
checkbox input "true"
click at [308, 349] on label "GL D-E" at bounding box center [320, 340] width 44 height 22
checkbox input "true"
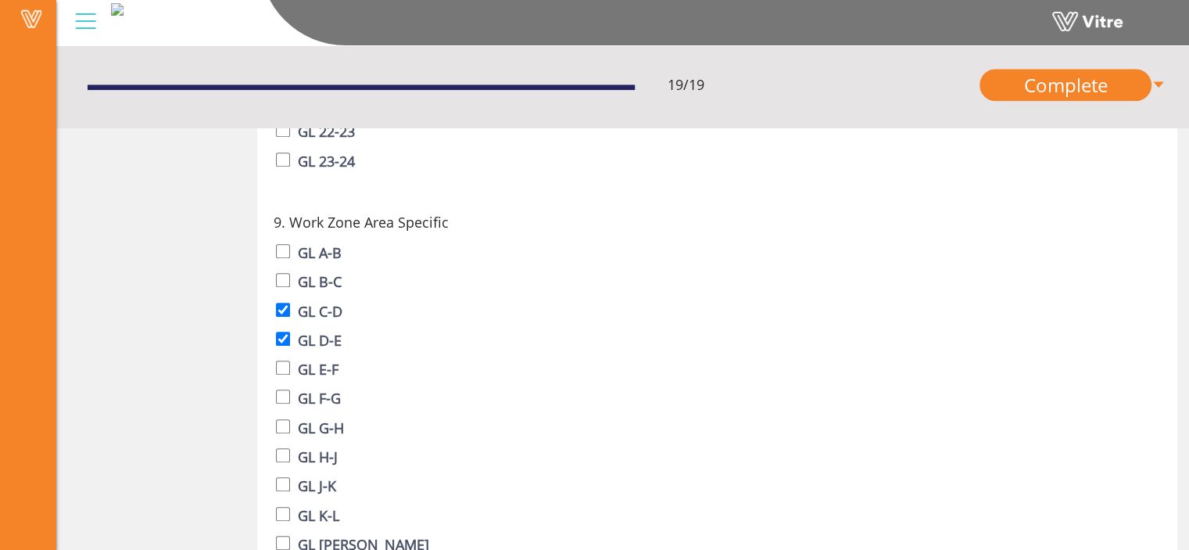
click at [309, 380] on label "GL E-F" at bounding box center [318, 369] width 41 height 22
checkbox input "true"
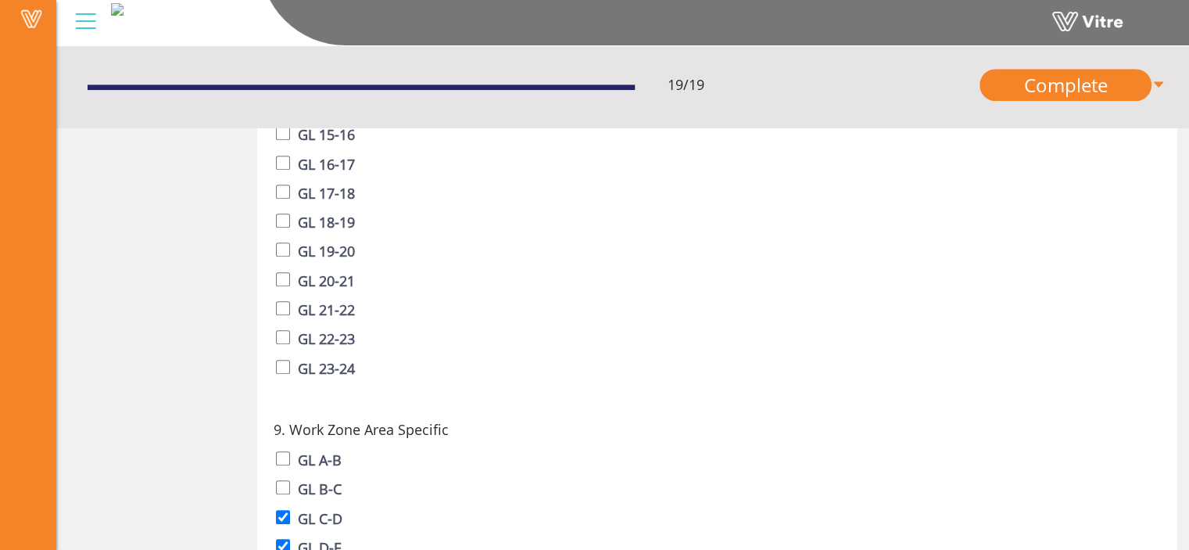
scroll to position [1417, 0]
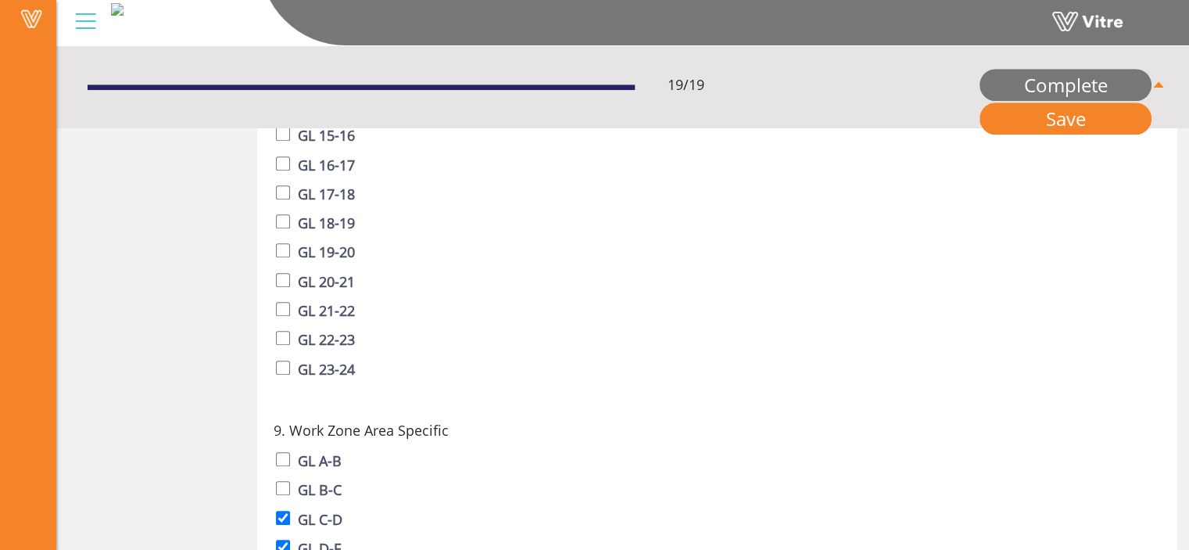
click at [1091, 95] on link "Complete" at bounding box center [1066, 86] width 172 height 32
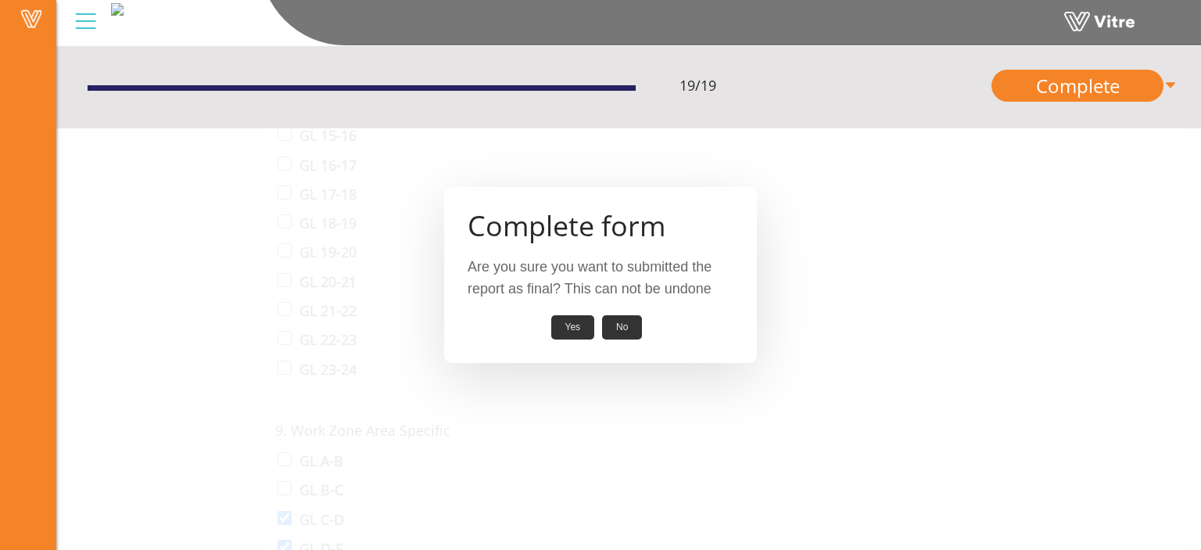
click at [619, 331] on button "No" at bounding box center [622, 327] width 40 height 24
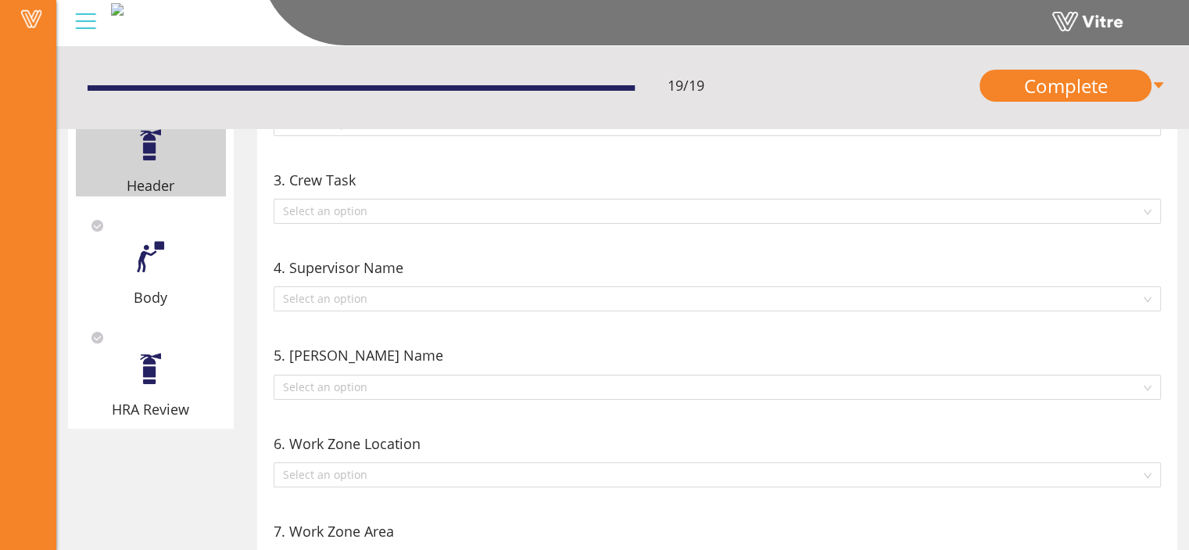
scroll to position [230, 0]
click at [151, 274] on div "Body" at bounding box center [151, 256] width 150 height 100
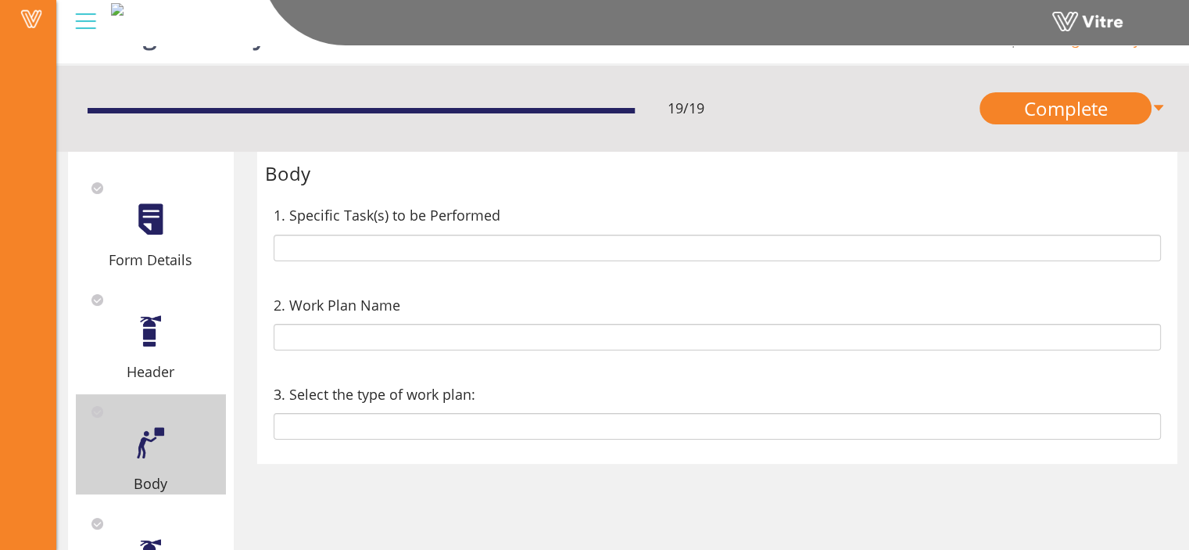
scroll to position [41, 0]
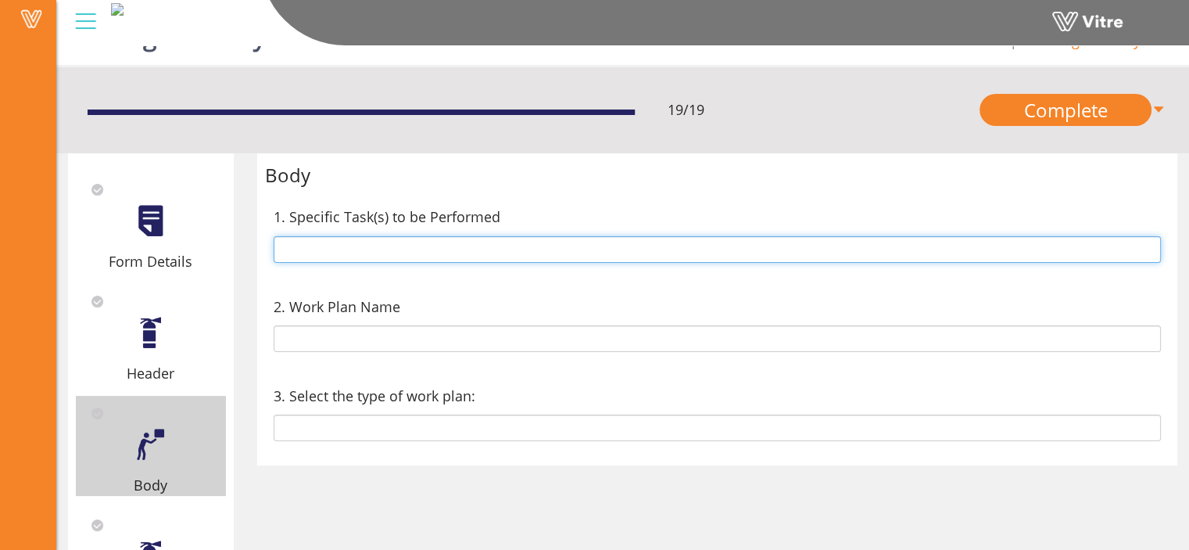
click at [412, 246] on input "text" at bounding box center [718, 249] width 888 height 27
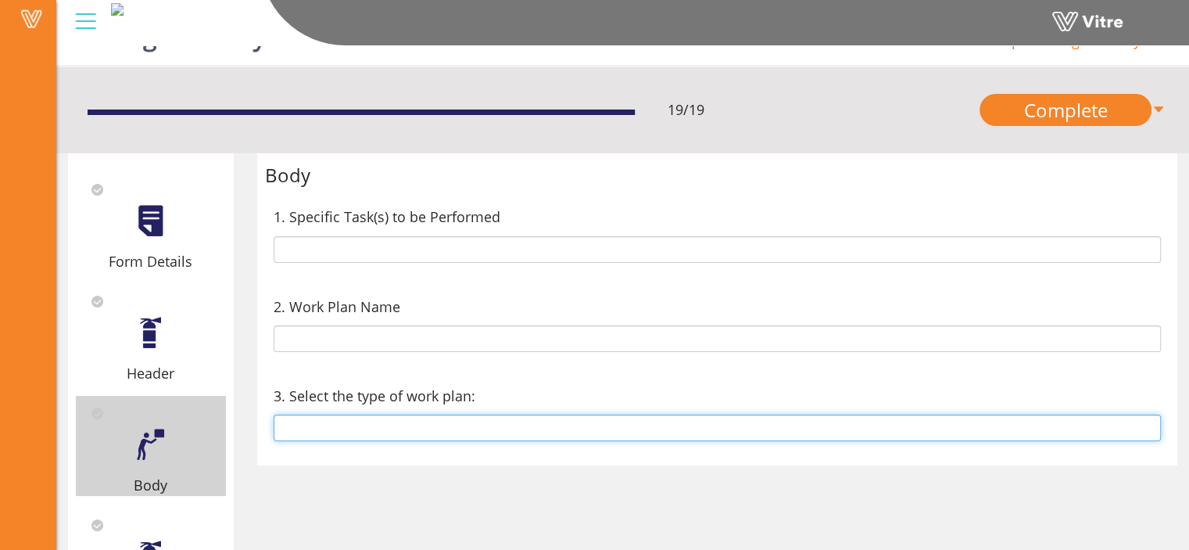
click at [518, 430] on input "text" at bounding box center [718, 427] width 888 height 27
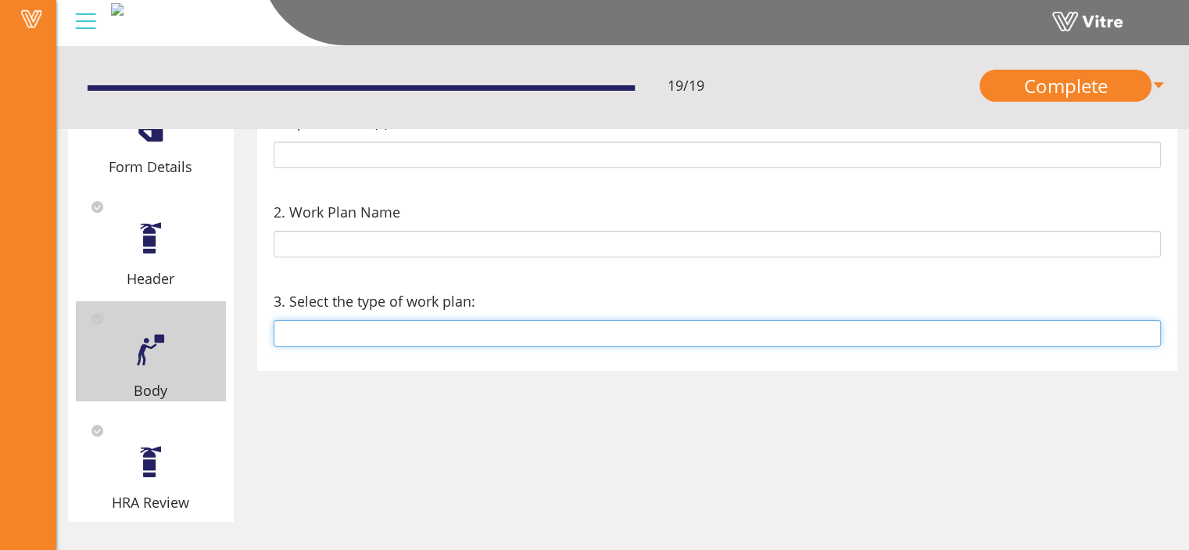
scroll to position [145, 0]
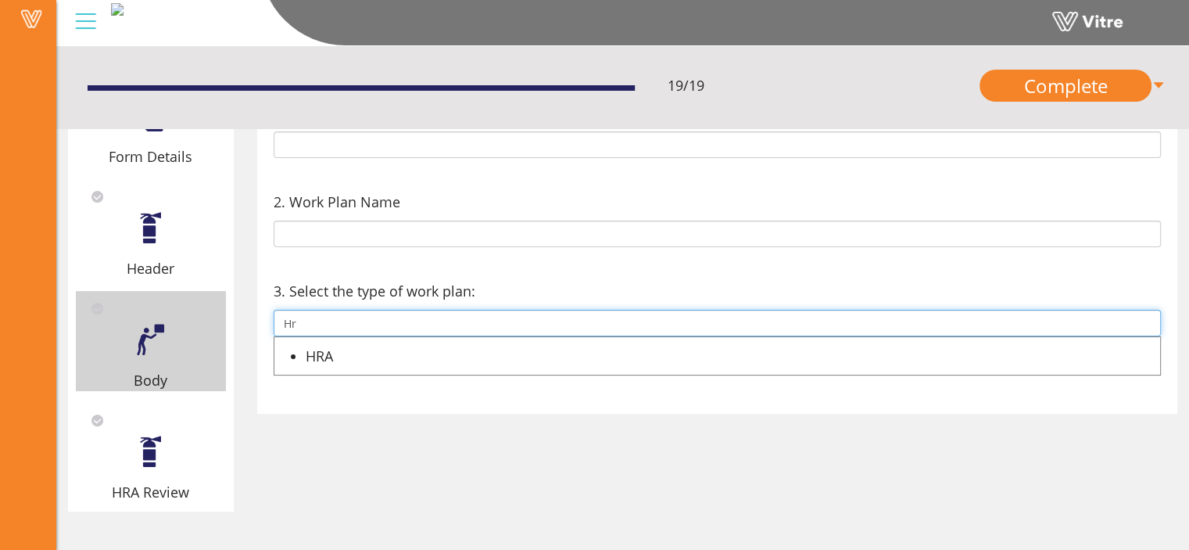
type input "H"
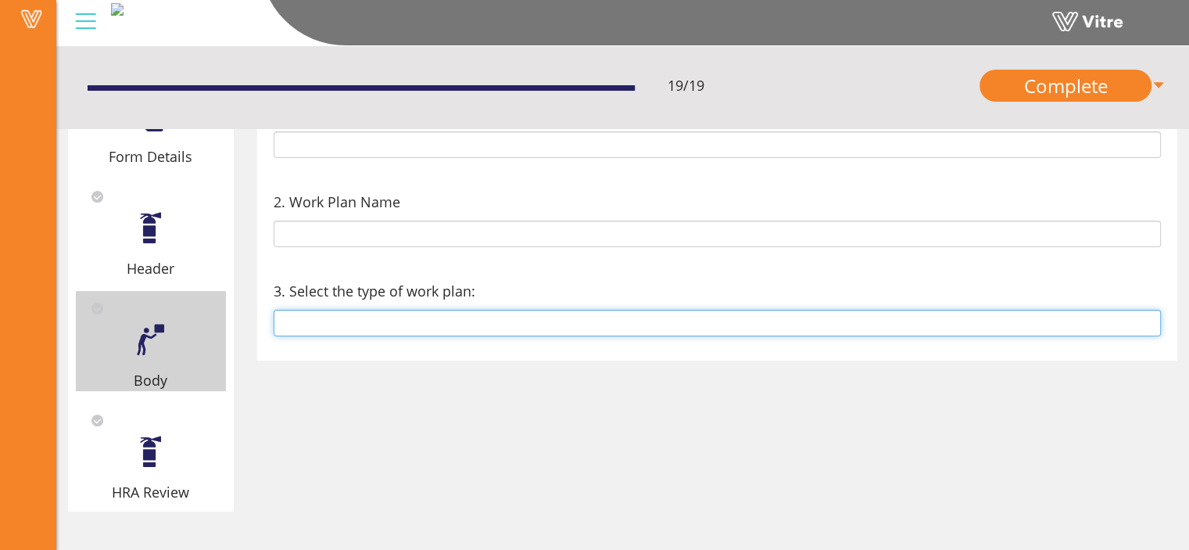
click at [460, 317] on input "text" at bounding box center [718, 323] width 888 height 27
click at [453, 323] on input "text" at bounding box center [718, 323] width 888 height 27
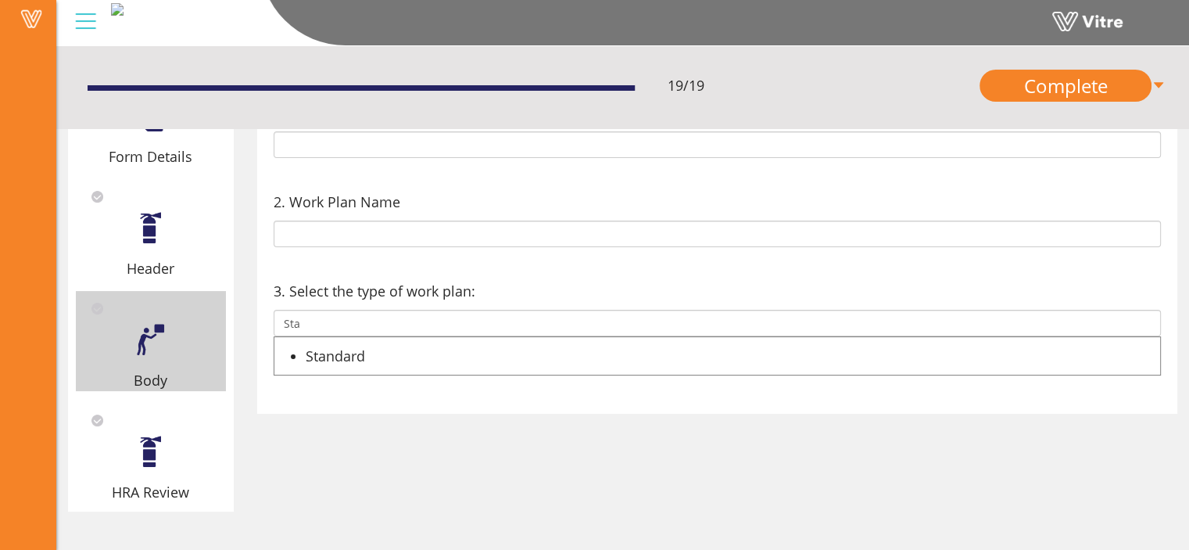
click at [361, 352] on div "Standard" at bounding box center [733, 356] width 855 height 22
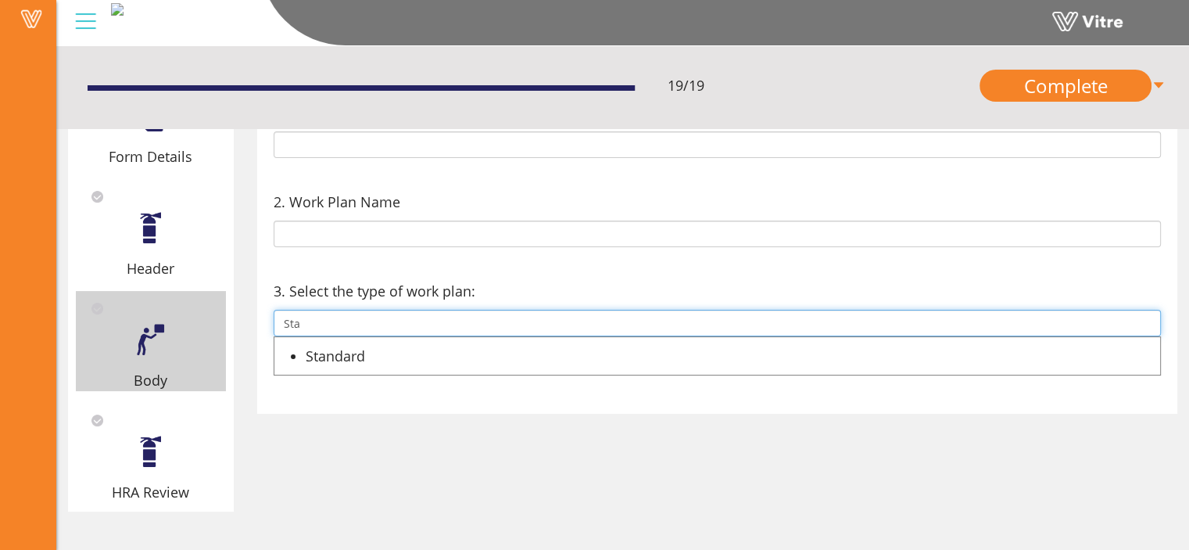
type input "Standard"
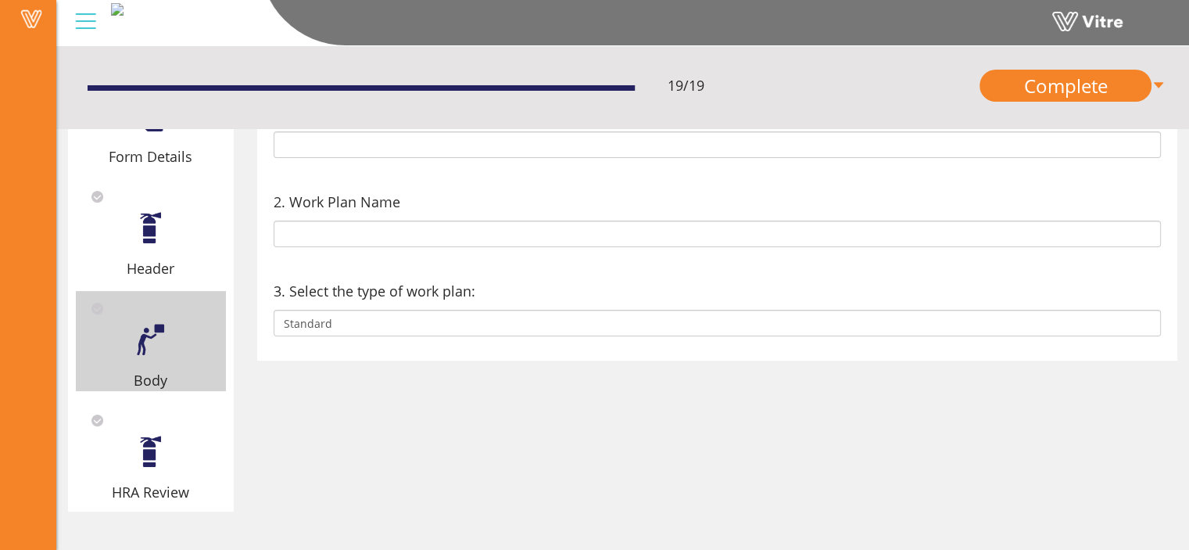
click at [162, 445] on div at bounding box center [150, 451] width 35 height 35
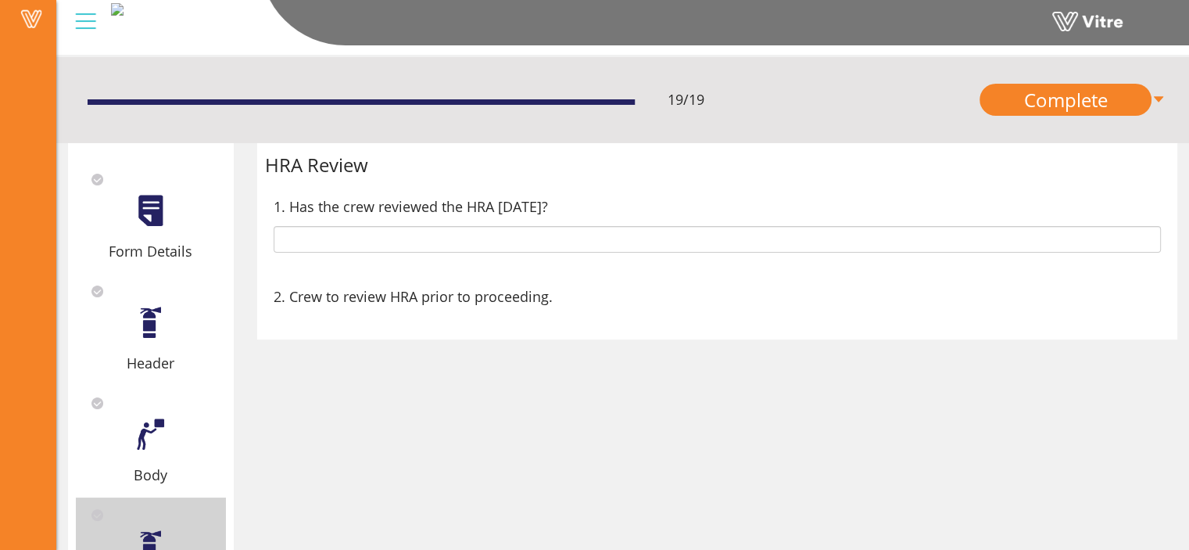
scroll to position [58, 0]
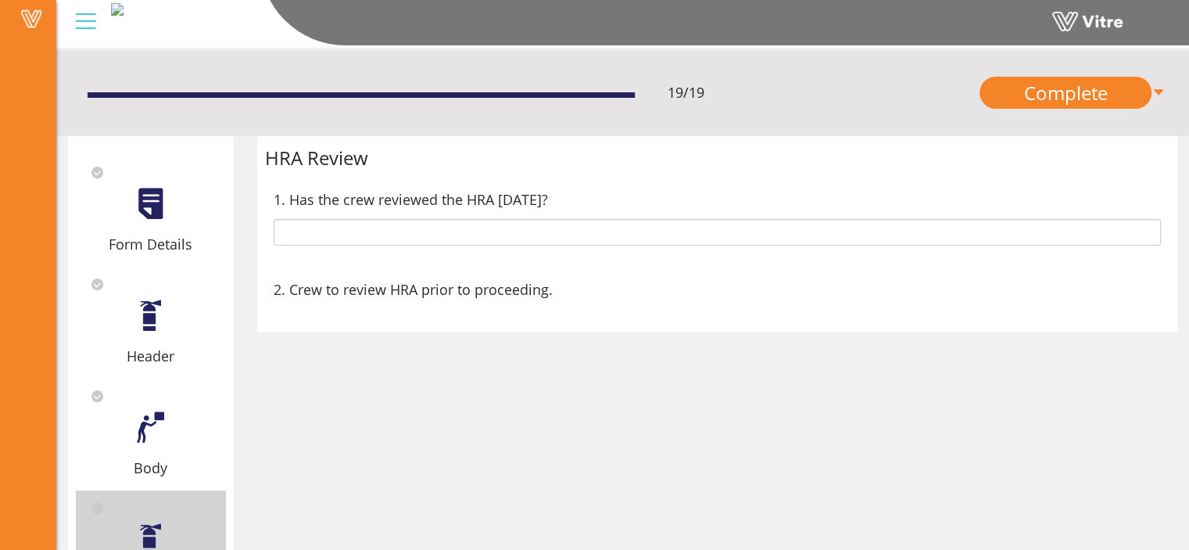
click at [347, 250] on div "1. Has the crew reviewed the HRA today?" at bounding box center [717, 216] width 905 height 89
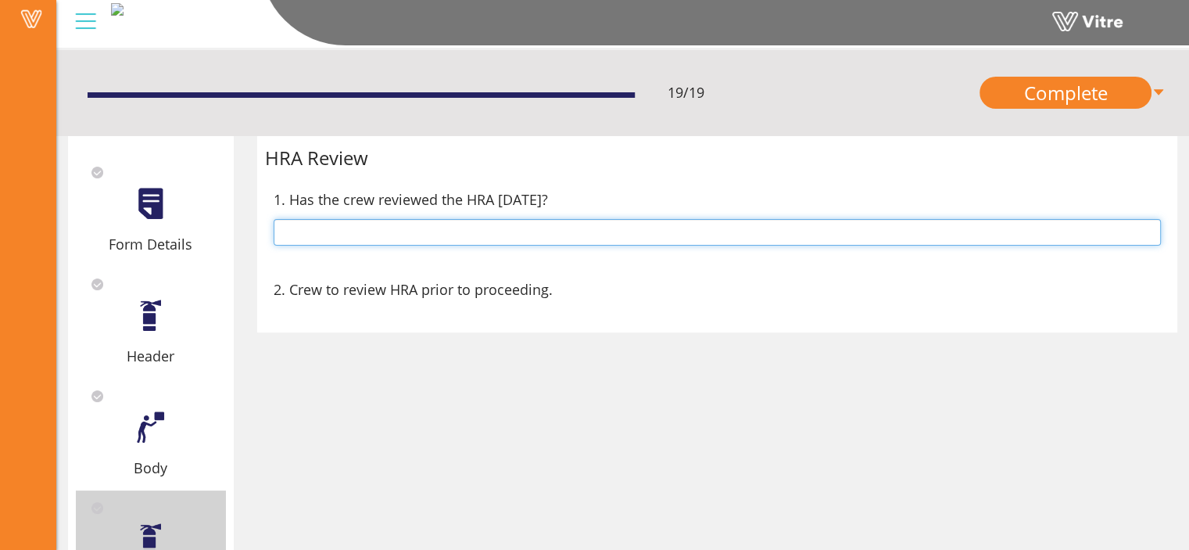
click at [346, 236] on input "text" at bounding box center [718, 232] width 888 height 27
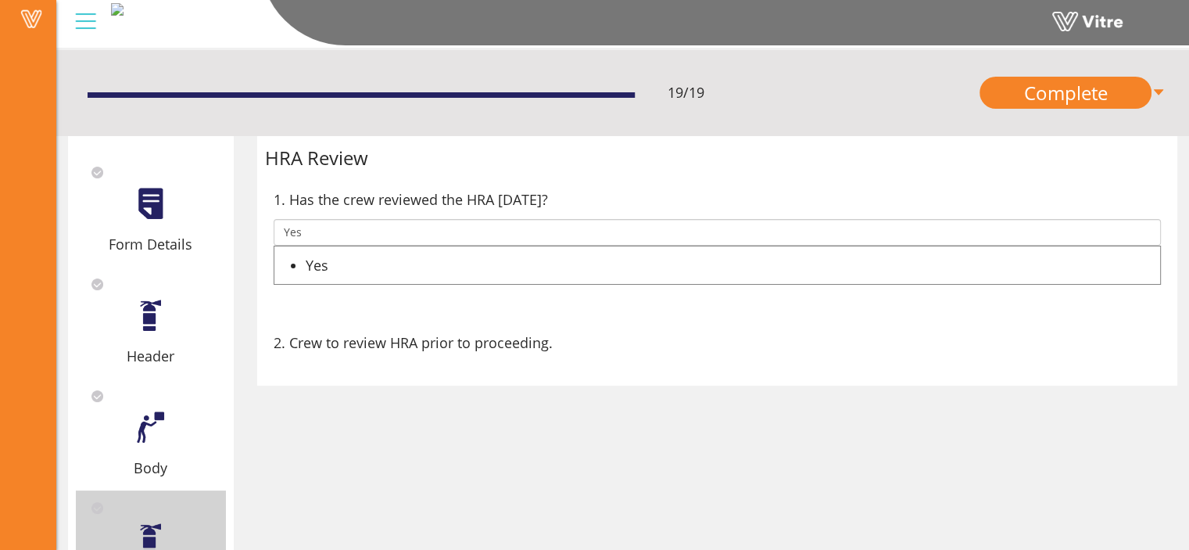
click at [336, 265] on div "Yes" at bounding box center [733, 265] width 855 height 22
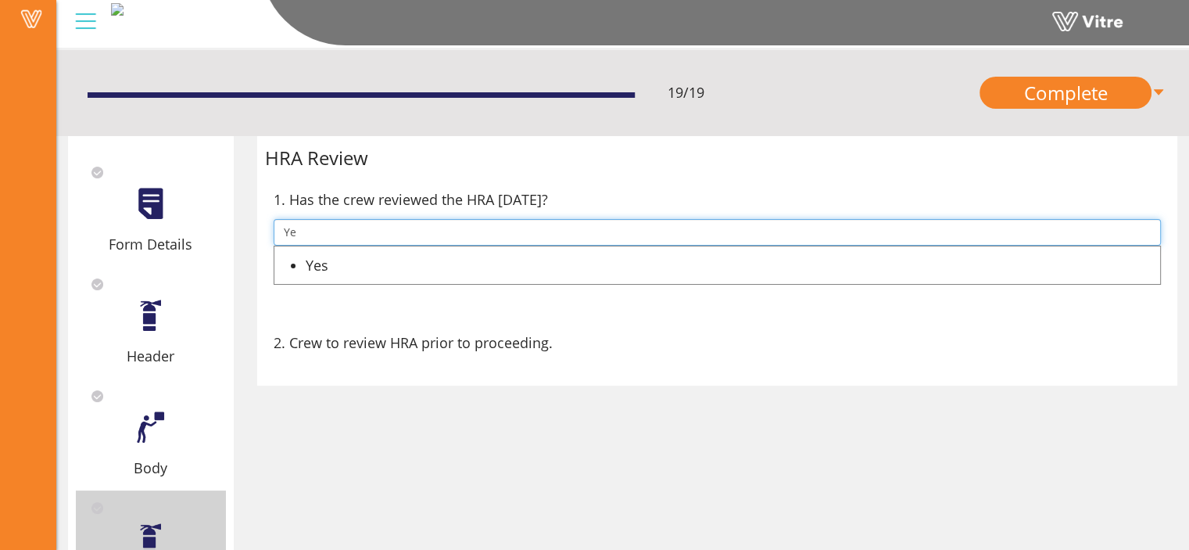
type input "Y"
type input "No"
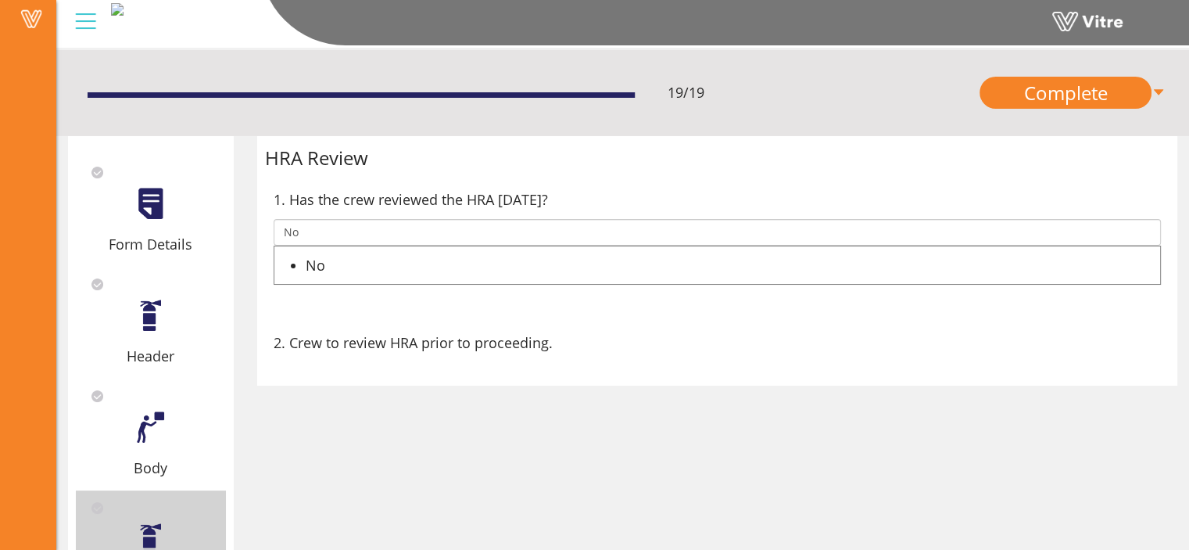
click at [322, 274] on div "No" at bounding box center [733, 265] width 855 height 22
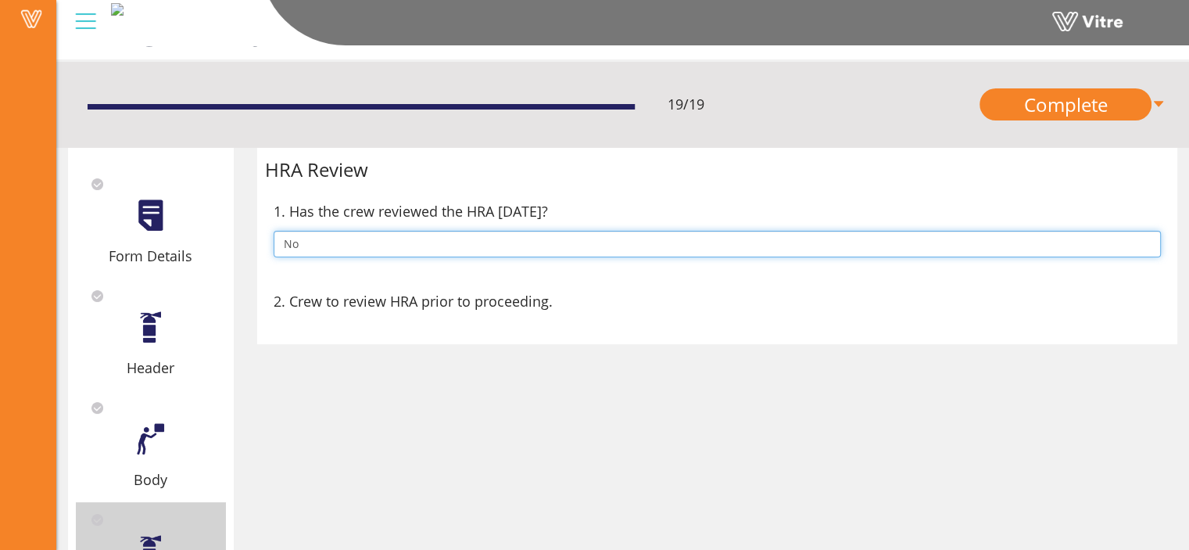
scroll to position [38, 0]
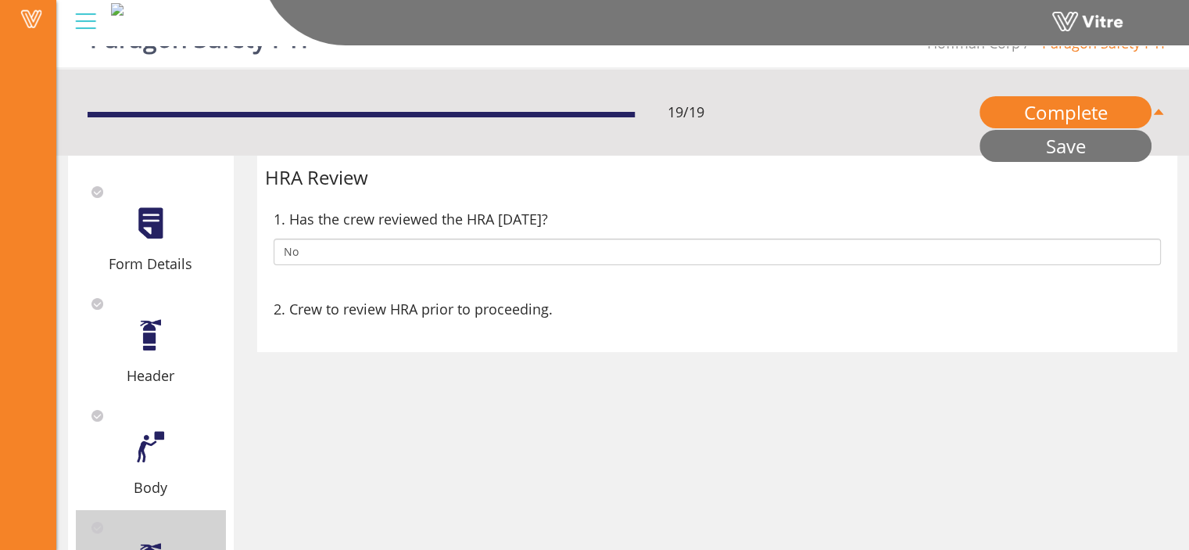
click at [1094, 153] on link "Save" at bounding box center [1066, 146] width 172 height 32
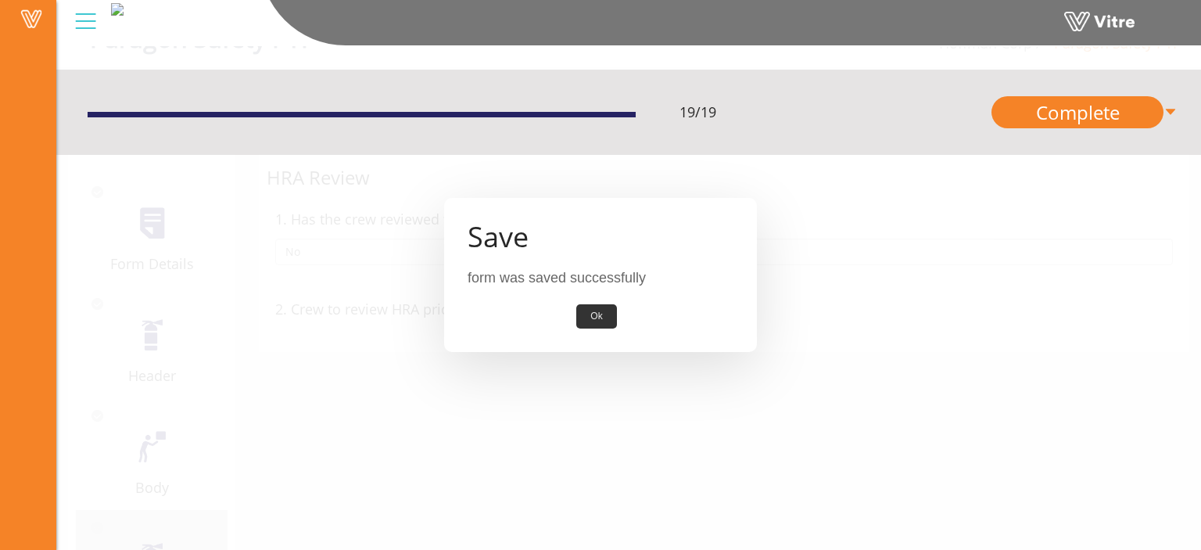
click at [593, 315] on button "Ok" at bounding box center [596, 316] width 40 height 24
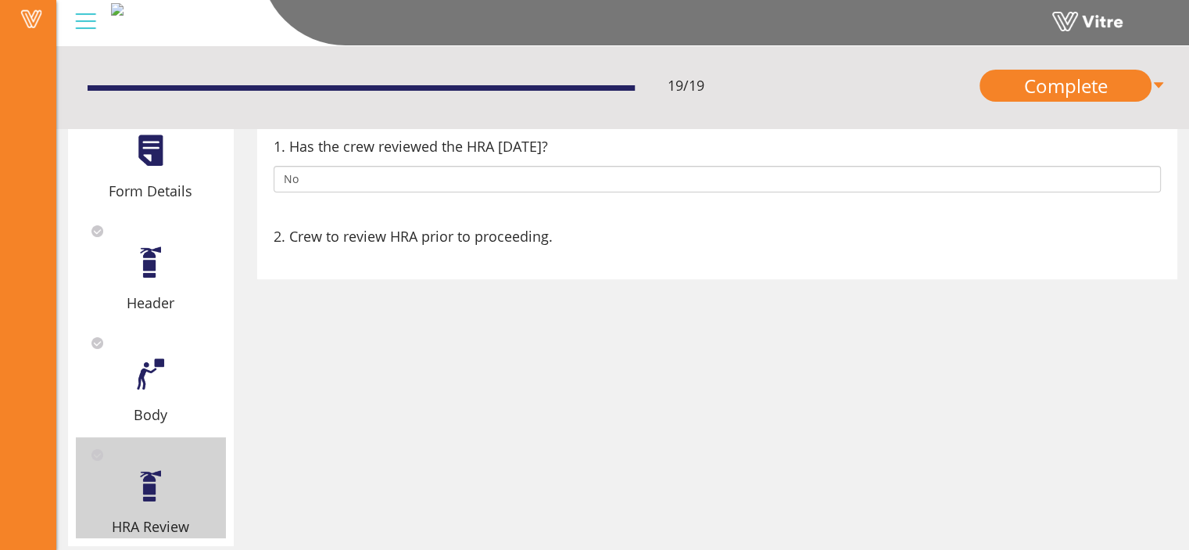
scroll to position [76, 0]
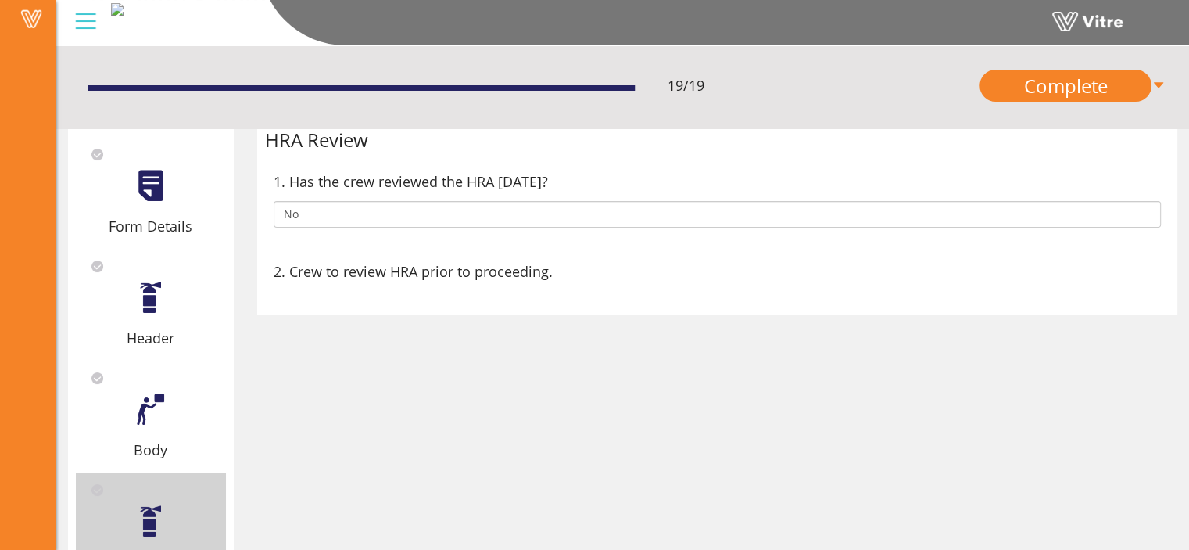
click at [540, 265] on span "2. Crew to review HRA prior to proceeding." at bounding box center [413, 271] width 279 height 22
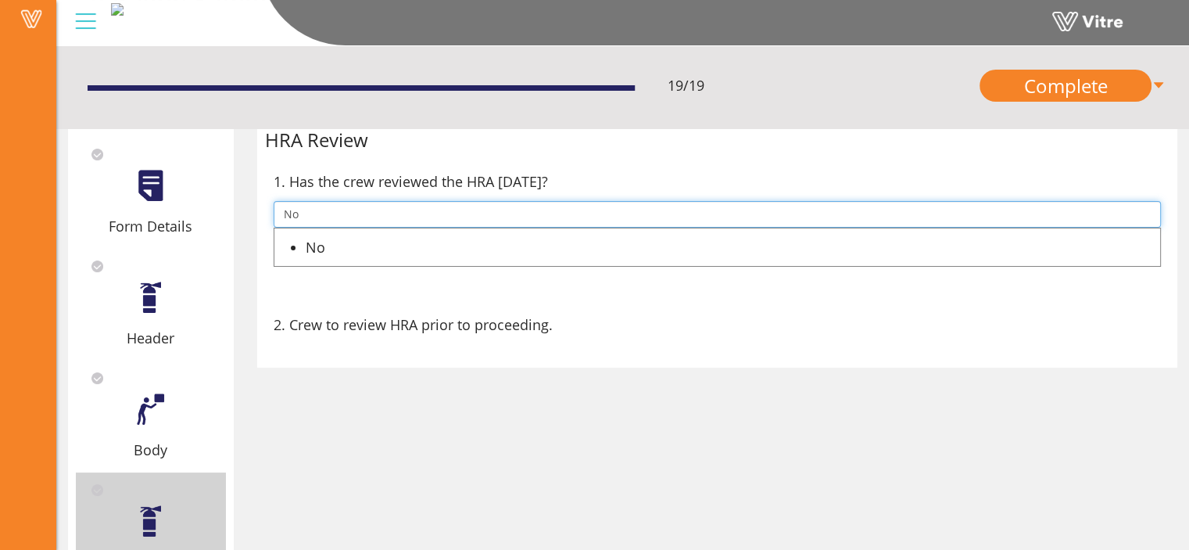
click at [450, 217] on input "No" at bounding box center [718, 214] width 888 height 27
click at [450, 218] on input "No" at bounding box center [718, 214] width 888 height 27
click at [443, 228] on ul "No" at bounding box center [718, 247] width 888 height 39
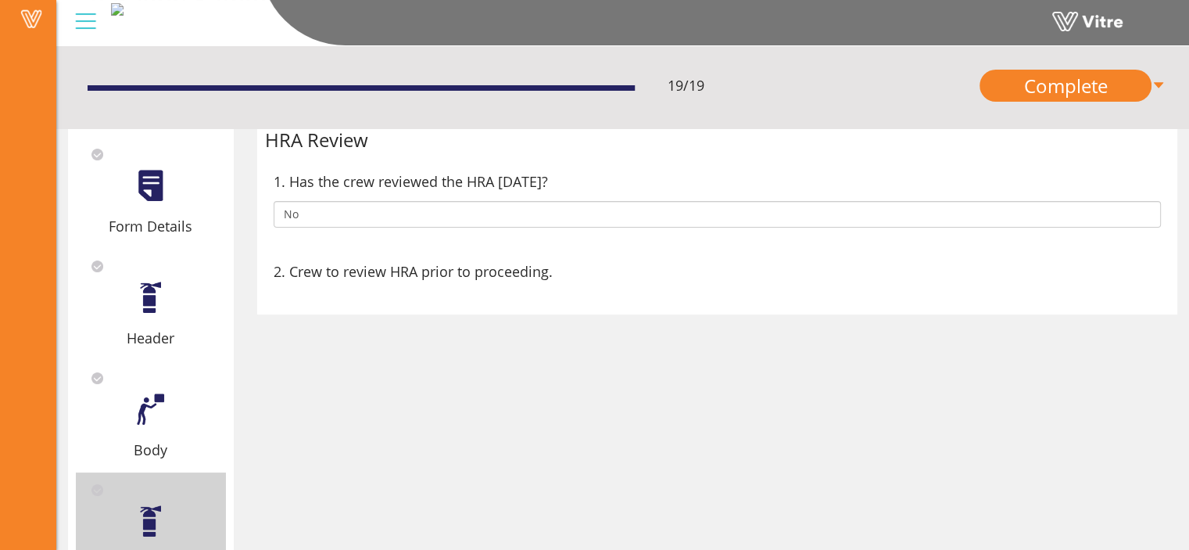
click at [399, 418] on div "Form Details Header Body HRA Review HRA Review 1. Has the crew reviewed the HRA…" at bounding box center [622, 349] width 1133 height 464
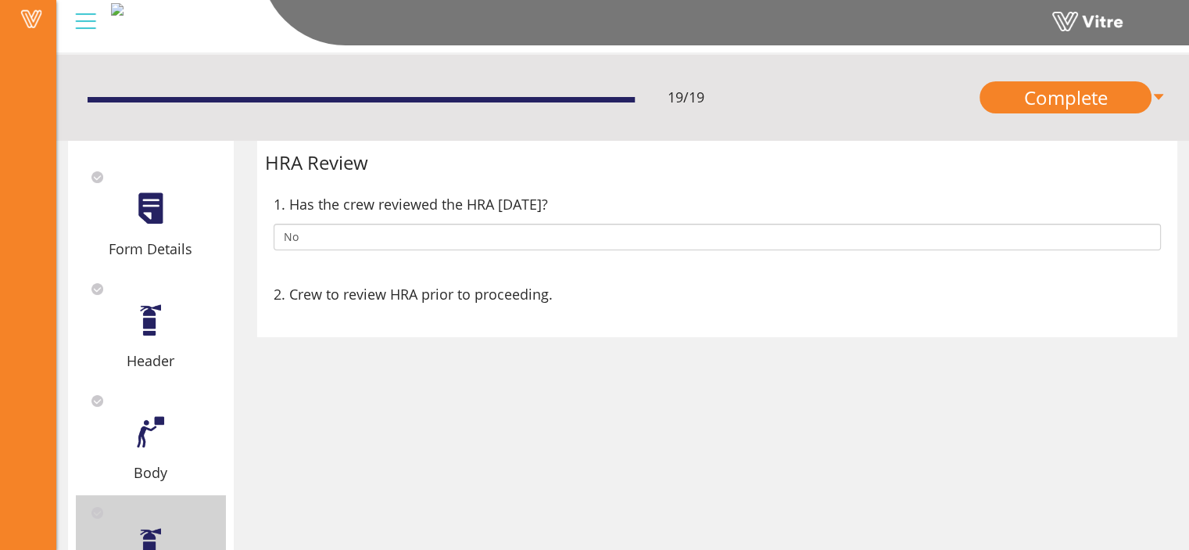
scroll to position [35, 0]
